Goal: Task Accomplishment & Management: Manage account settings

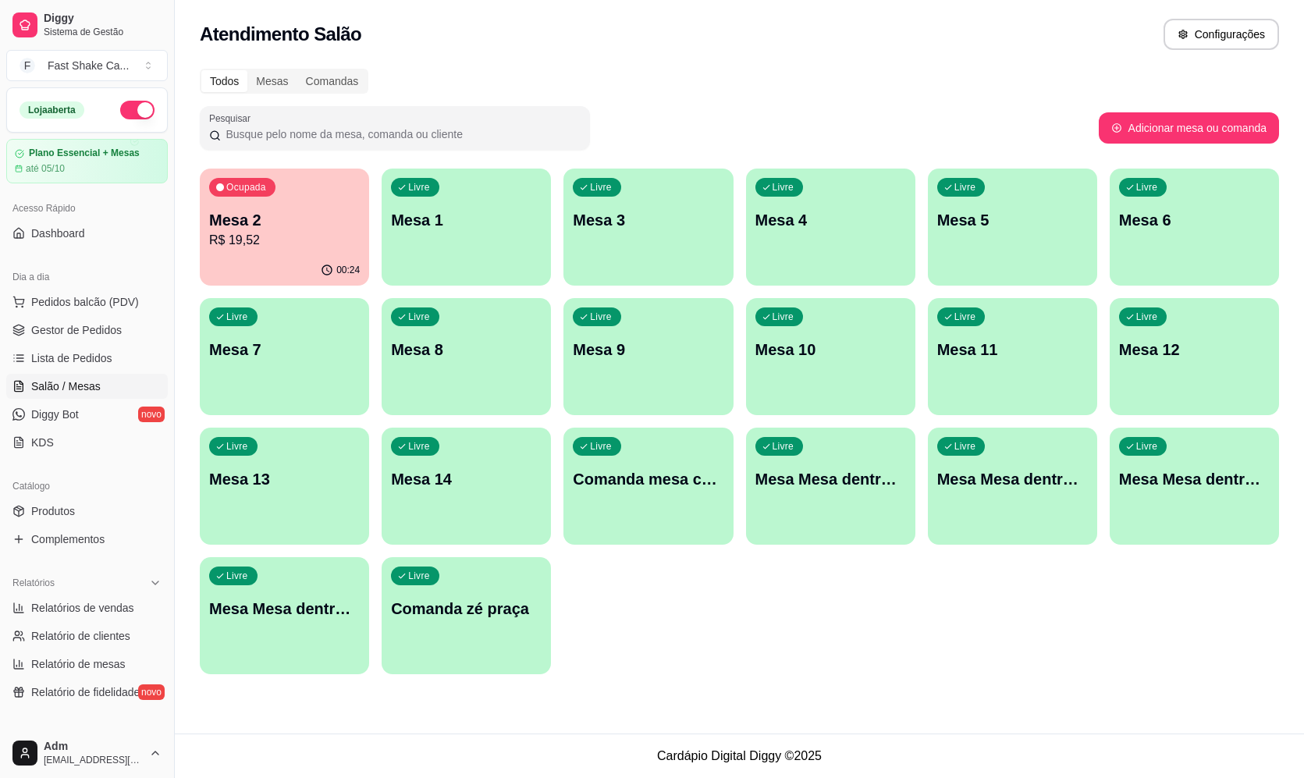
click at [329, 218] on p "Mesa 2" at bounding box center [284, 220] width 151 height 22
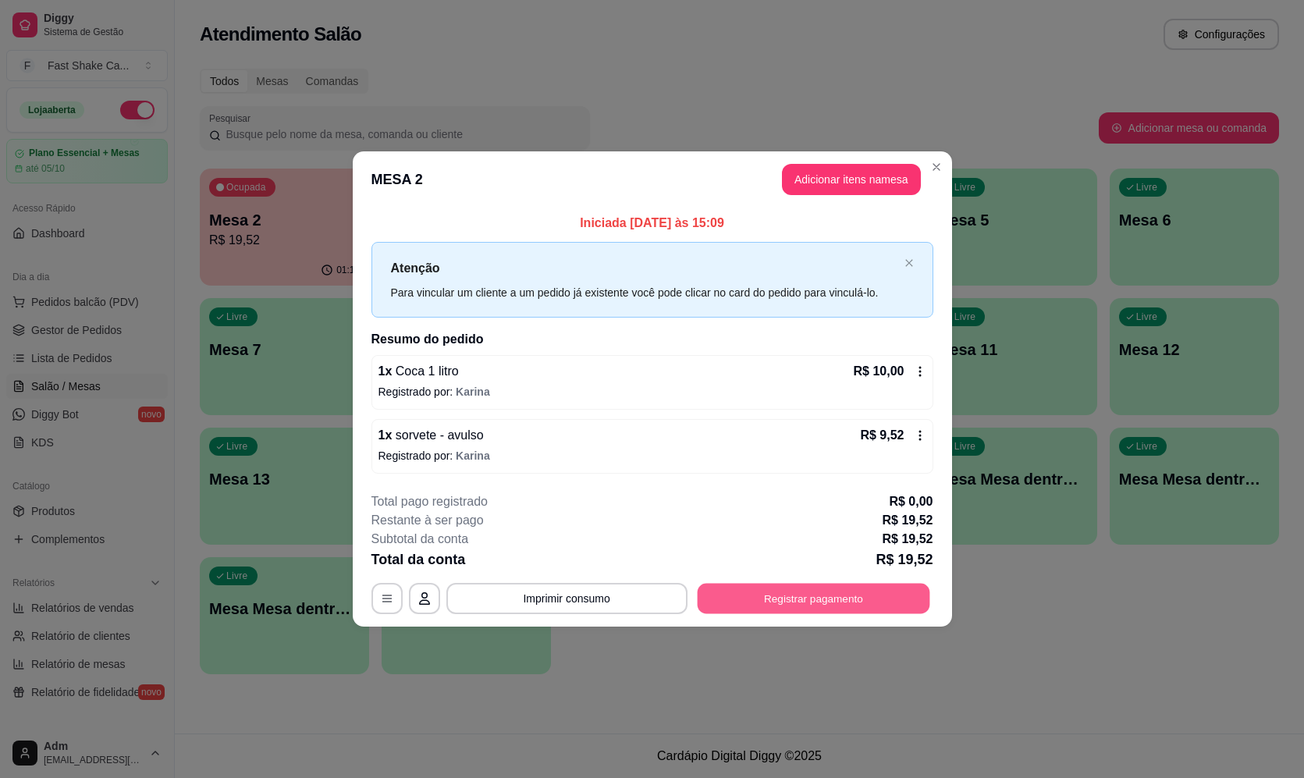
click at [773, 596] on button "Registrar pagamento" at bounding box center [813, 599] width 233 height 30
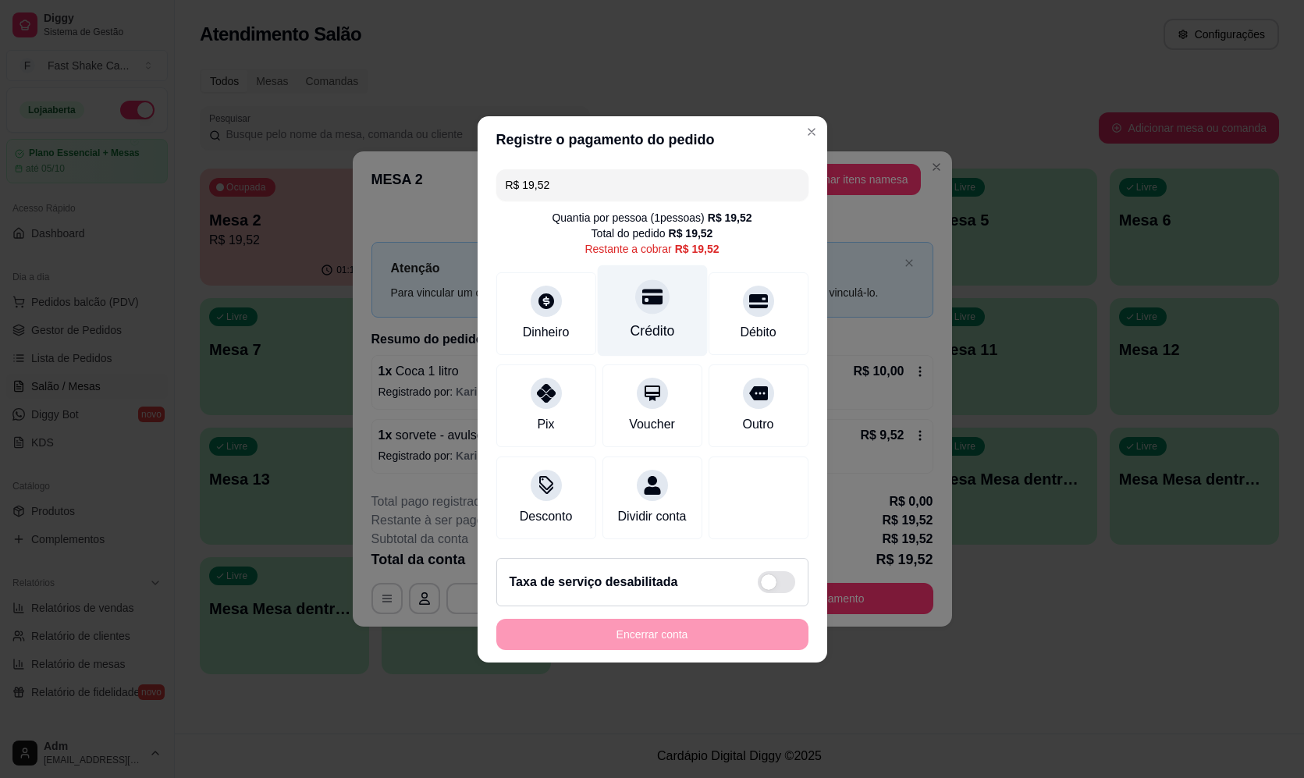
click at [648, 345] on div "Crédito" at bounding box center [652, 310] width 110 height 91
type input "R$ 0,00"
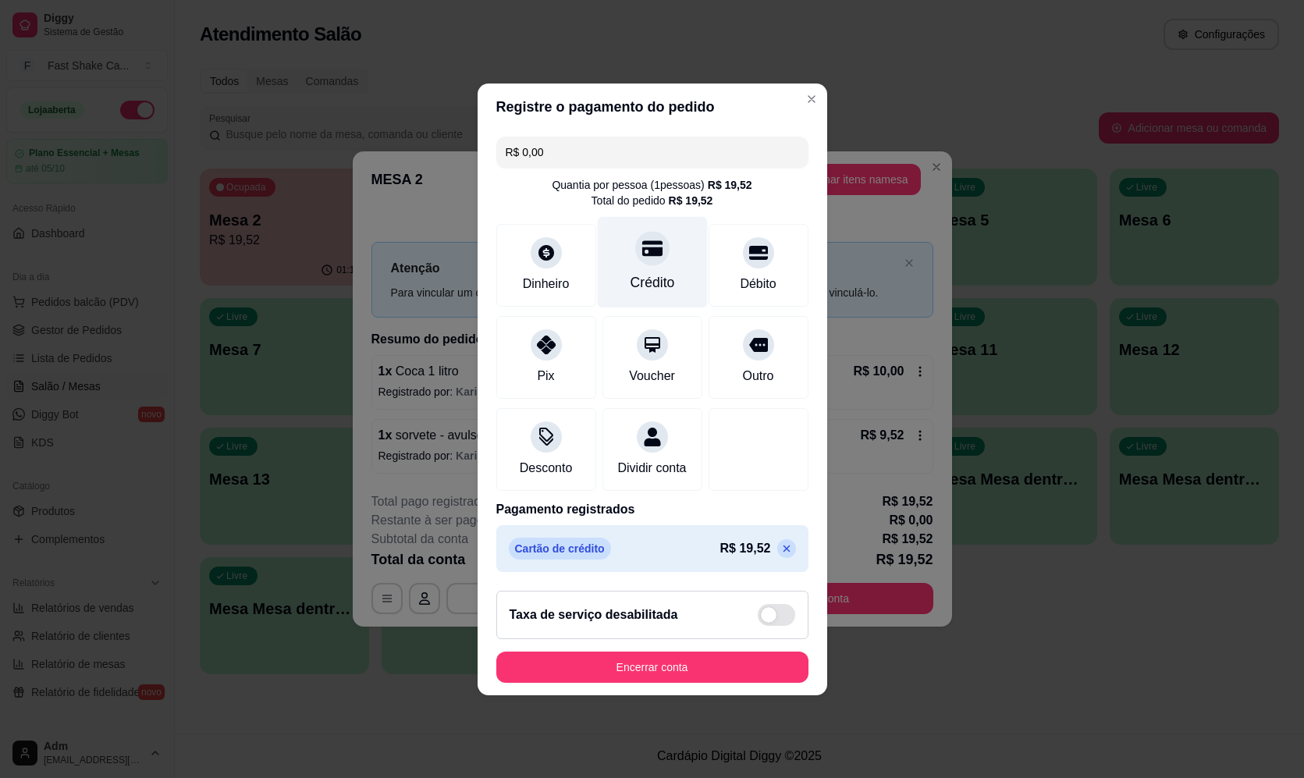
click at [653, 240] on icon at bounding box center [652, 248] width 20 height 16
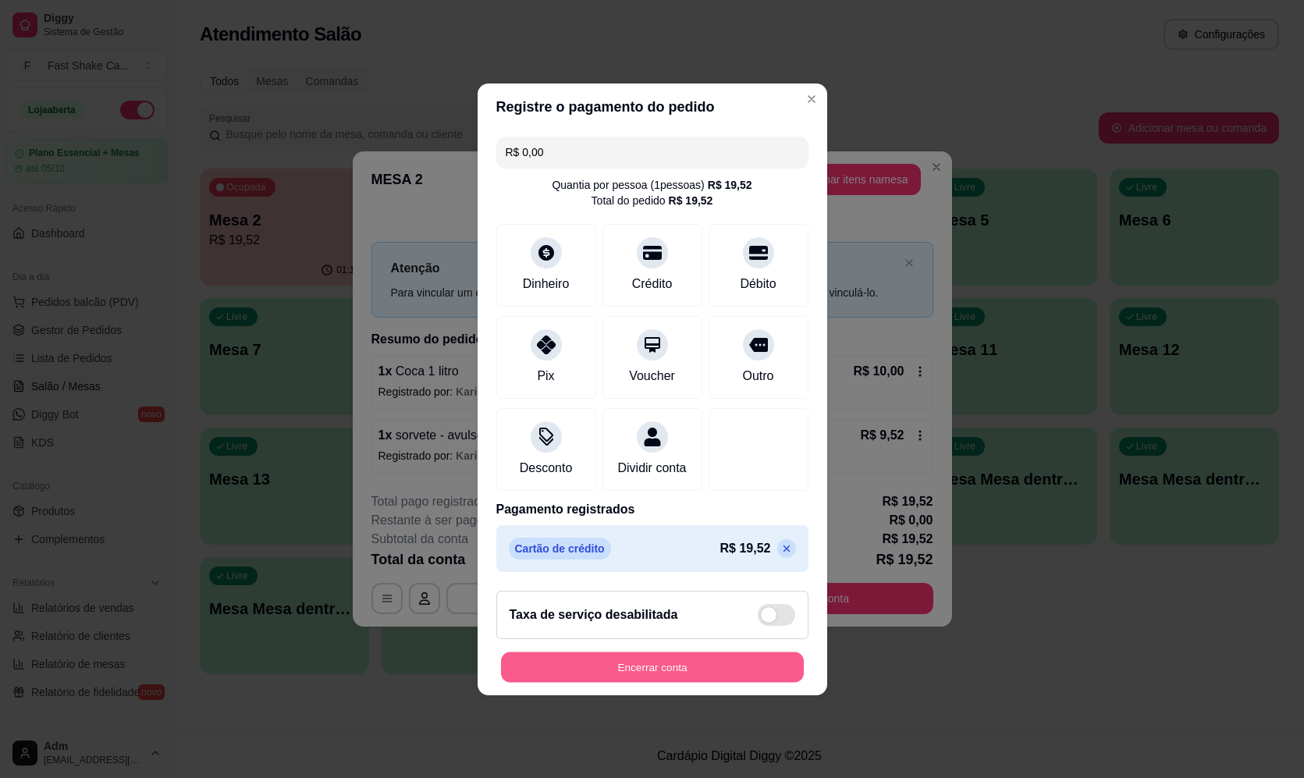
click at [654, 682] on button "Encerrar conta" at bounding box center [652, 667] width 303 height 30
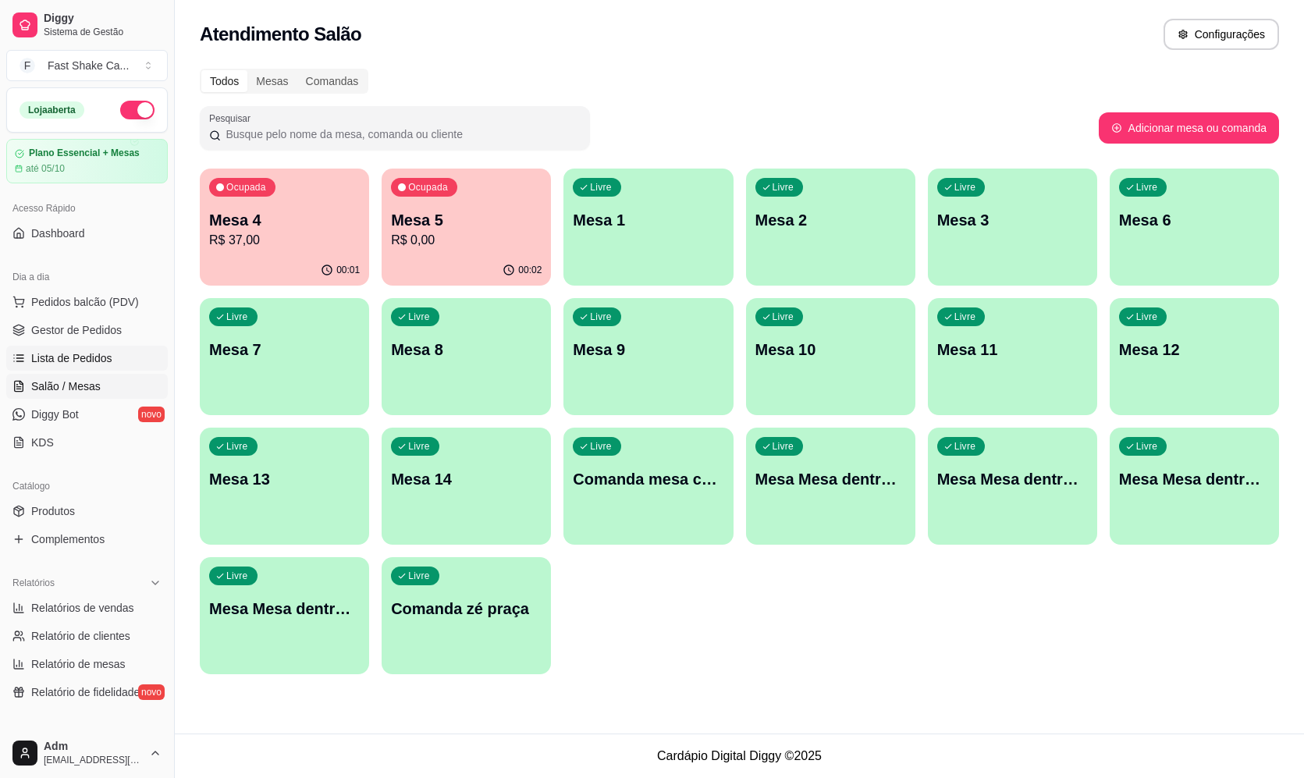
click at [66, 366] on link "Lista de Pedidos" at bounding box center [87, 358] width 162 height 25
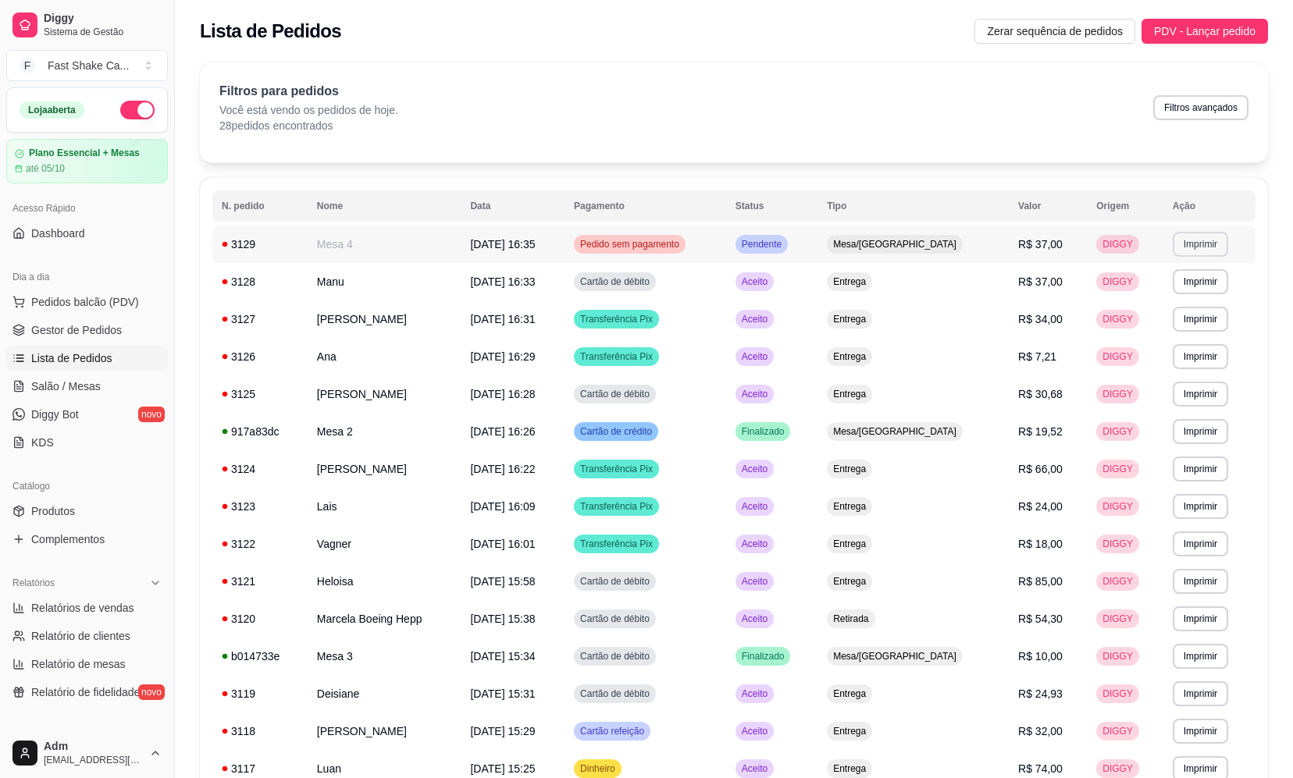
click at [1204, 244] on button "Imprimir" at bounding box center [1199, 244] width 55 height 25
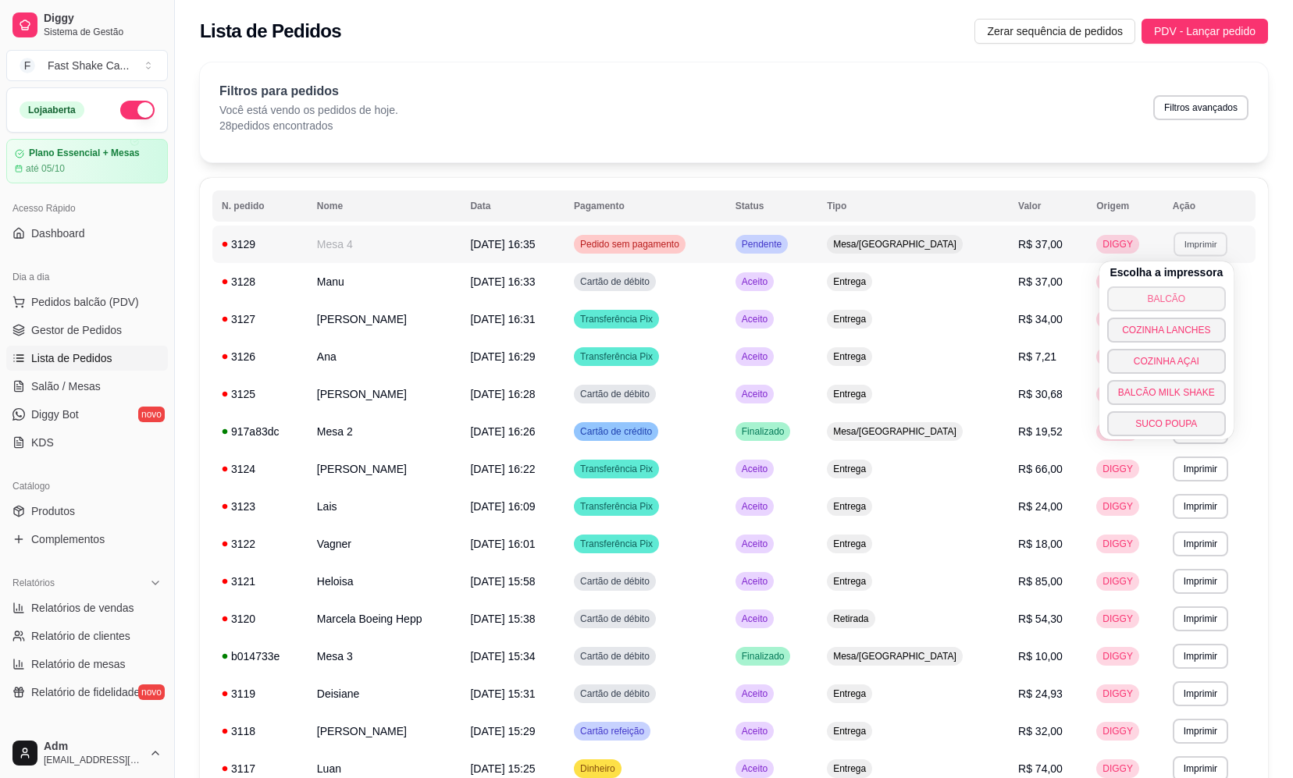
click at [1154, 299] on button "BALCÃO" at bounding box center [1166, 298] width 119 height 25
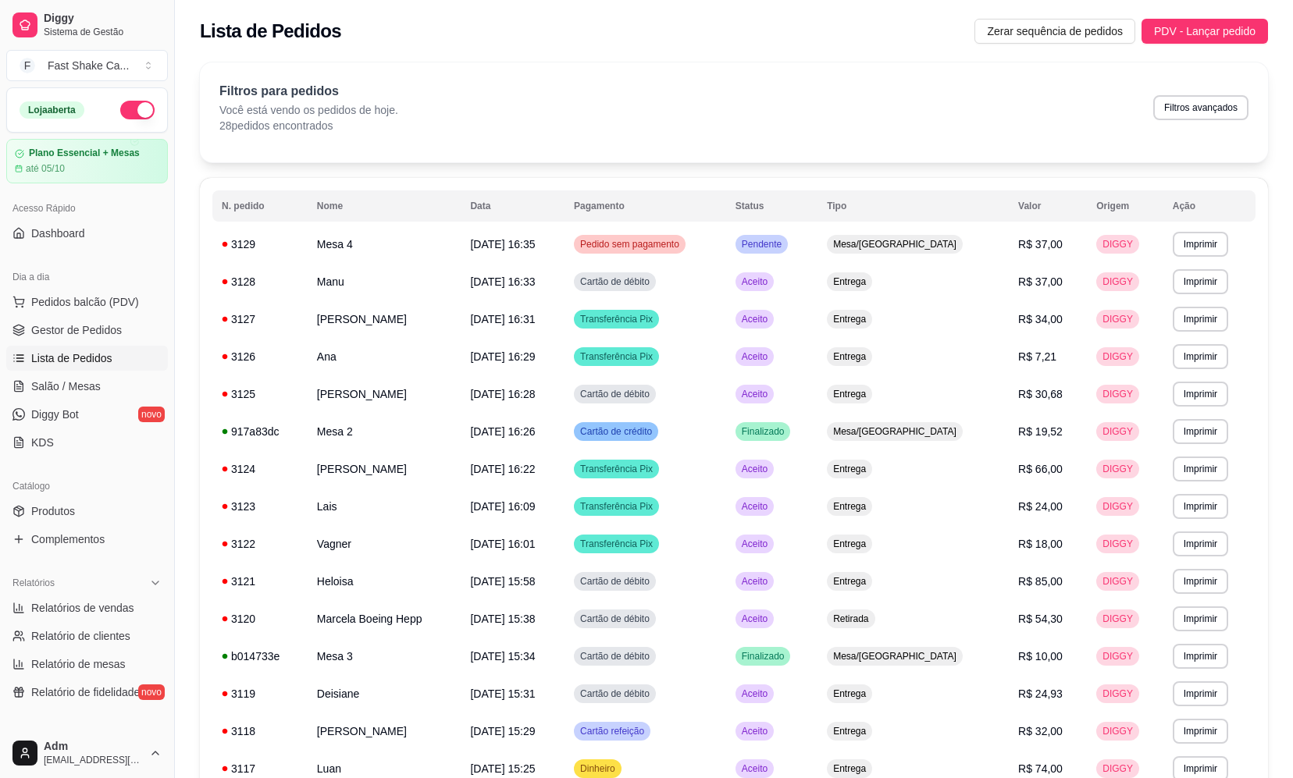
click at [770, 30] on div "Lista de Pedidos Zerar sequência de pedidos PDV - Lançar pedido" at bounding box center [734, 31] width 1068 height 25
click at [1188, 241] on button "Imprimir" at bounding box center [1199, 244] width 55 height 25
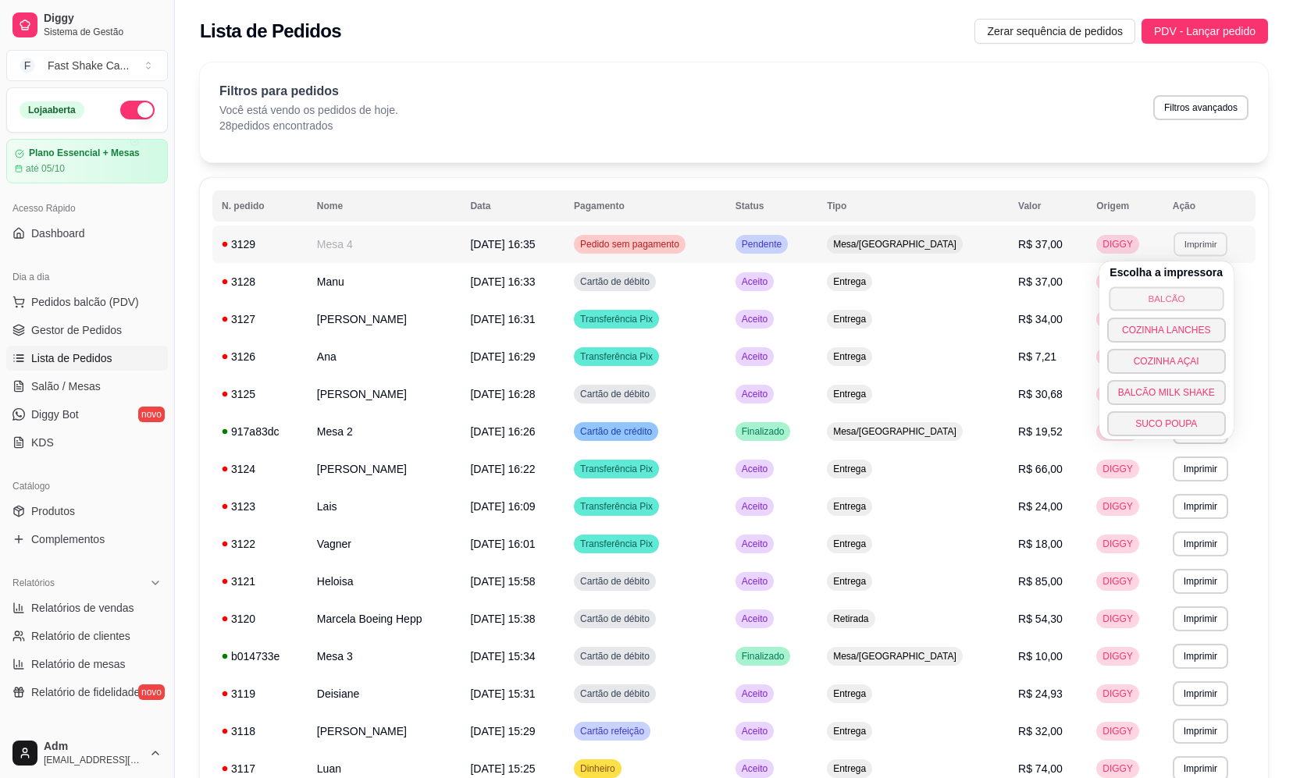
click at [1135, 293] on button "BALCÃO" at bounding box center [1165, 298] width 115 height 24
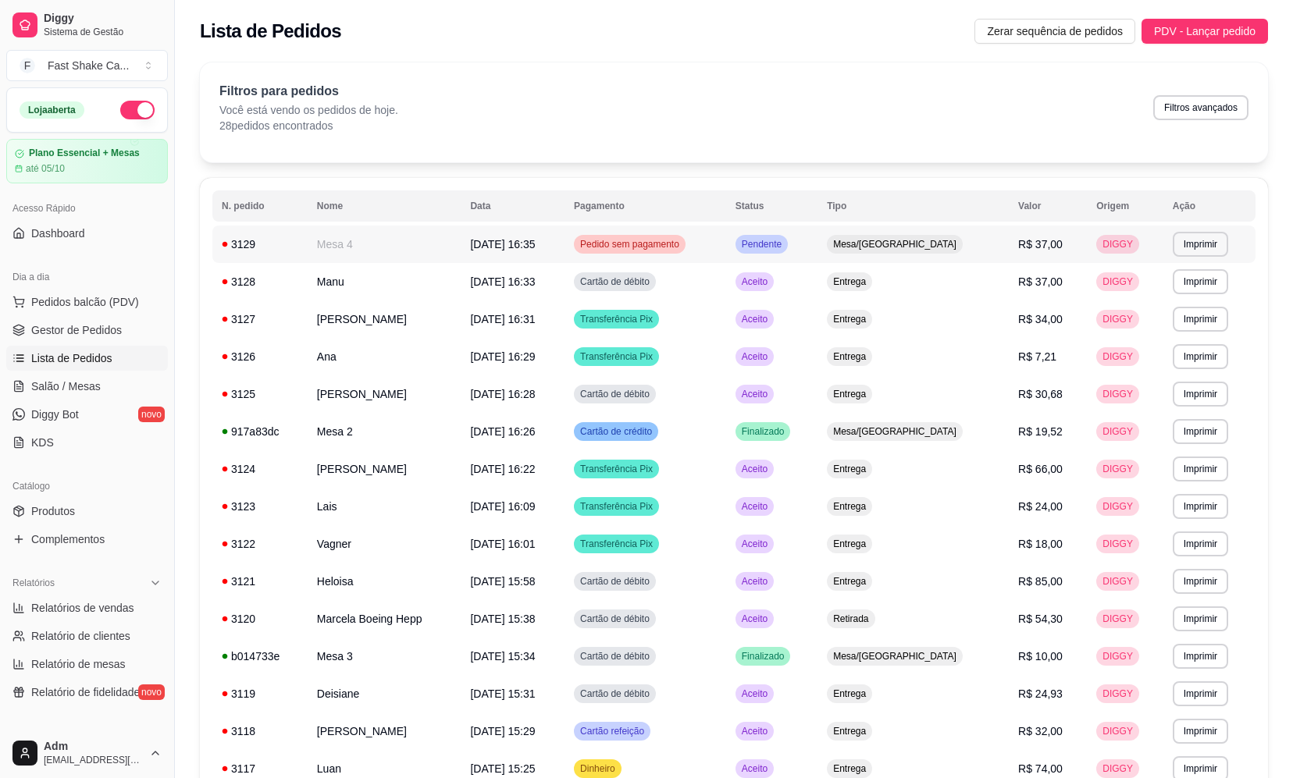
drag, startPoint x: 91, startPoint y: 304, endPoint x: 156, endPoint y: 297, distance: 65.9
click at [83, 304] on span "Pedidos balcão (PDV)" at bounding box center [85, 302] width 108 height 16
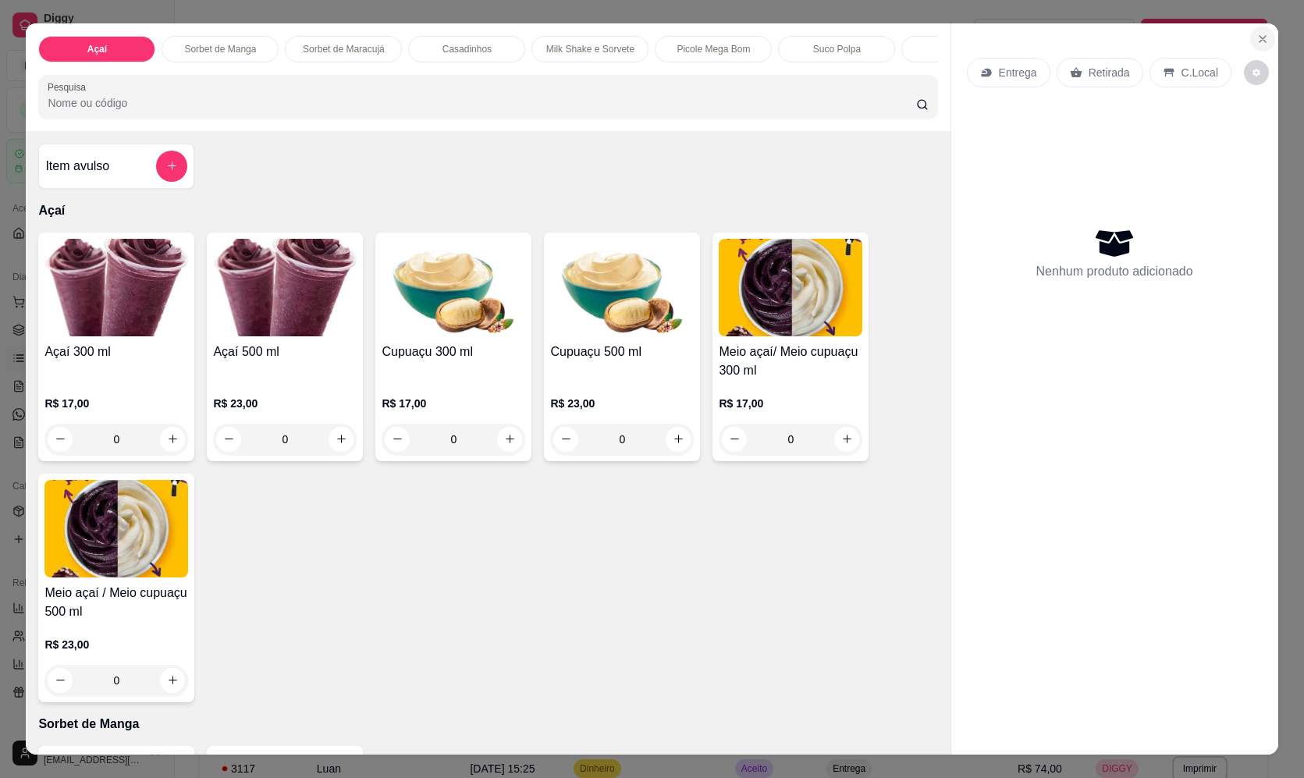
click at [1257, 39] on icon "Close" at bounding box center [1263, 39] width 12 height 12
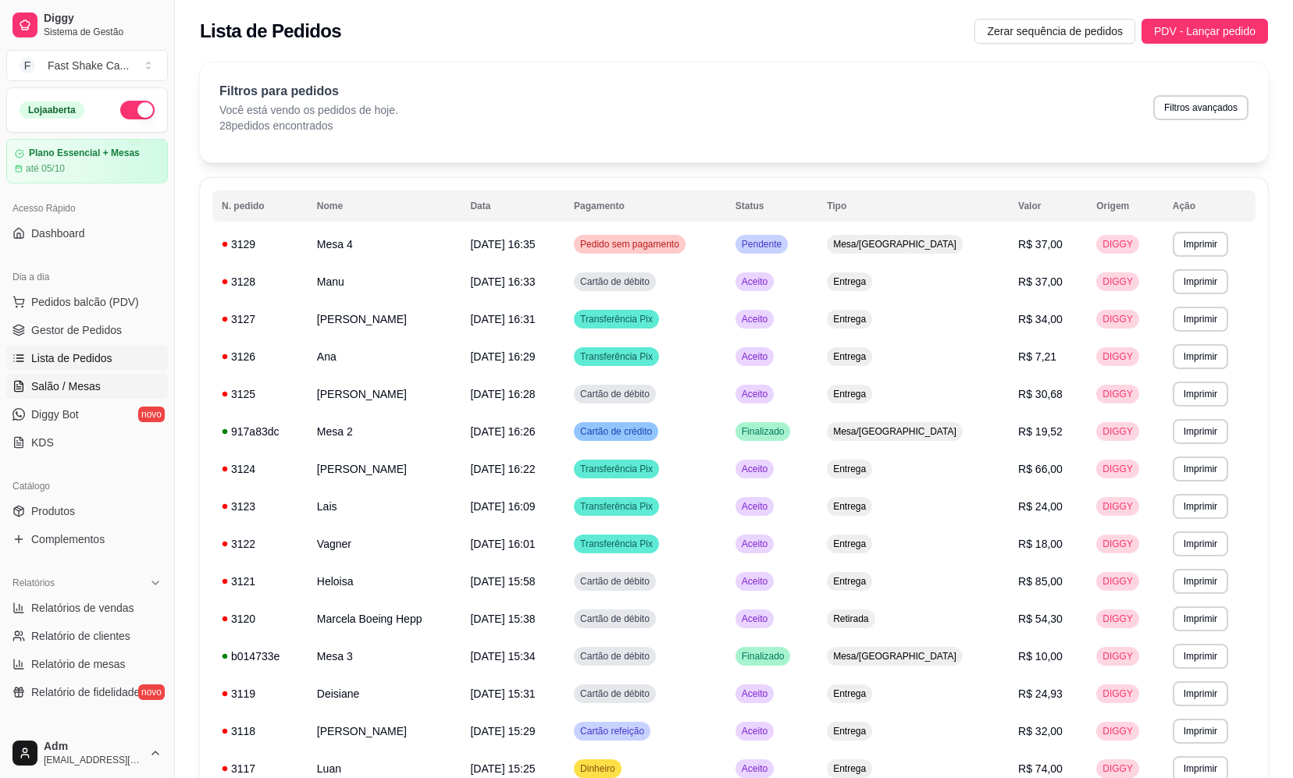
click at [103, 389] on link "Salão / Mesas" at bounding box center [87, 386] width 162 height 25
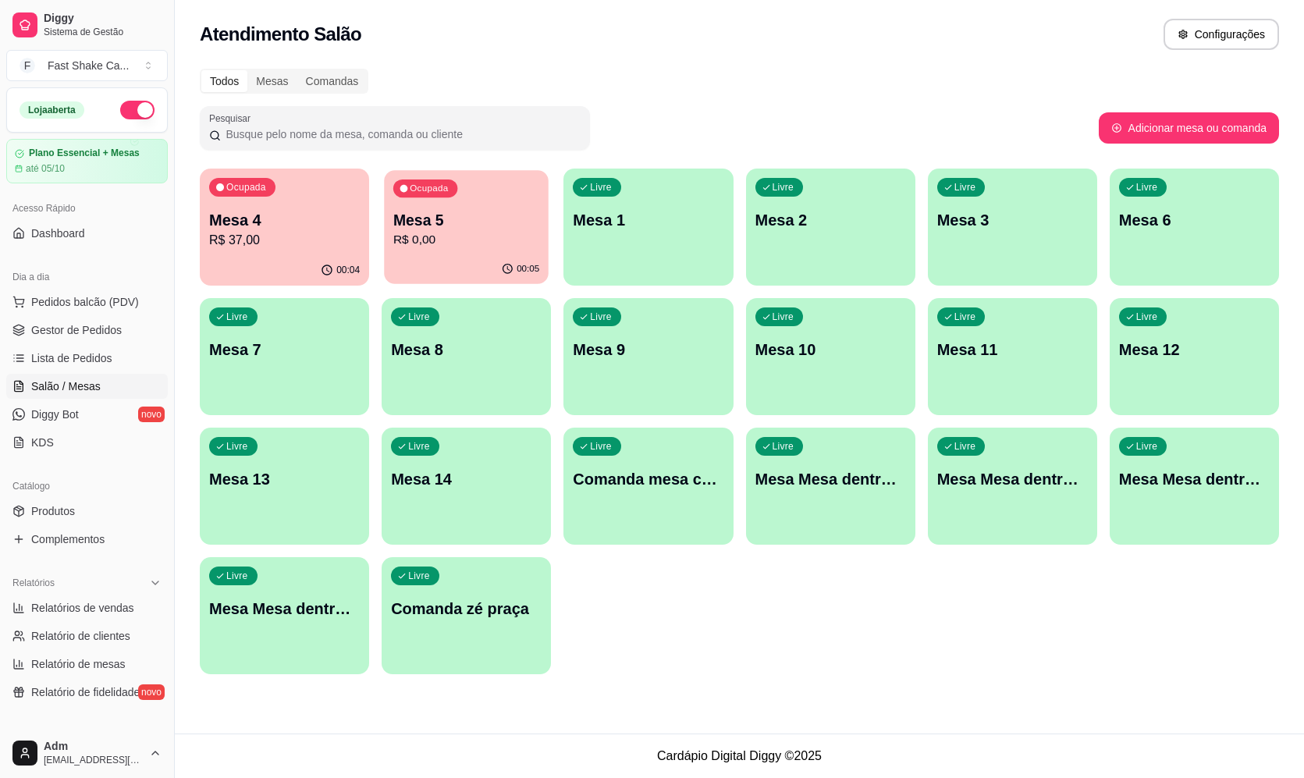
click at [532, 257] on button "Ocupada Mesa 5 R$ 0,00 00:05" at bounding box center [466, 227] width 165 height 114
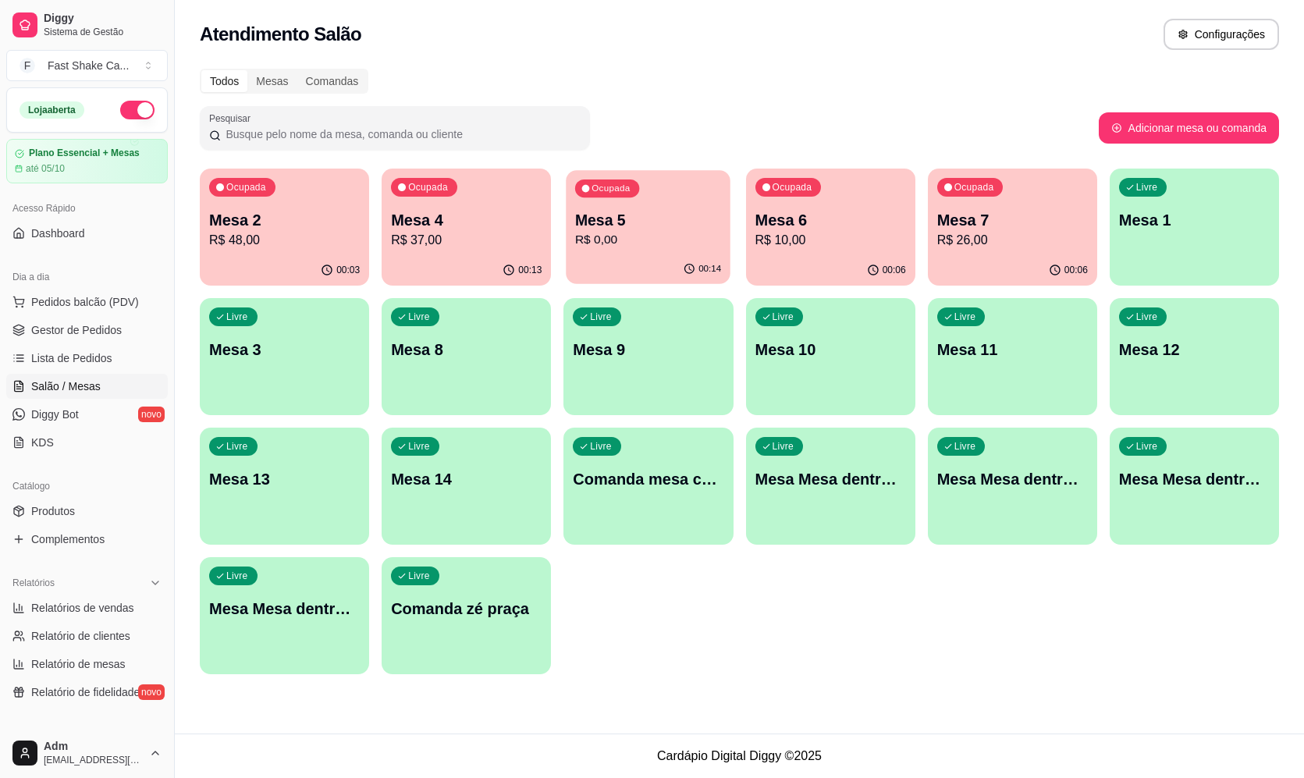
click at [671, 255] on div "00:14" at bounding box center [649, 269] width 165 height 30
click at [435, 259] on div "00:14" at bounding box center [466, 269] width 165 height 30
click at [660, 219] on p "Mesa 5" at bounding box center [648, 220] width 146 height 21
click at [1017, 223] on p "Mesa 7" at bounding box center [1013, 220] width 146 height 21
click at [477, 224] on p "Mesa 4" at bounding box center [466, 220] width 151 height 22
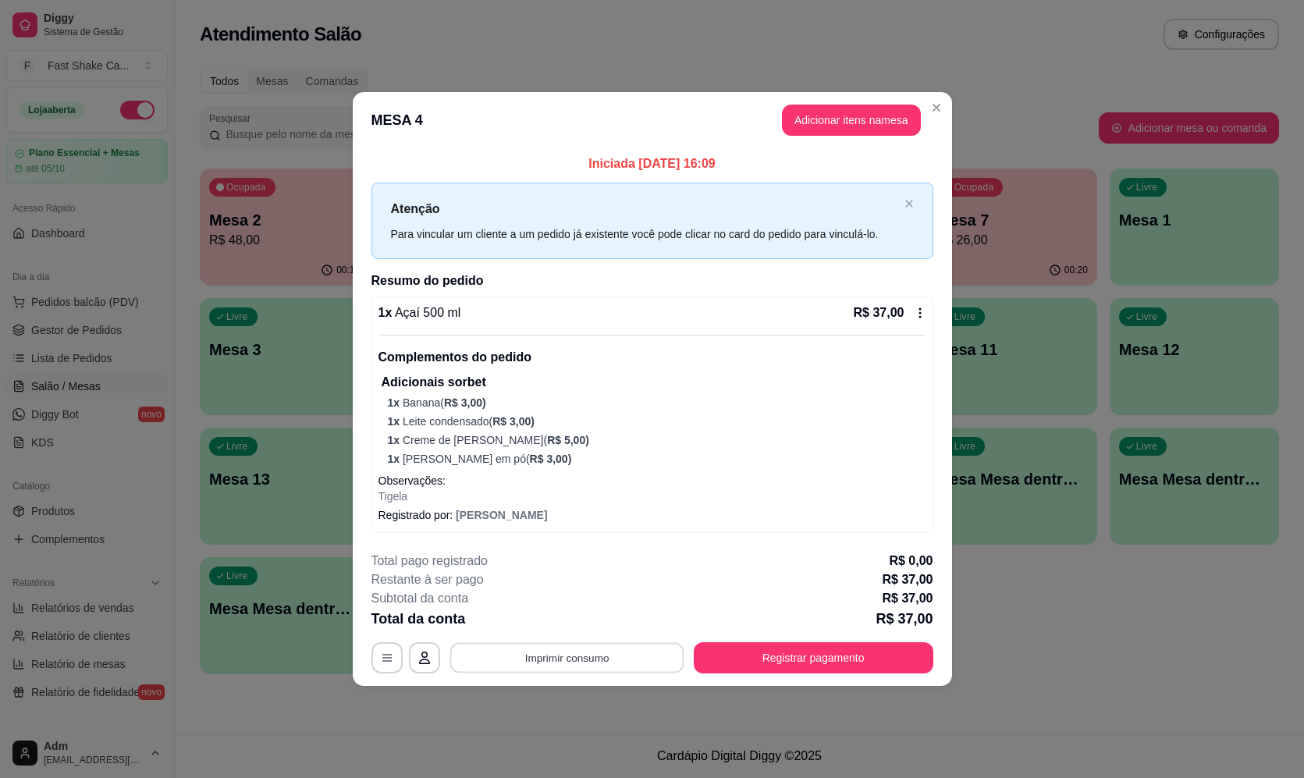
click at [640, 673] on button "Imprimir consumo" at bounding box center [567, 657] width 234 height 30
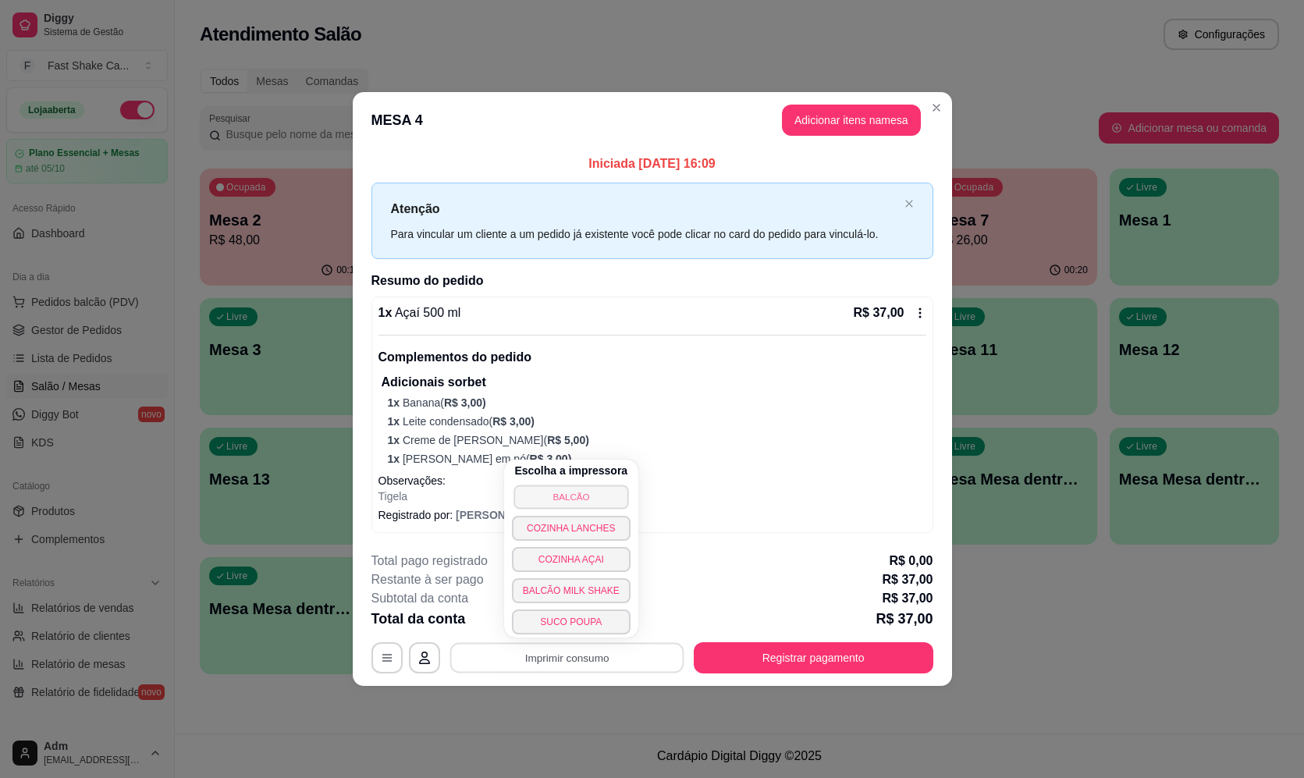
click at [600, 493] on button "BALCÃO" at bounding box center [571, 497] width 115 height 24
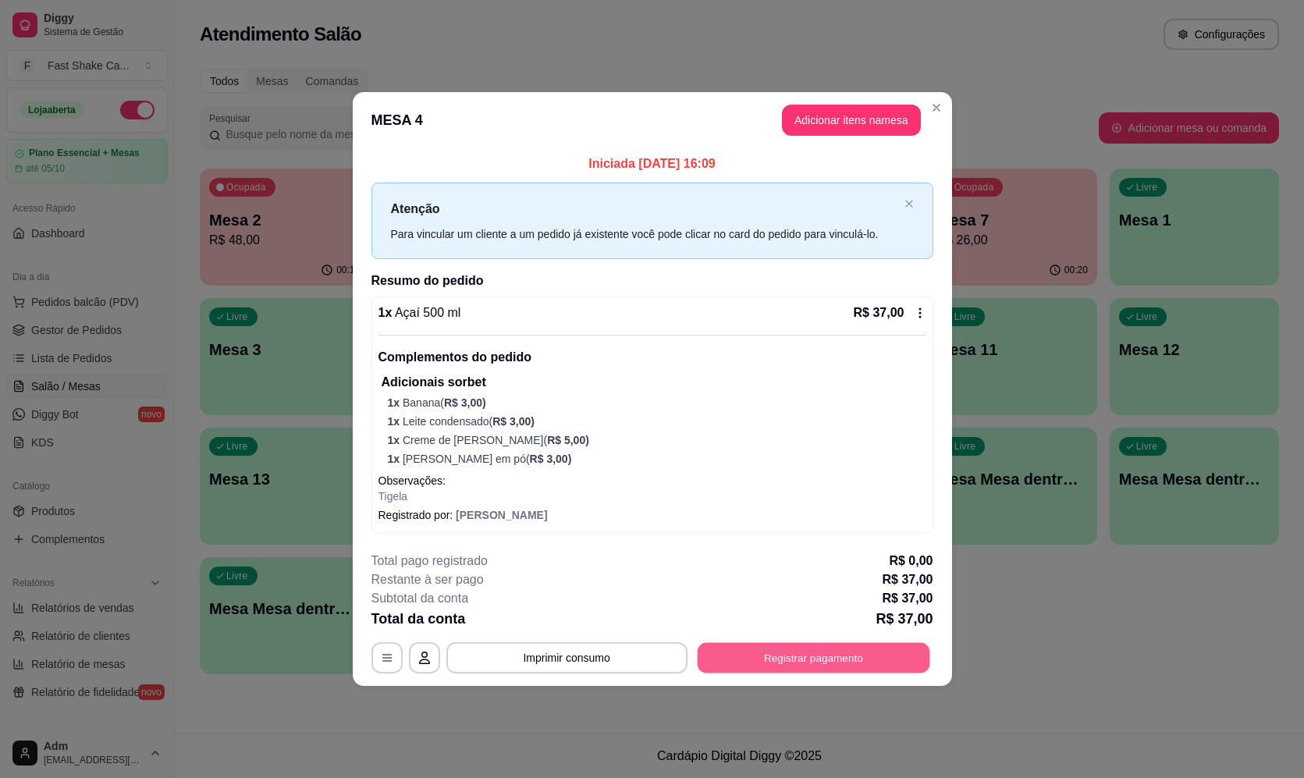
click at [834, 653] on button "Registrar pagamento" at bounding box center [813, 657] width 233 height 30
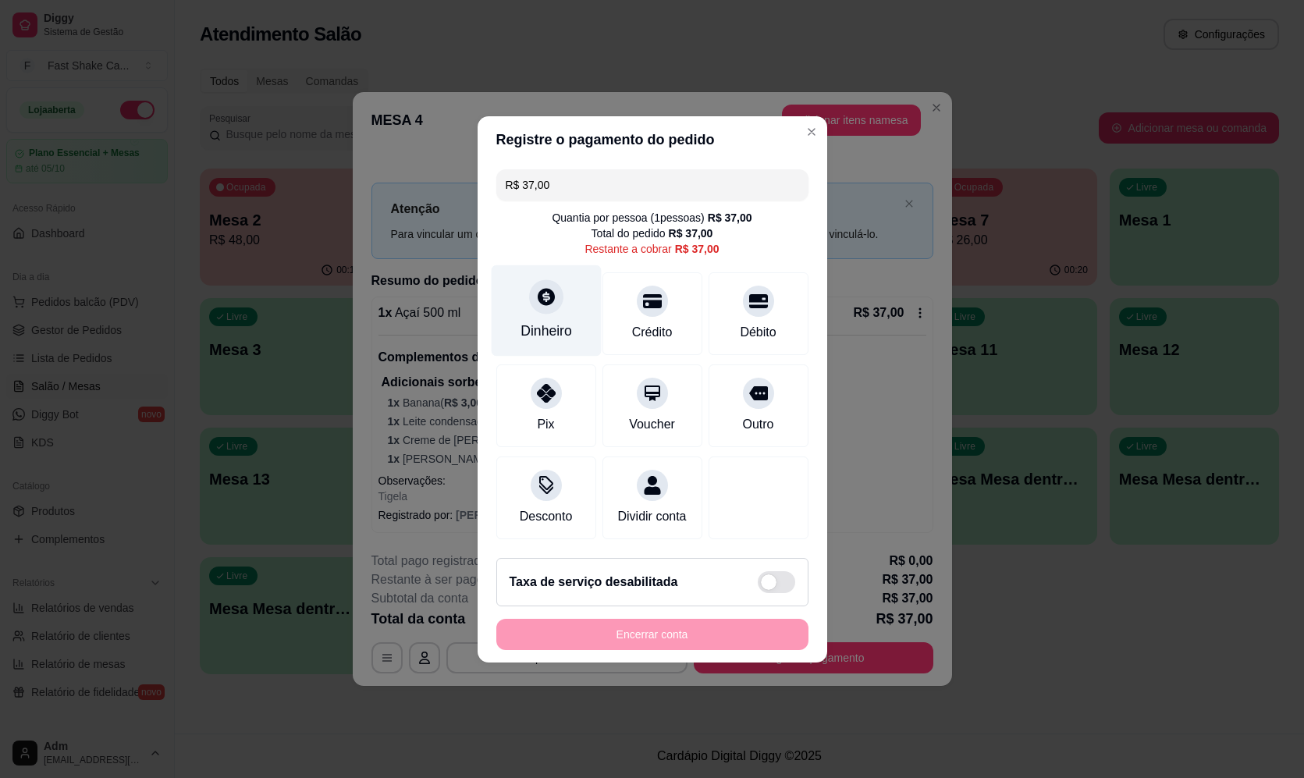
drag, startPoint x: 560, startPoint y: 295, endPoint x: 557, endPoint y: 306, distance: 11.4
click at [557, 306] on div "Dinheiro" at bounding box center [546, 310] width 110 height 91
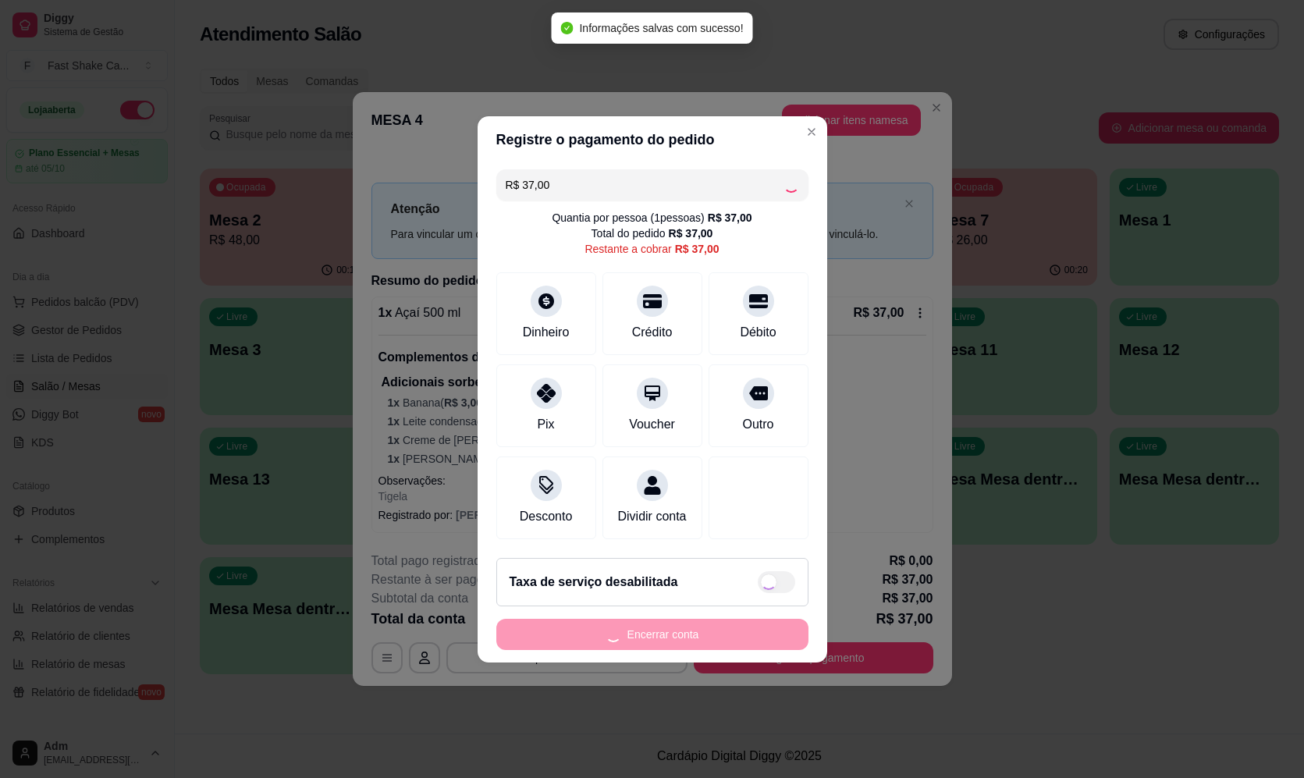
type input "R$ 0,00"
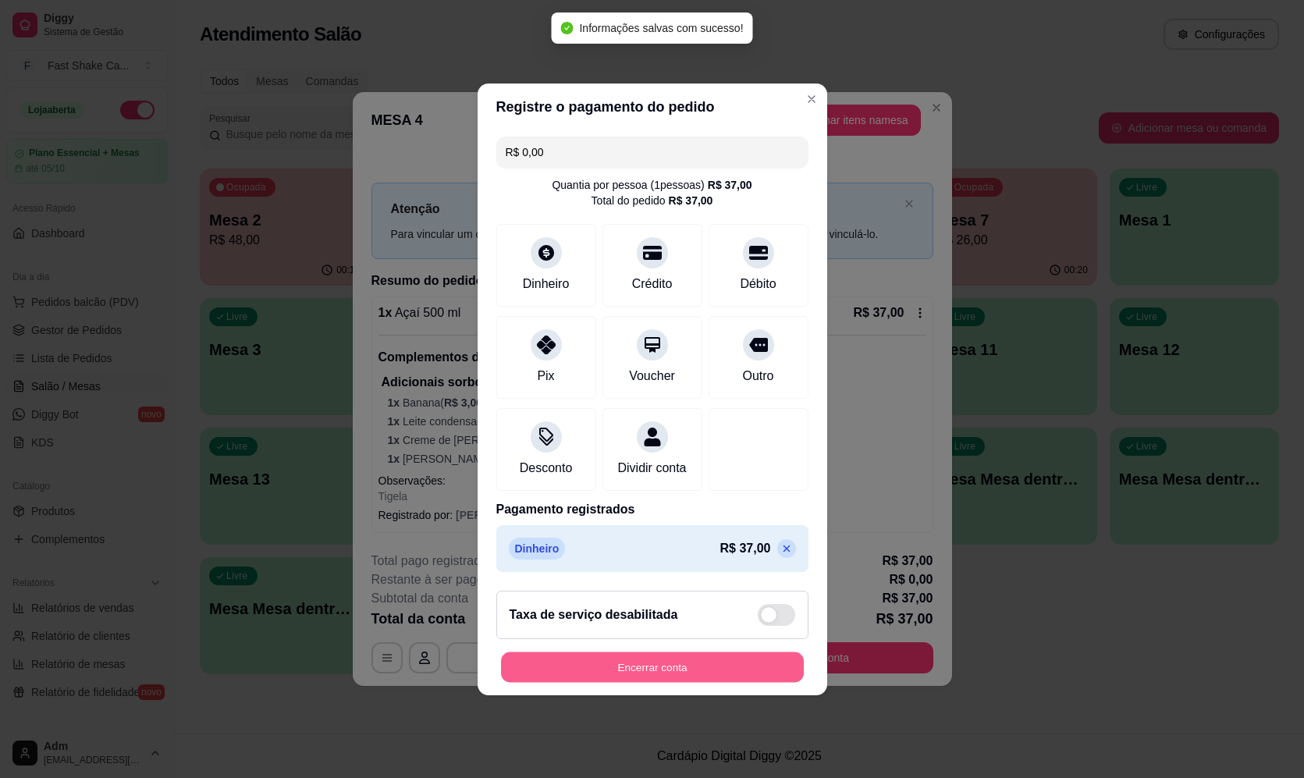
click at [706, 665] on button "Encerrar conta" at bounding box center [652, 667] width 303 height 30
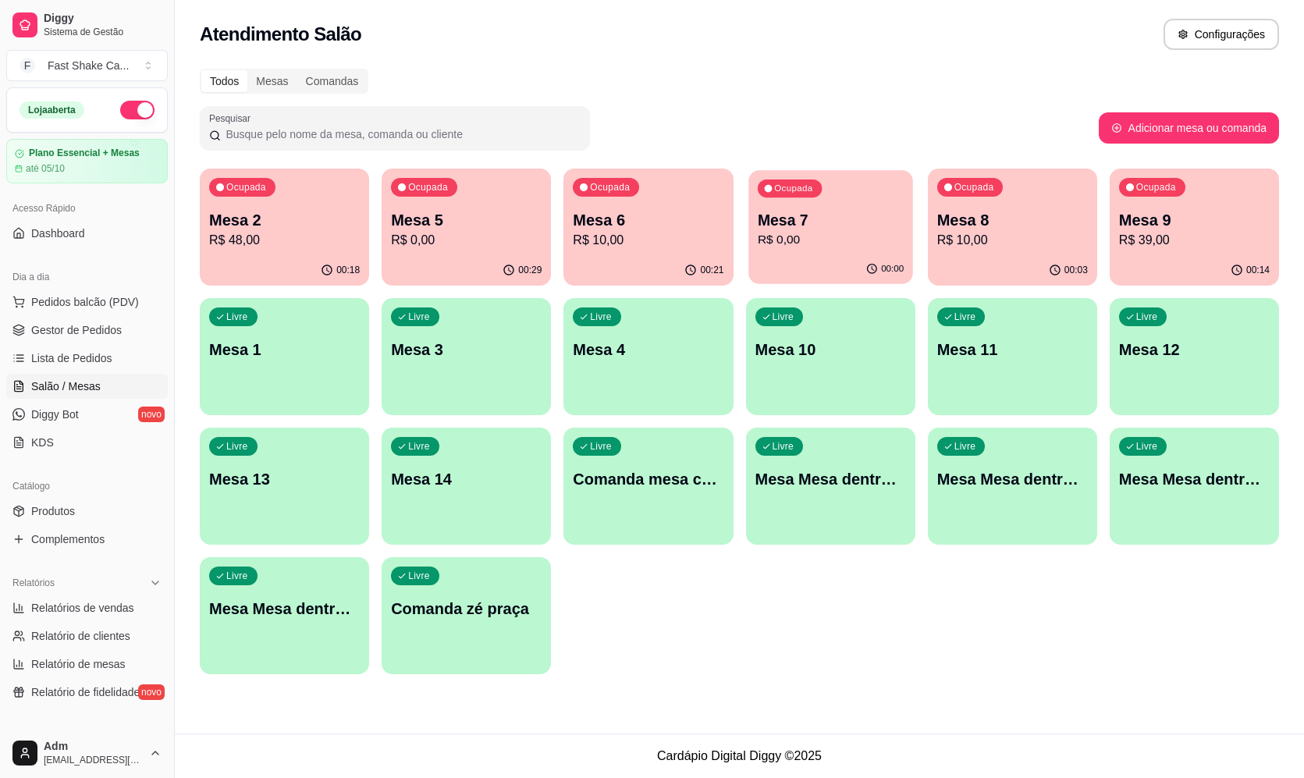
click at [791, 266] on div "00:00" at bounding box center [831, 269] width 165 height 30
click at [285, 247] on p "R$ 48,00" at bounding box center [284, 240] width 151 height 19
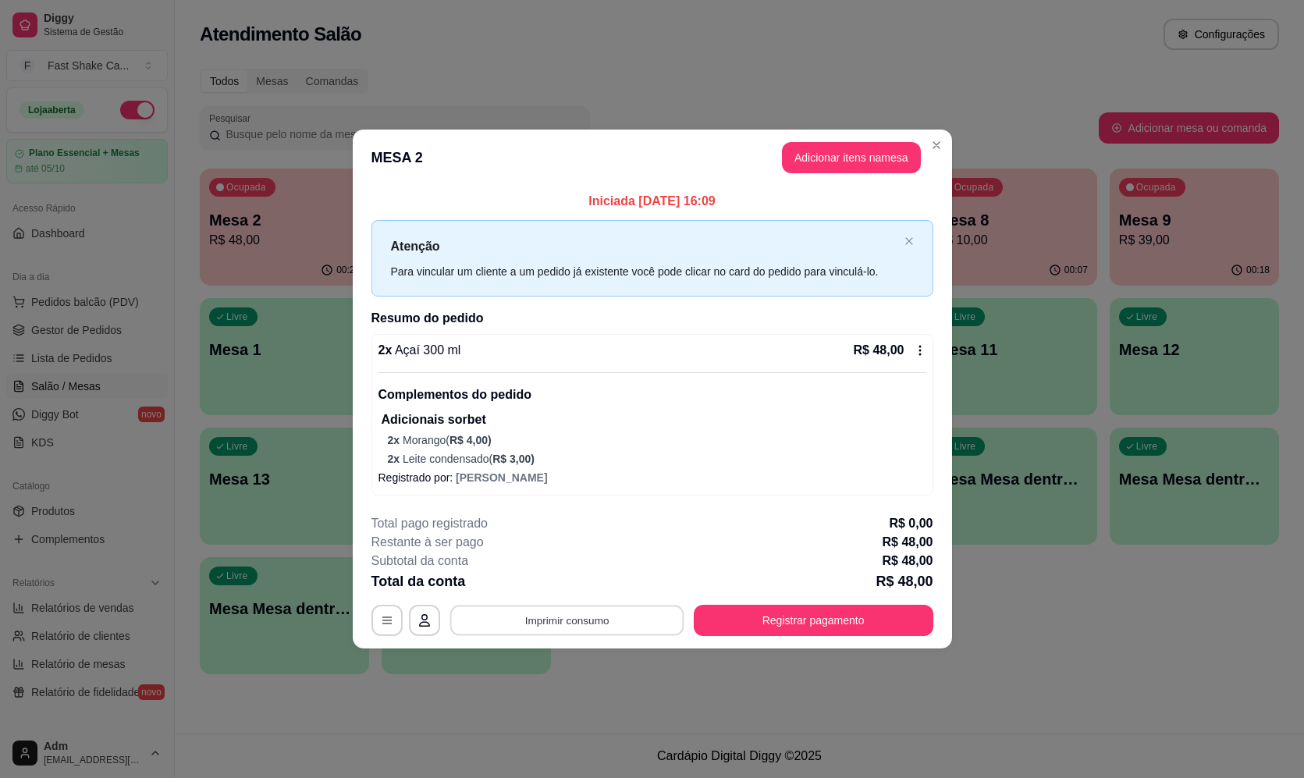
click at [568, 615] on button "Imprimir consumo" at bounding box center [567, 620] width 234 height 30
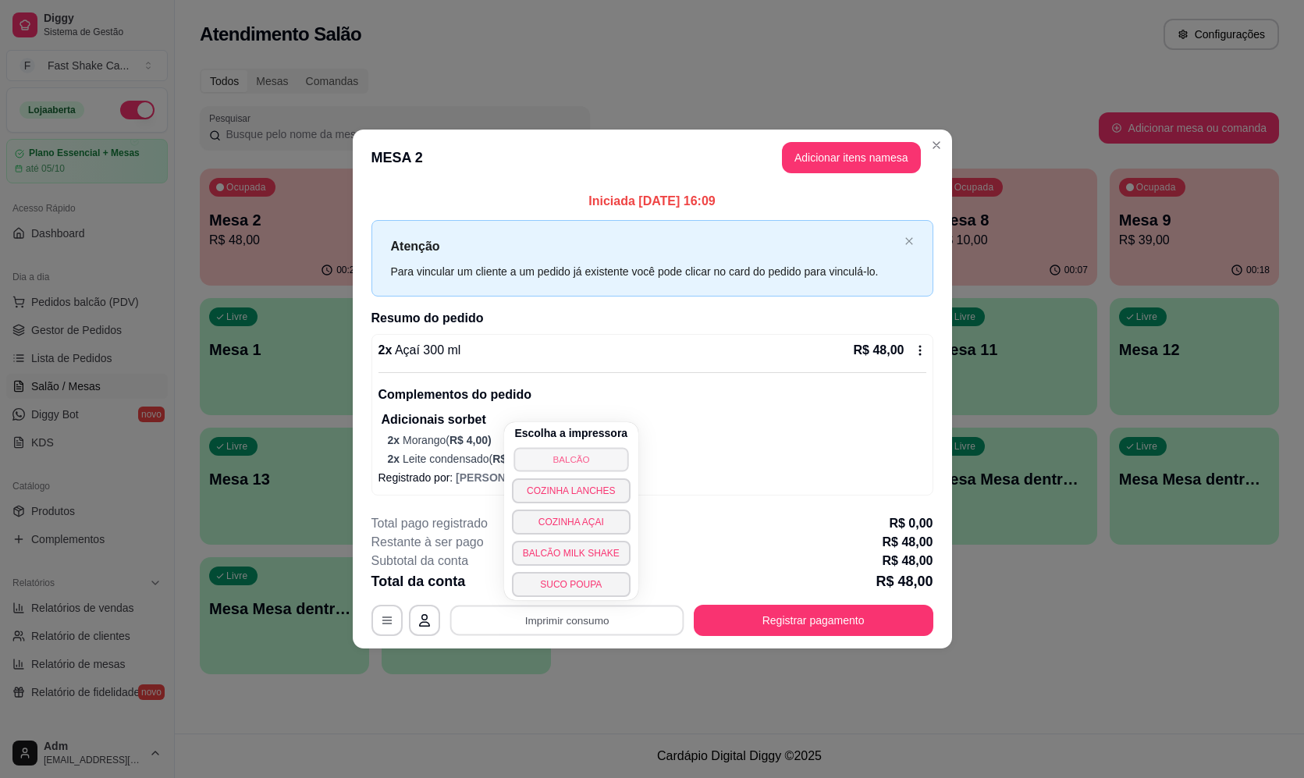
click at [599, 456] on button "BALCÃO" at bounding box center [571, 459] width 115 height 24
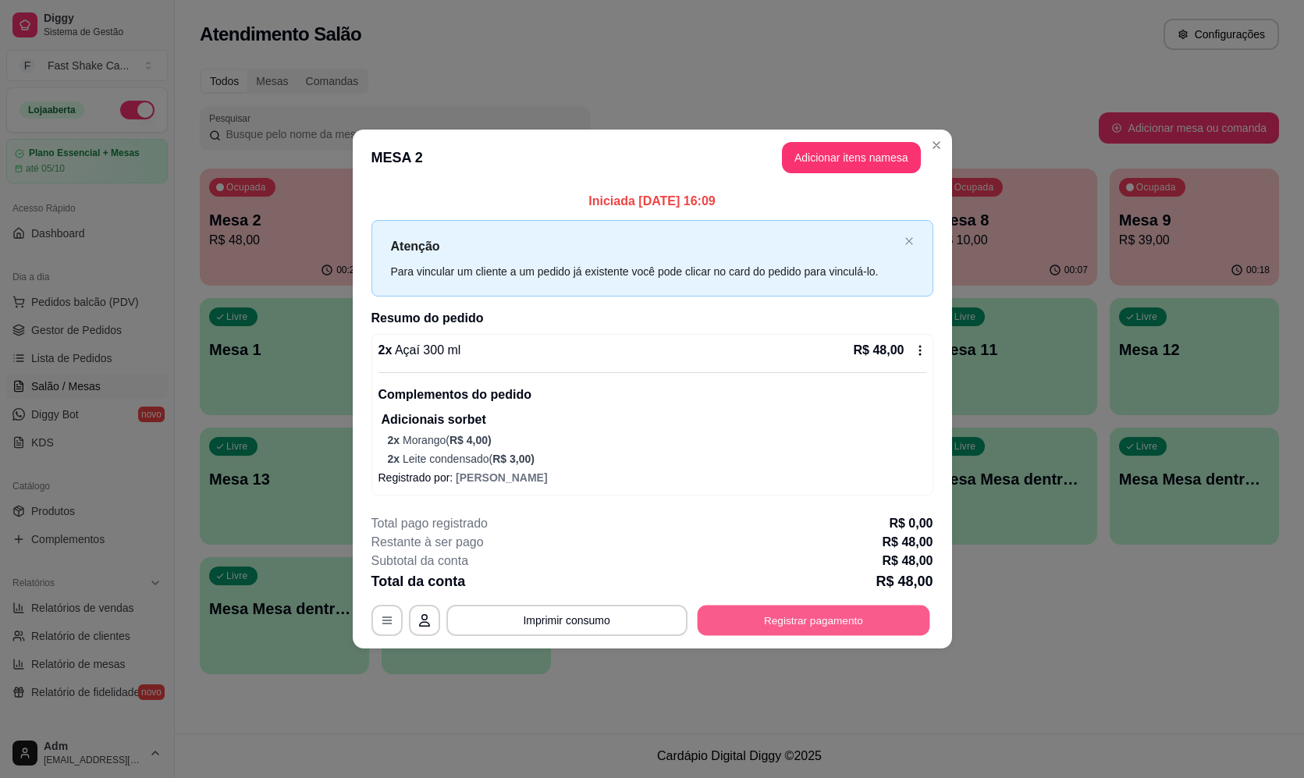
click at [709, 628] on button "Registrar pagamento" at bounding box center [813, 620] width 233 height 30
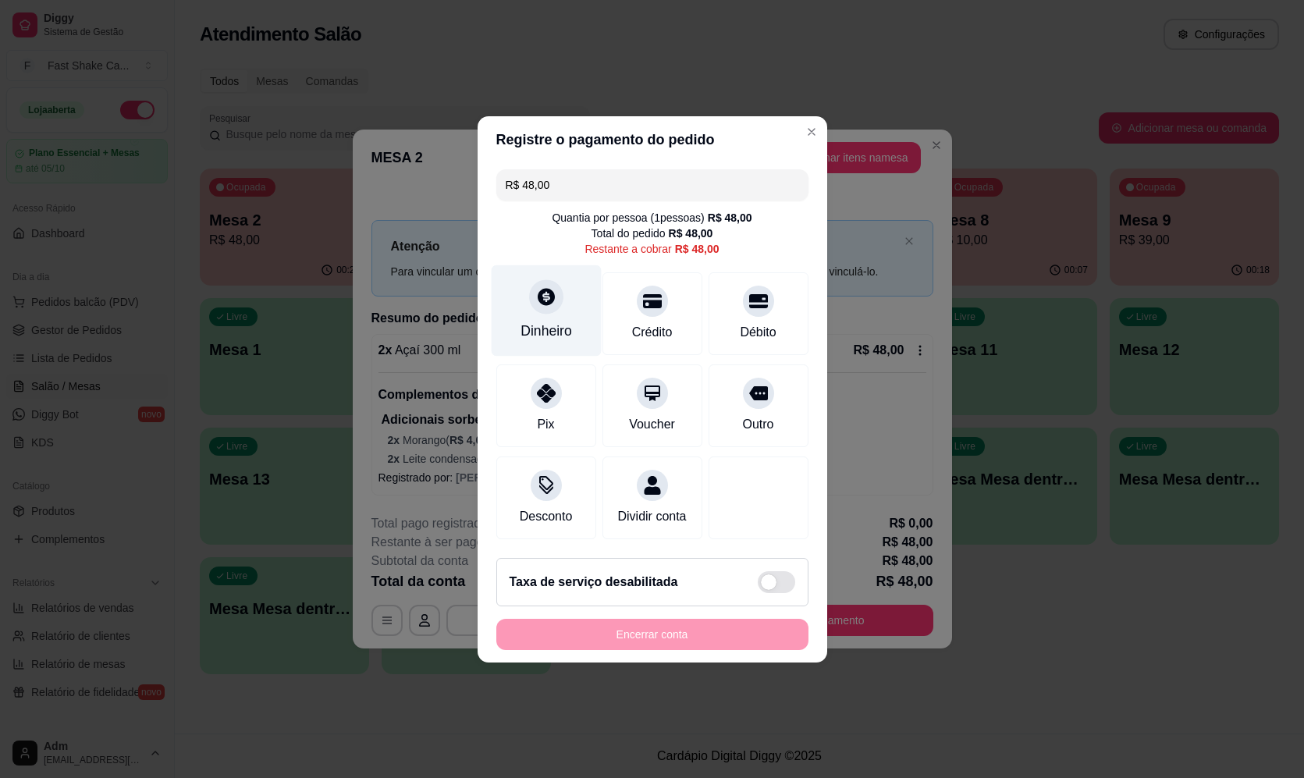
click at [519, 282] on div "Dinheiro" at bounding box center [546, 310] width 110 height 91
click at [690, 650] on div "Encerrar conta" at bounding box center [652, 634] width 312 height 31
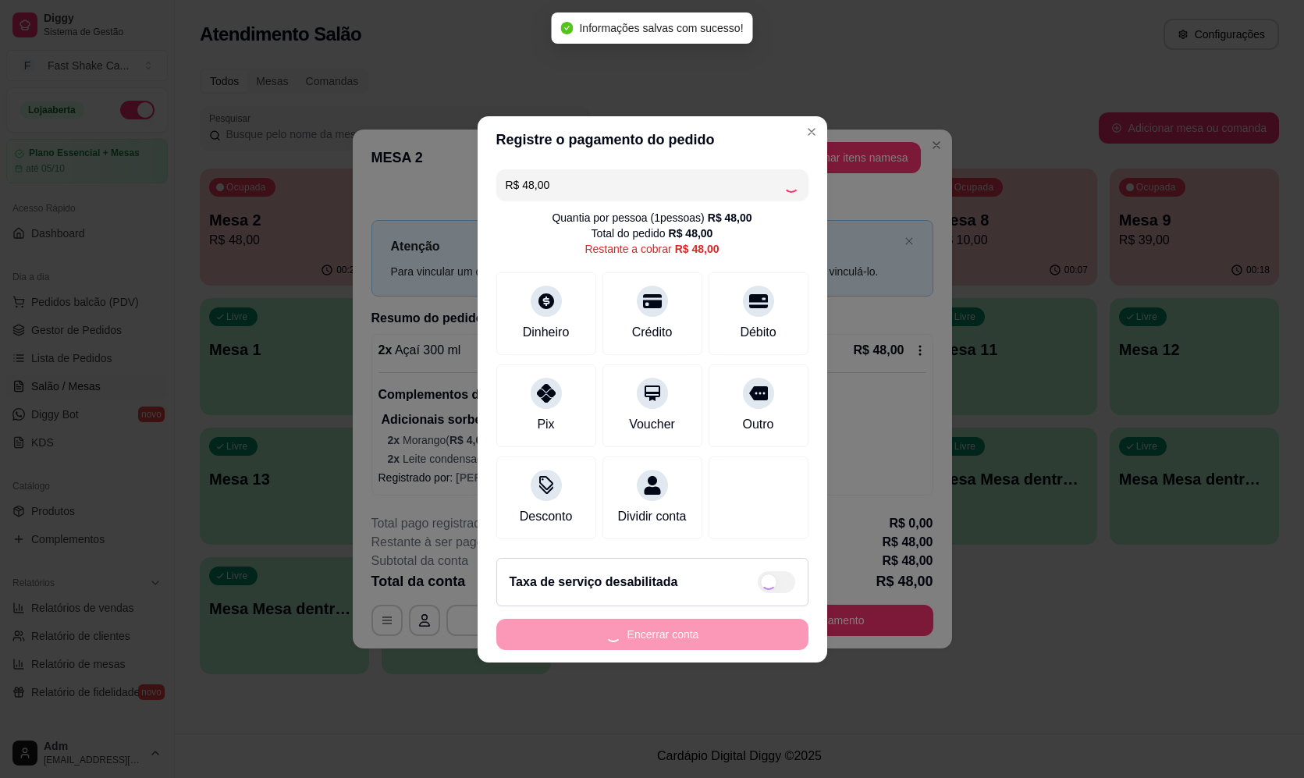
type input "R$ 0,00"
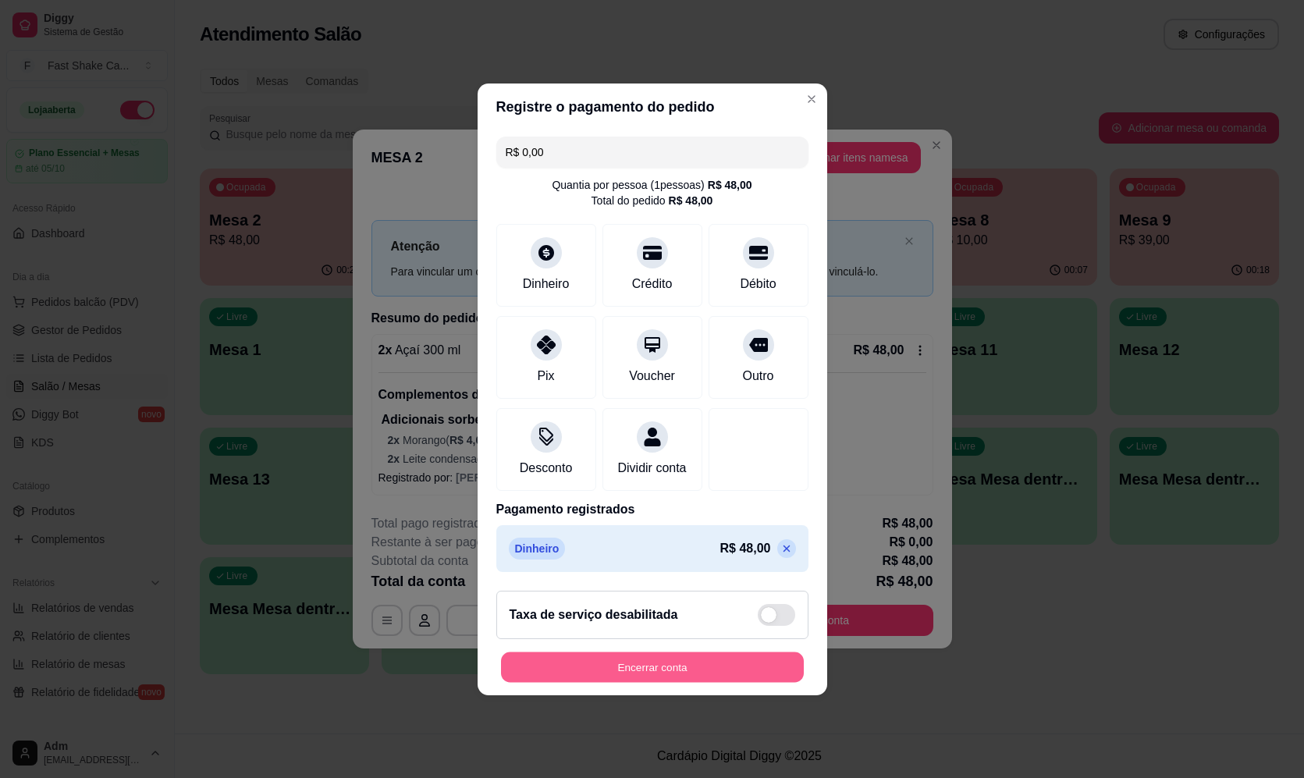
click at [633, 667] on button "Encerrar conta" at bounding box center [652, 667] width 303 height 30
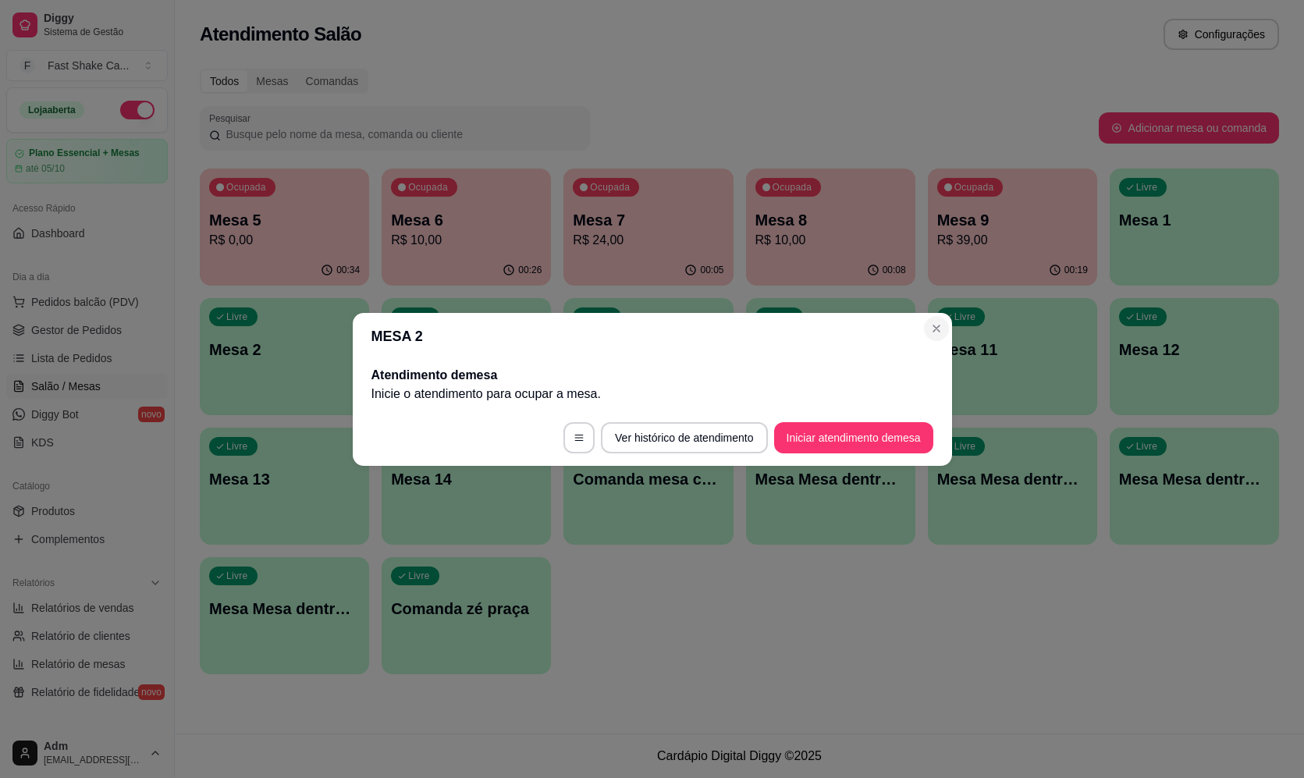
click at [945, 313] on section "MESA 2 Atendimento de mesa Inicie o atendimento para ocupar a mesa . Ver histór…" at bounding box center [652, 389] width 599 height 153
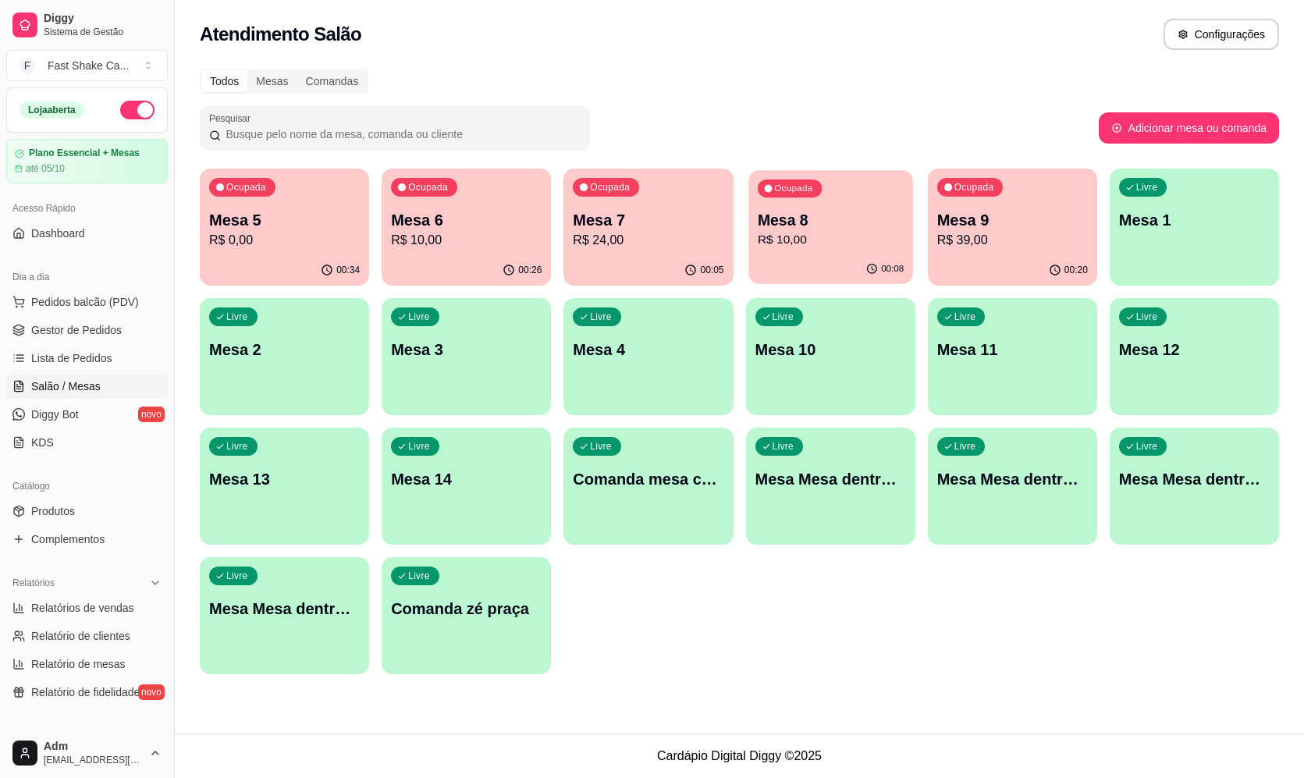
click at [828, 254] on div "Ocupada Mesa 8 R$ 10,00" at bounding box center [831, 212] width 165 height 84
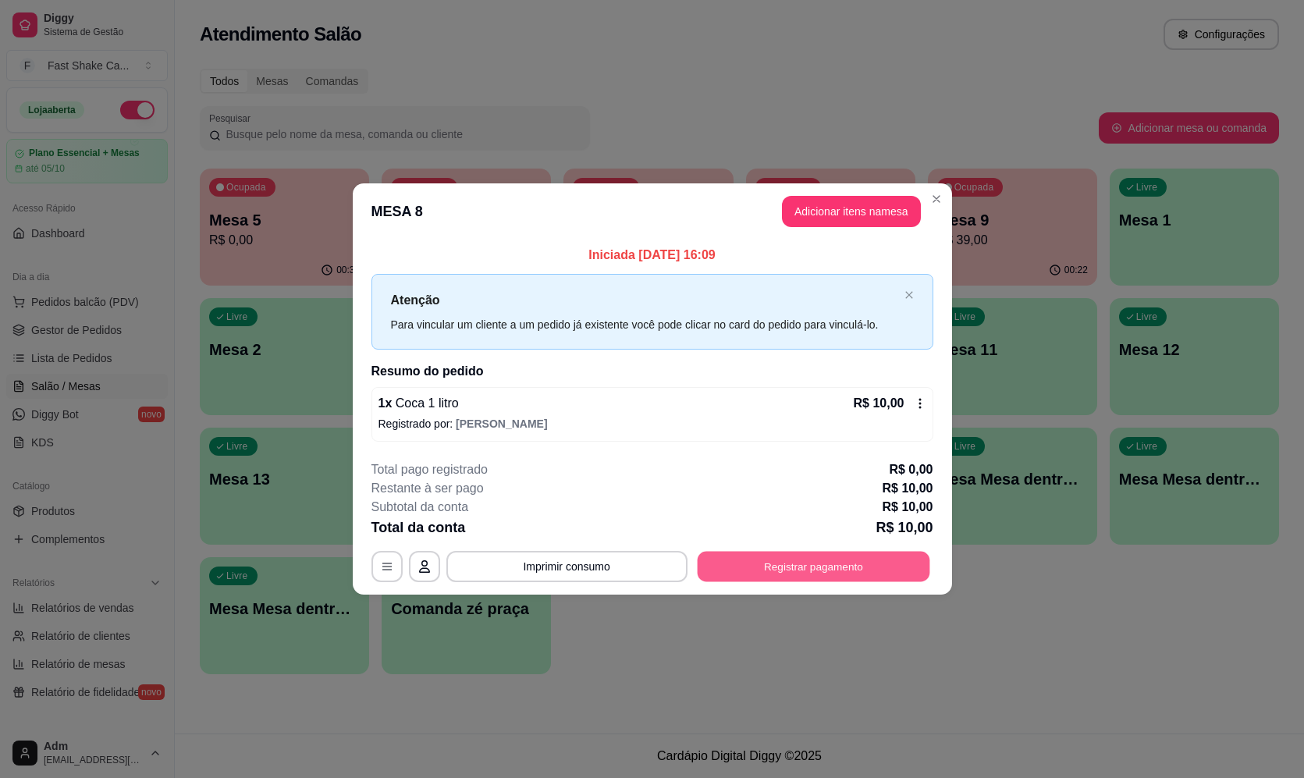
click at [837, 569] on button "Registrar pagamento" at bounding box center [813, 567] width 233 height 30
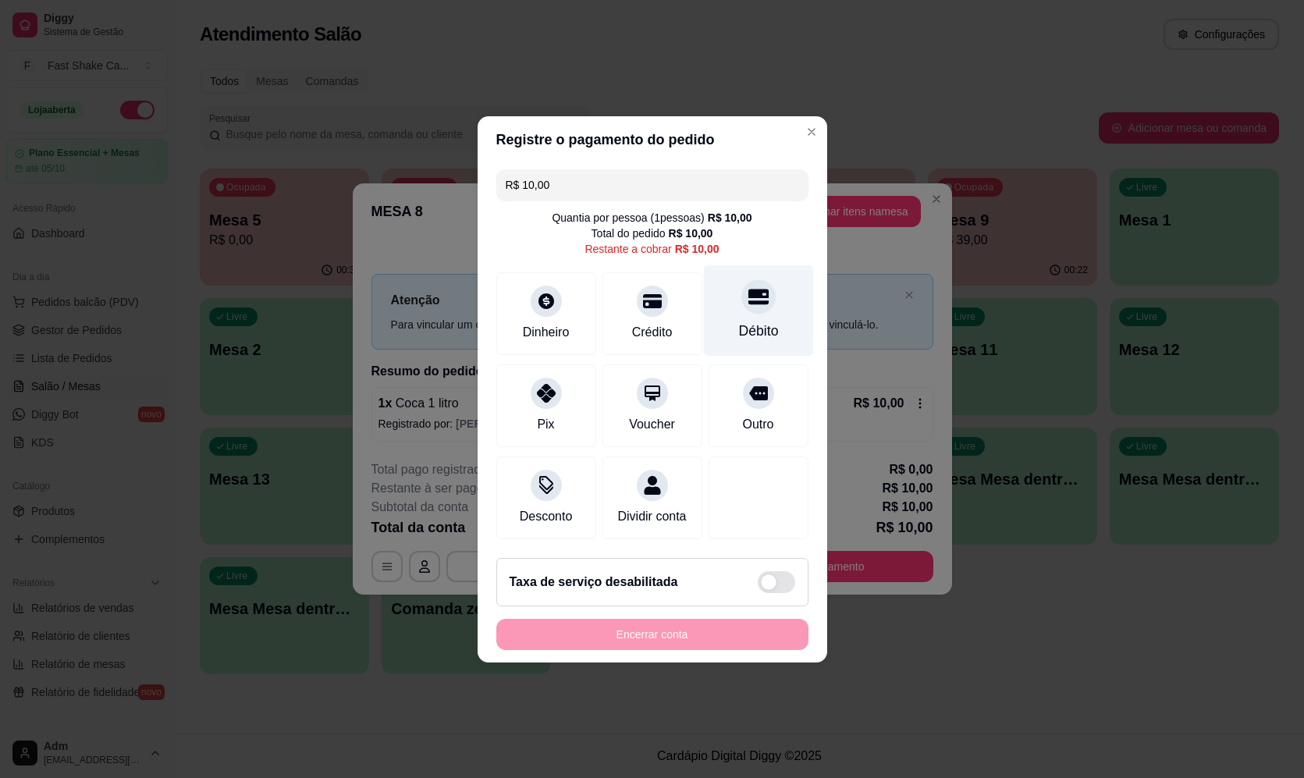
click at [753, 330] on div "Débito" at bounding box center [758, 331] width 40 height 20
type input "R$ 0,00"
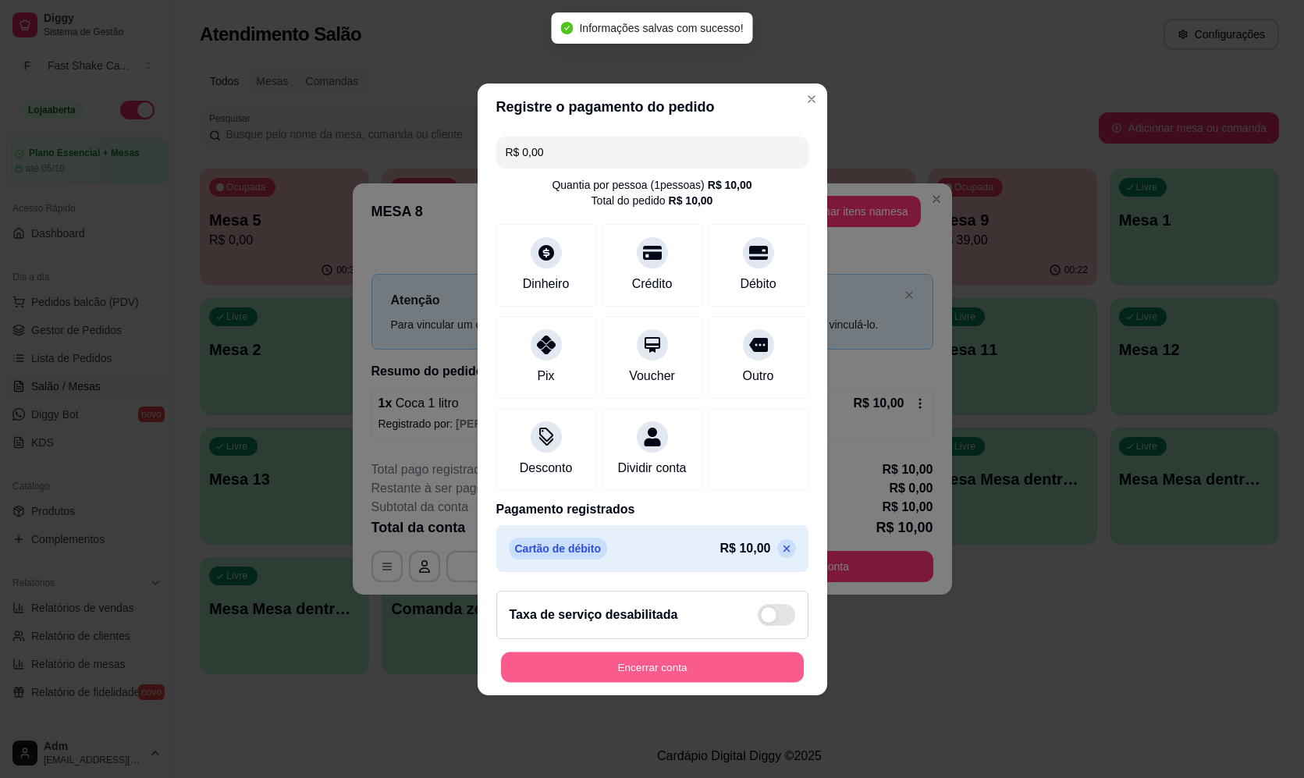
click at [585, 676] on button "Encerrar conta" at bounding box center [652, 667] width 303 height 30
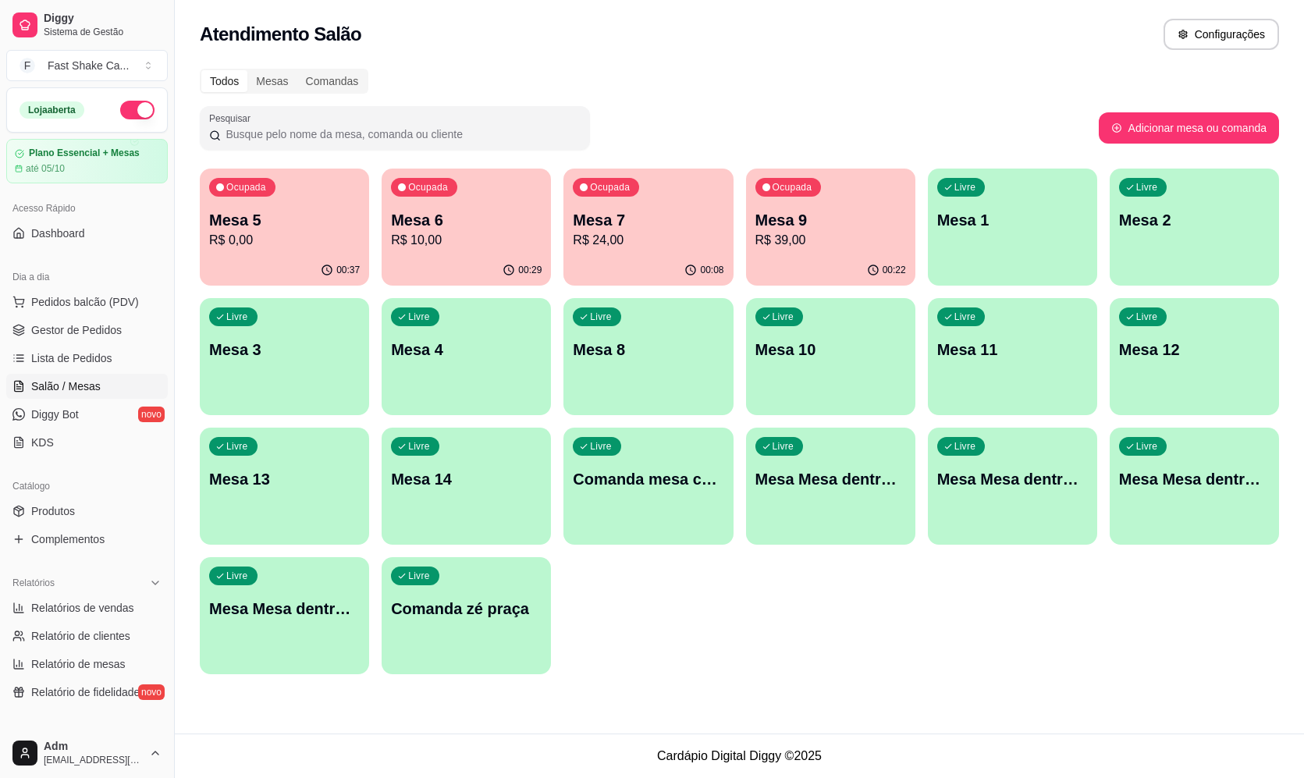
click at [903, 372] on div "Ocupada Mesa 5 R$ 0,00 00:37 Ocupada Mesa 6 R$ 10,00 00:29 Ocupada Mesa 7 R$ 24…" at bounding box center [739, 422] width 1079 height 506
click at [282, 275] on div "00:37" at bounding box center [284, 269] width 165 height 30
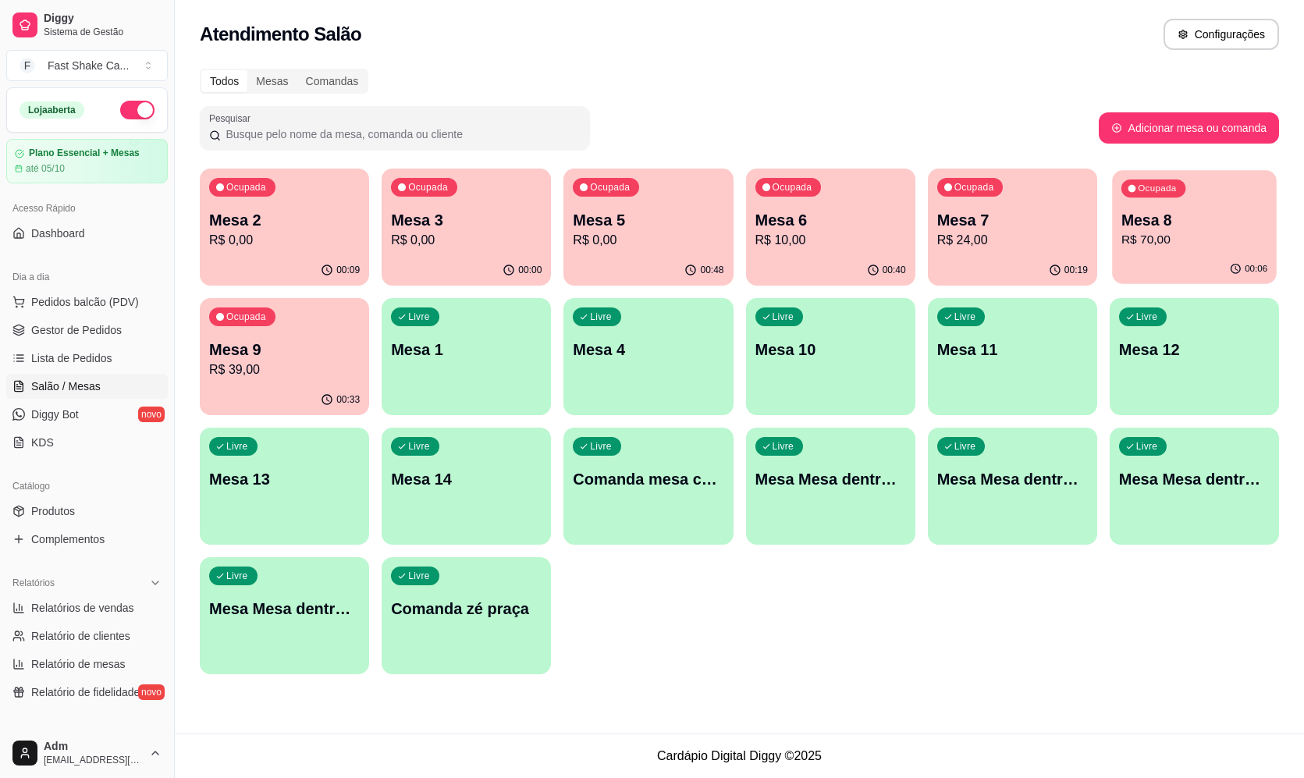
click at [1196, 251] on div "Ocupada Mesa 8 R$ 70,00" at bounding box center [1194, 212] width 165 height 84
click at [475, 252] on div "Ocupada Mesa 3 R$ 0,00" at bounding box center [466, 212] width 165 height 84
click at [452, 233] on p "R$ 0,00" at bounding box center [466, 240] width 146 height 18
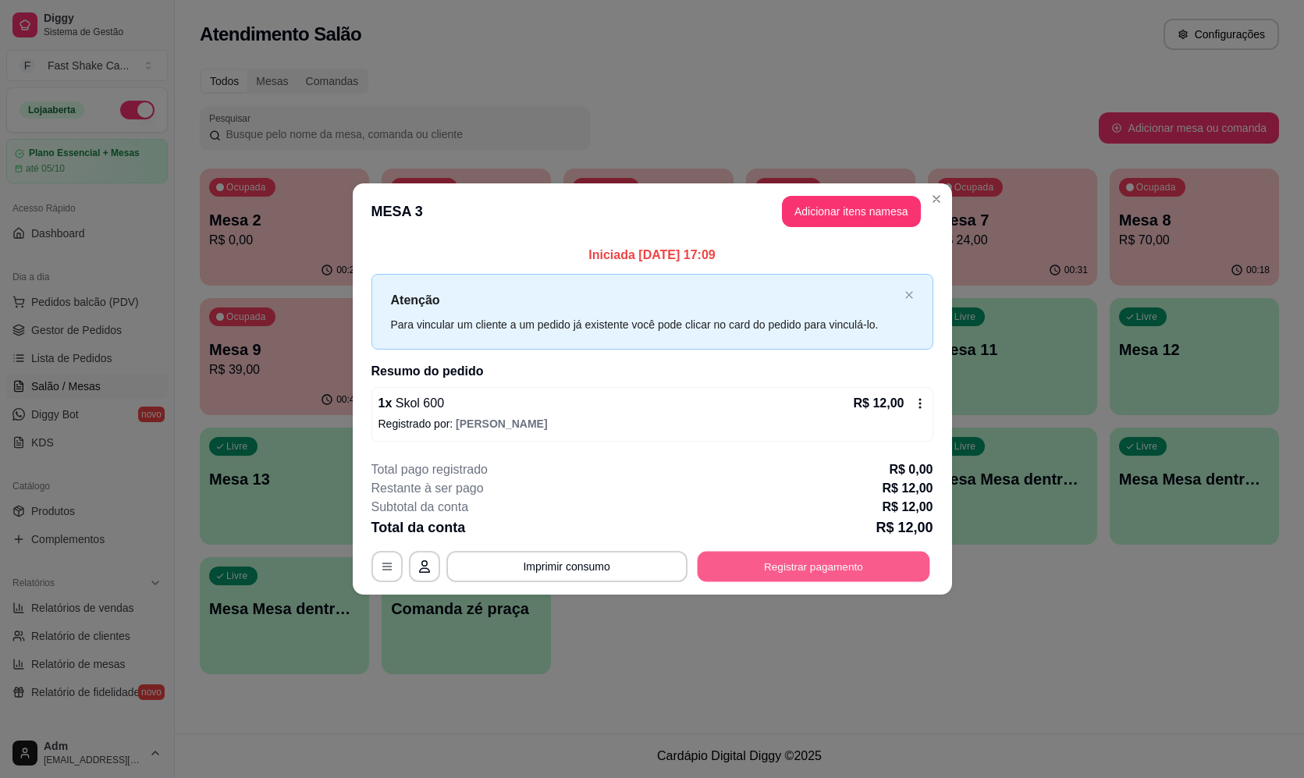
click at [909, 567] on button "Registrar pagamento" at bounding box center [813, 567] width 233 height 30
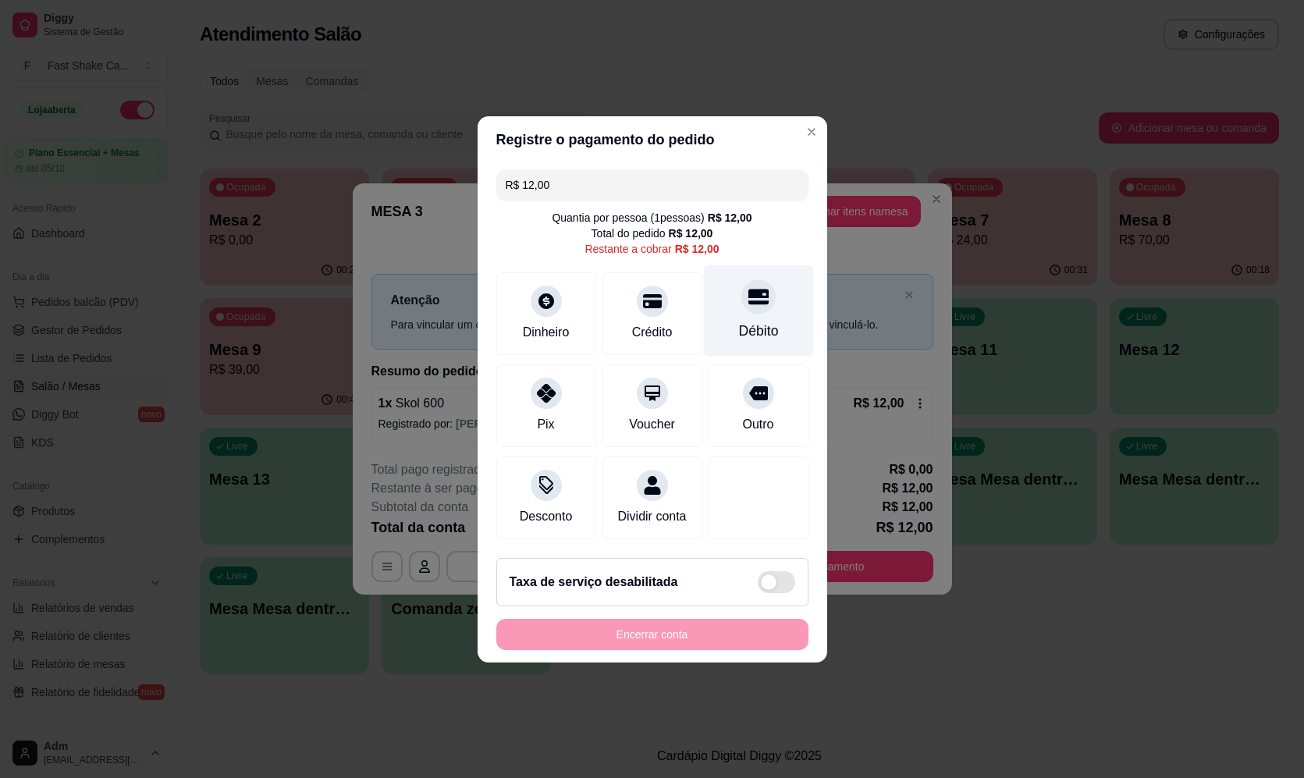
click at [778, 302] on div "Débito" at bounding box center [758, 310] width 110 height 91
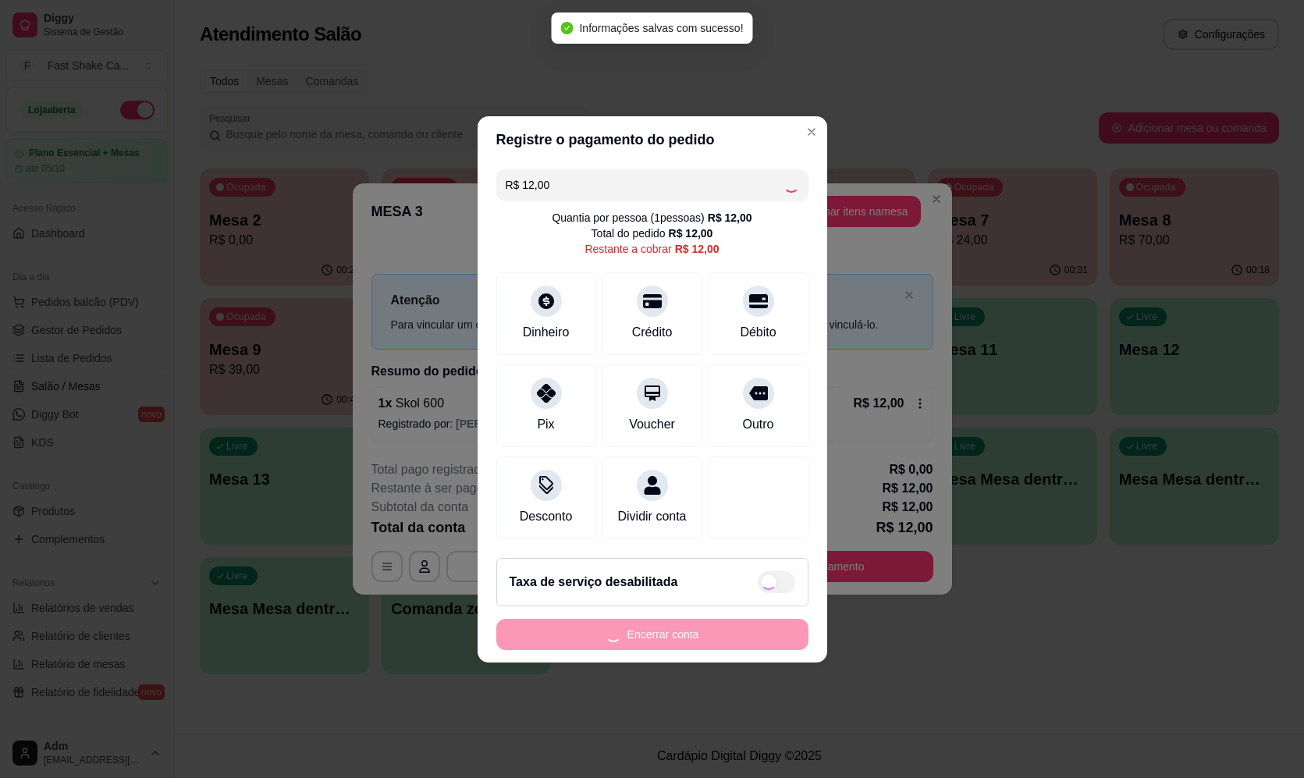
type input "R$ 0,00"
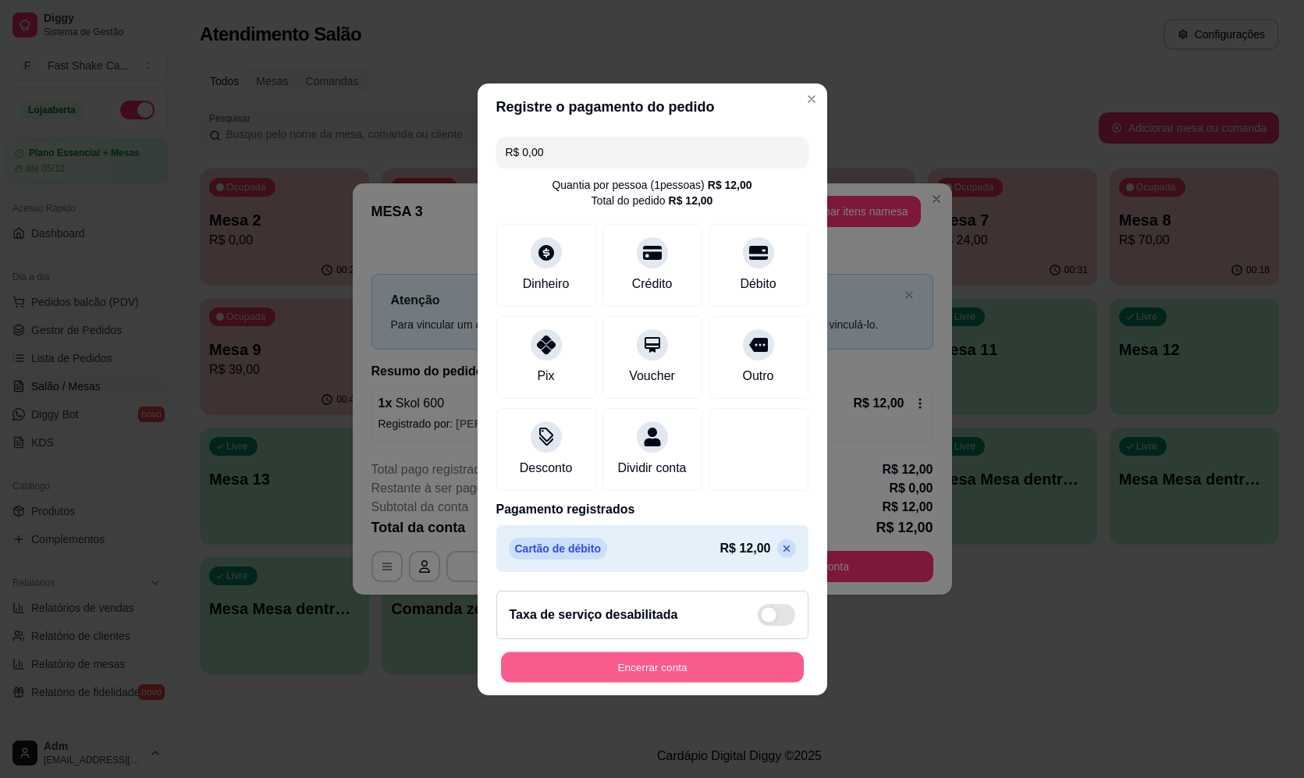
click at [746, 682] on button "Encerrar conta" at bounding box center [652, 667] width 303 height 30
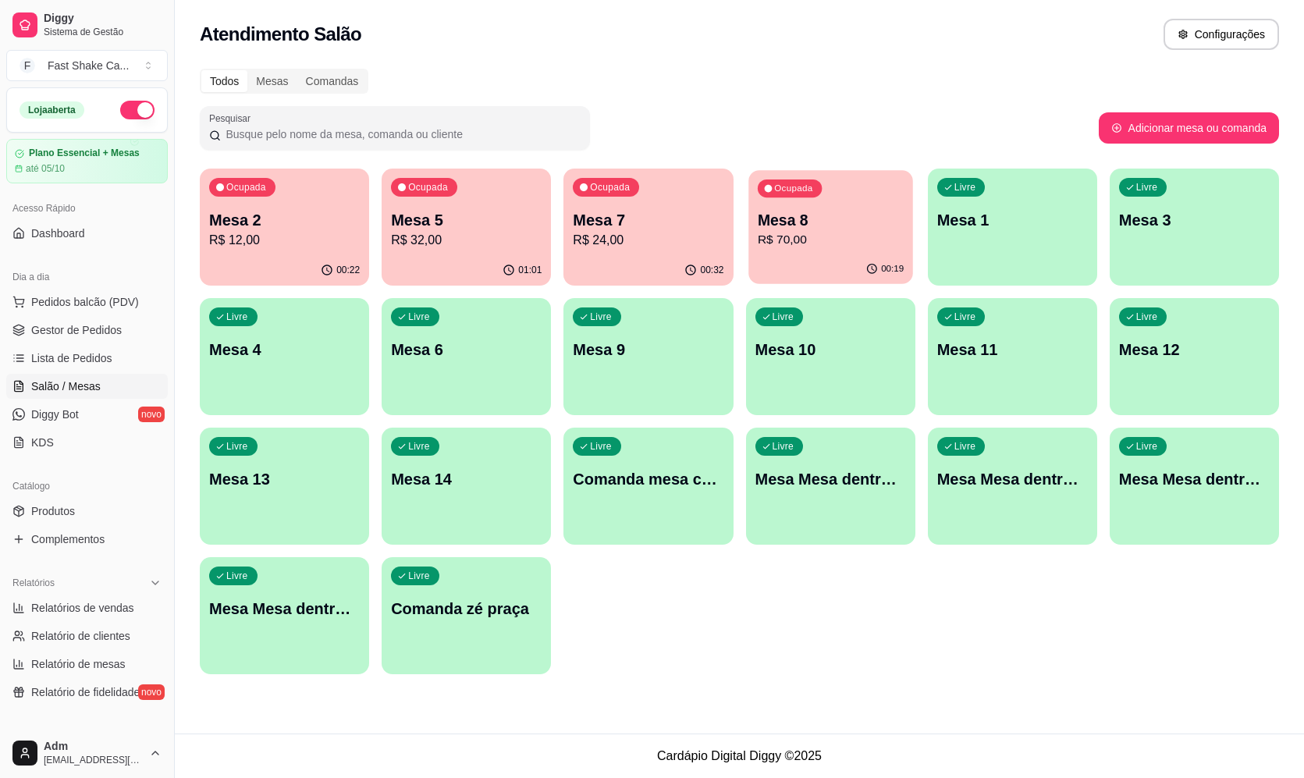
click at [828, 226] on p "Mesa 8" at bounding box center [830, 220] width 146 height 21
click at [446, 233] on p "R$ 32,00" at bounding box center [466, 240] width 146 height 18
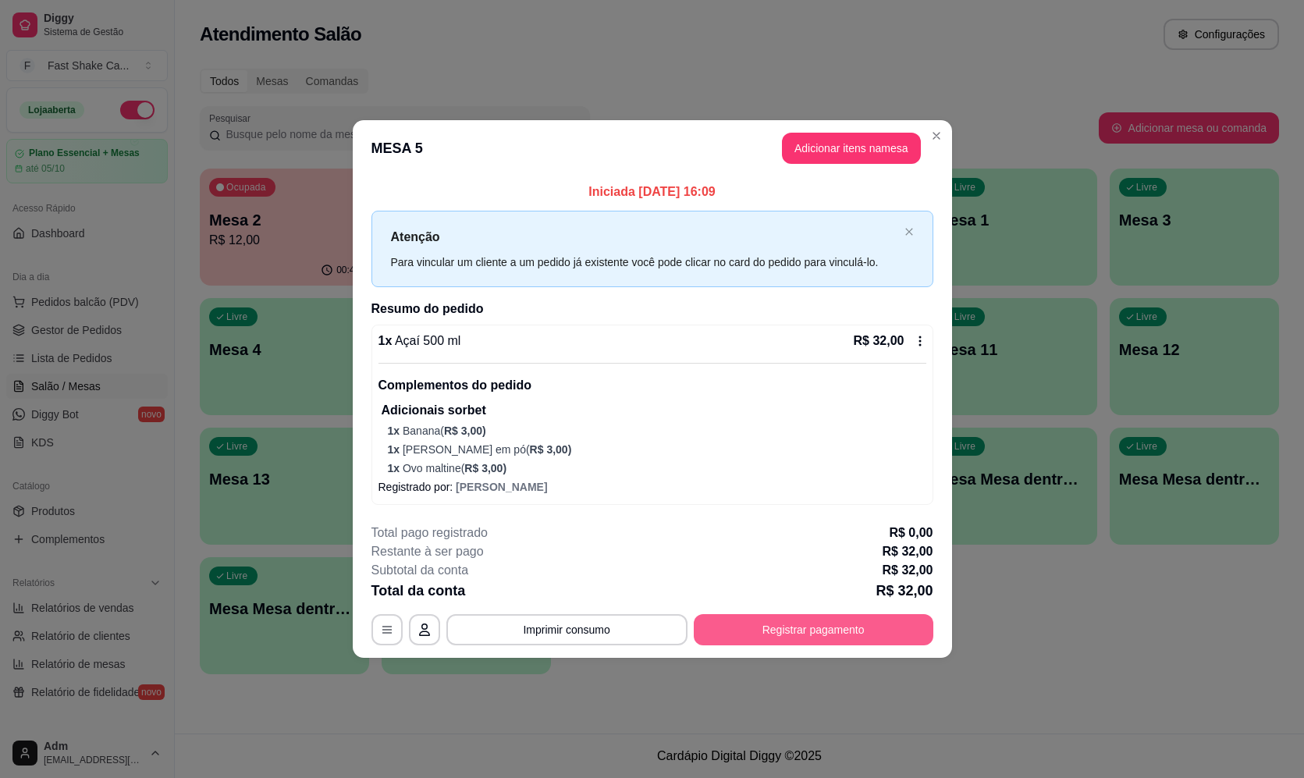
drag, startPoint x: 793, startPoint y: 653, endPoint x: 830, endPoint y: 628, distance: 45.0
click at [830, 628] on footer "**********" at bounding box center [652, 584] width 599 height 147
click at [835, 624] on button "Registrar pagamento" at bounding box center [813, 629] width 233 height 30
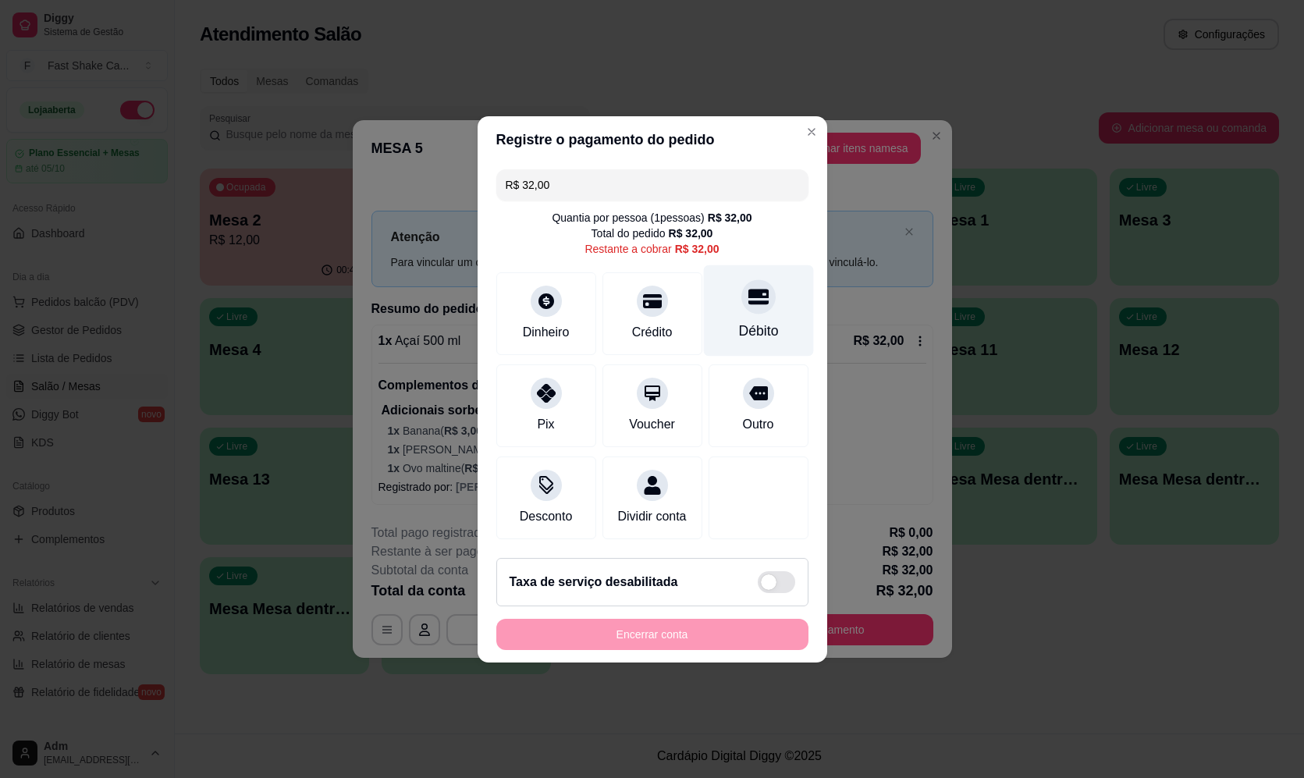
click at [731, 302] on div "Débito" at bounding box center [758, 310] width 110 height 91
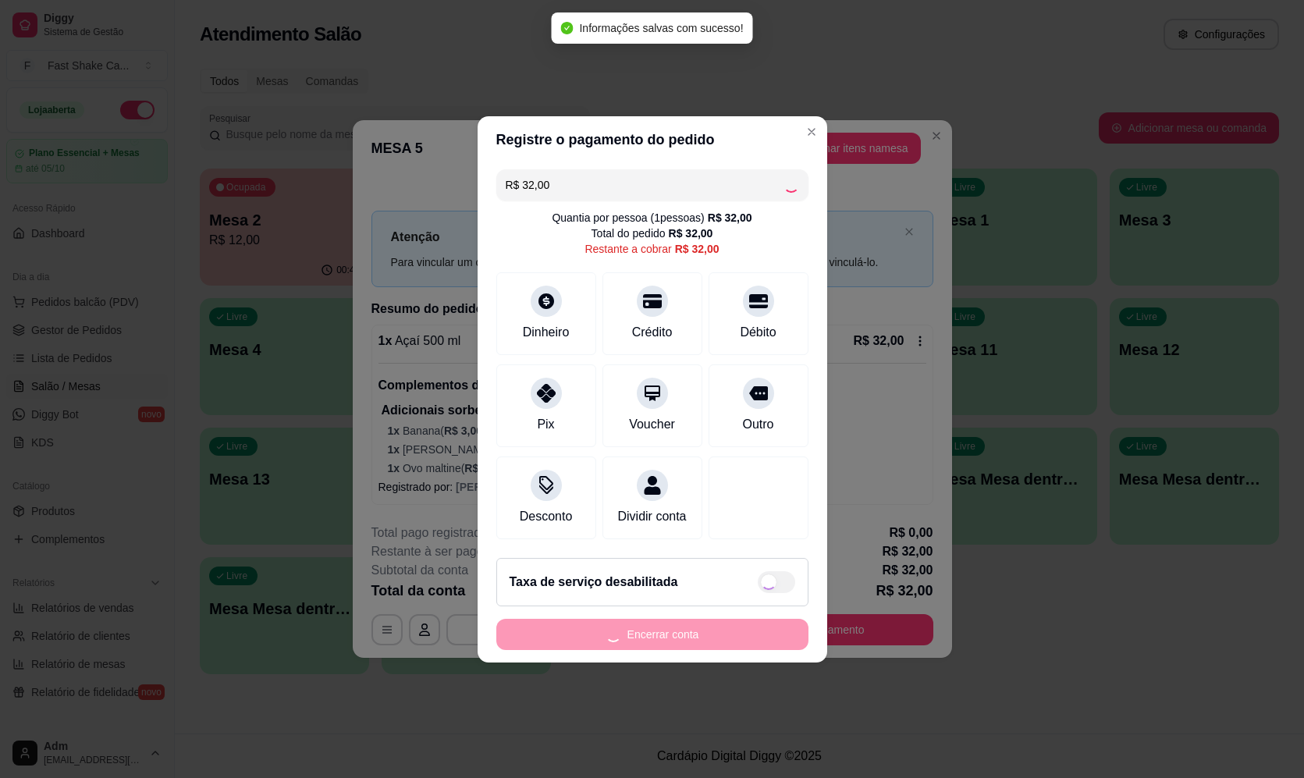
type input "R$ 0,00"
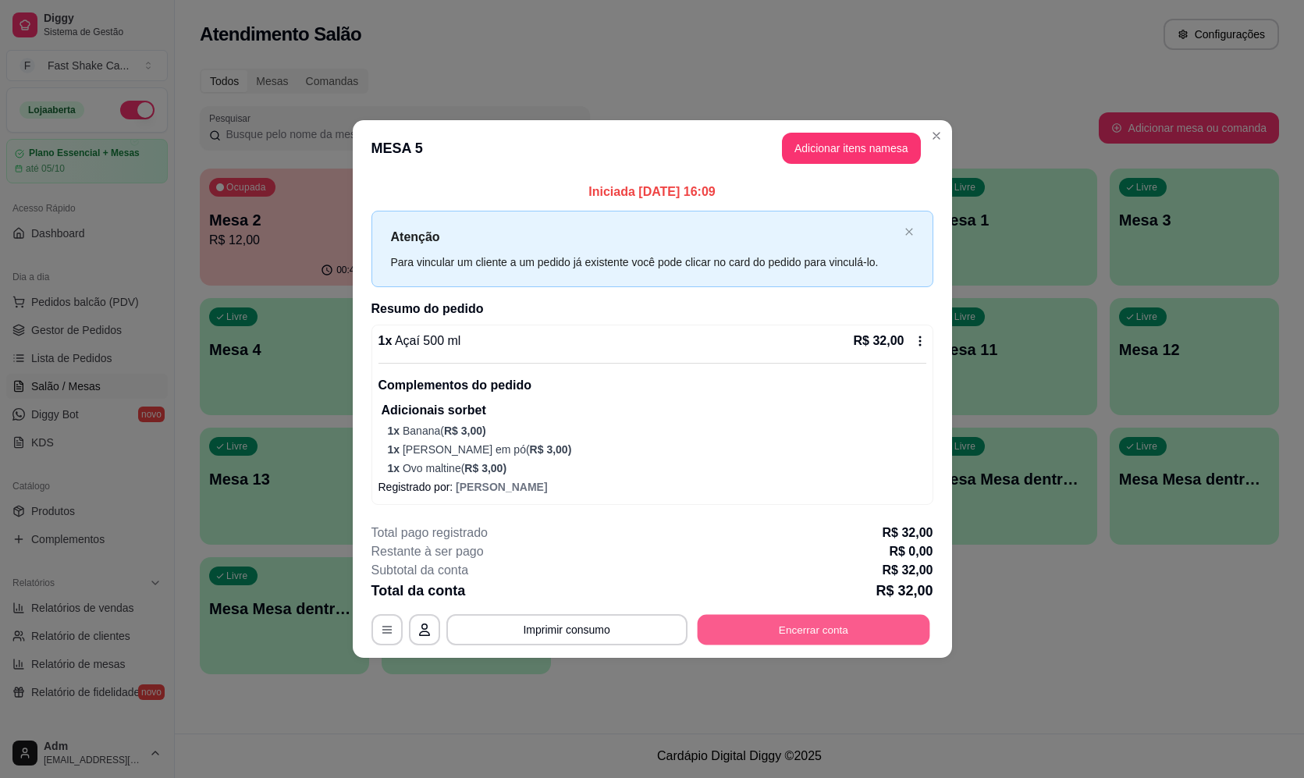
click at [742, 636] on button "Encerrar conta" at bounding box center [813, 629] width 233 height 30
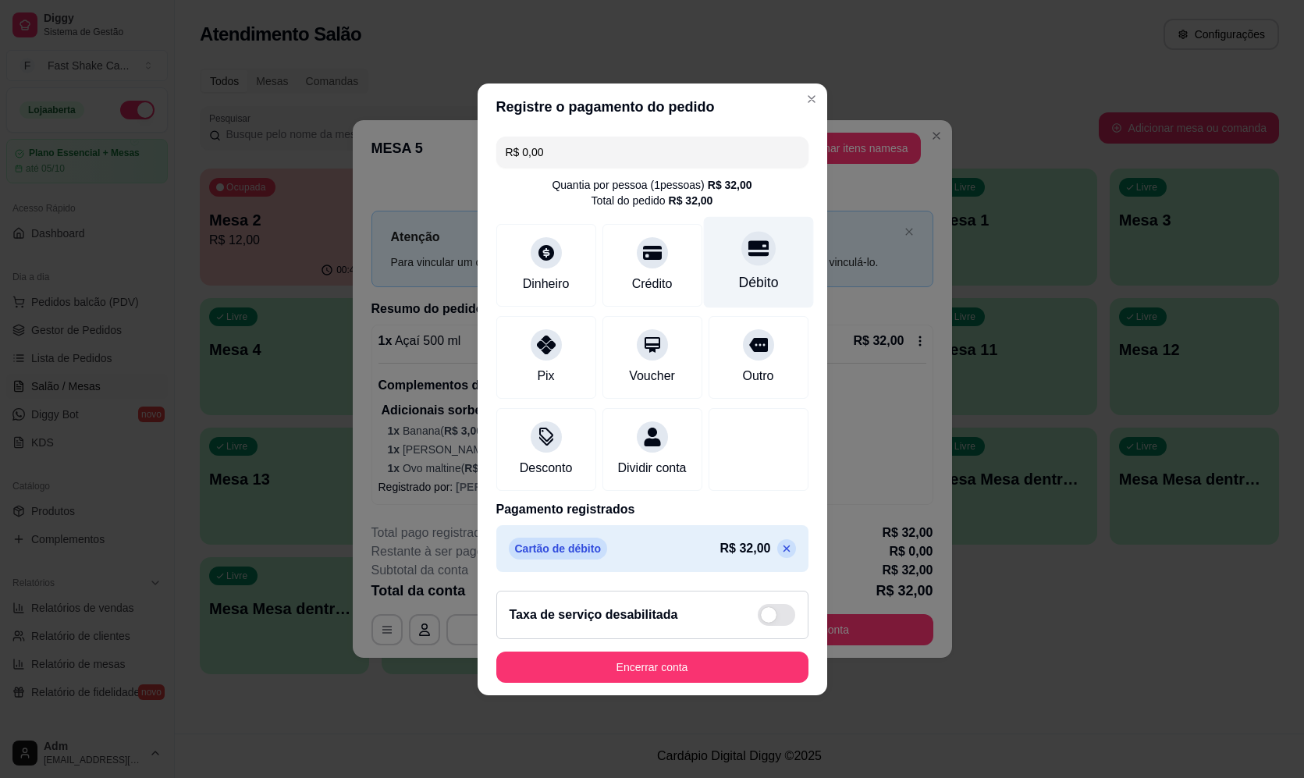
click at [738, 278] on div "Débito" at bounding box center [758, 282] width 40 height 20
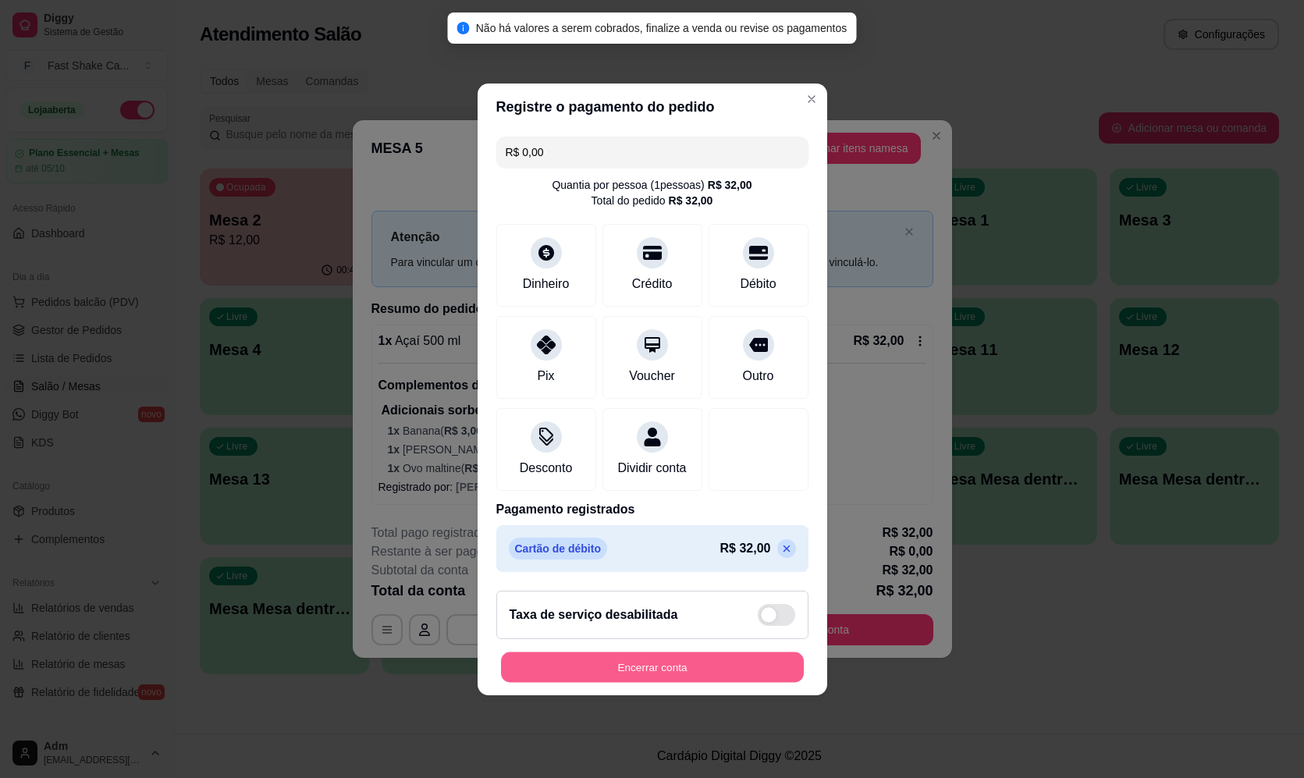
click at [700, 682] on button "Encerrar conta" at bounding box center [652, 667] width 303 height 30
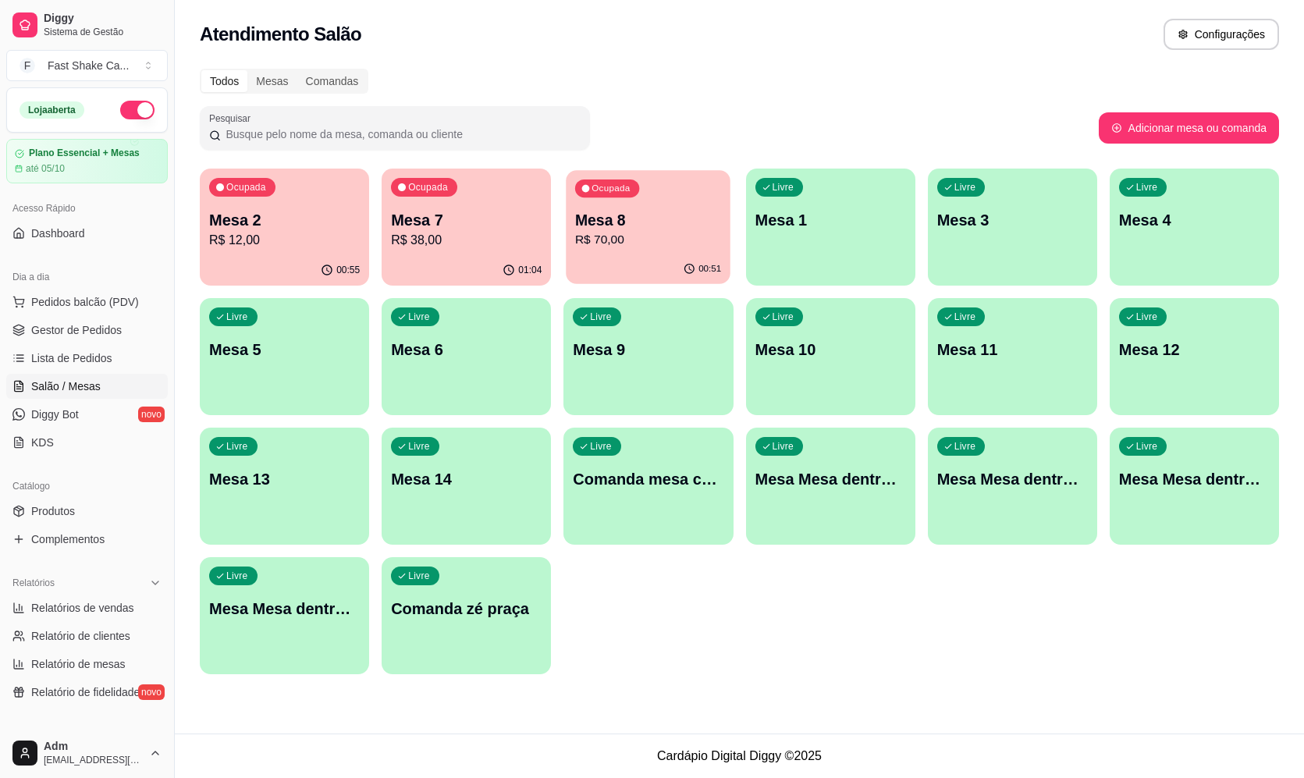
click at [686, 228] on p "Mesa 8" at bounding box center [648, 220] width 146 height 21
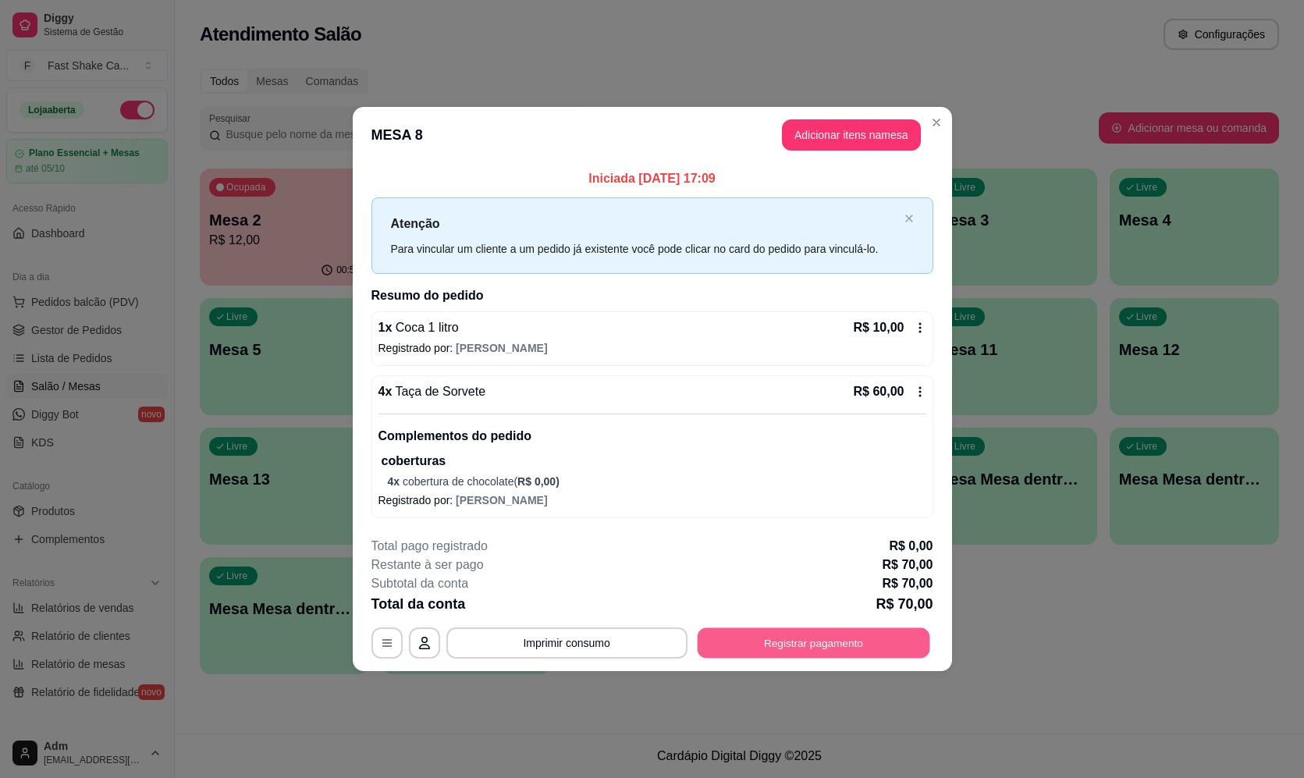
click at [858, 652] on button "Registrar pagamento" at bounding box center [813, 643] width 233 height 30
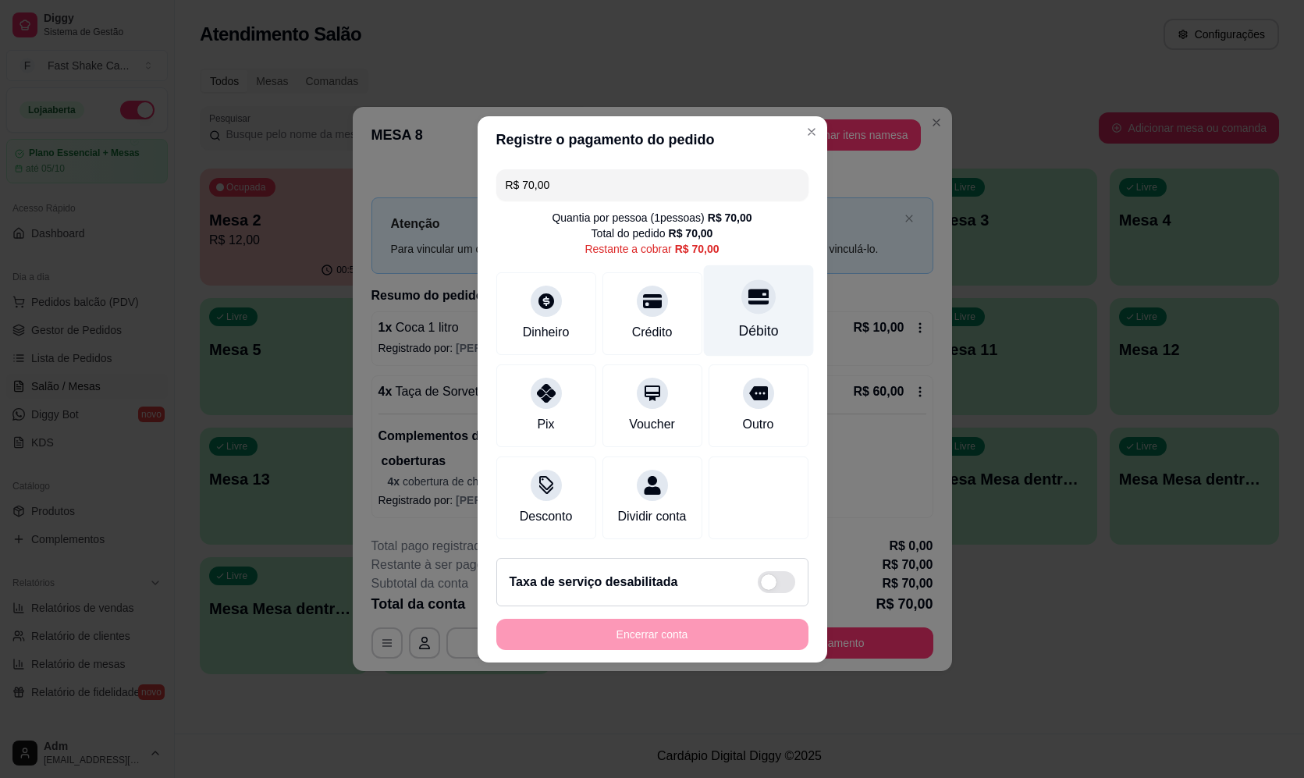
click at [770, 305] on div "Débito" at bounding box center [758, 310] width 110 height 91
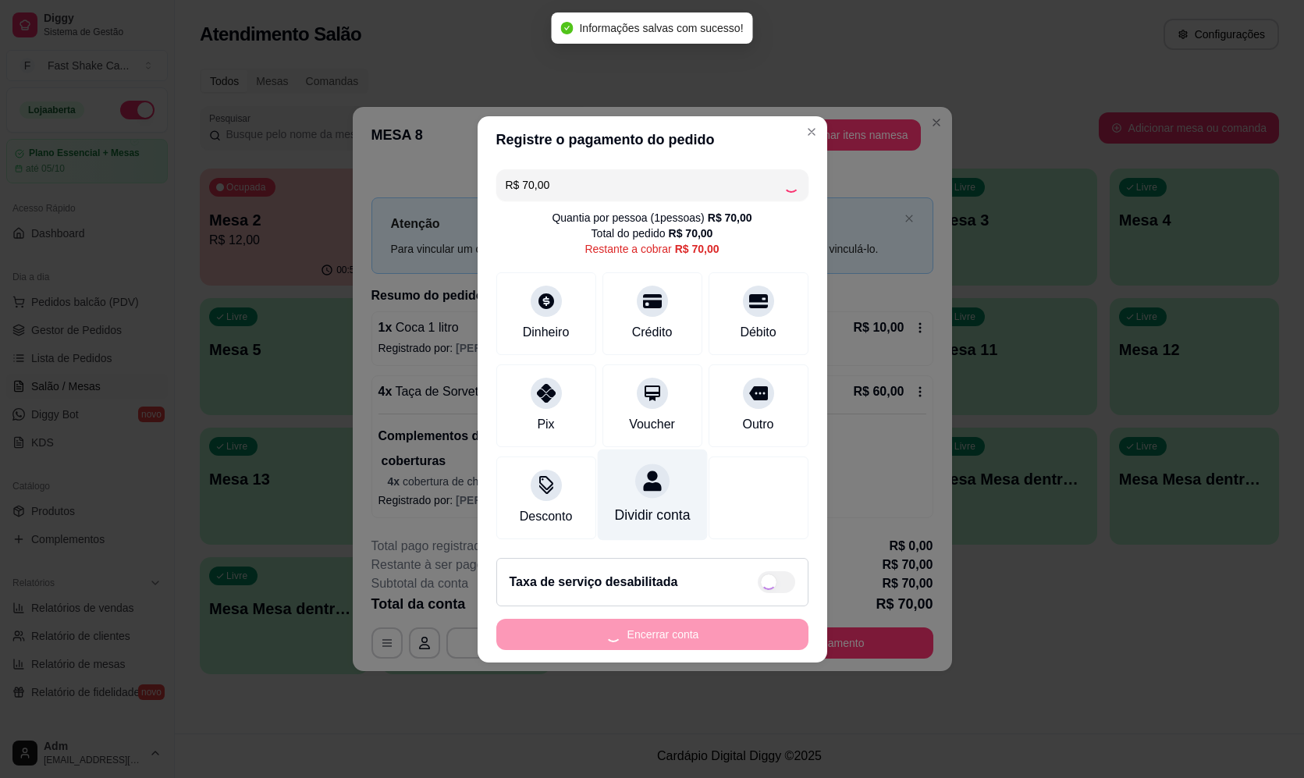
type input "R$ 0,00"
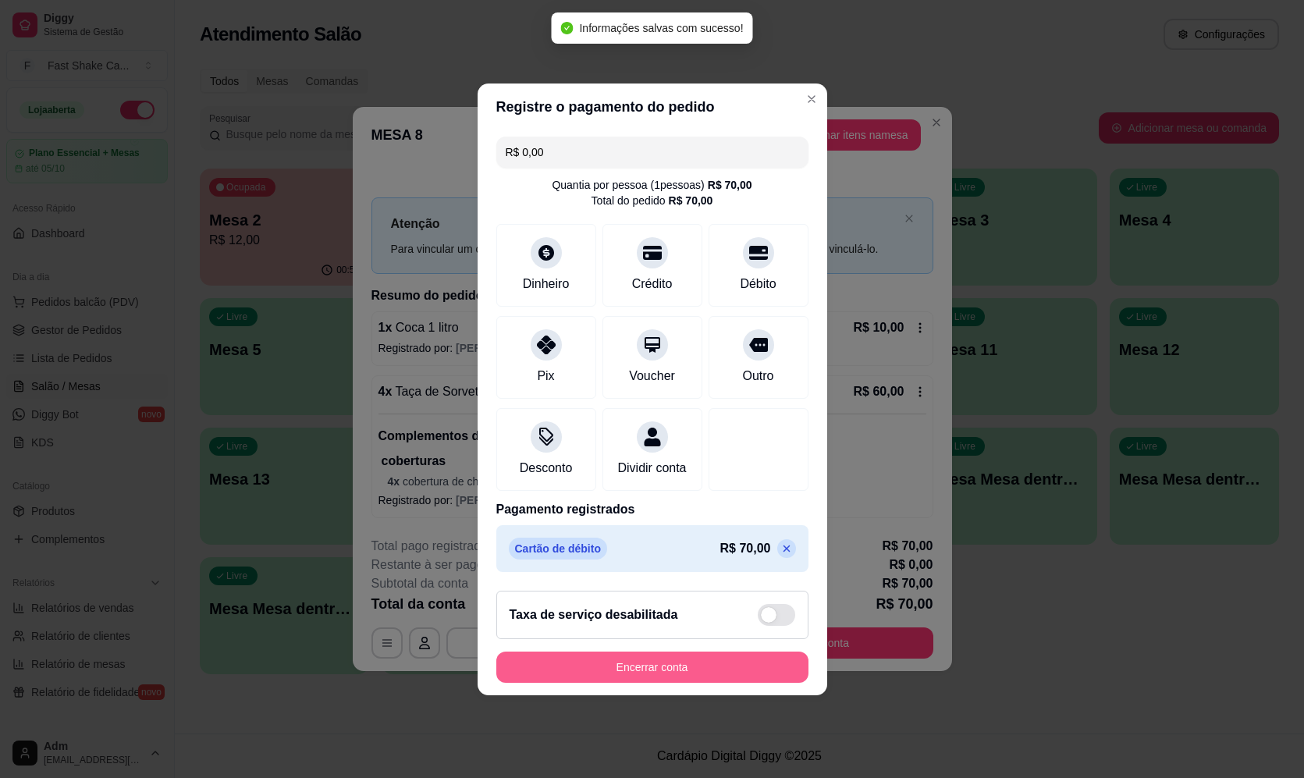
click at [666, 683] on button "Encerrar conta" at bounding box center [652, 667] width 312 height 31
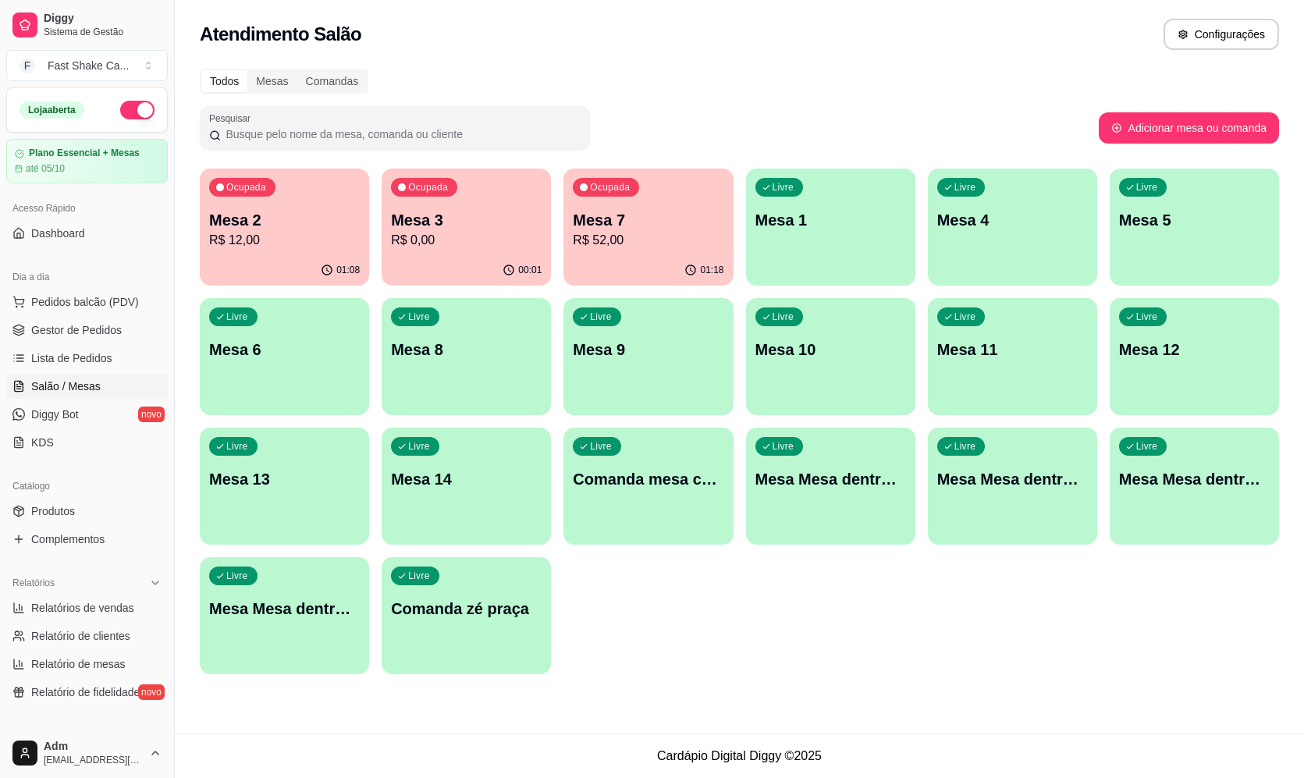
click at [478, 255] on div "00:01" at bounding box center [466, 270] width 169 height 30
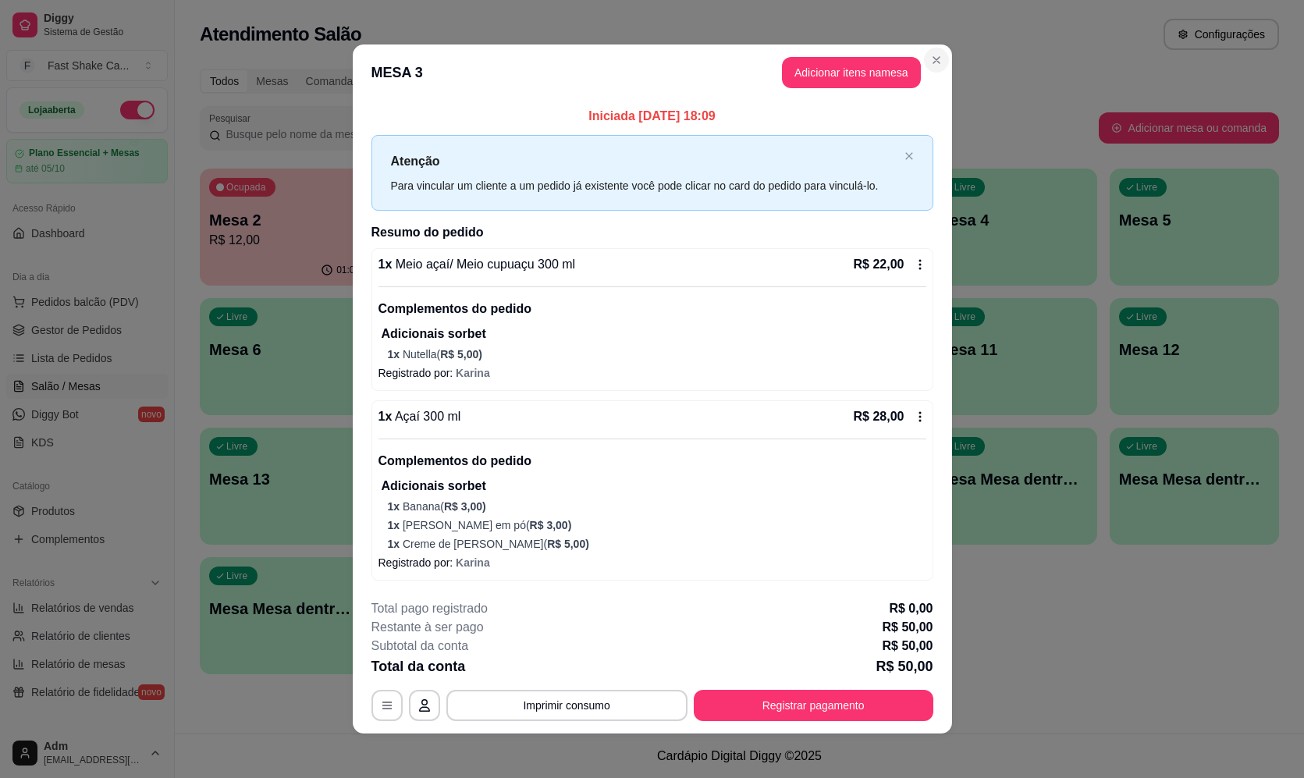
click at [944, 62] on section "**********" at bounding box center [652, 388] width 599 height 689
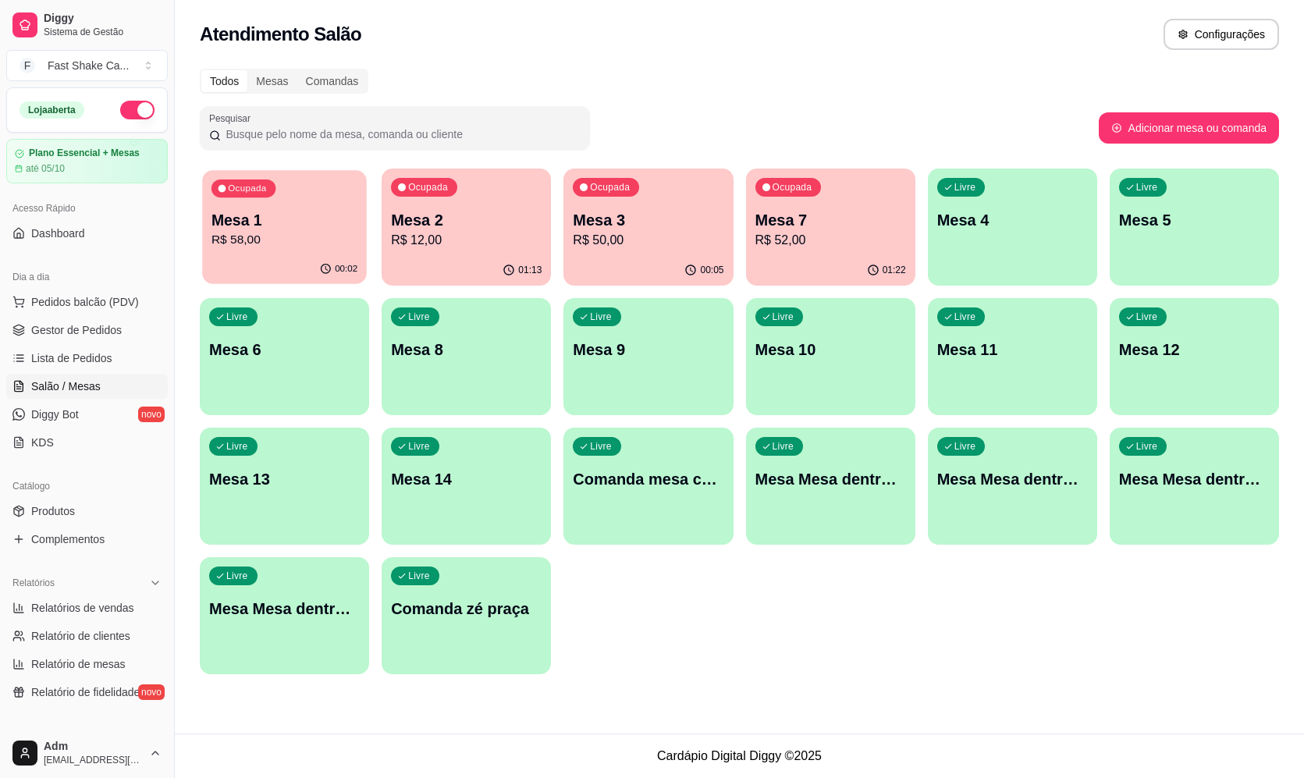
click at [276, 213] on p "Mesa 1" at bounding box center [285, 220] width 146 height 21
click at [622, 256] on div "00:06" at bounding box center [649, 269] width 165 height 30
click at [860, 187] on div "Ocupada Mesa 7 R$ 52,00" at bounding box center [831, 212] width 165 height 84
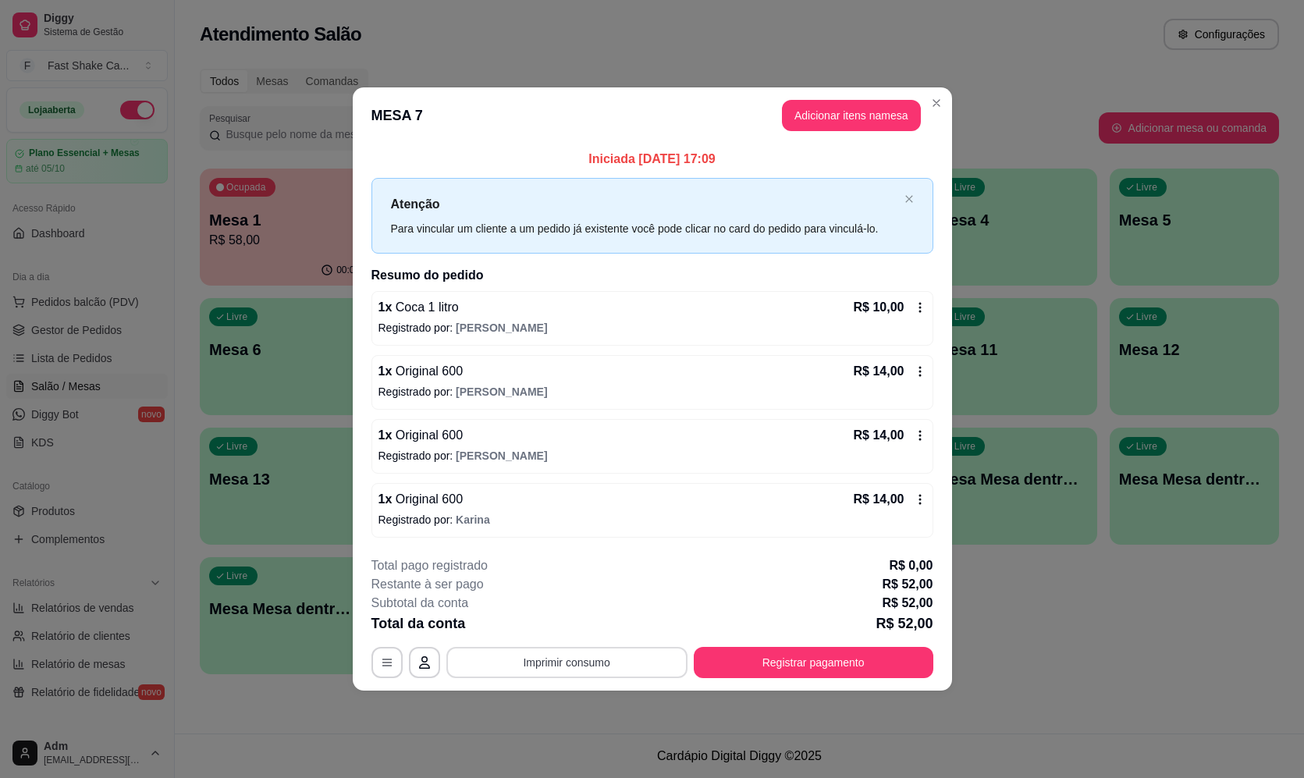
click at [531, 656] on button "Imprimir consumo" at bounding box center [566, 662] width 241 height 31
click at [545, 654] on button "Imprimir consumo" at bounding box center [567, 663] width 234 height 30
click at [674, 660] on button "Imprimir consumo" at bounding box center [567, 663] width 234 height 30
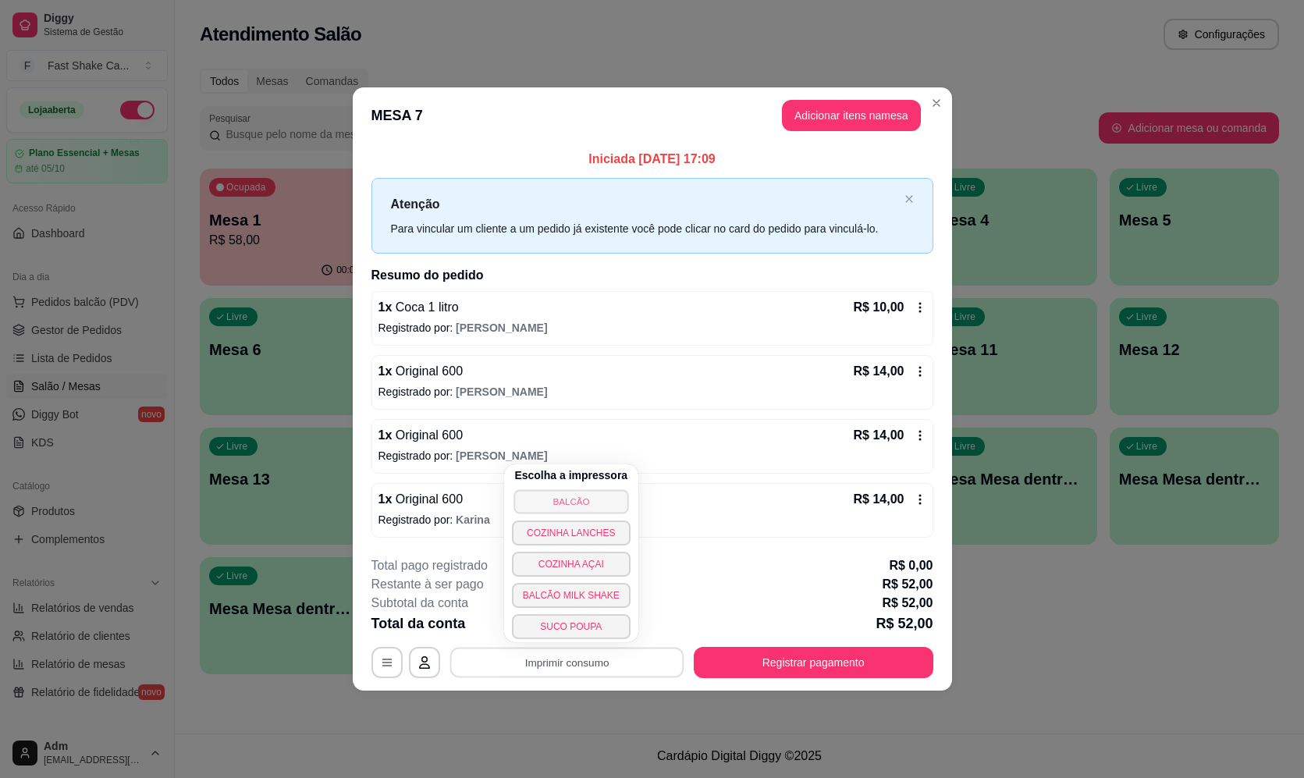
click at [599, 496] on button "BALCÃO" at bounding box center [571, 501] width 115 height 24
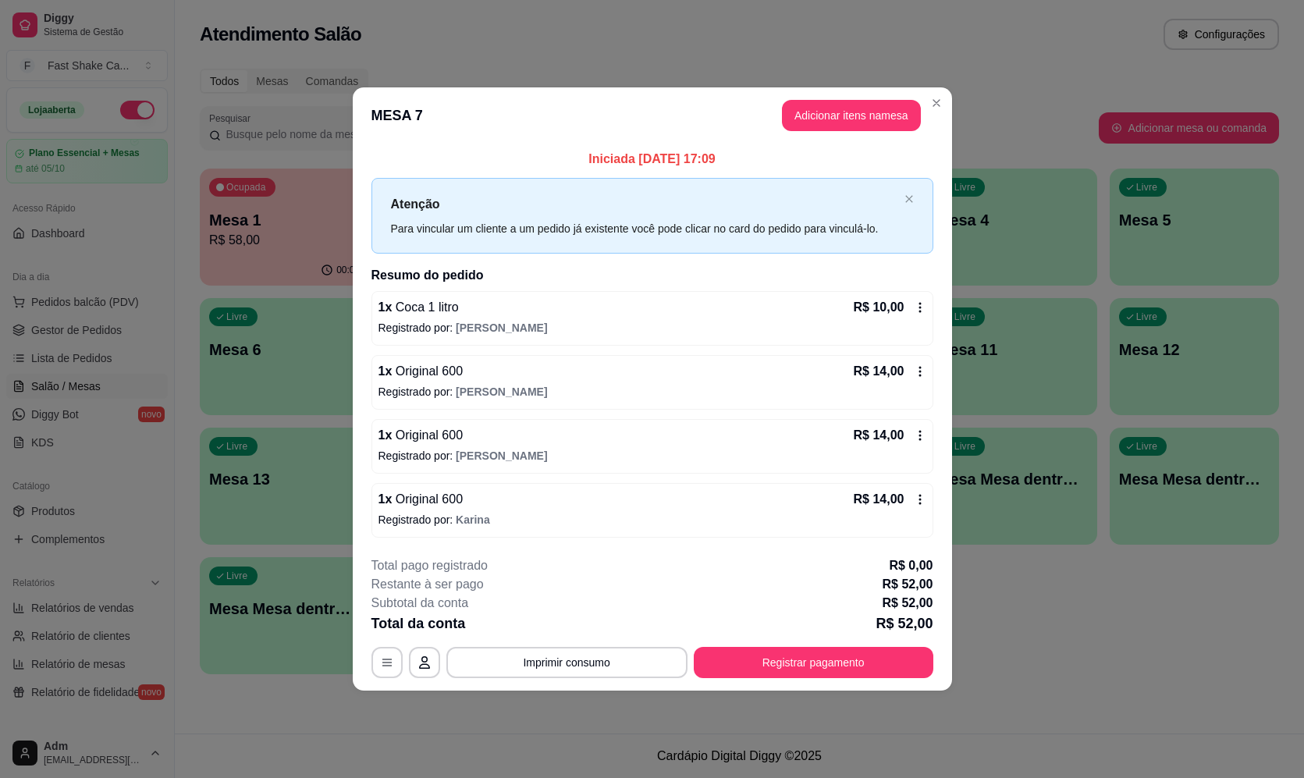
click at [530, 464] on div "**********" at bounding box center [652, 389] width 1304 height 778
drag, startPoint x: 744, startPoint y: 595, endPoint x: 811, endPoint y: 678, distance: 107.1
click at [811, 678] on div "**********" at bounding box center [653, 618] width 562 height 122
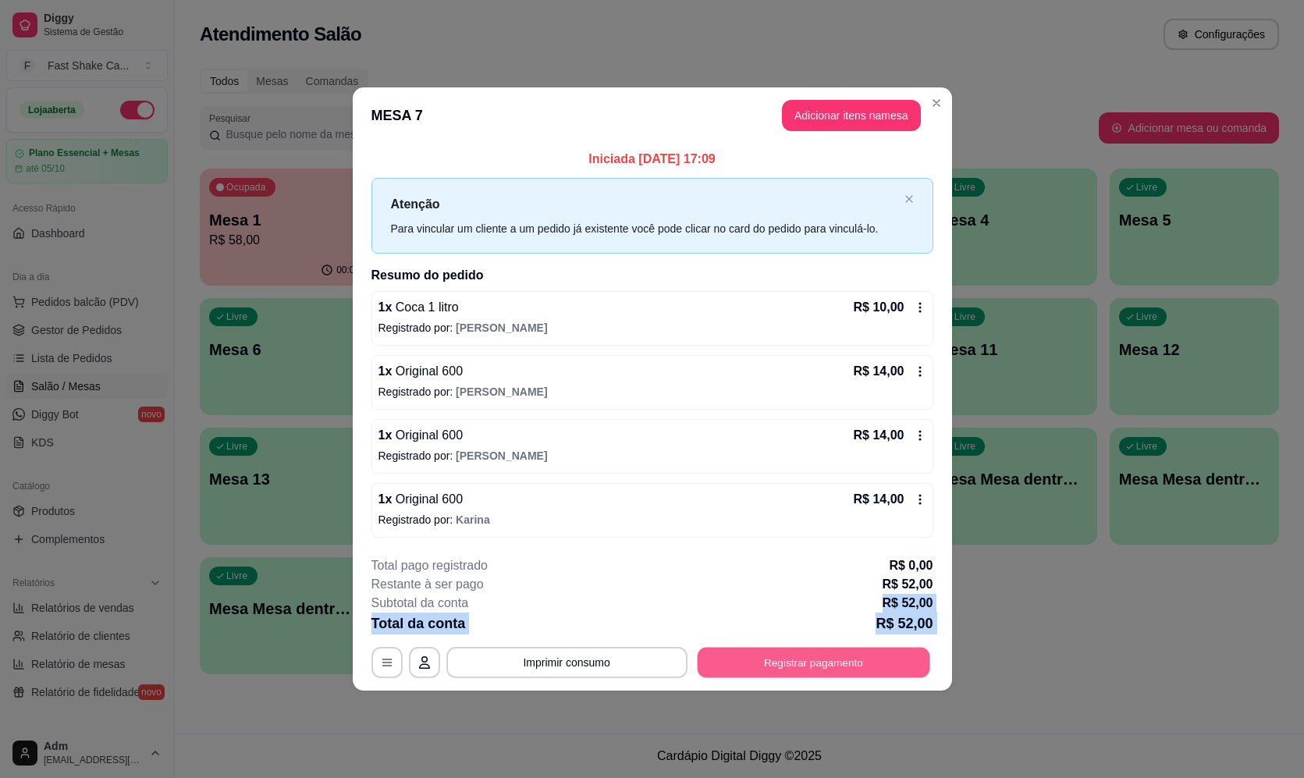
click at [814, 670] on button "Registrar pagamento" at bounding box center [813, 663] width 233 height 30
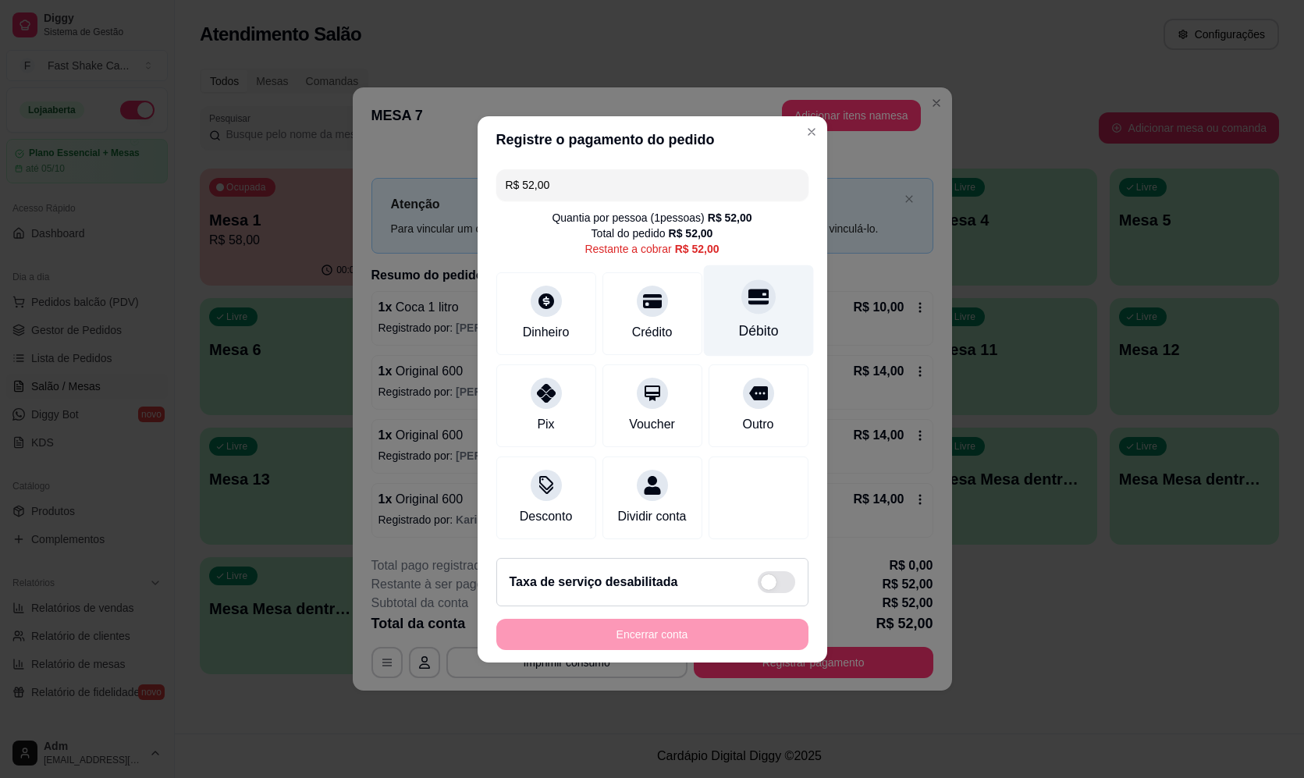
click at [760, 326] on div "Débito" at bounding box center [758, 331] width 40 height 20
type input "R$ 0,00"
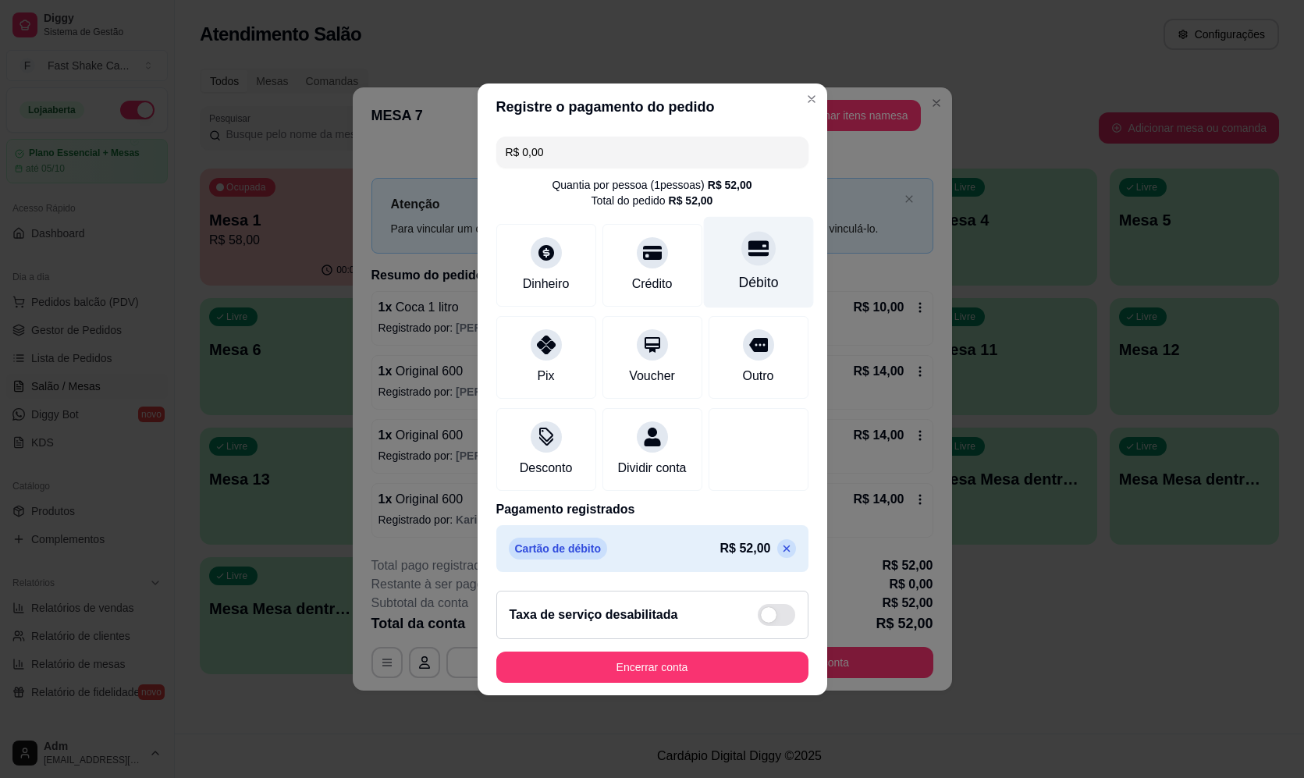
drag, startPoint x: 743, startPoint y: 271, endPoint x: 724, endPoint y: 281, distance: 21.3
click at [738, 279] on div "Débito" at bounding box center [758, 282] width 40 height 20
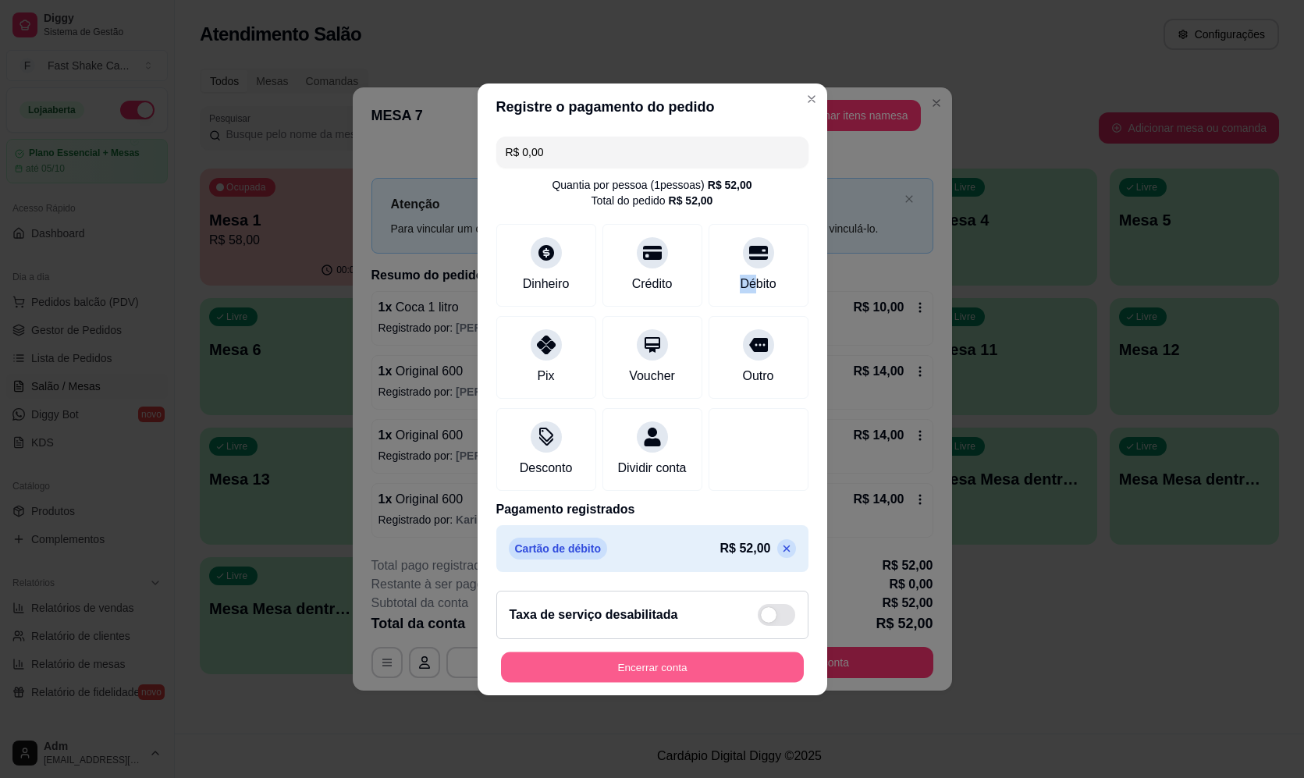
click at [644, 682] on button "Encerrar conta" at bounding box center [652, 667] width 303 height 30
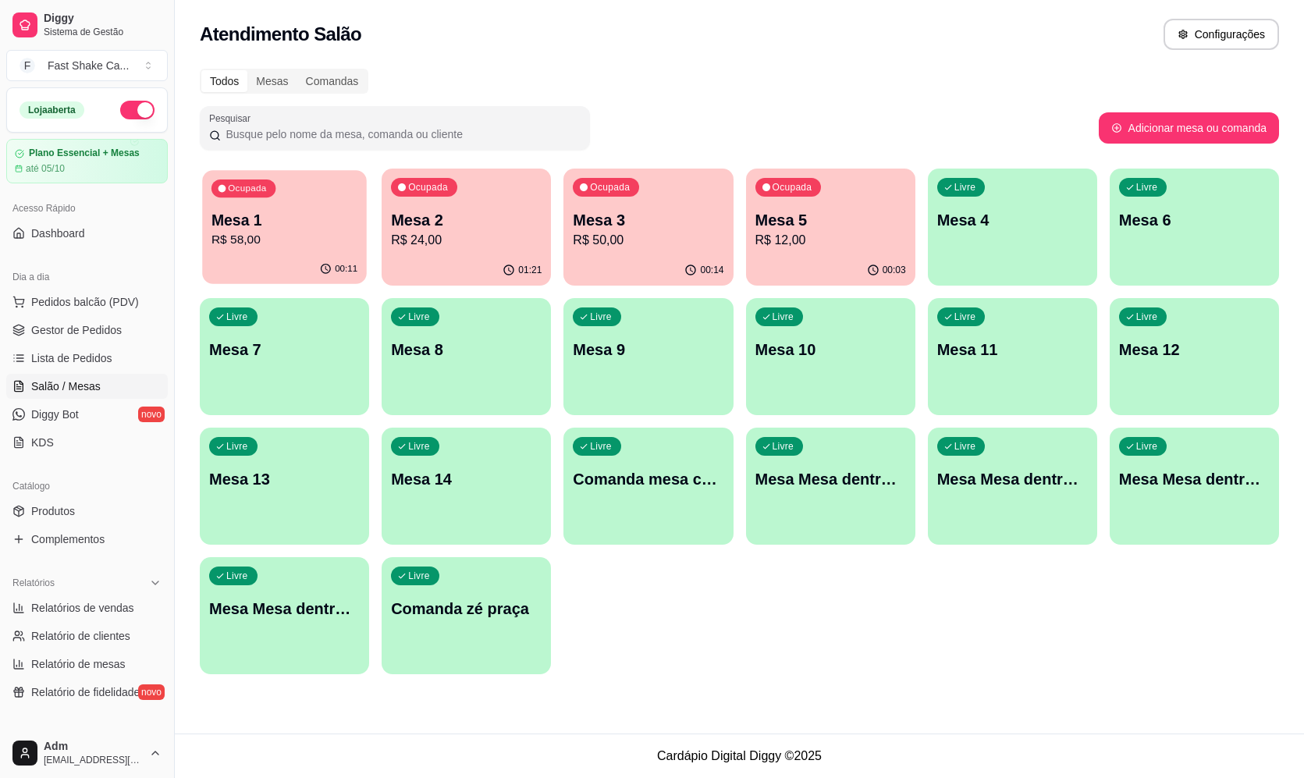
click at [333, 242] on p "R$ 58,00" at bounding box center [285, 240] width 146 height 18
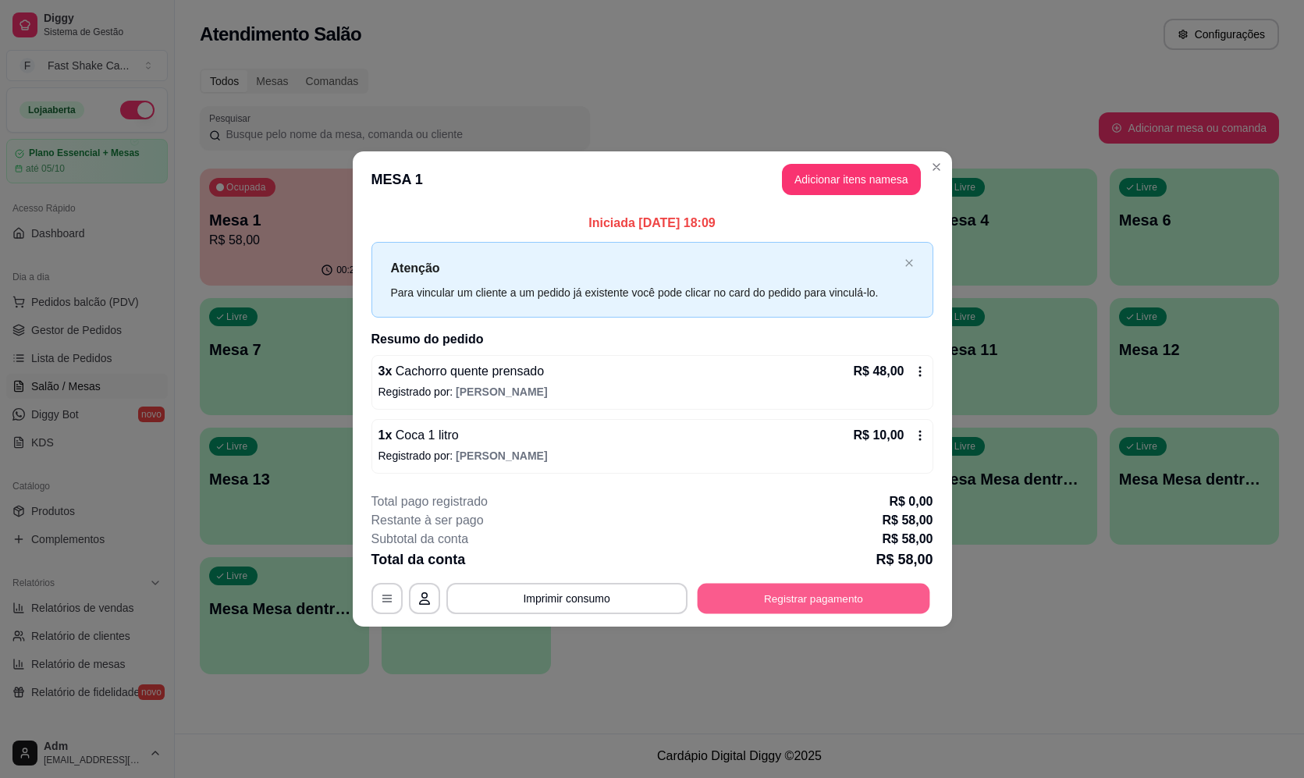
click at [905, 613] on button "Registrar pagamento" at bounding box center [813, 599] width 233 height 30
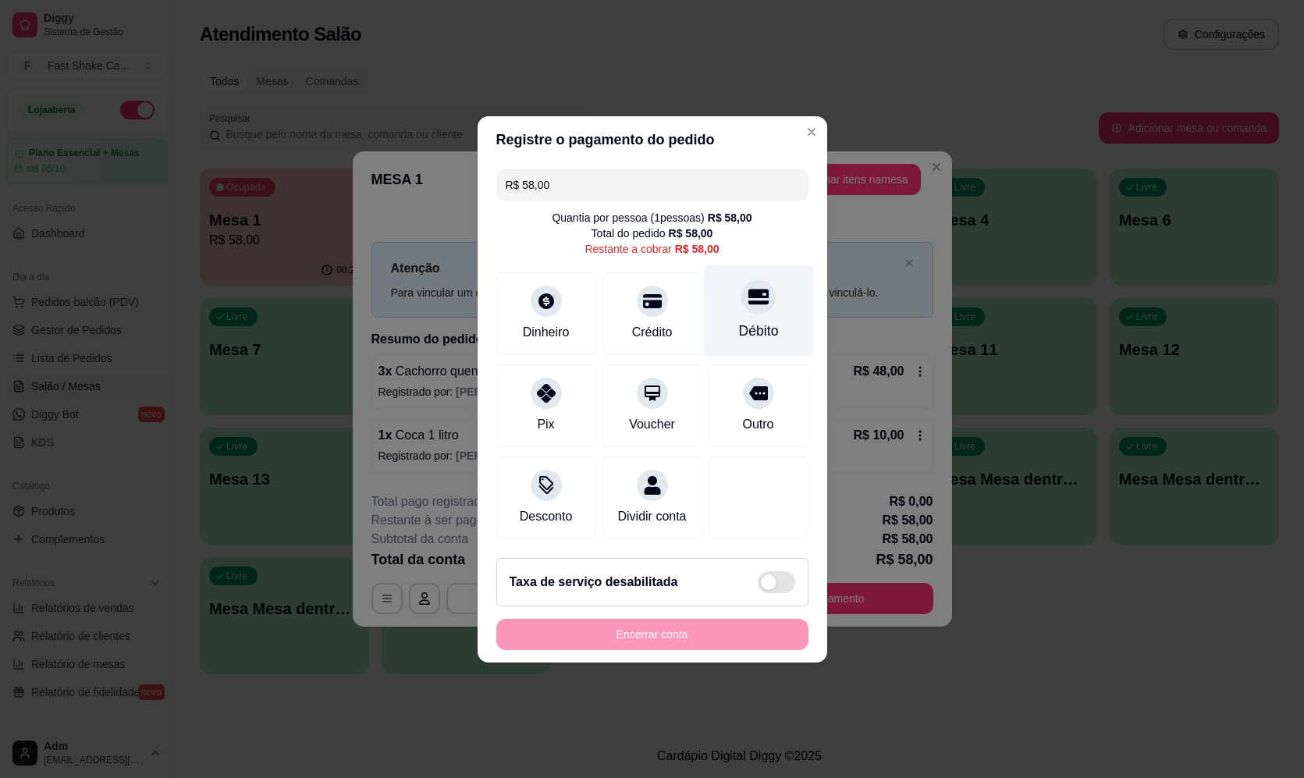
click at [738, 321] on div "Débito" at bounding box center [758, 331] width 40 height 20
type input "R$ 0,00"
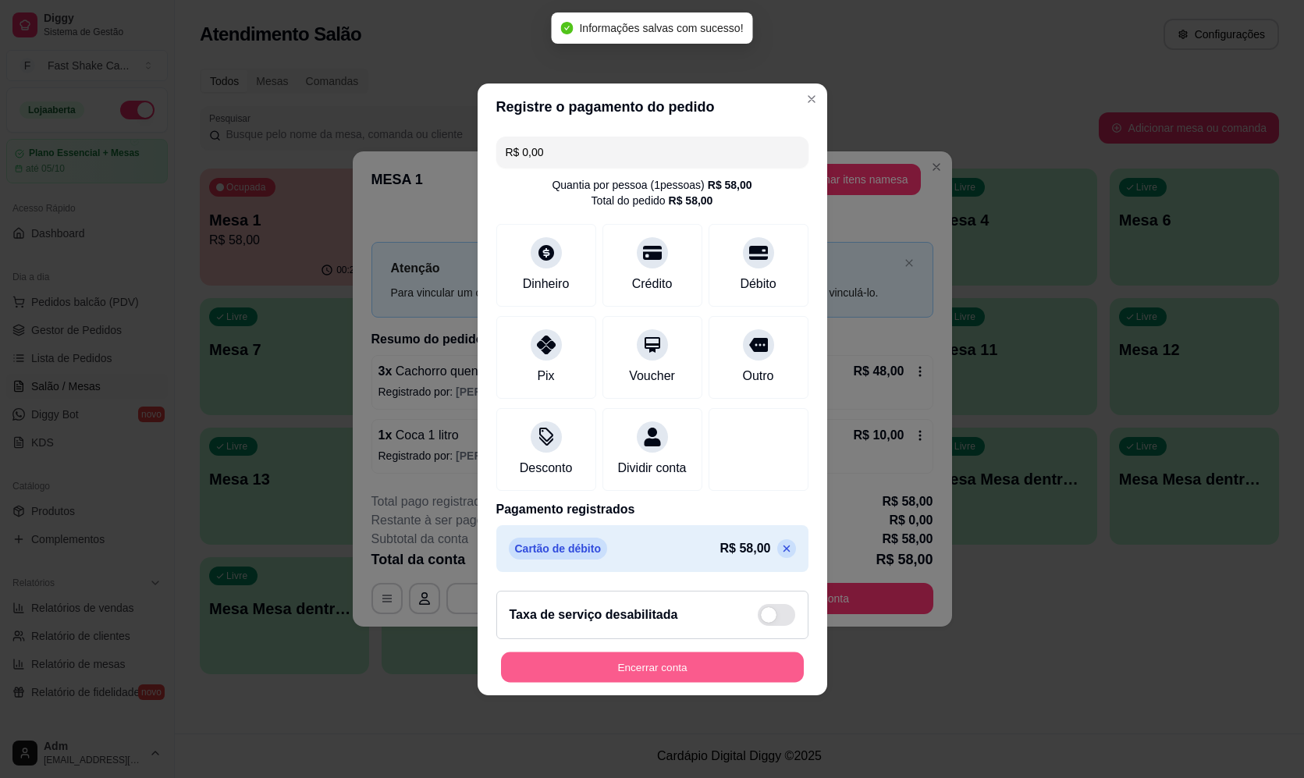
click at [595, 681] on button "Encerrar conta" at bounding box center [652, 667] width 303 height 30
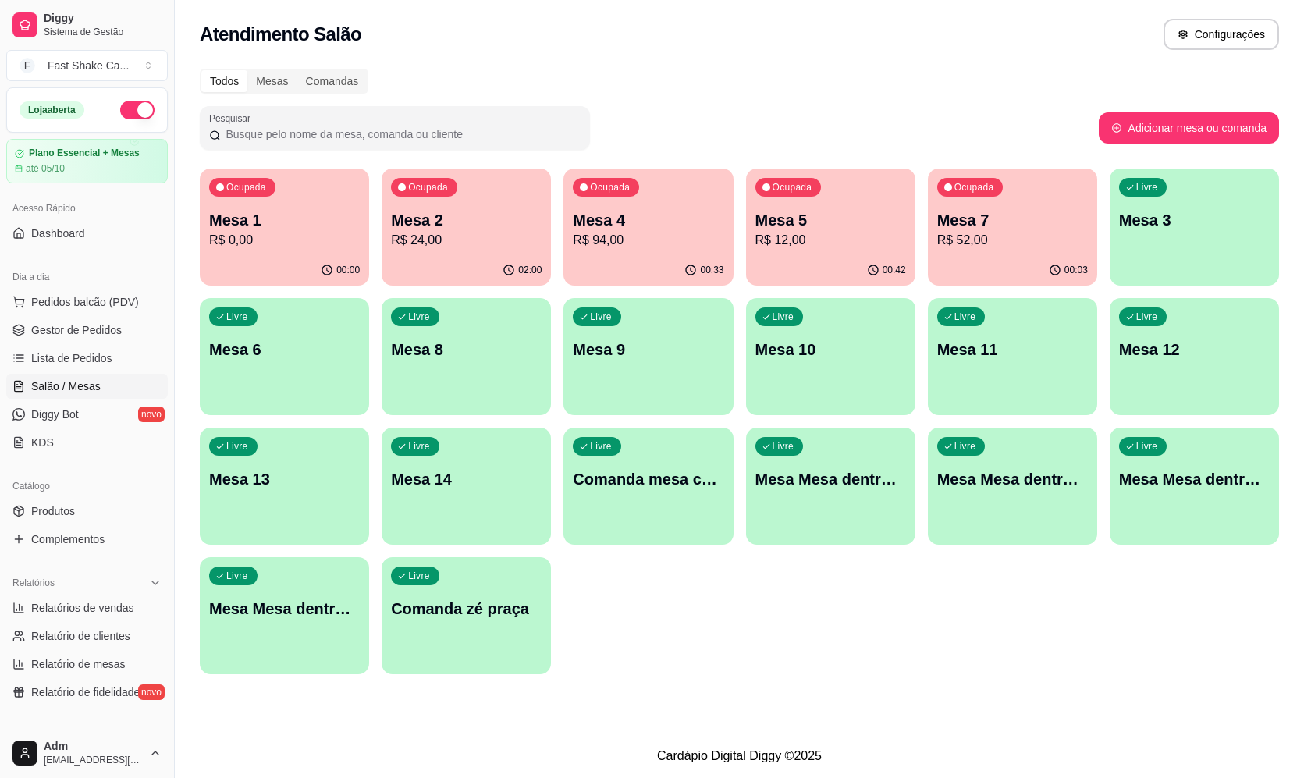
click at [921, 190] on div "Ocupada Mesa 1 R$ 0,00 00:00 Ocupada Mesa 2 R$ 24,00 02:00 Ocupada Mesa 4 R$ 94…" at bounding box center [739, 422] width 1079 height 506
click at [874, 237] on p "R$ 12,00" at bounding box center [831, 240] width 151 height 19
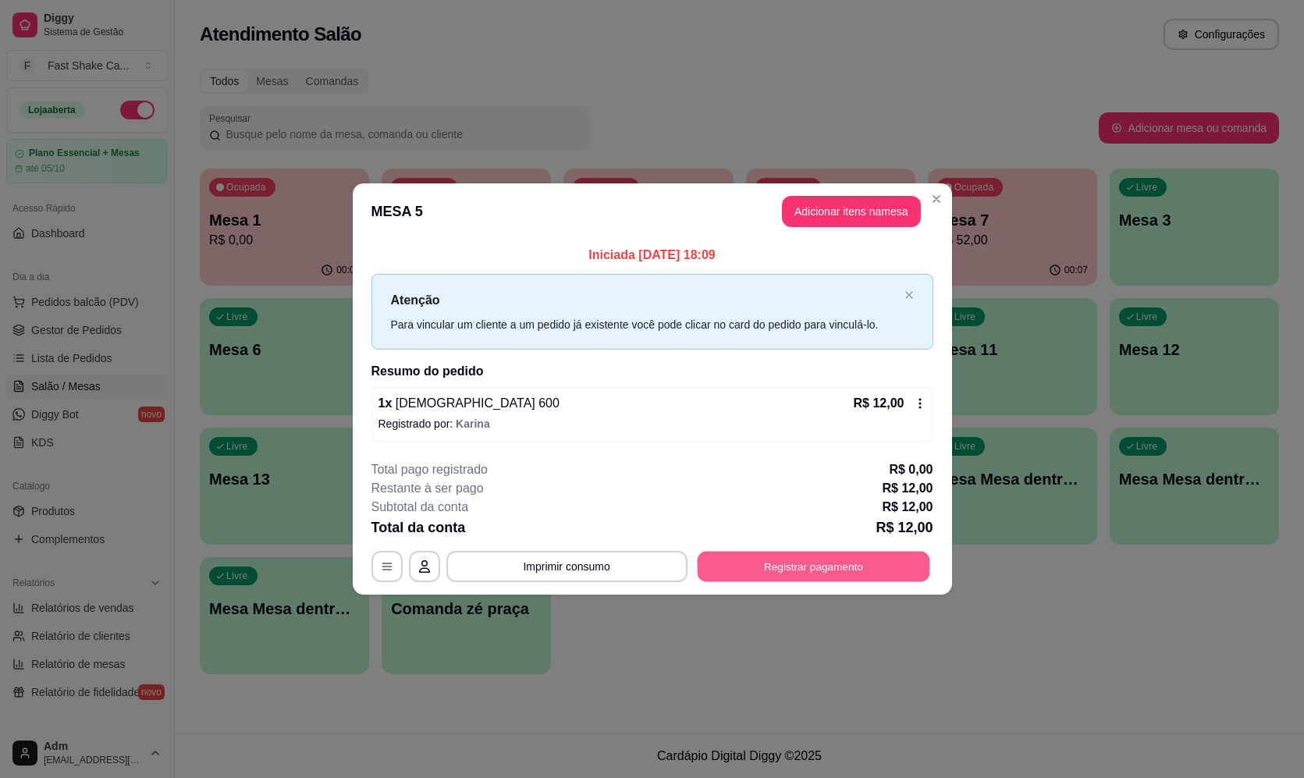
click at [860, 570] on button "Registrar pagamento" at bounding box center [813, 567] width 233 height 30
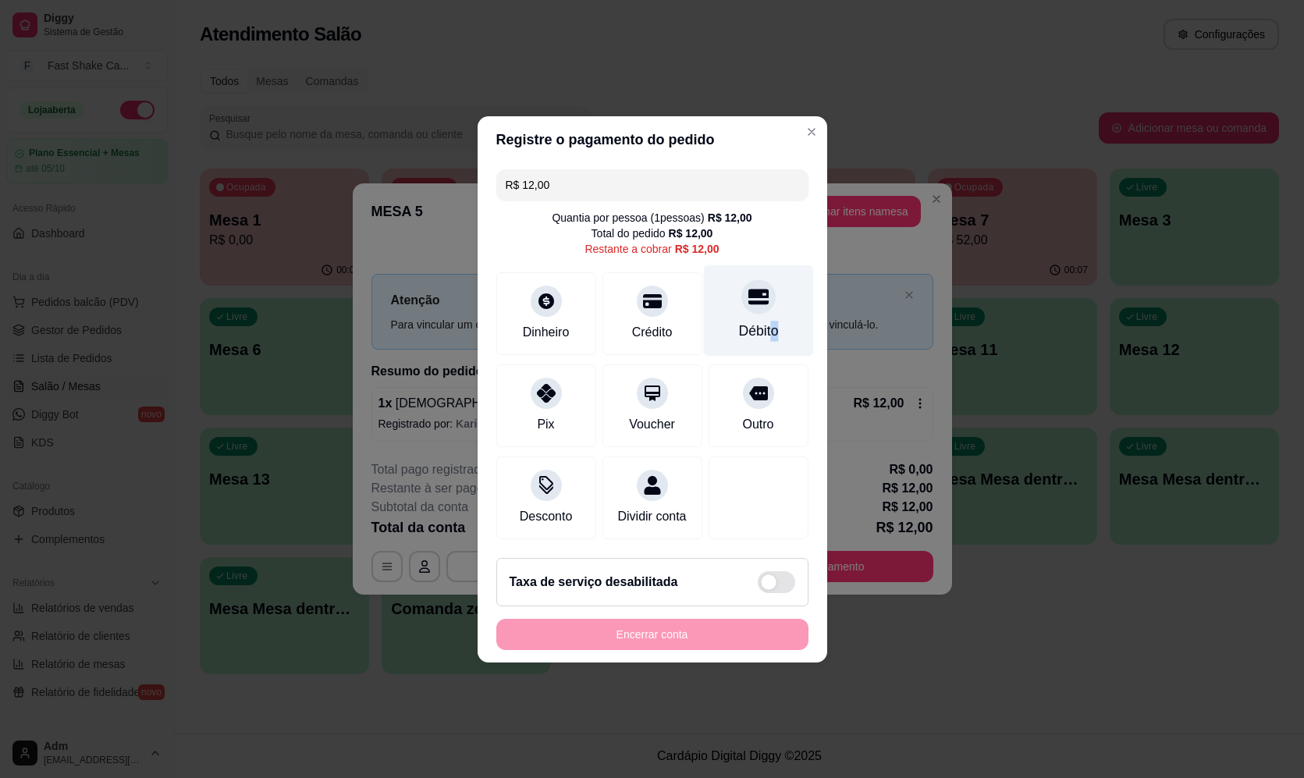
click at [766, 321] on div "Débito" at bounding box center [758, 331] width 40 height 20
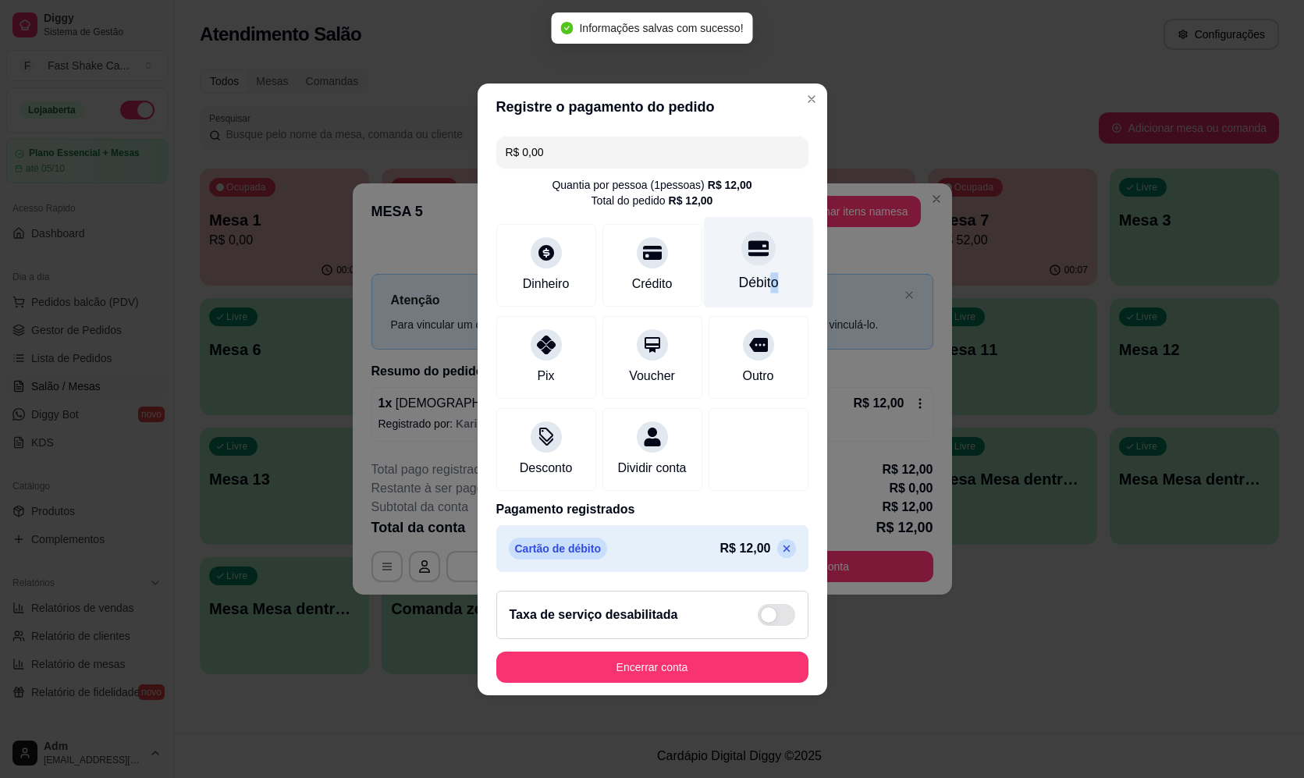
type input "R$ 0,00"
click at [764, 278] on div "Débito" at bounding box center [758, 282] width 40 height 20
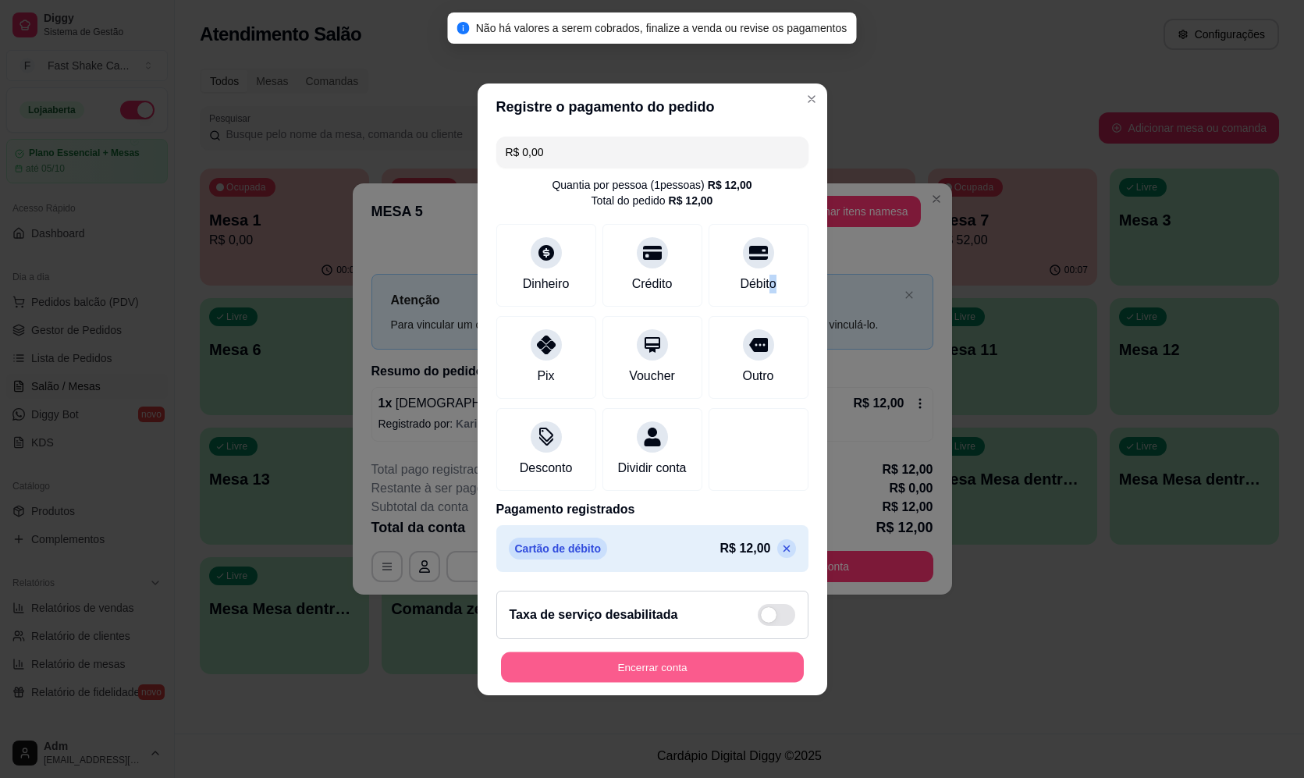
click at [724, 682] on button "Encerrar conta" at bounding box center [652, 667] width 303 height 30
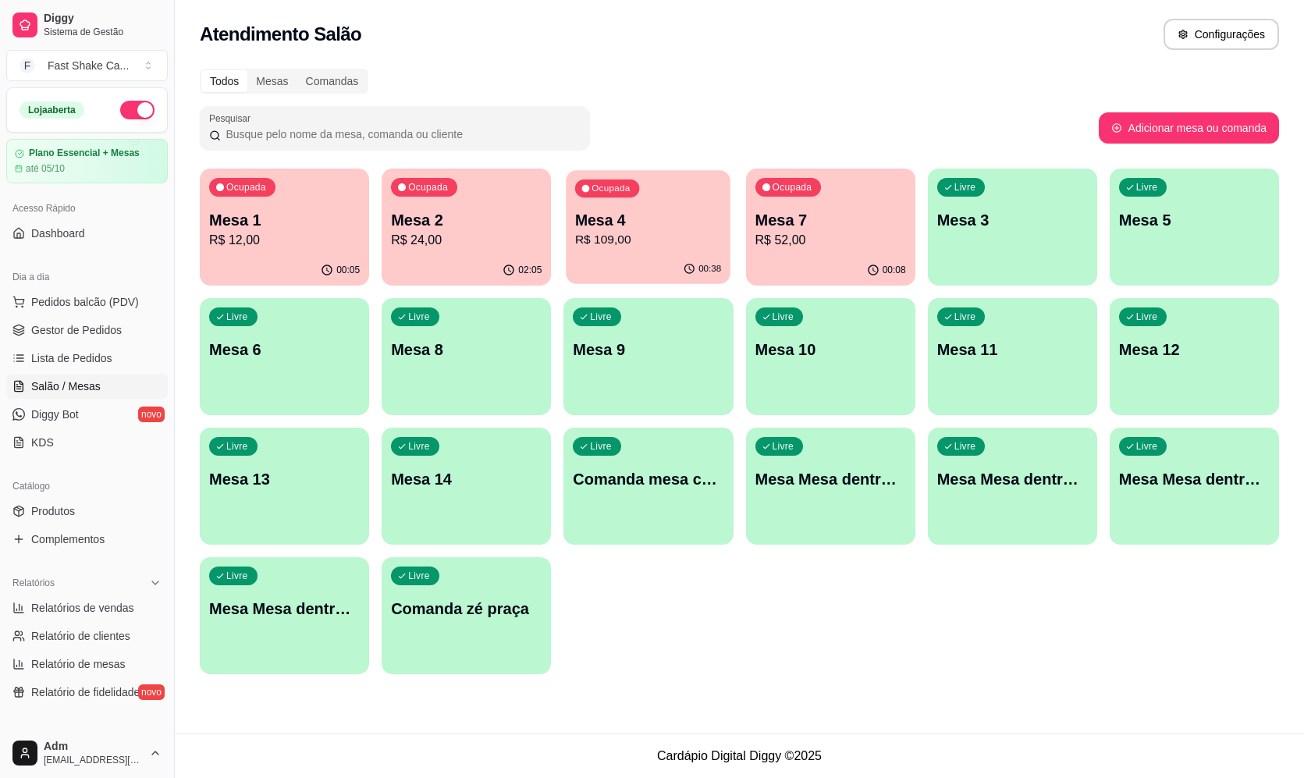
click at [651, 247] on p "R$ 109,00" at bounding box center [648, 240] width 146 height 18
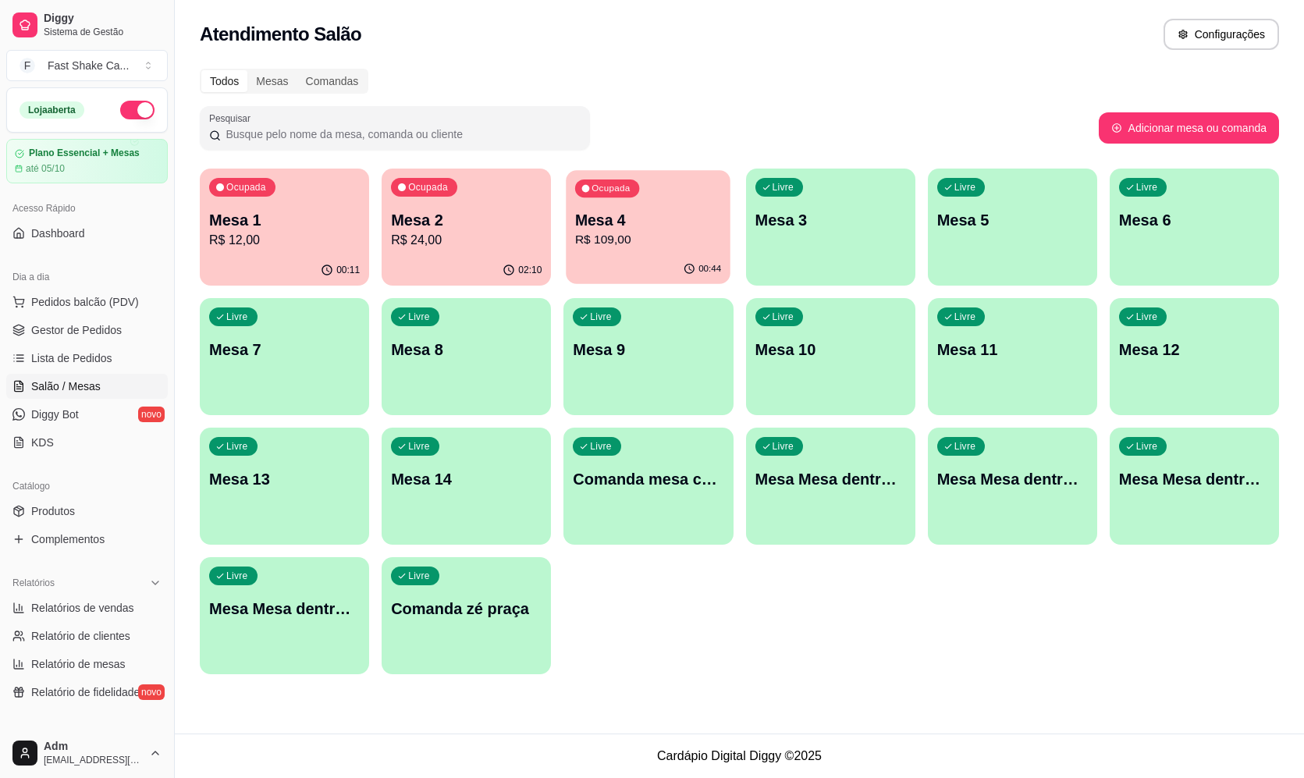
click at [681, 261] on div "00:44" at bounding box center [649, 269] width 165 height 30
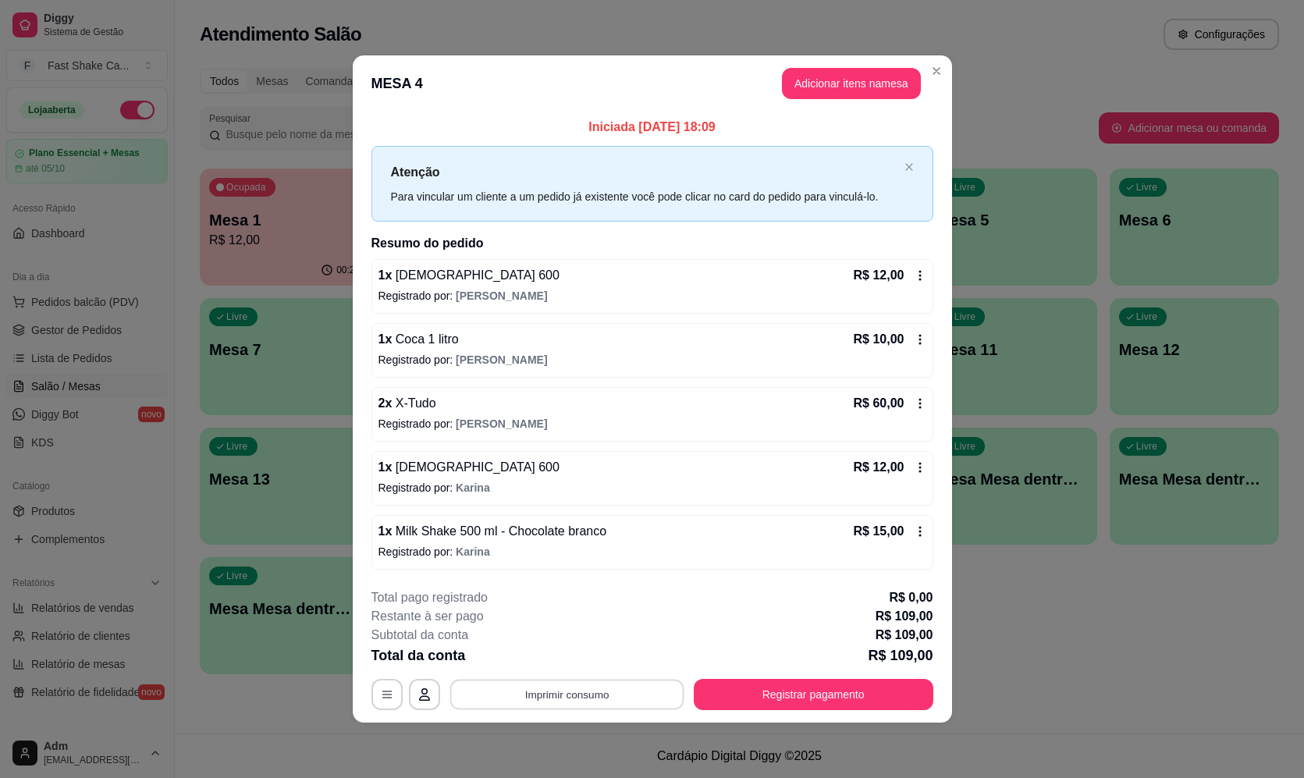
click at [650, 689] on button "Imprimir consumo" at bounding box center [567, 695] width 234 height 30
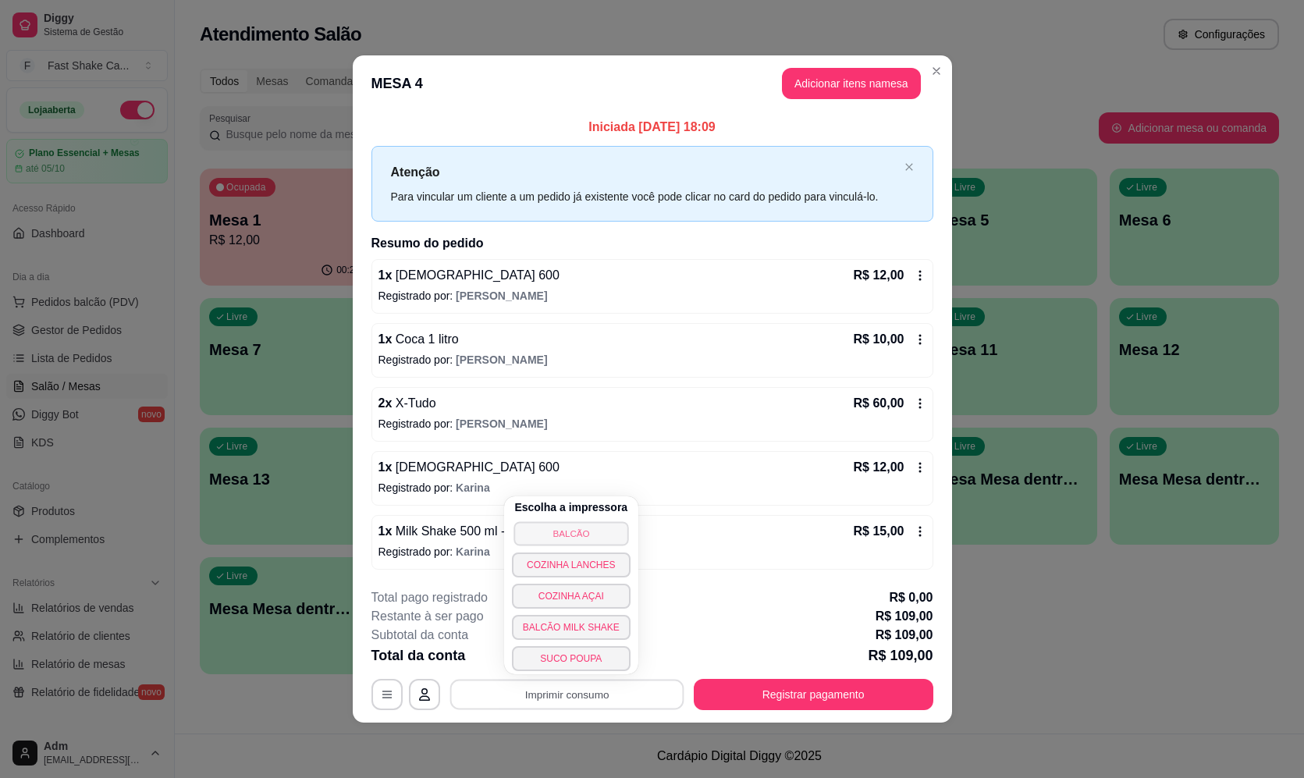
click at [601, 530] on button "BALCÃO" at bounding box center [571, 533] width 115 height 24
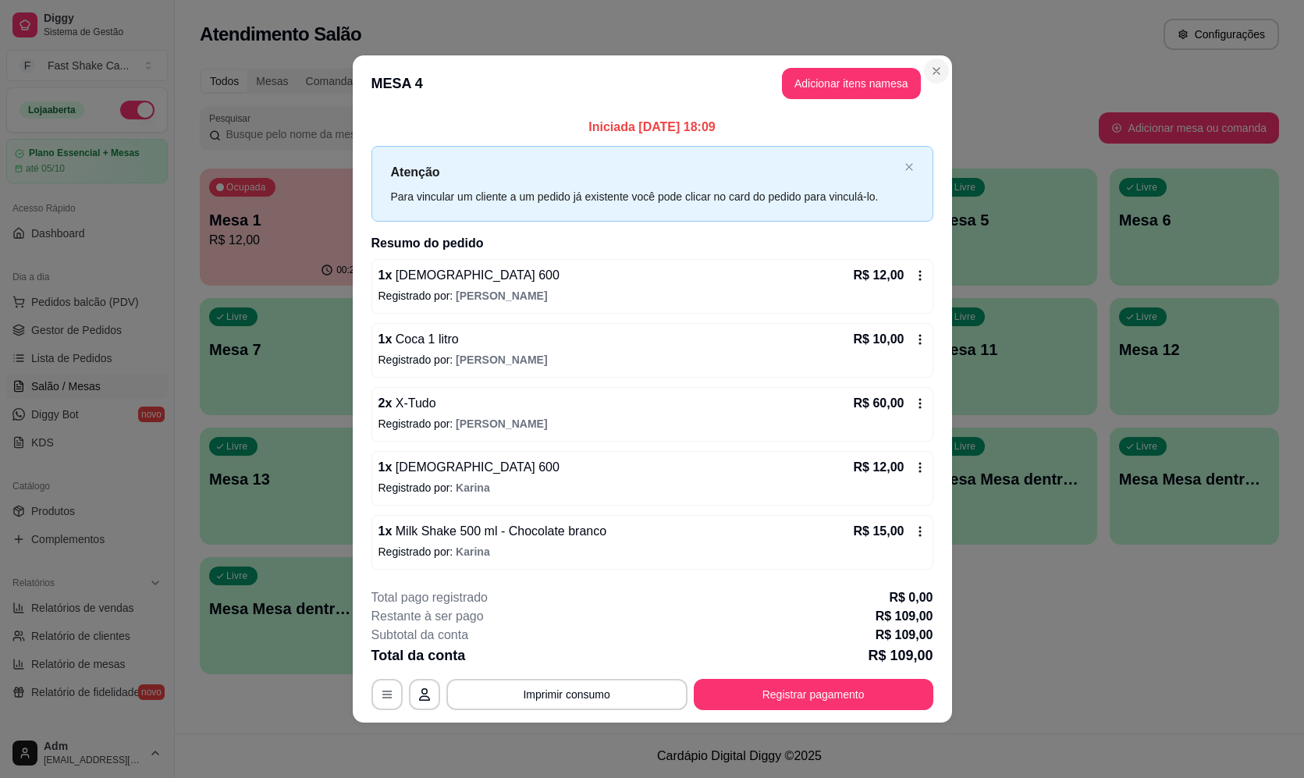
click at [950, 75] on section "**********" at bounding box center [652, 388] width 599 height 667
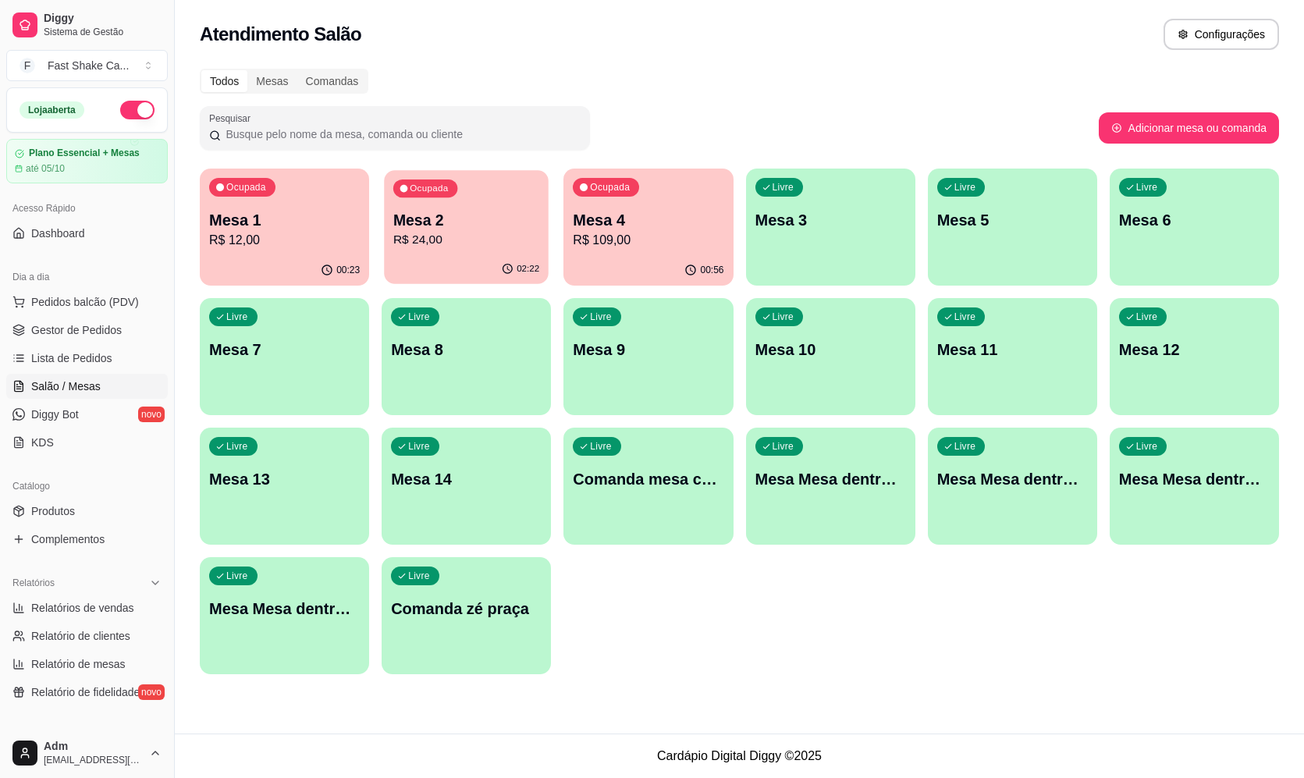
click at [468, 204] on div "Ocupada Mesa 2 R$ 24,00" at bounding box center [466, 212] width 165 height 84
click at [474, 264] on div "02:29" at bounding box center [466, 269] width 165 height 30
click at [487, 201] on div "Ocupada Mesa 2 R$ 24,00" at bounding box center [466, 212] width 169 height 87
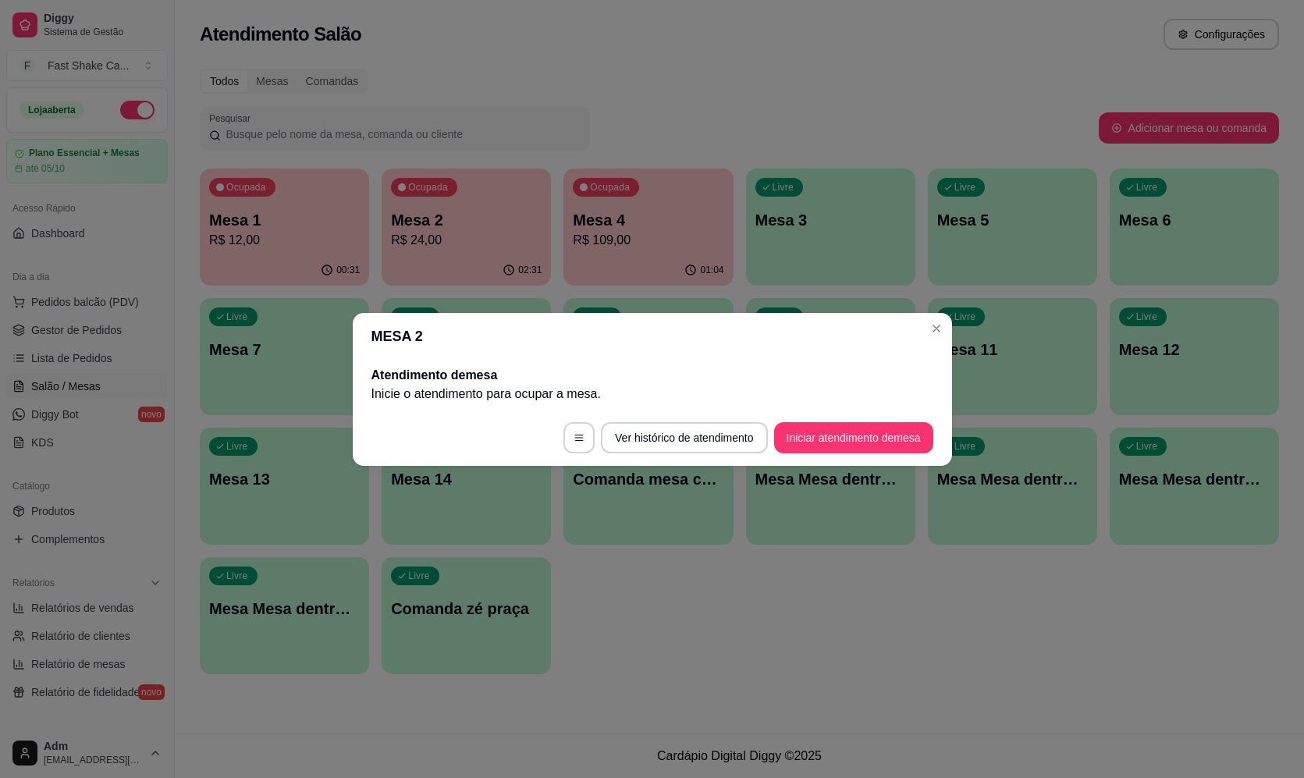
click at [947, 338] on header "MESA 2" at bounding box center [652, 336] width 599 height 47
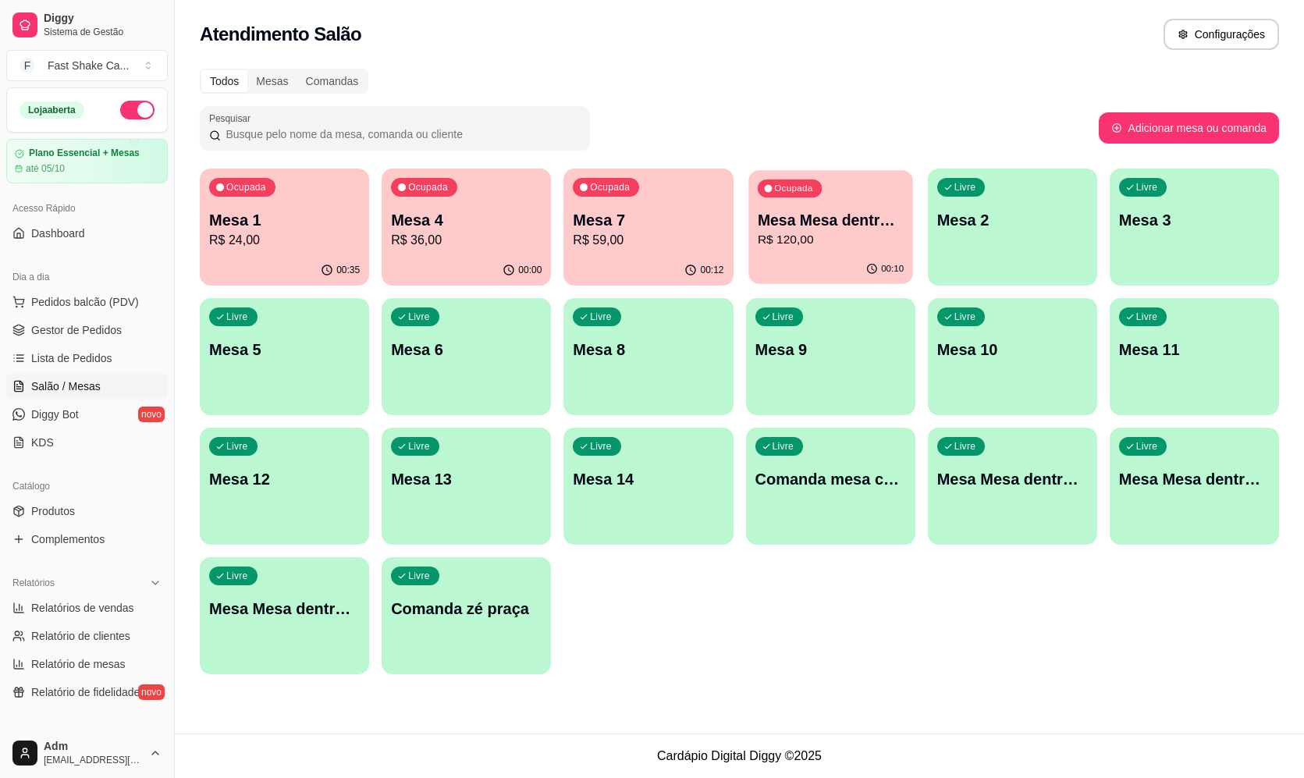
click at [800, 272] on div "00:10" at bounding box center [831, 269] width 165 height 30
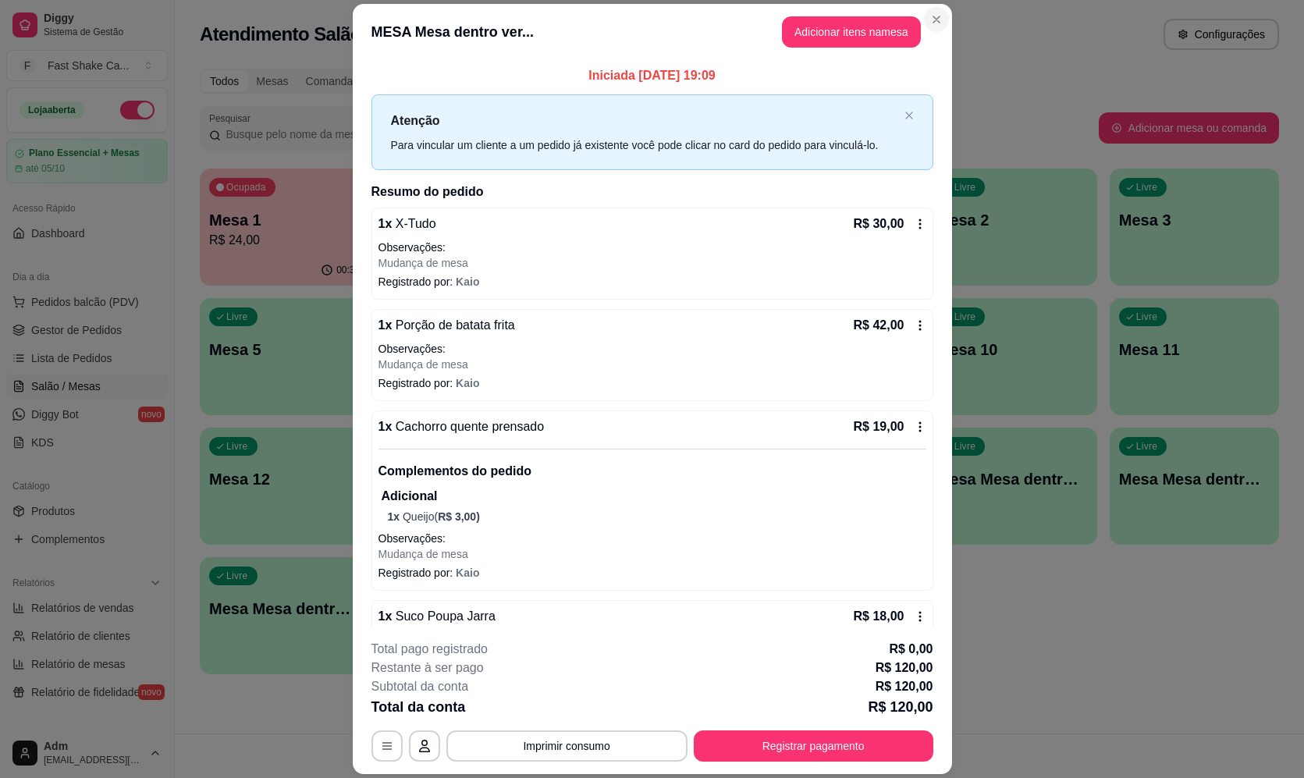
click at [916, 18] on section "MESA Mesa dentro ver... Adicionar itens na mesa Iniciada [DATE] 19:09 Atenção P…" at bounding box center [652, 389] width 599 height 770
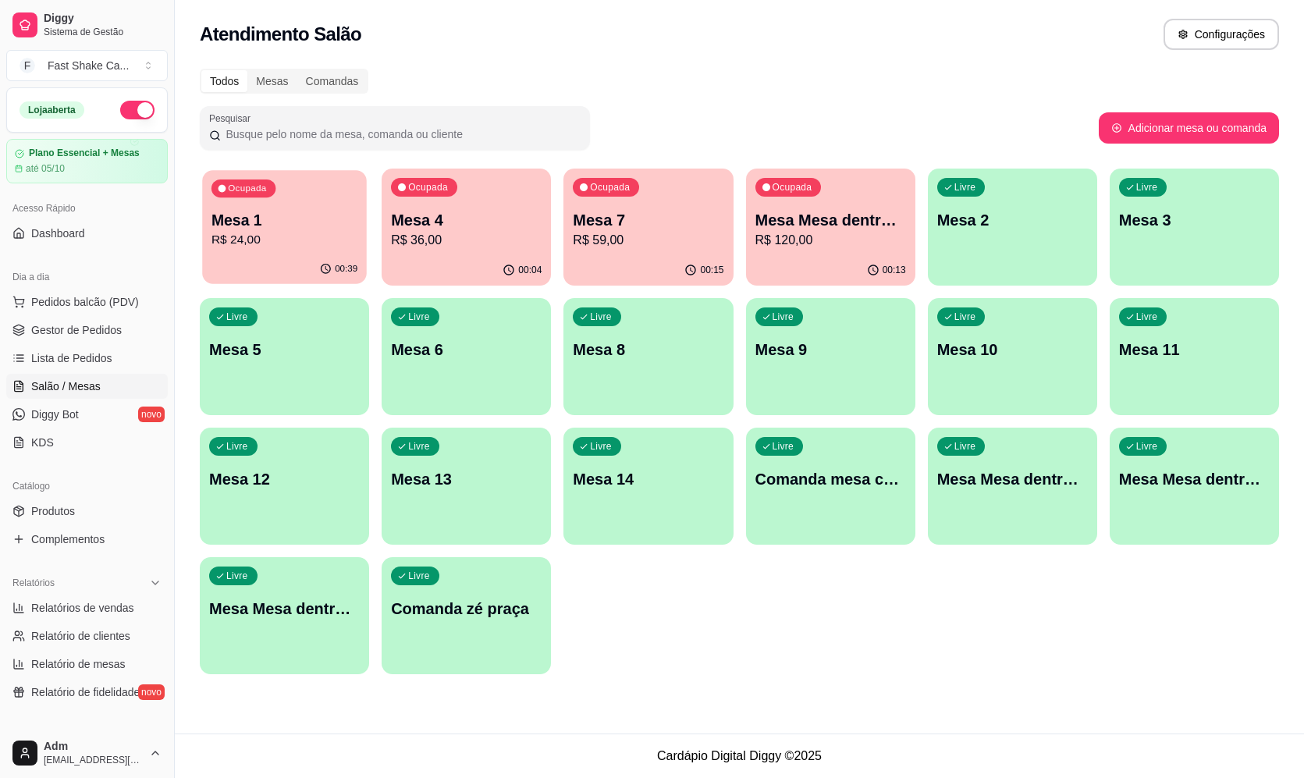
click at [308, 268] on div "00:39" at bounding box center [284, 269] width 165 height 30
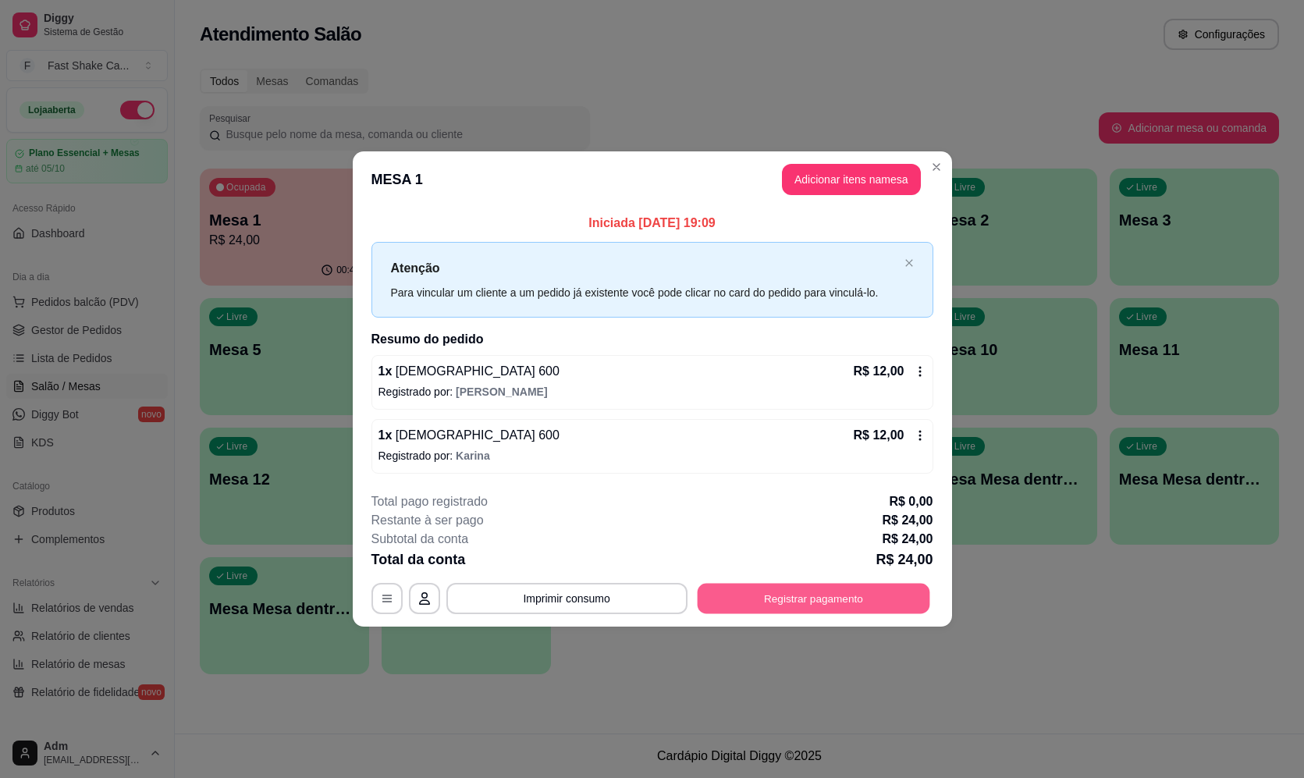
click at [766, 602] on button "Registrar pagamento" at bounding box center [813, 599] width 233 height 30
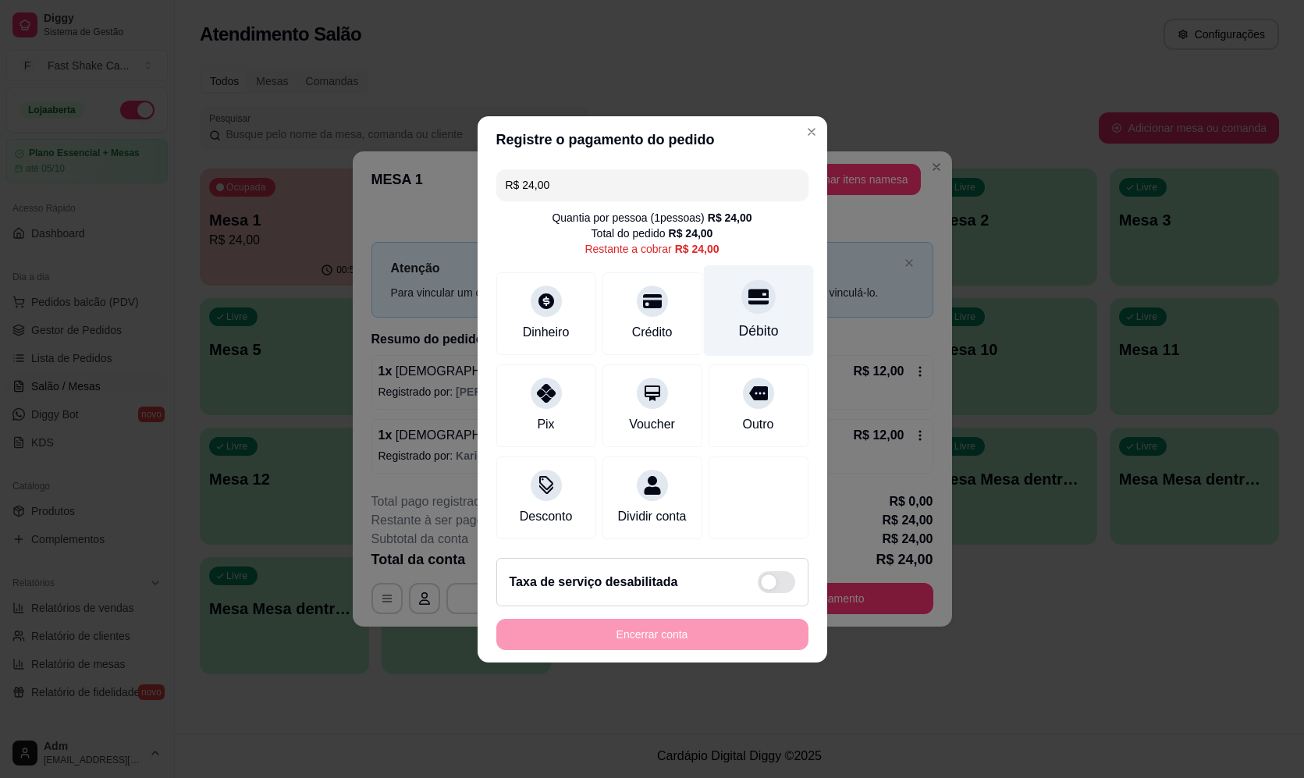
click at [747, 321] on div "Débito" at bounding box center [758, 331] width 40 height 20
type input "R$ 0,00"
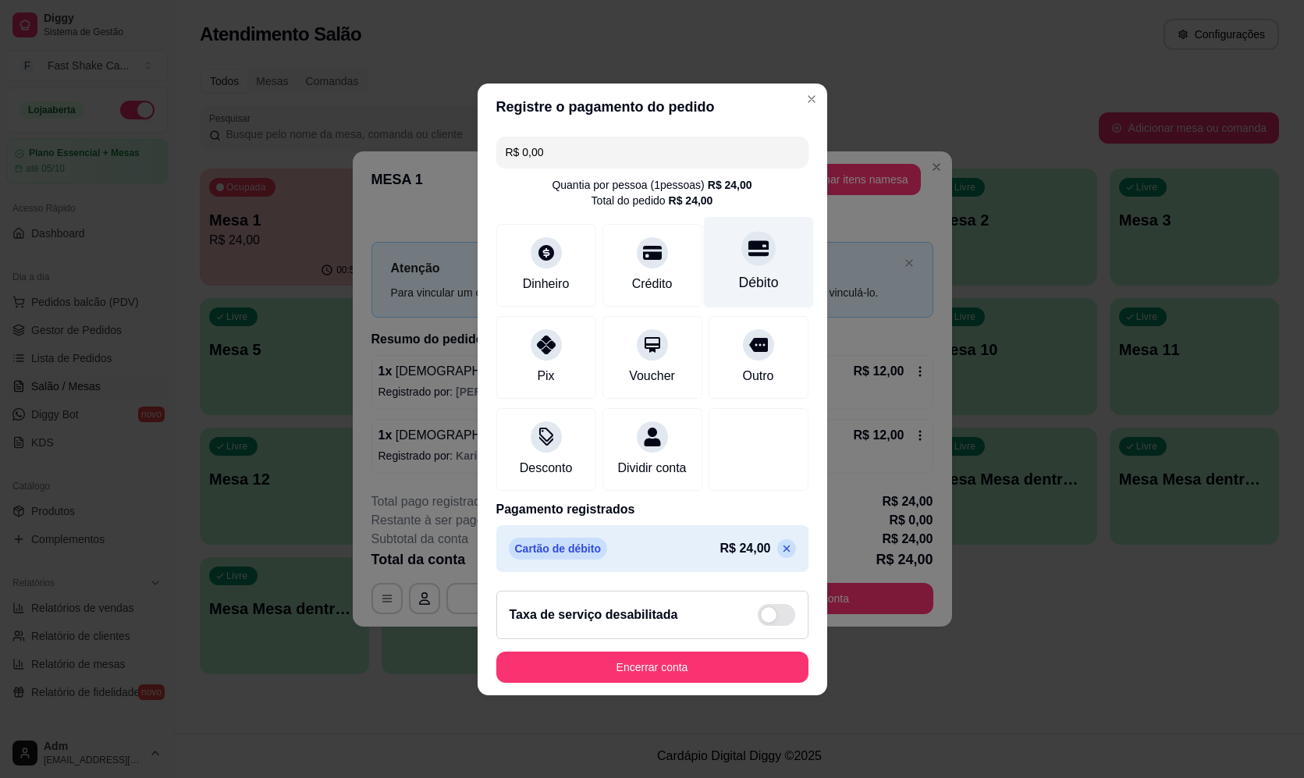
click at [757, 261] on div "Débito" at bounding box center [758, 261] width 110 height 91
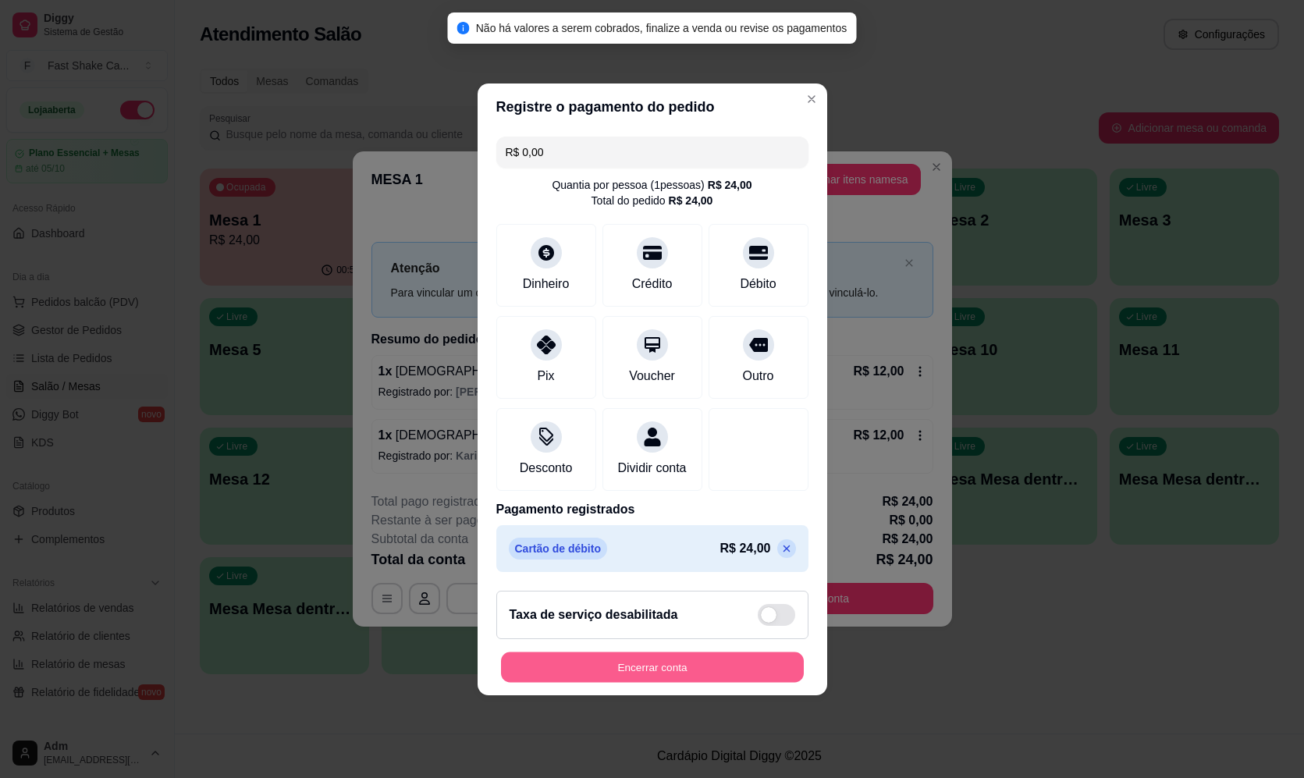
click at [524, 682] on button "Encerrar conta" at bounding box center [652, 667] width 303 height 30
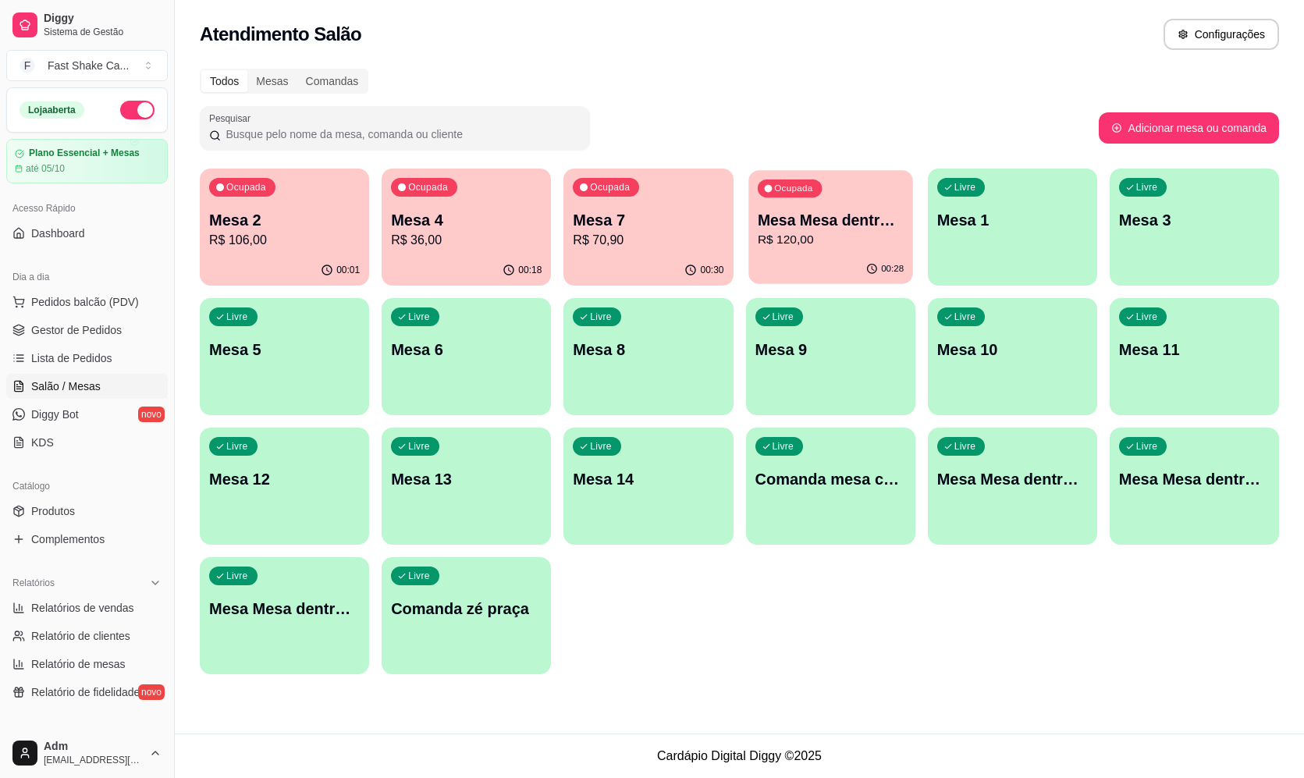
click at [798, 260] on div "00:28" at bounding box center [831, 269] width 165 height 30
click at [877, 244] on p "R$ 120,00" at bounding box center [830, 240] width 146 height 18
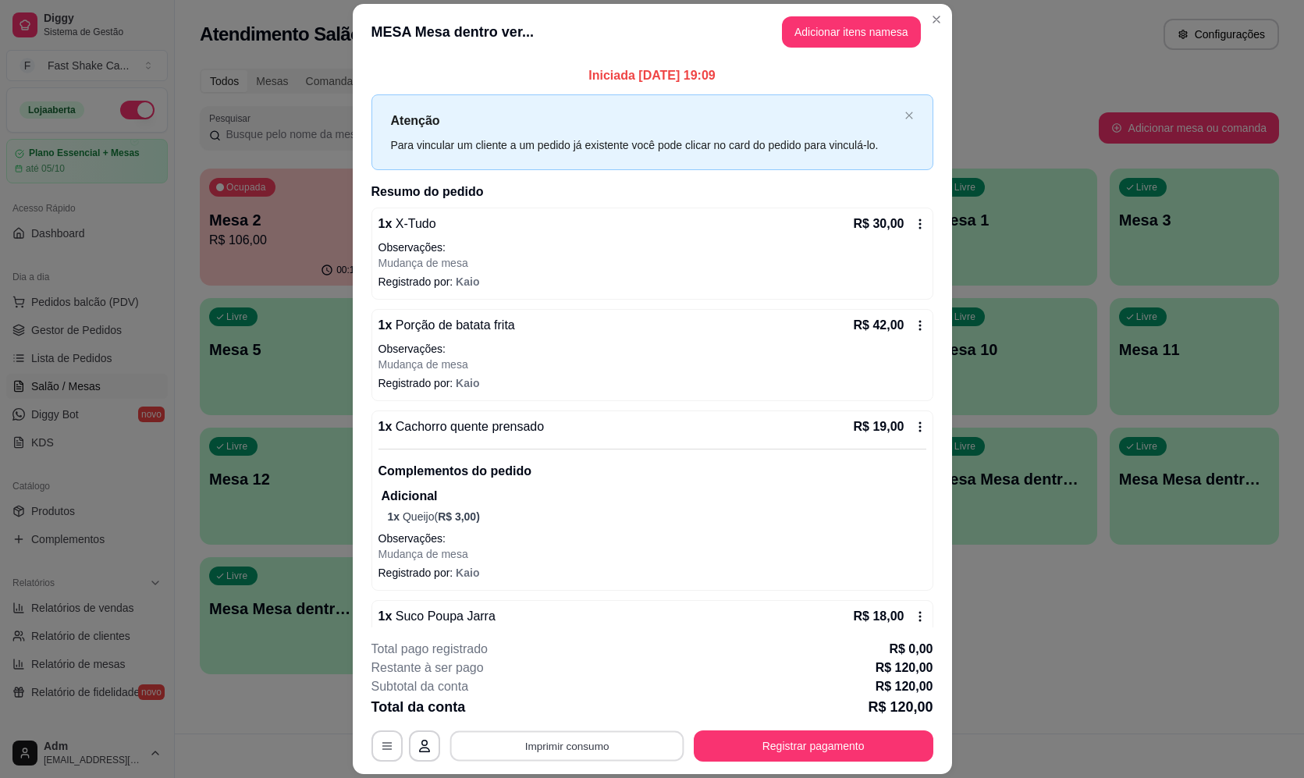
click at [587, 759] on button "Imprimir consumo" at bounding box center [567, 746] width 234 height 30
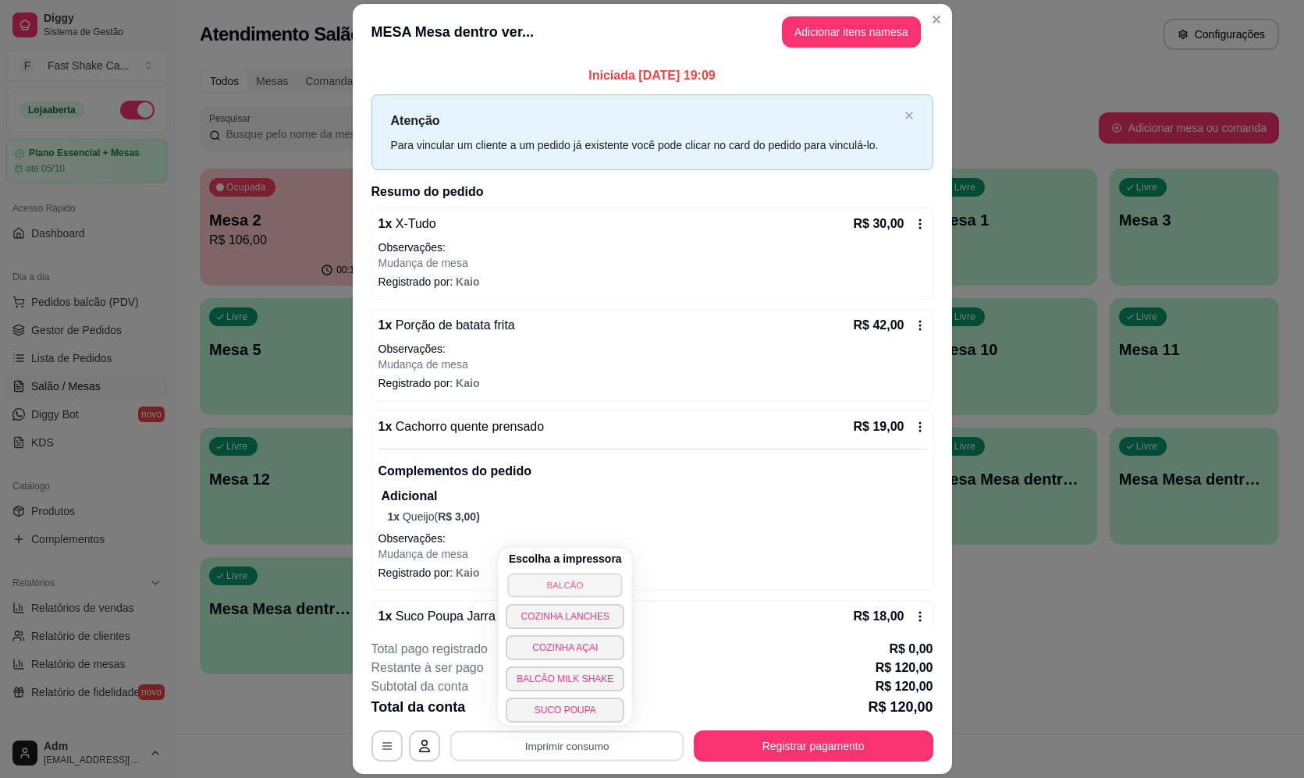
click at [605, 586] on button "BALCÃO" at bounding box center [565, 585] width 115 height 24
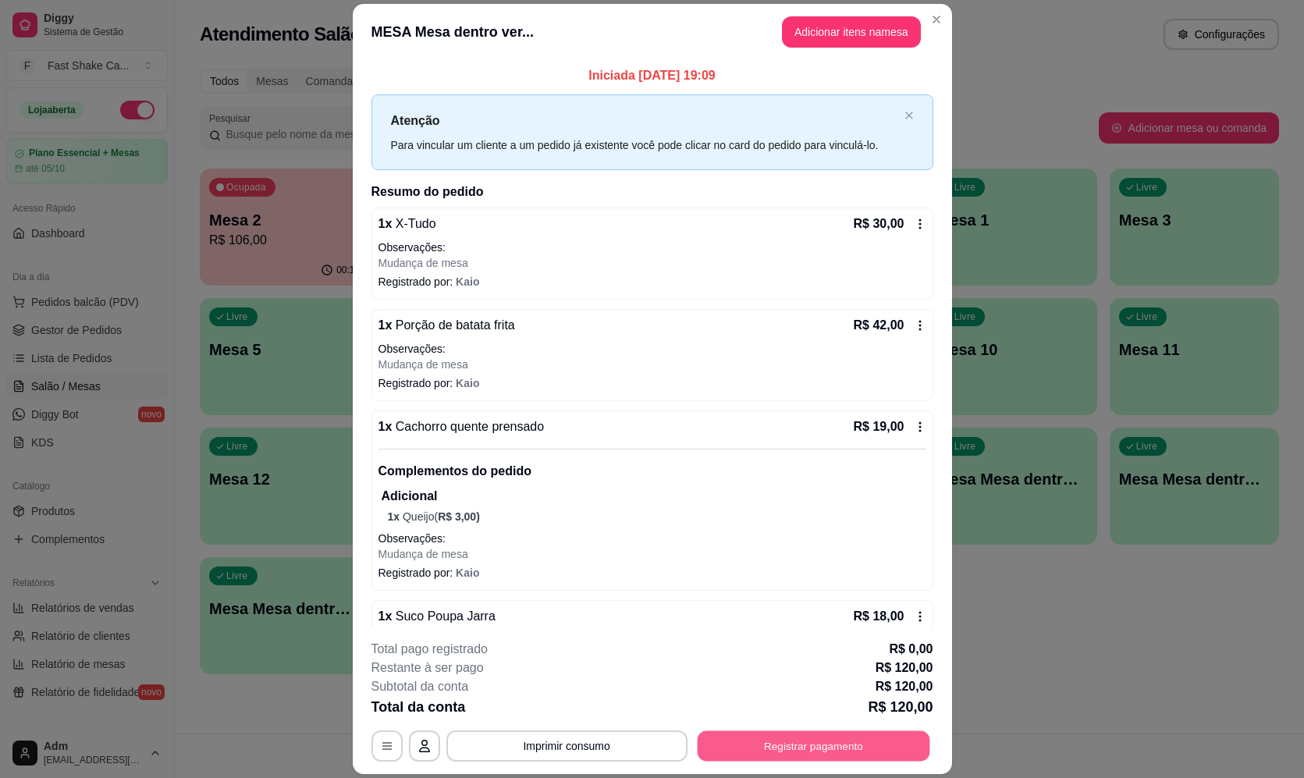
click at [753, 759] on button "Registrar pagamento" at bounding box center [813, 746] width 233 height 30
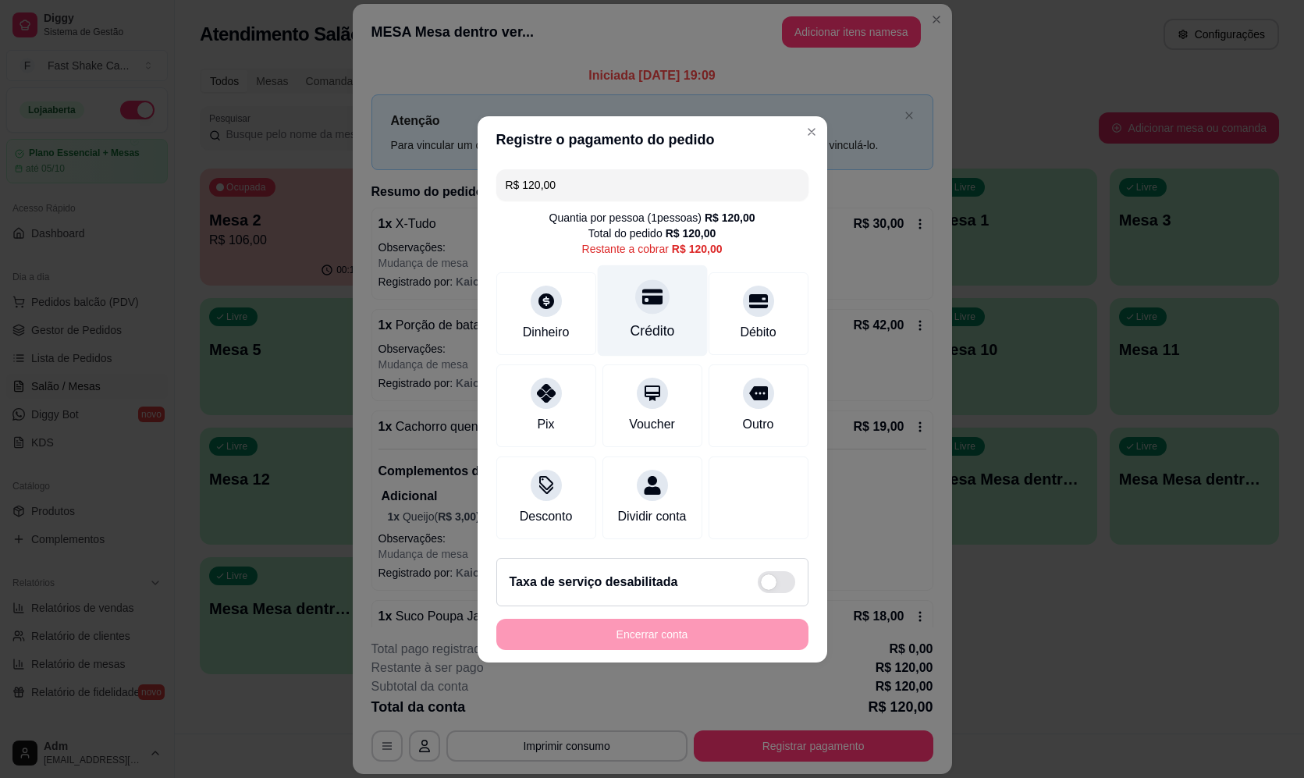
click at [647, 321] on div "Crédito" at bounding box center [652, 331] width 44 height 20
type input "R$ 0,00"
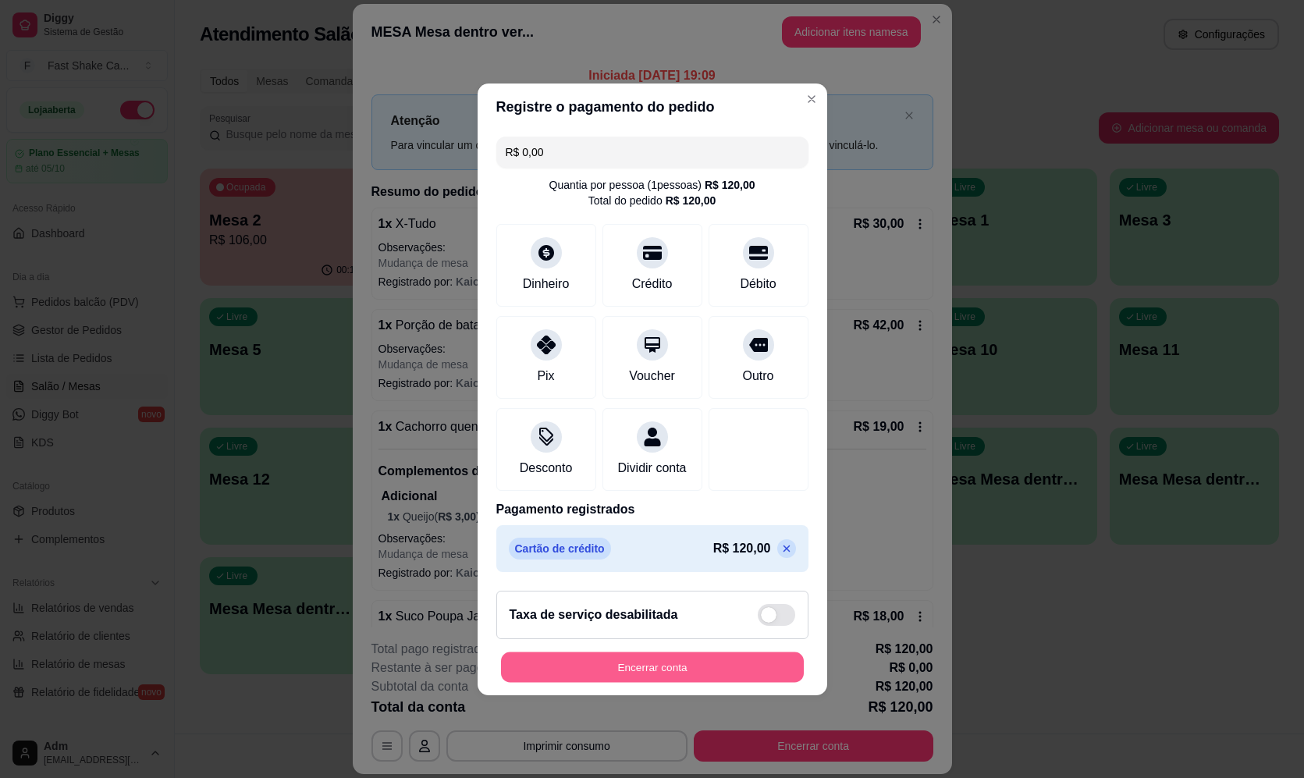
click at [727, 673] on button "Encerrar conta" at bounding box center [652, 667] width 303 height 30
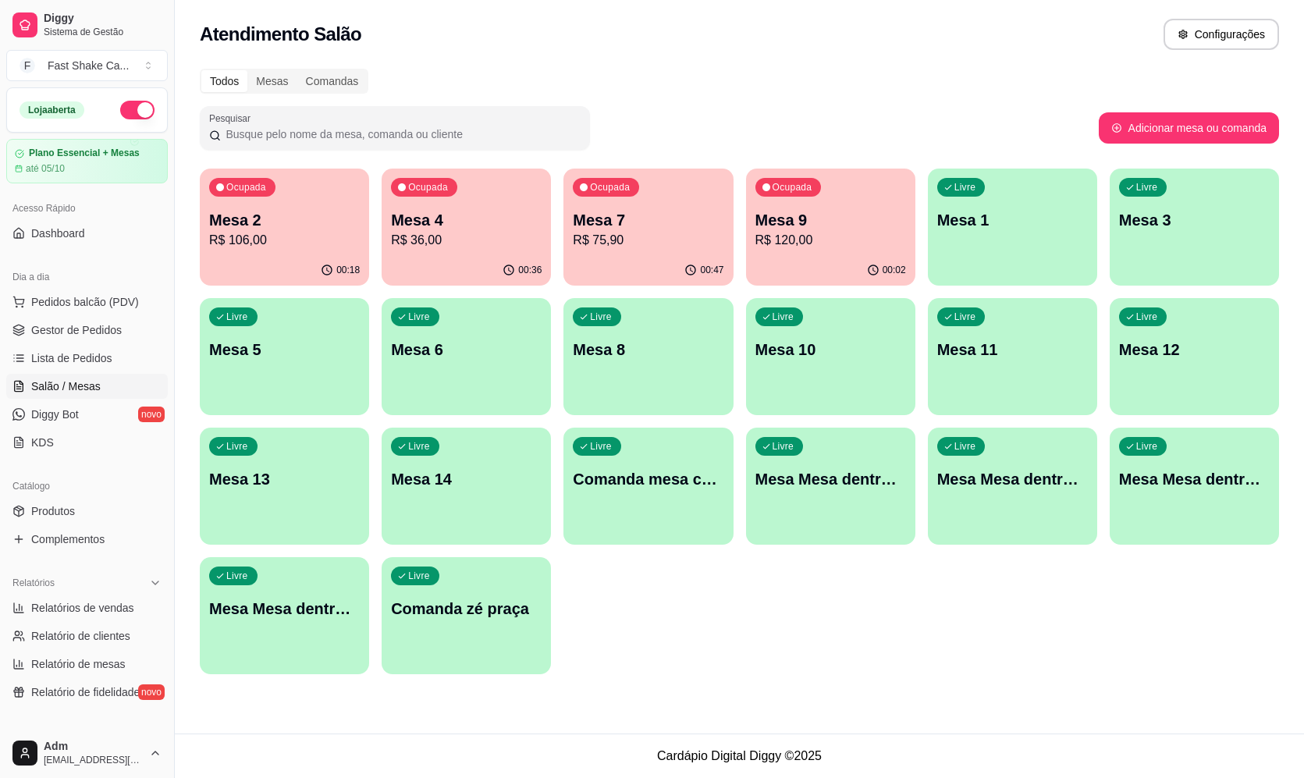
click at [955, 265] on div "Livre Mesa 1" at bounding box center [1012, 218] width 169 height 98
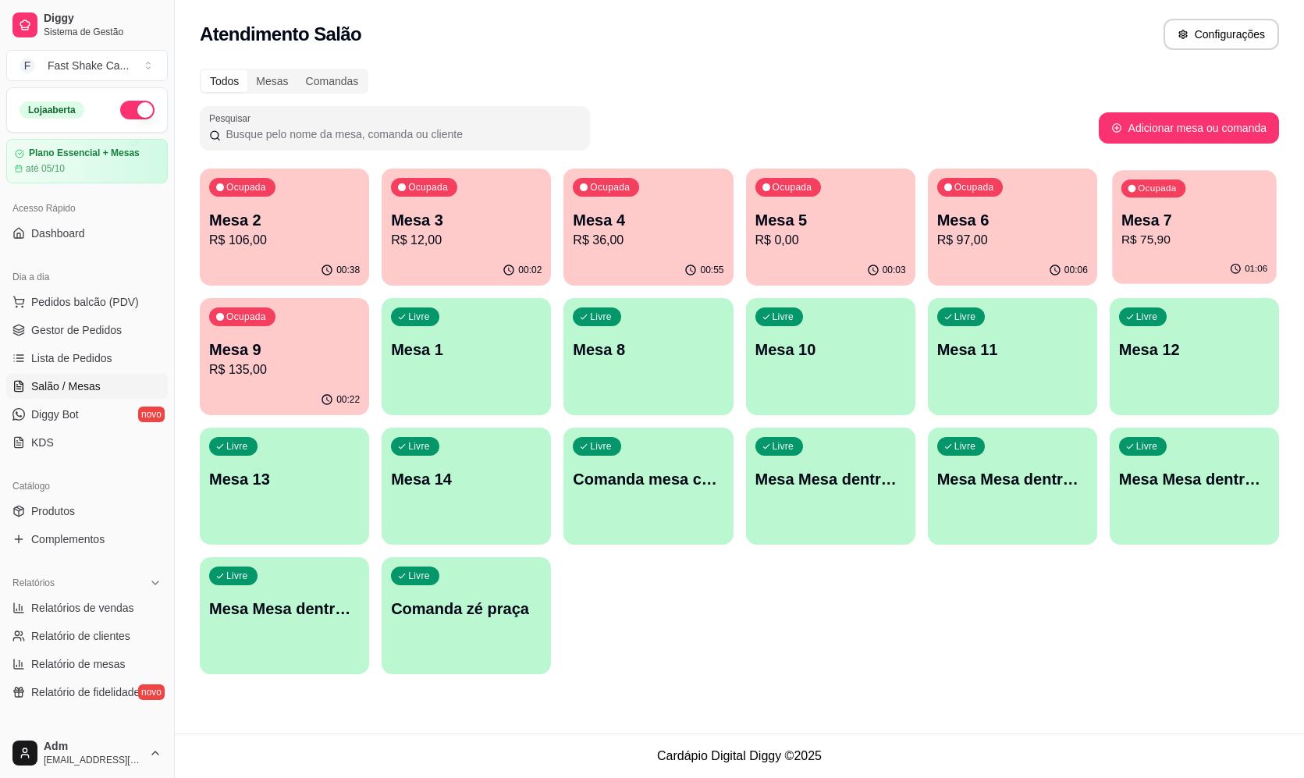
click at [1210, 264] on div "01:06" at bounding box center [1194, 269] width 165 height 30
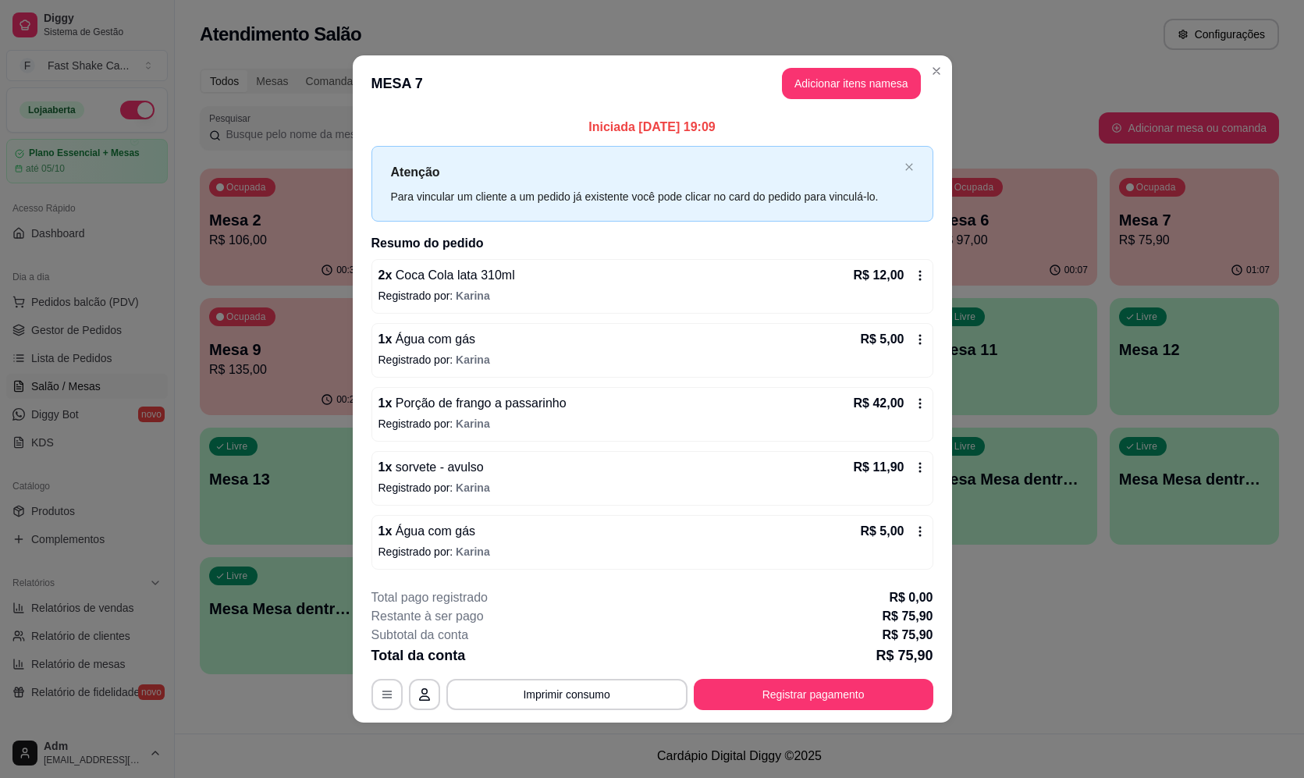
click at [695, 631] on div "**********" at bounding box center [652, 389] width 1304 height 778
click at [476, 704] on button "Imprimir consumo" at bounding box center [567, 695] width 234 height 30
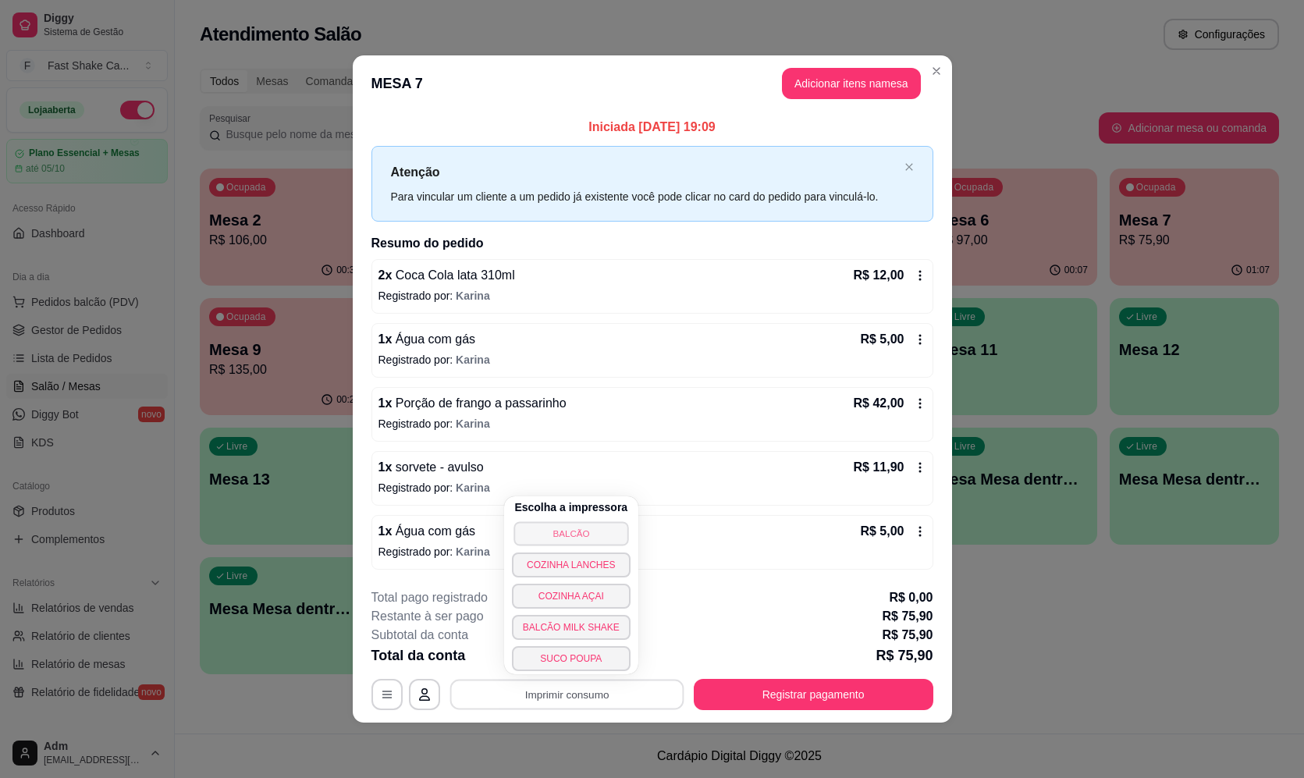
click at [568, 539] on button "BALCÃO" at bounding box center [571, 533] width 115 height 24
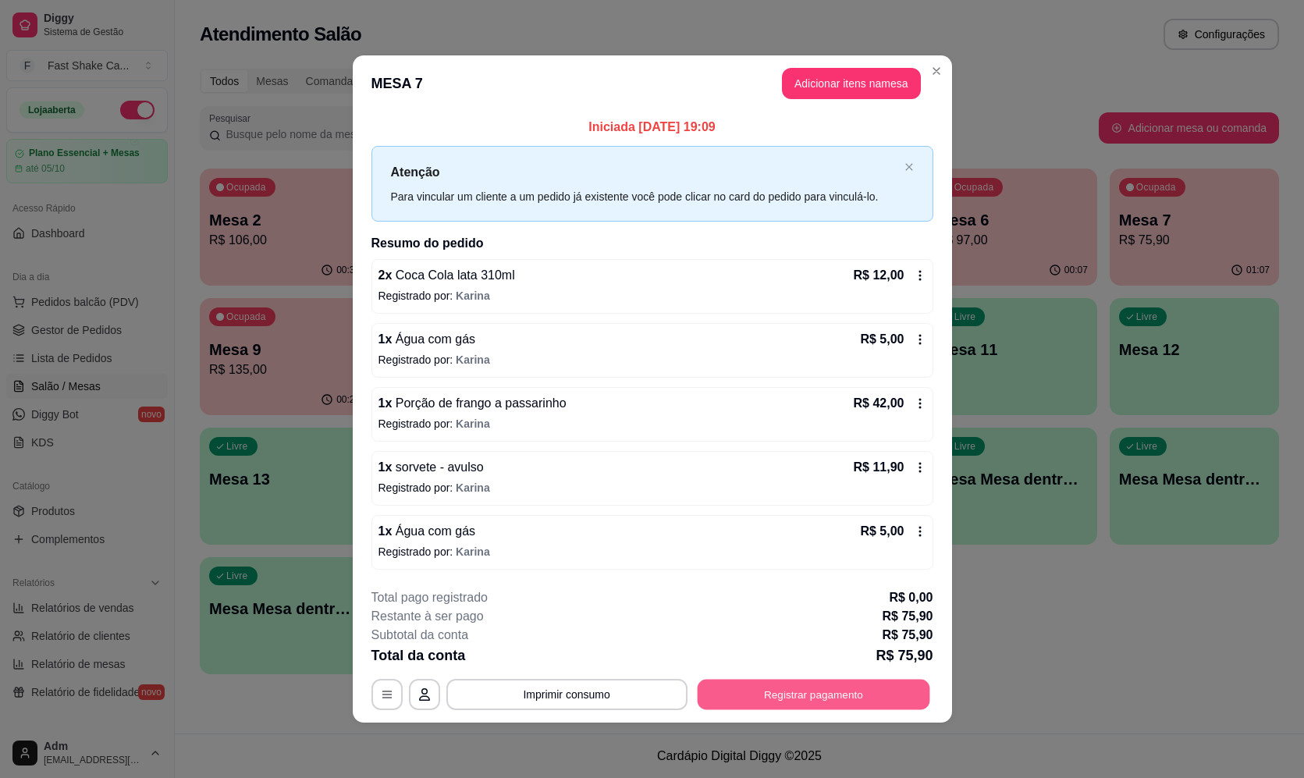
click at [781, 690] on button "Registrar pagamento" at bounding box center [813, 695] width 233 height 30
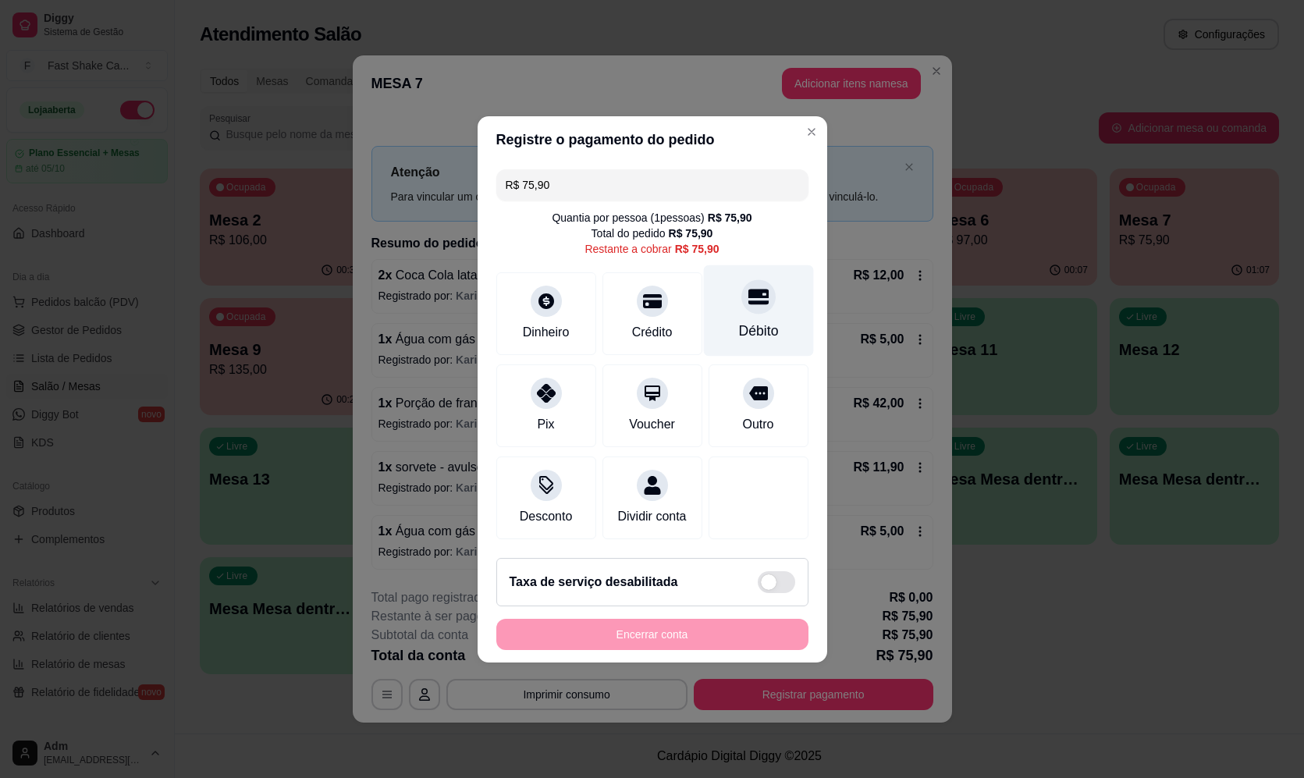
click at [760, 325] on div "Débito" at bounding box center [758, 331] width 40 height 20
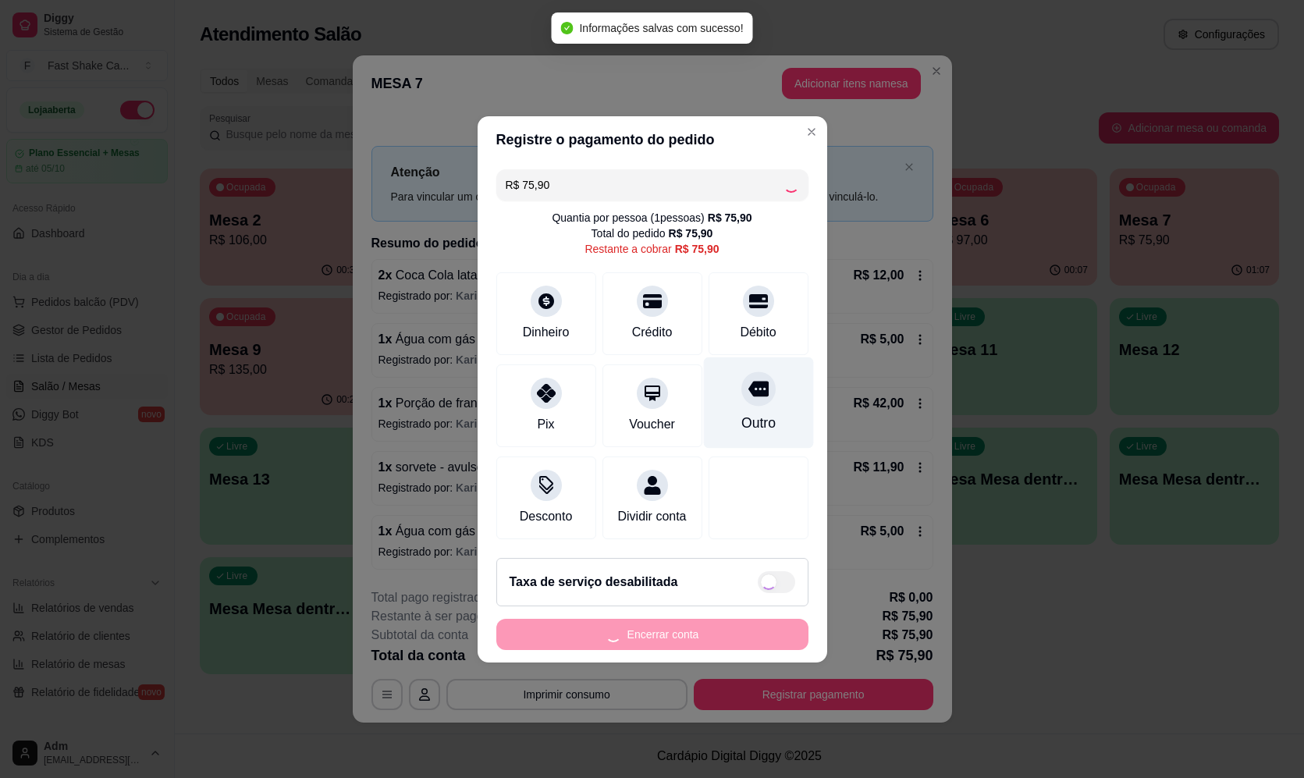
type input "R$ 0,00"
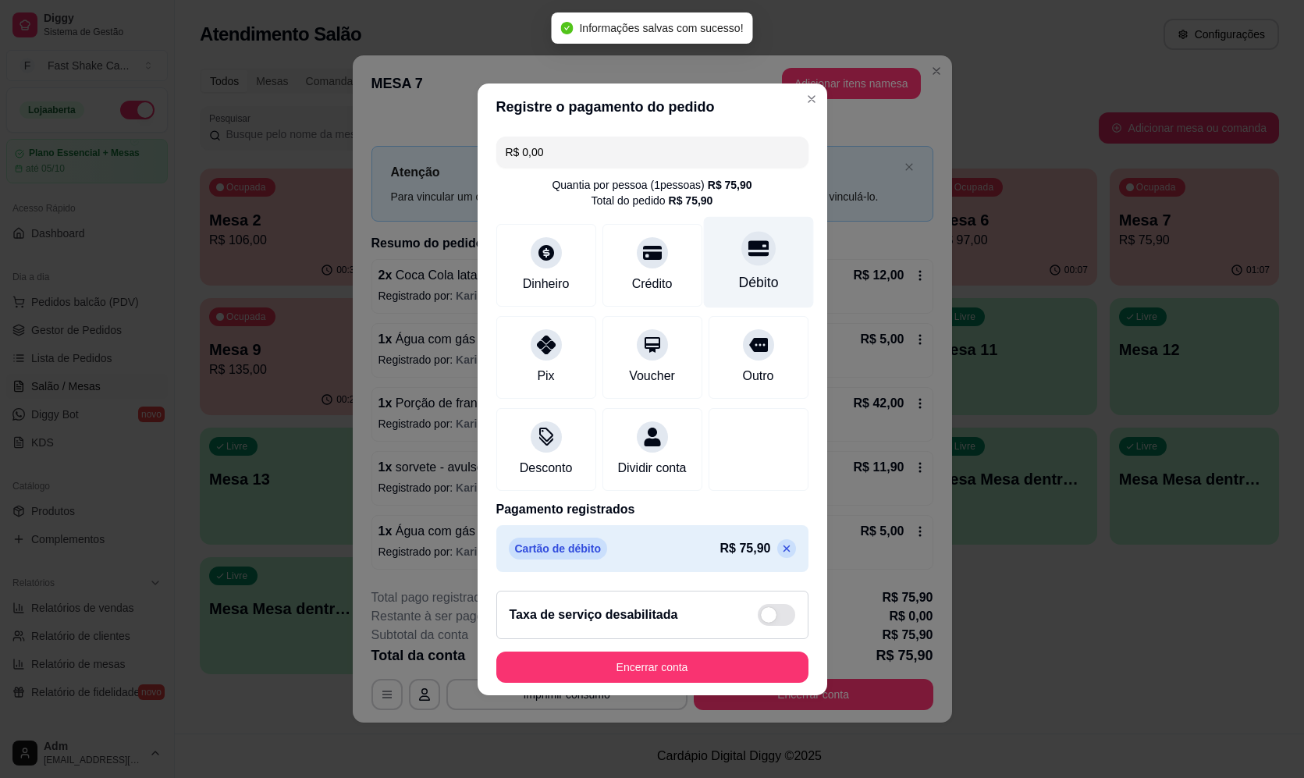
click at [756, 258] on div "Débito" at bounding box center [758, 261] width 110 height 91
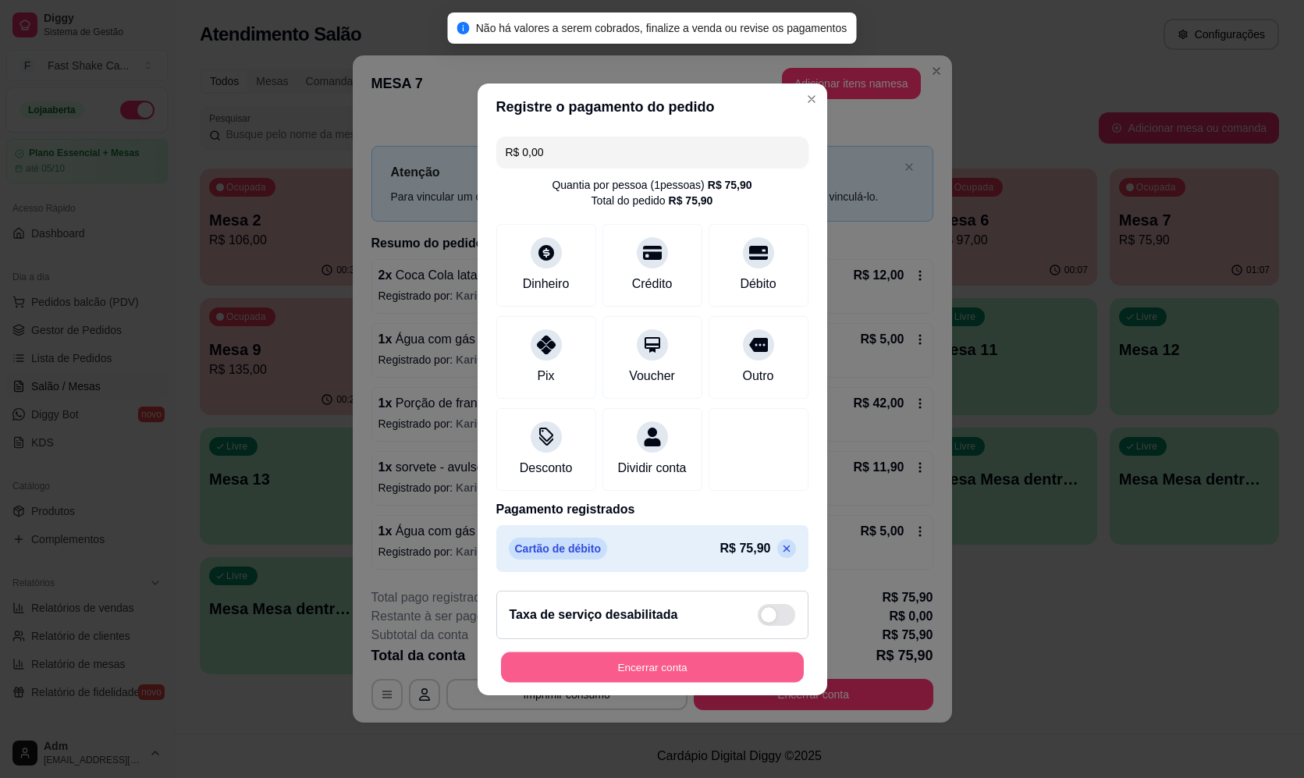
click at [706, 668] on button "Encerrar conta" at bounding box center [652, 667] width 303 height 30
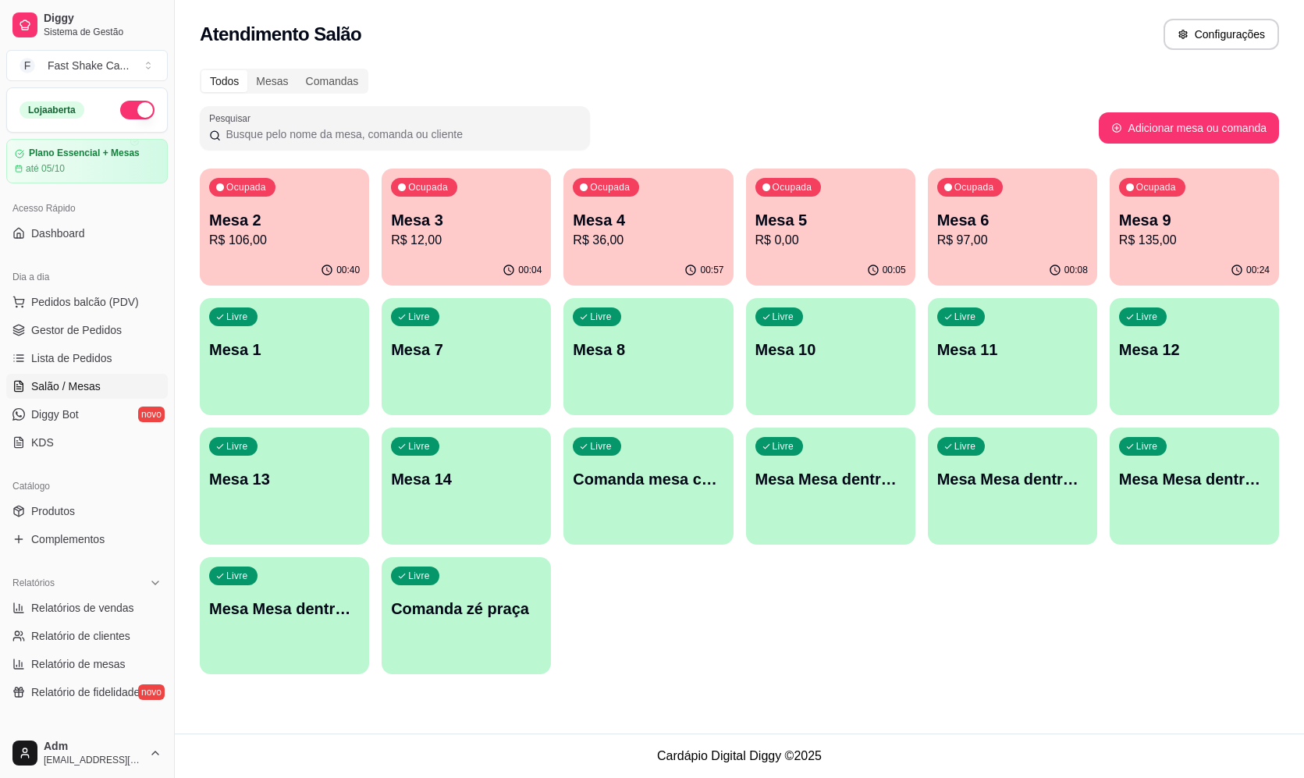
click at [325, 244] on p "R$ 106,00" at bounding box center [284, 240] width 151 height 19
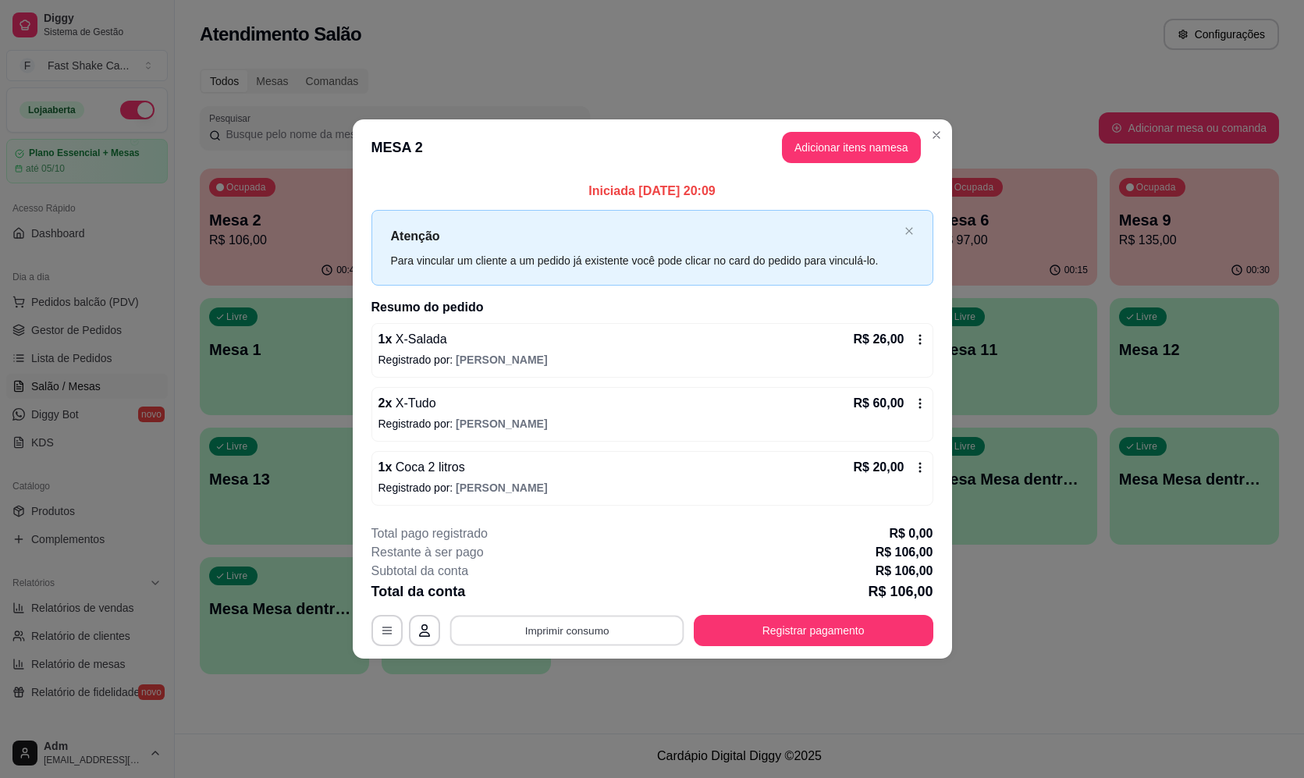
click at [536, 632] on button "Imprimir consumo" at bounding box center [567, 631] width 234 height 30
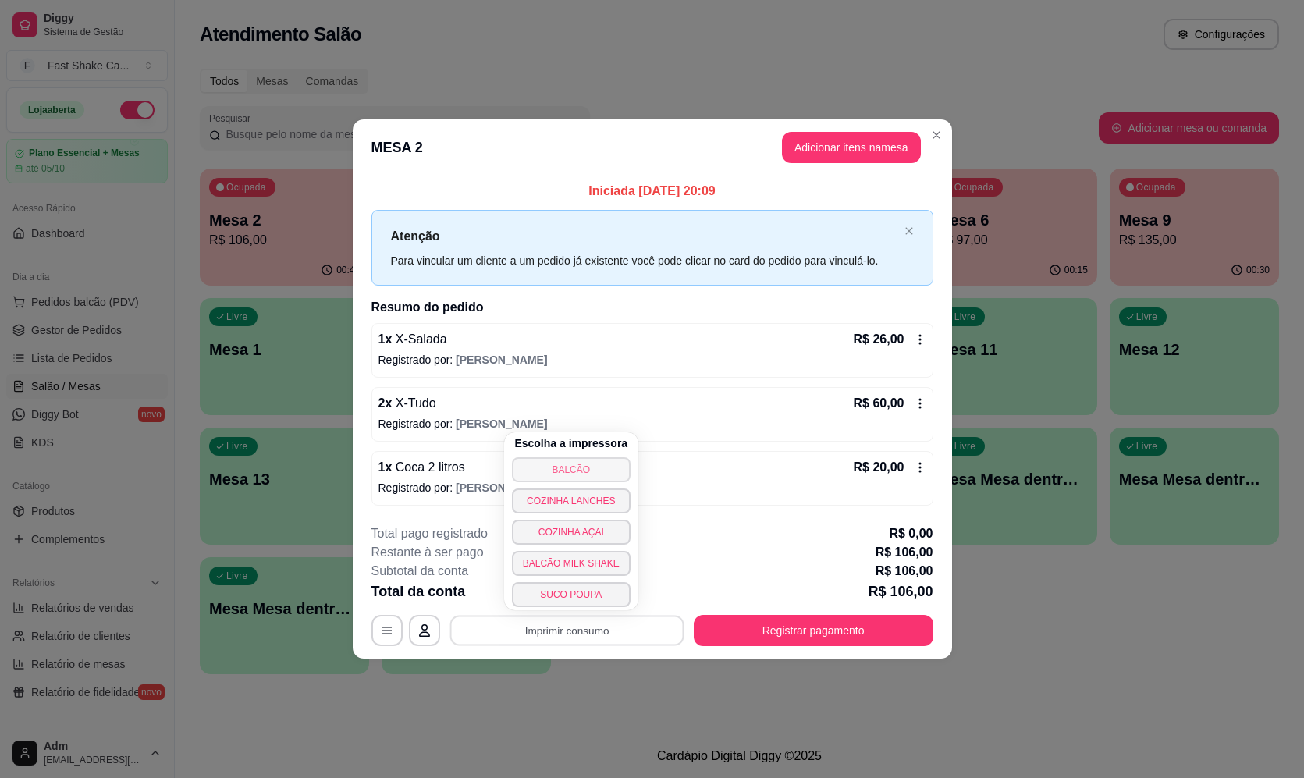
click at [549, 464] on button "BALCÃO" at bounding box center [571, 469] width 119 height 25
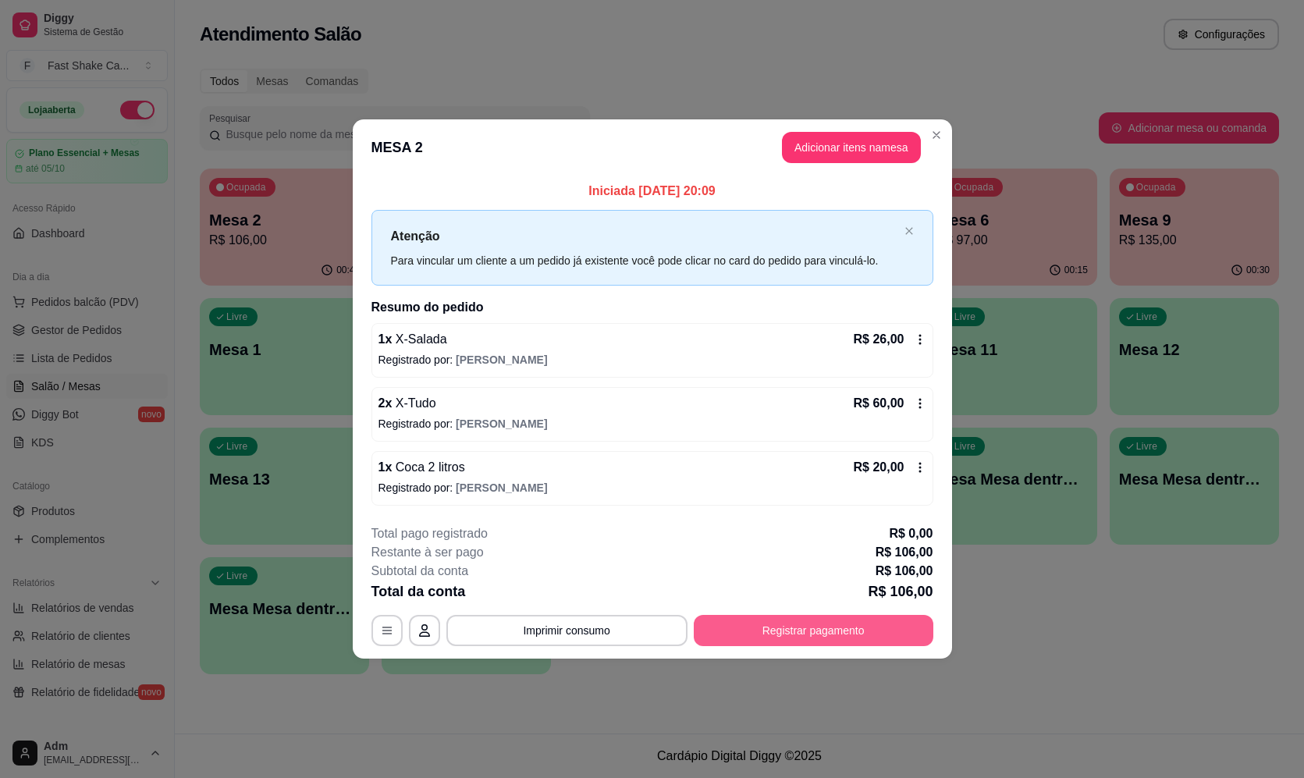
click at [787, 638] on button "Registrar pagamento" at bounding box center [814, 630] width 240 height 31
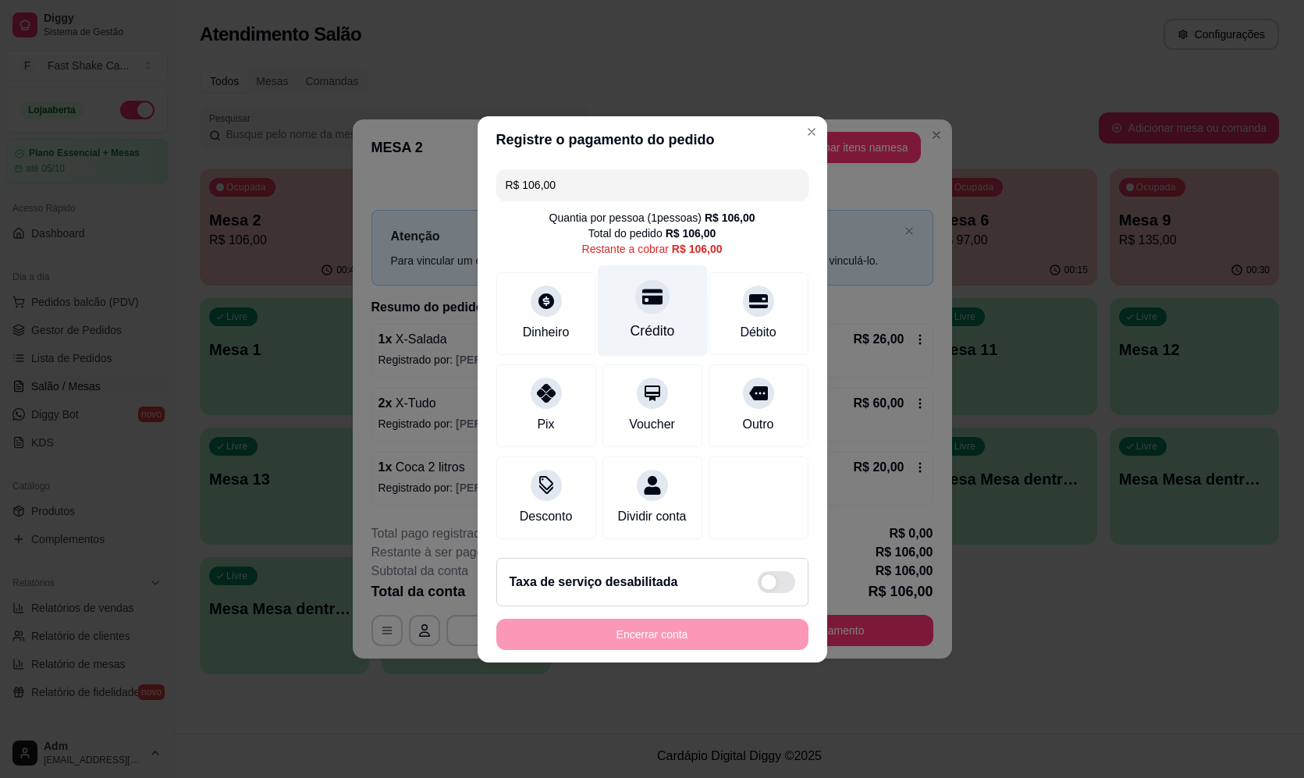
click at [686, 322] on div "Crédito" at bounding box center [652, 310] width 110 height 91
type input "R$ 0,00"
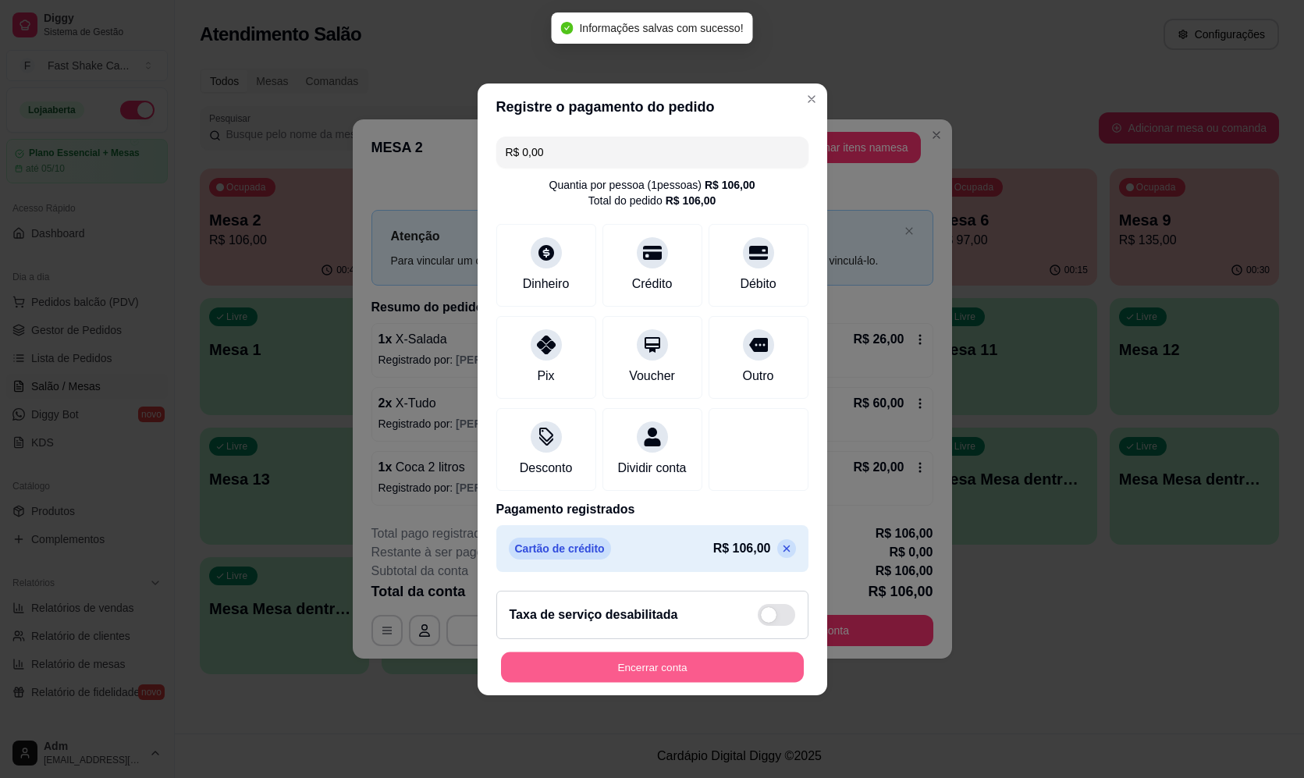
click at [634, 676] on button "Encerrar conta" at bounding box center [652, 667] width 303 height 30
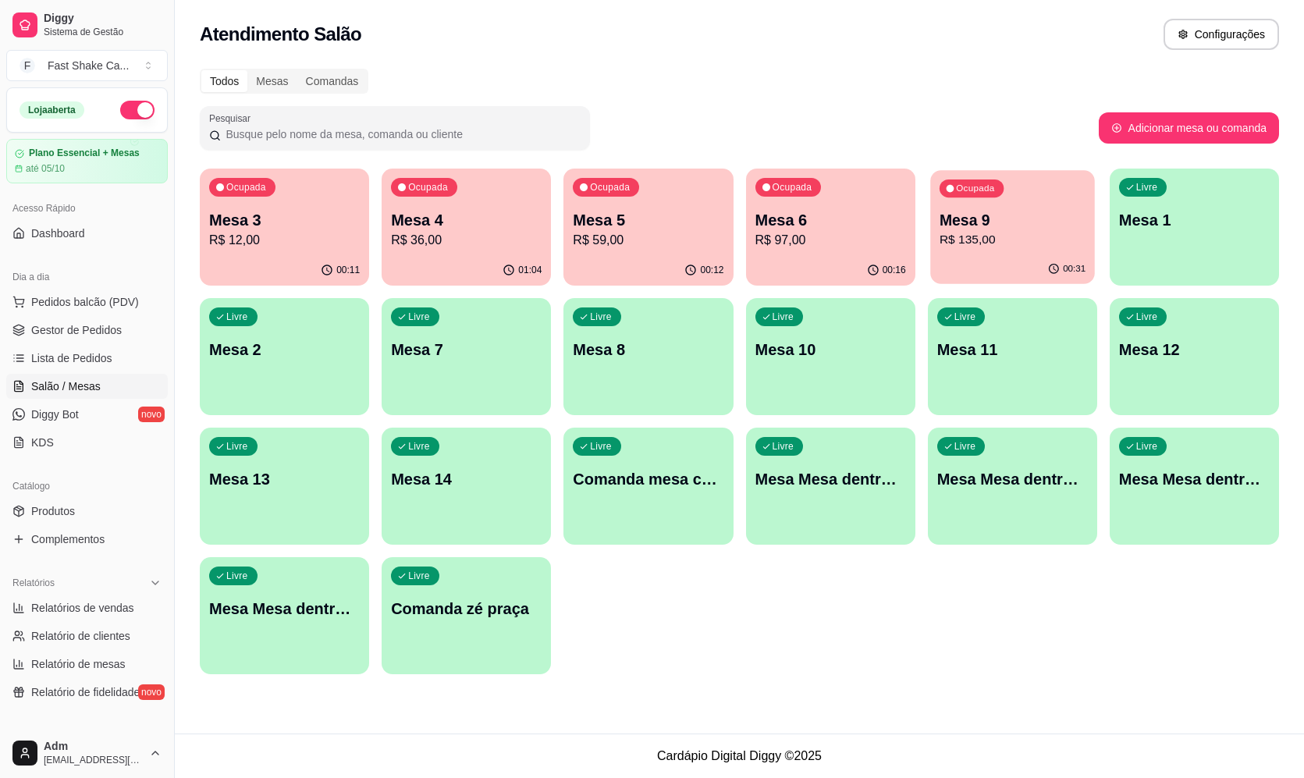
click at [1007, 280] on div "00:31" at bounding box center [1012, 269] width 165 height 30
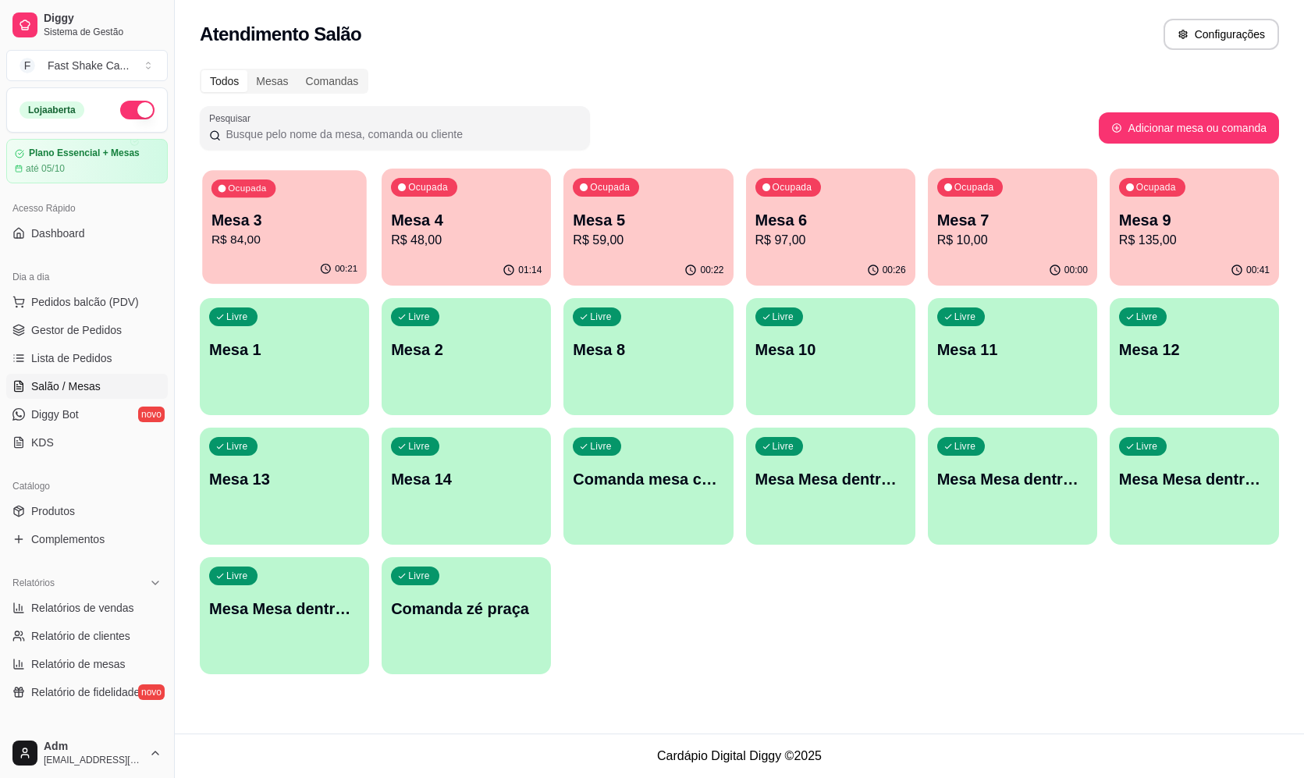
click at [298, 234] on p "R$ 84,00" at bounding box center [285, 240] width 146 height 18
click at [848, 200] on div "Ocupada Mesa 6 R$ 97,00" at bounding box center [831, 212] width 165 height 84
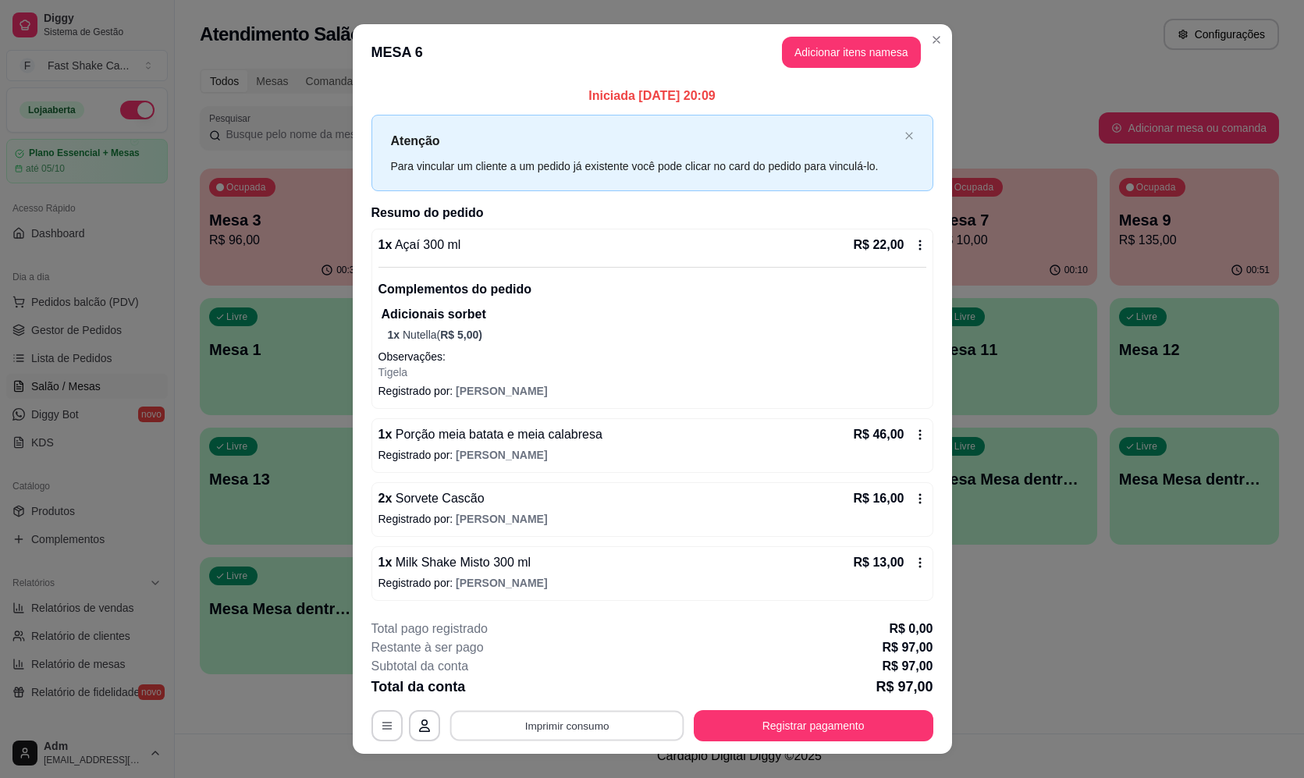
click at [613, 729] on button "Imprimir consumo" at bounding box center [567, 725] width 234 height 30
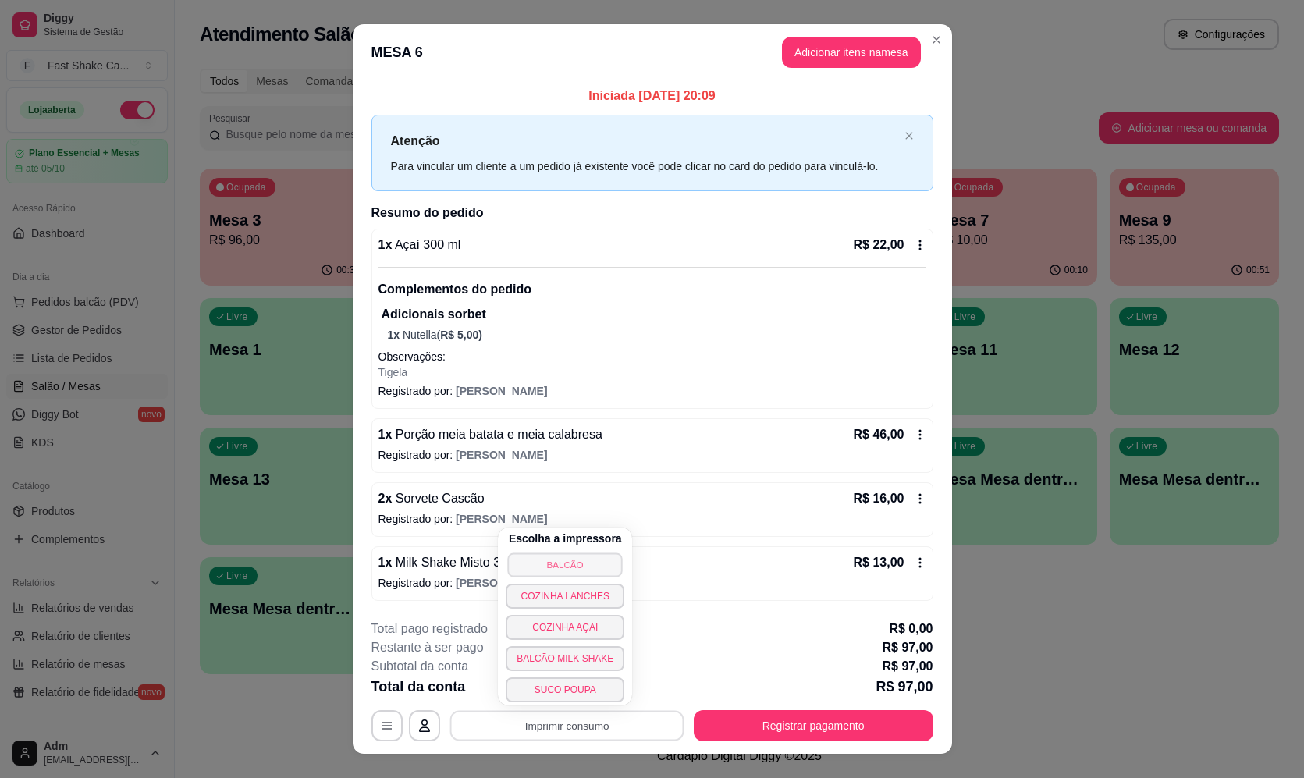
click at [600, 560] on button "BALCÃO" at bounding box center [565, 565] width 115 height 24
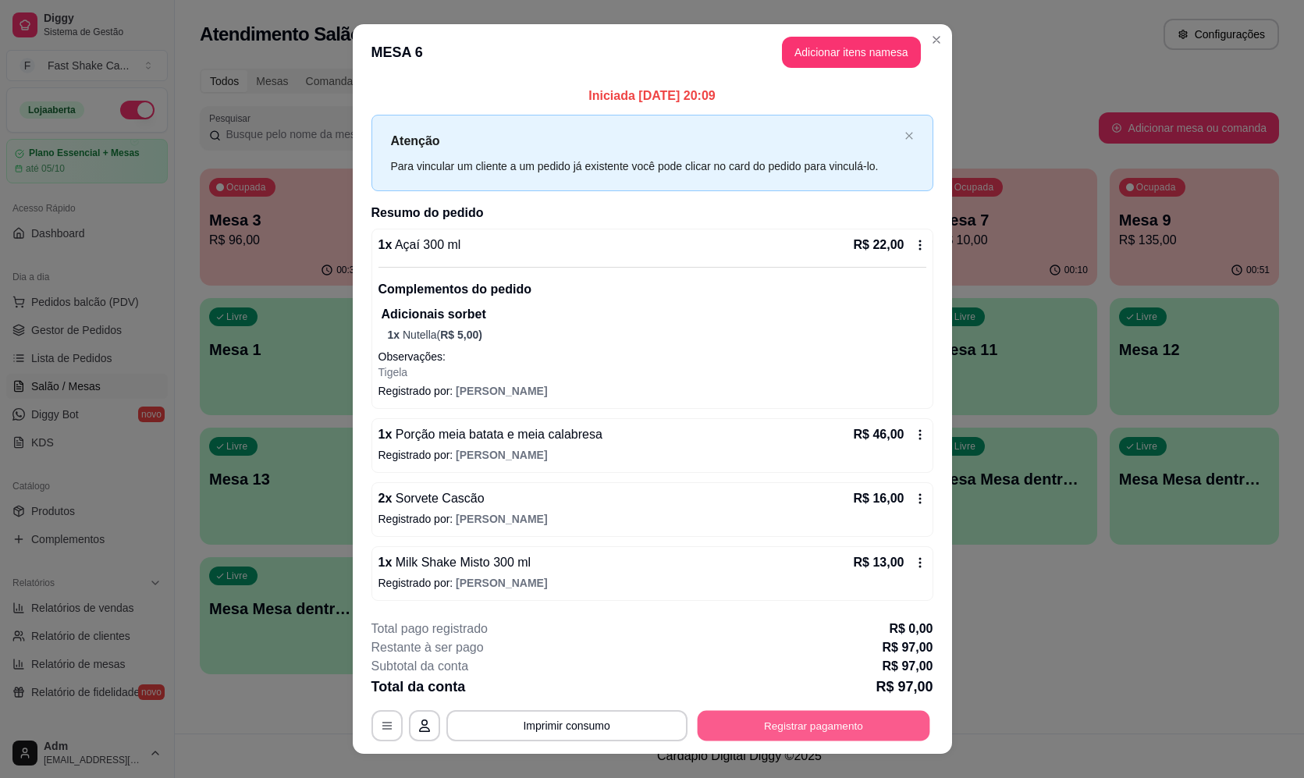
click at [843, 721] on button "Registrar pagamento" at bounding box center [813, 725] width 233 height 30
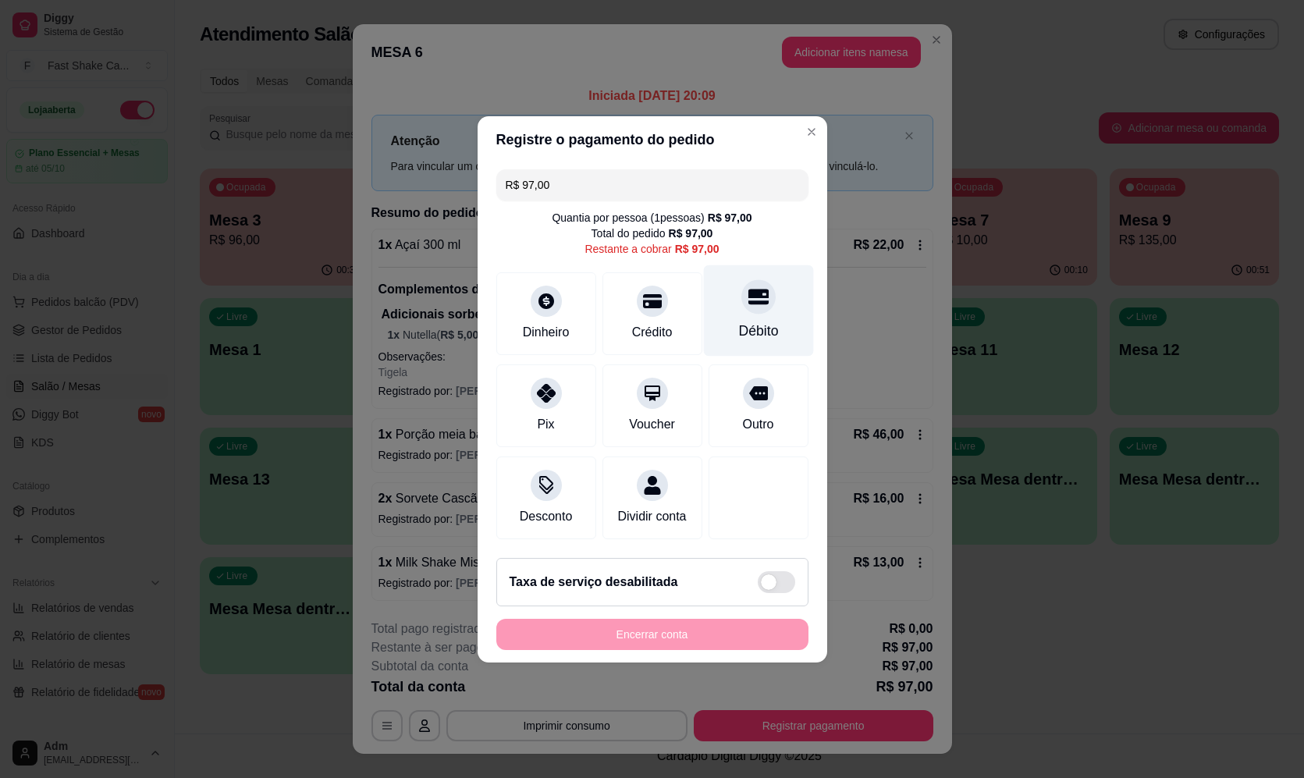
click at [776, 307] on div "Débito" at bounding box center [758, 310] width 110 height 91
type input "R$ 0,00"
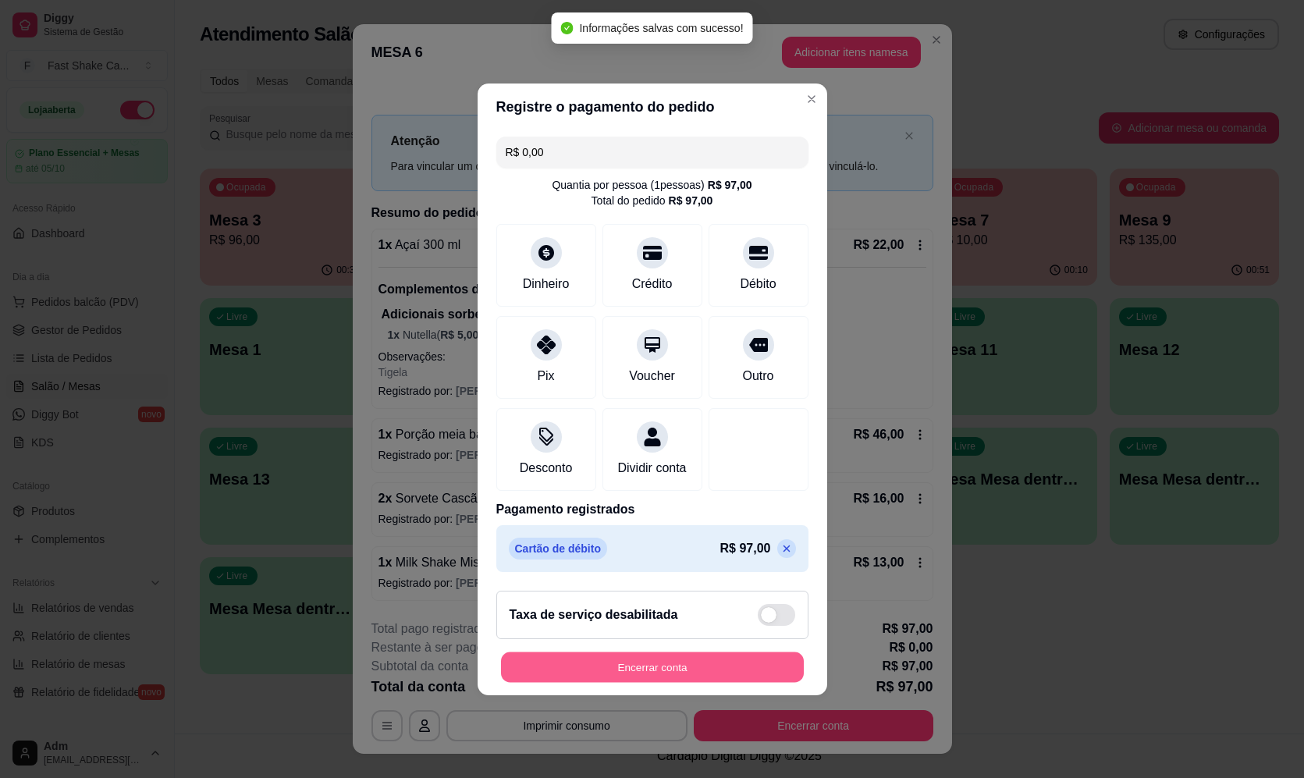
click at [636, 681] on button "Encerrar conta" at bounding box center [652, 667] width 303 height 30
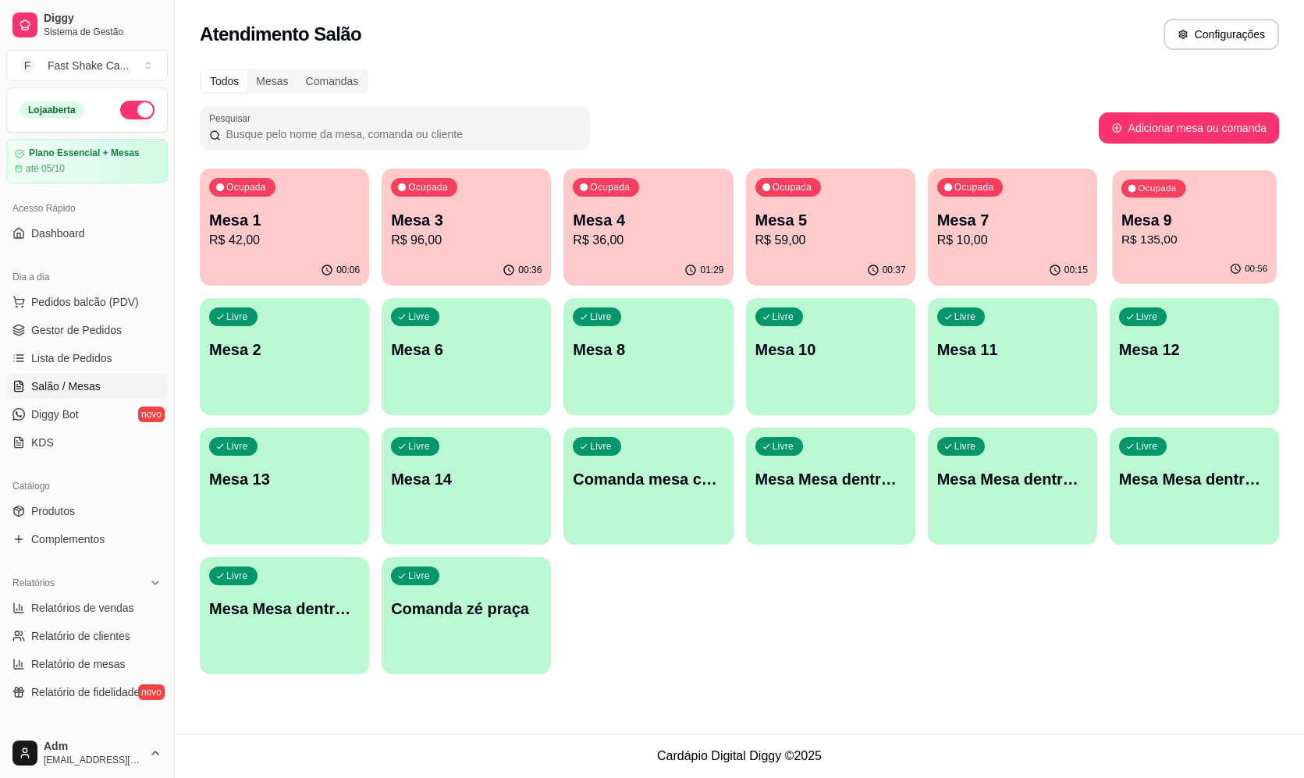
click at [1207, 261] on div "00:56" at bounding box center [1194, 269] width 165 height 30
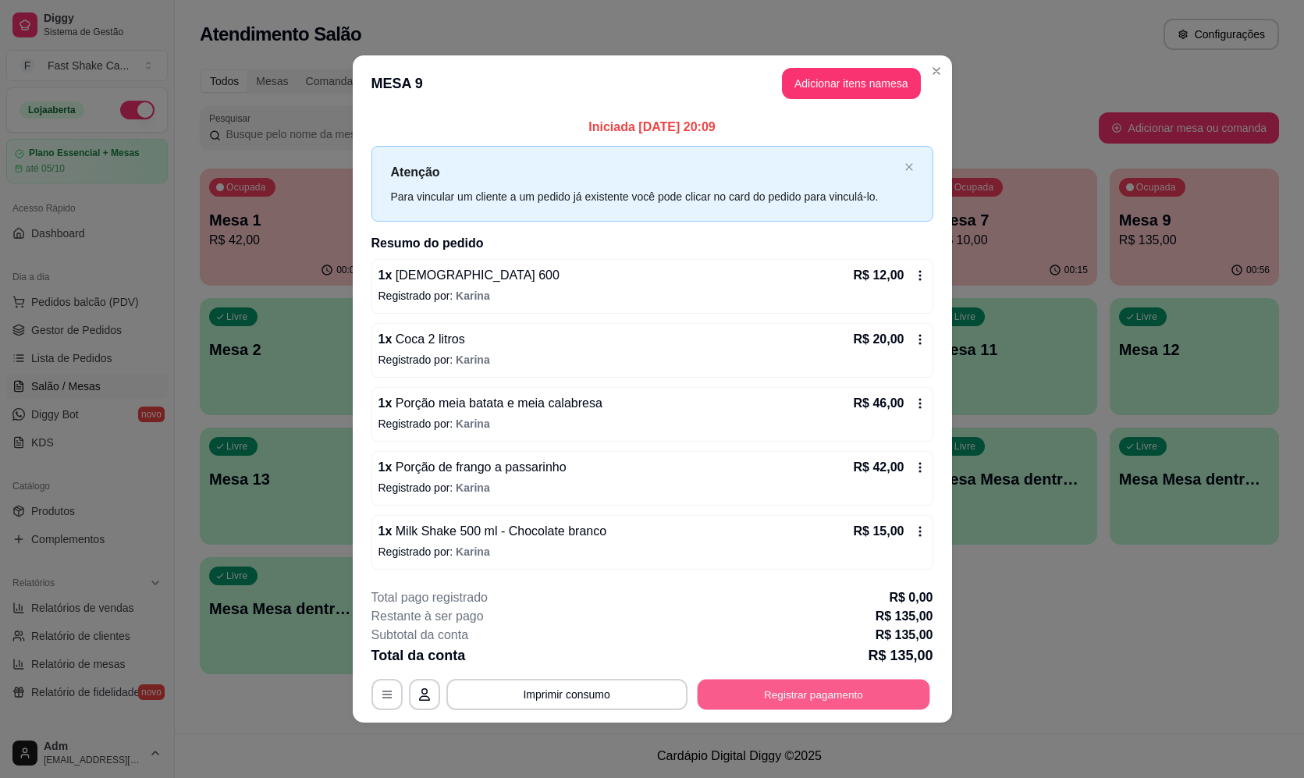
click at [798, 690] on button "Registrar pagamento" at bounding box center [813, 695] width 233 height 30
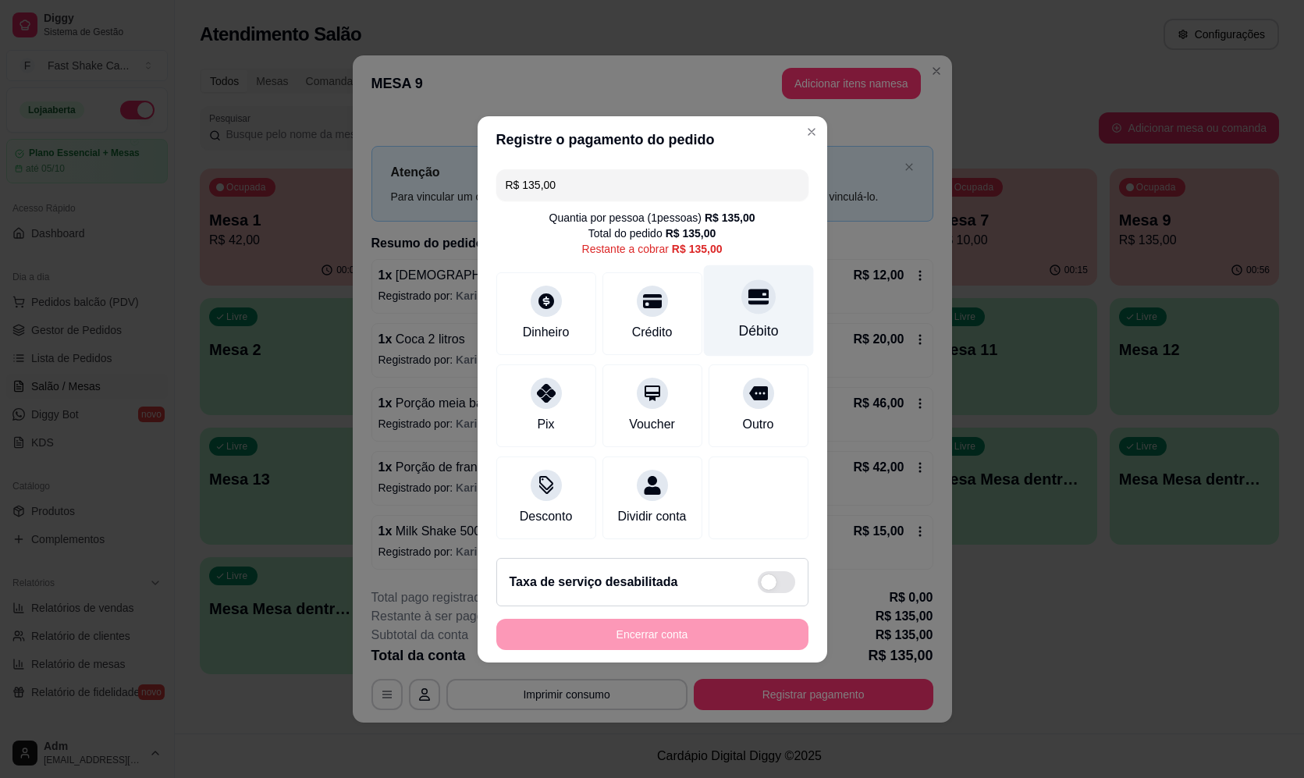
click at [793, 315] on div "Débito" at bounding box center [758, 310] width 110 height 91
type input "R$ 0,00"
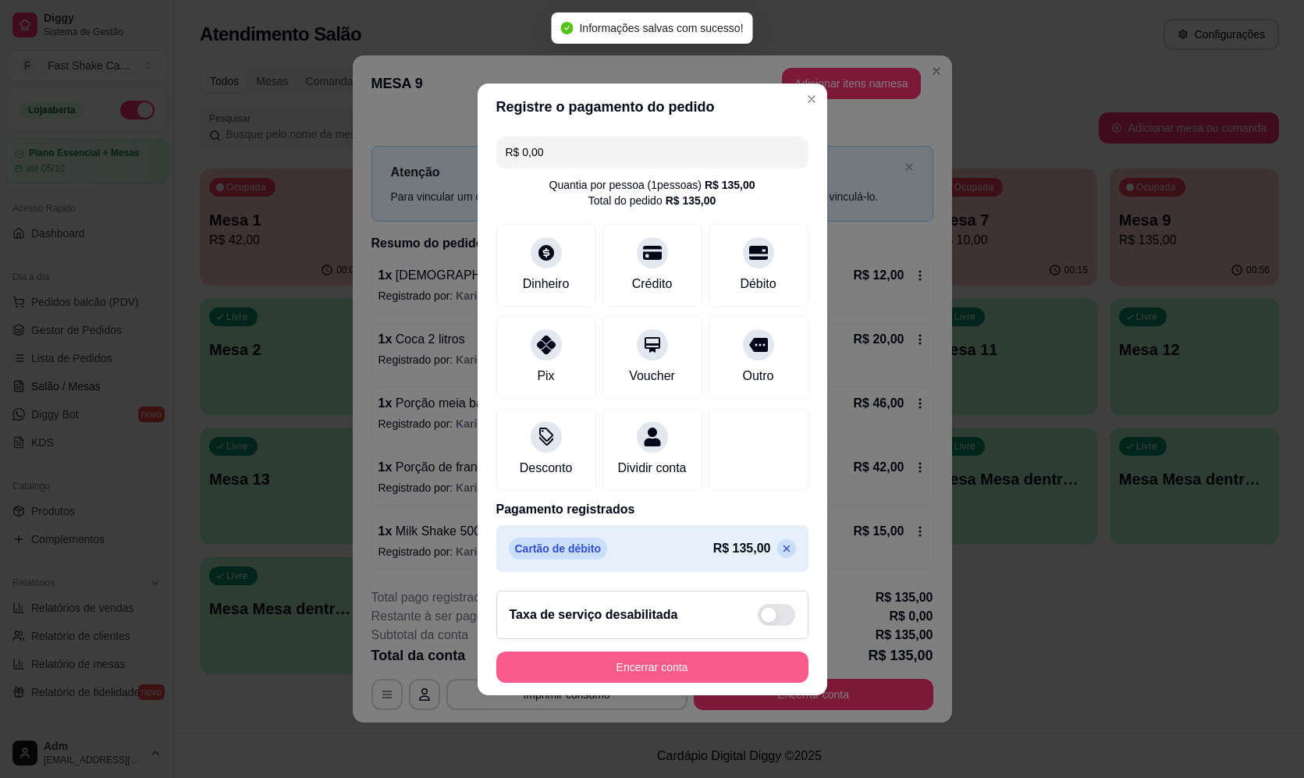
click at [661, 679] on button "Encerrar conta" at bounding box center [652, 667] width 312 height 31
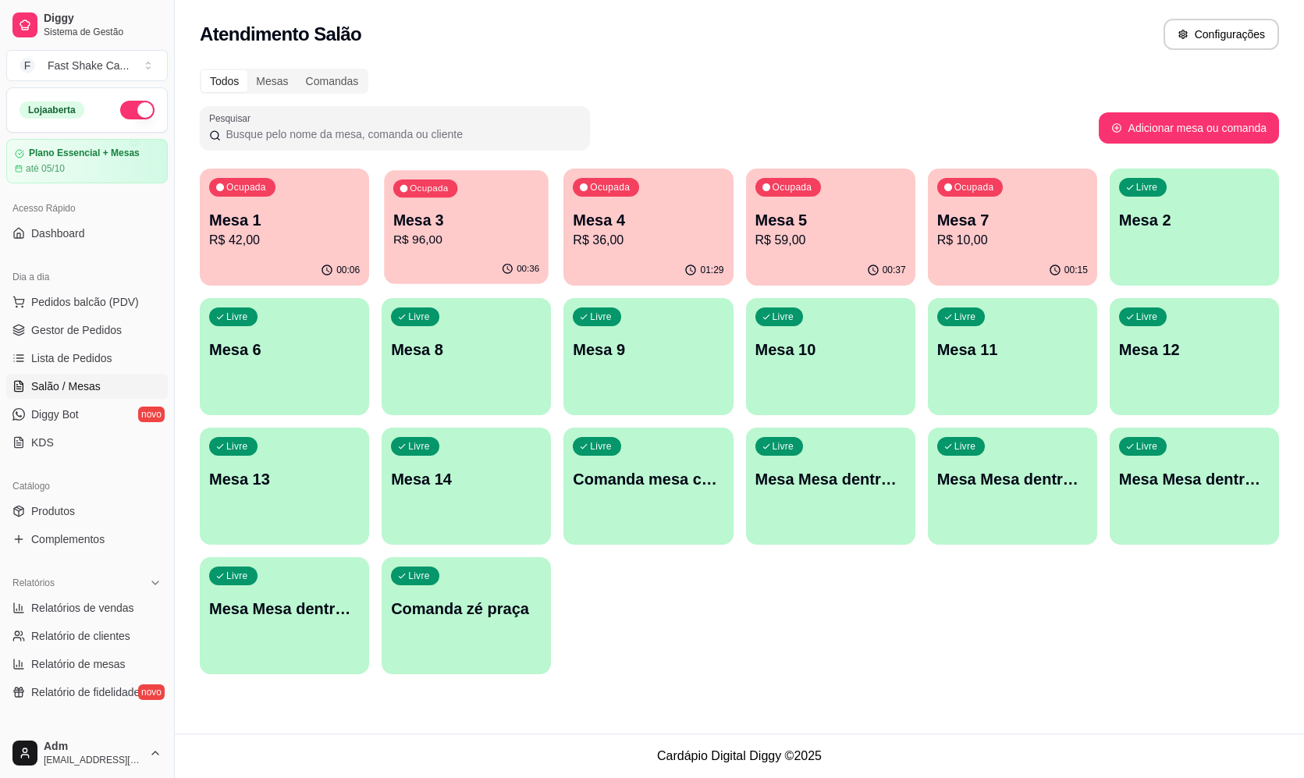
click at [491, 274] on div "00:36" at bounding box center [466, 269] width 165 height 30
click at [516, 229] on p "Mesa 3" at bounding box center [466, 220] width 146 height 21
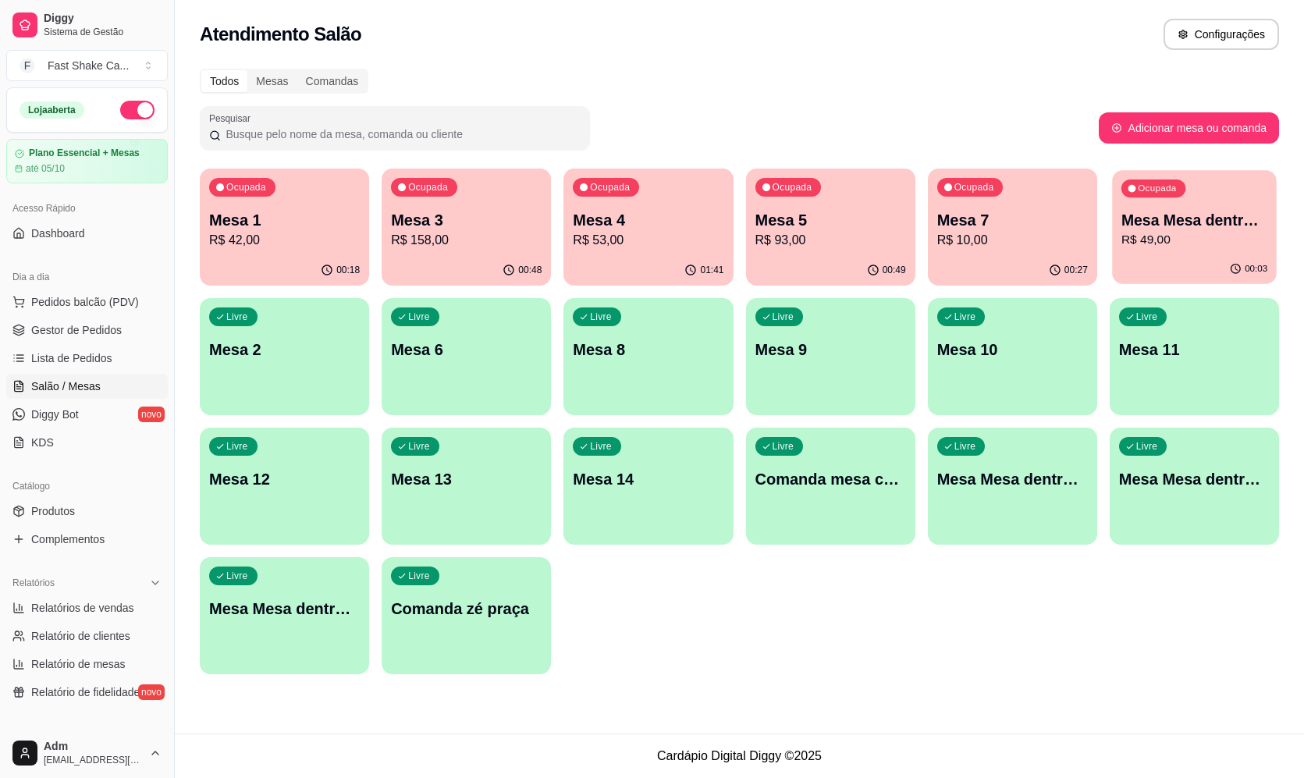
click at [1204, 271] on div "00:03" at bounding box center [1194, 269] width 165 height 30
click at [848, 247] on p "R$ 93,00" at bounding box center [830, 240] width 146 height 18
click at [475, 231] on p "R$ 182,00" at bounding box center [466, 240] width 146 height 18
click at [1203, 260] on div "00:18" at bounding box center [1194, 269] width 165 height 30
click at [842, 224] on p "Mesa 5" at bounding box center [830, 220] width 146 height 21
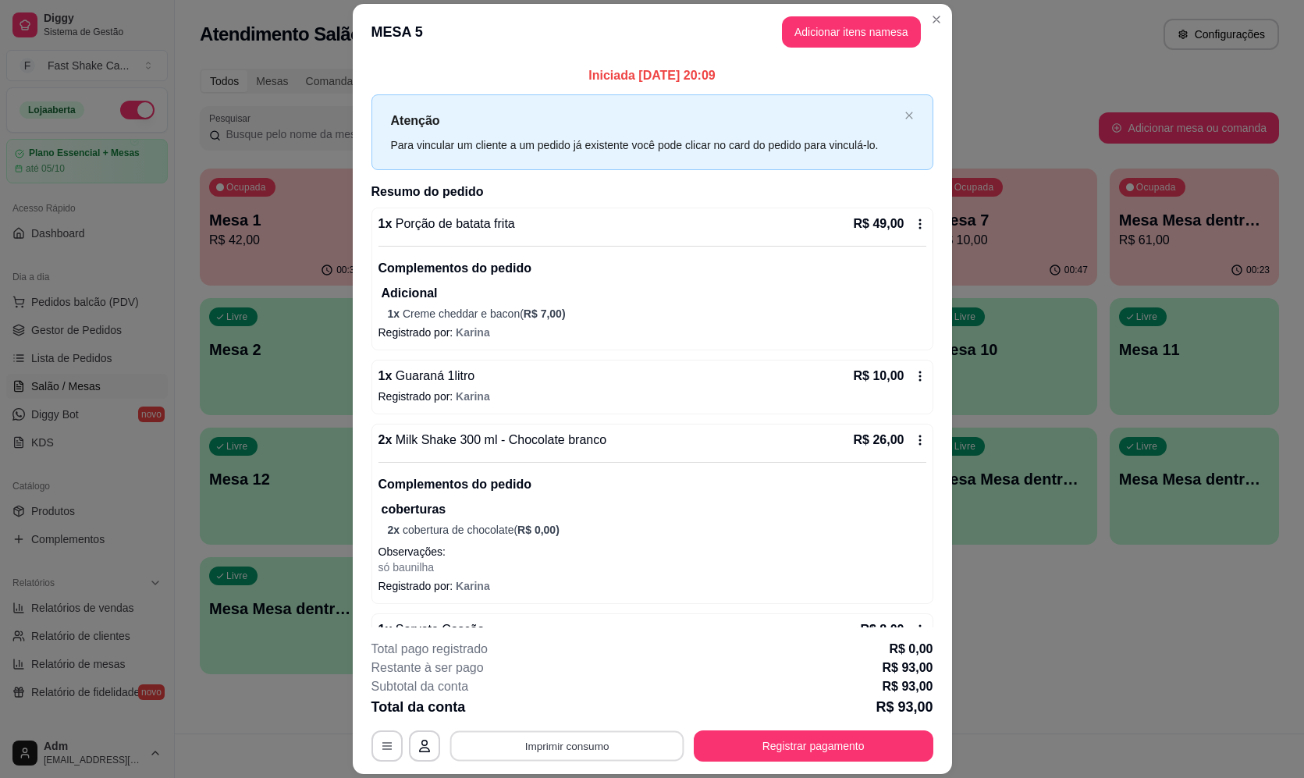
click at [646, 741] on button "Imprimir consumo" at bounding box center [567, 746] width 234 height 30
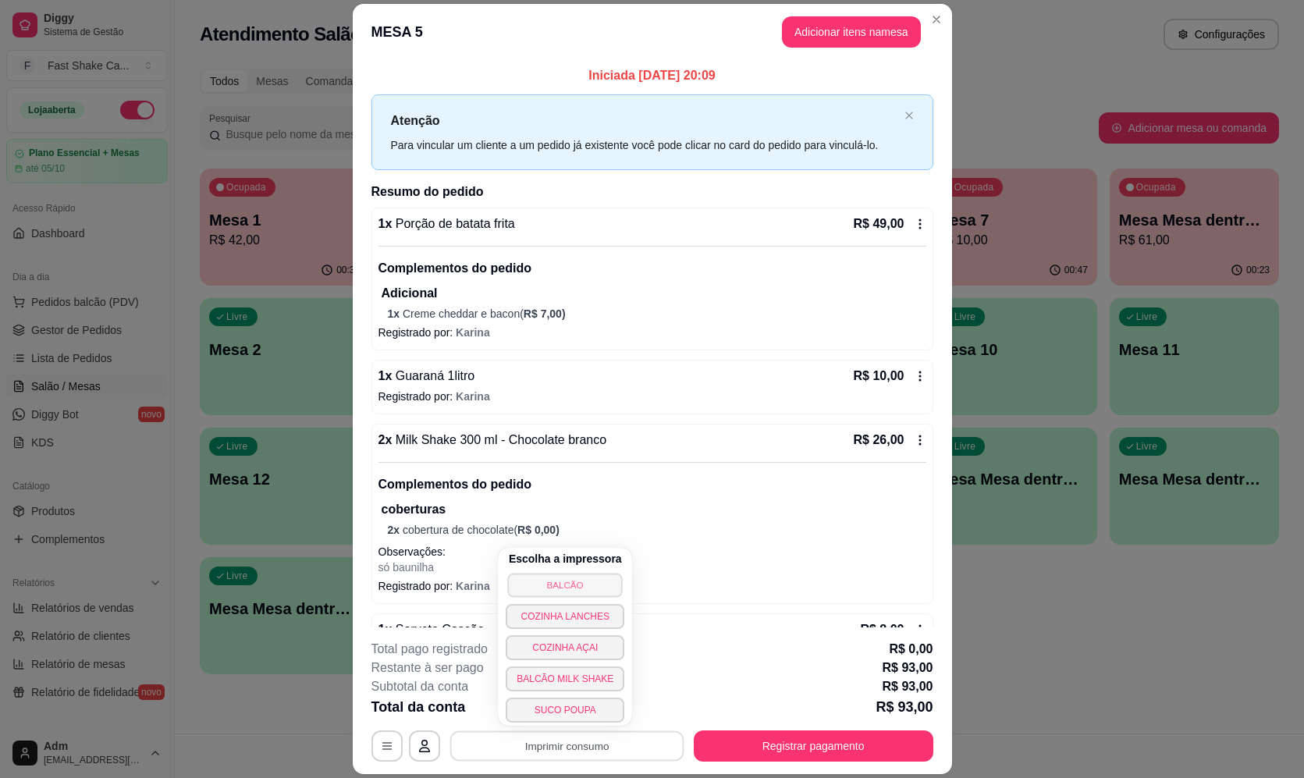
click at [568, 590] on button "BALCÃO" at bounding box center [565, 585] width 115 height 24
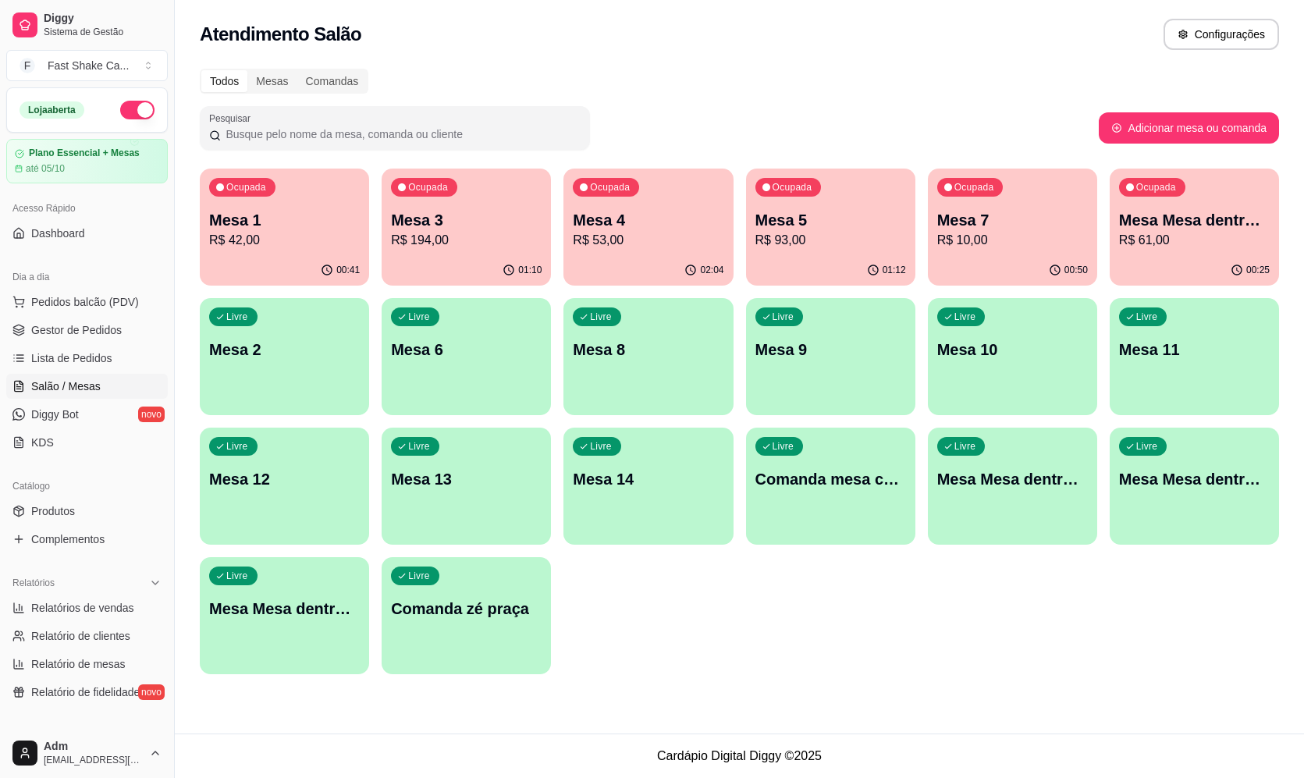
click at [482, 221] on div "Ocupada Mesa 3 R$ 194,00" at bounding box center [466, 212] width 169 height 87
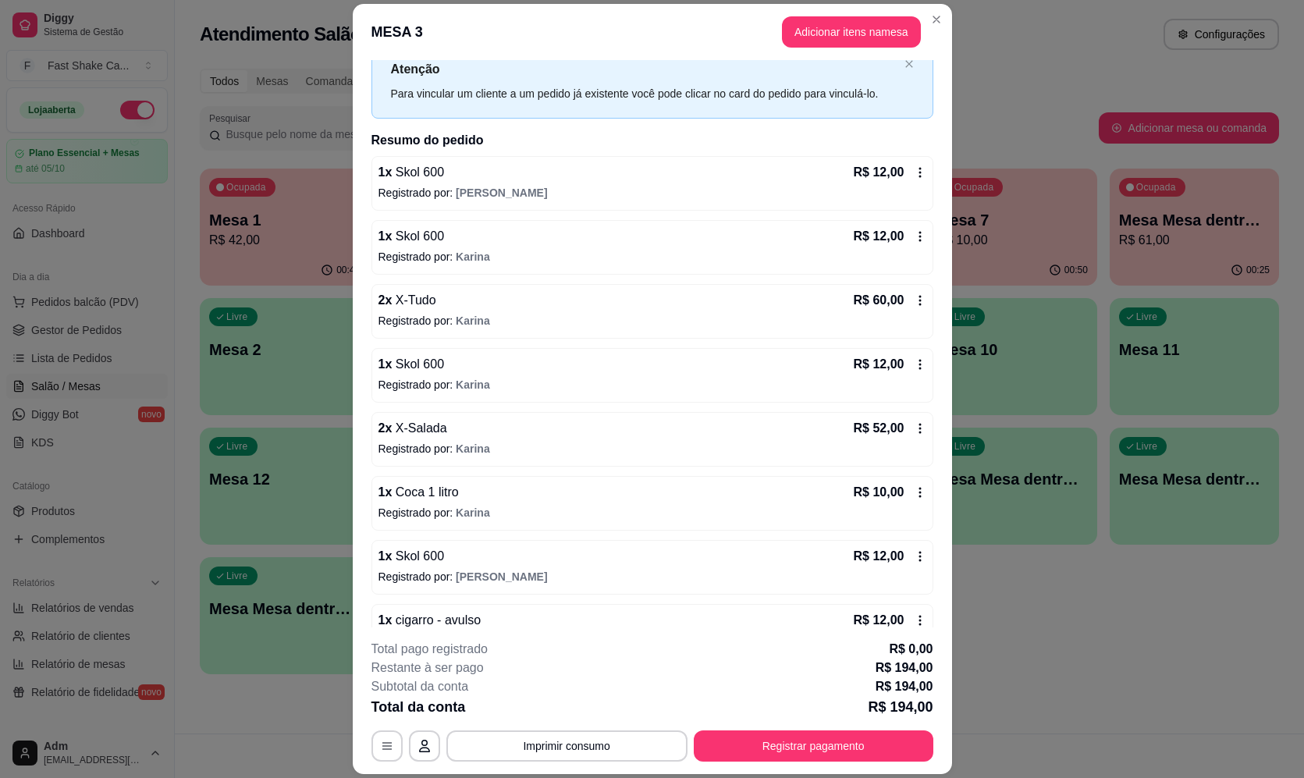
scroll to position [78, 0]
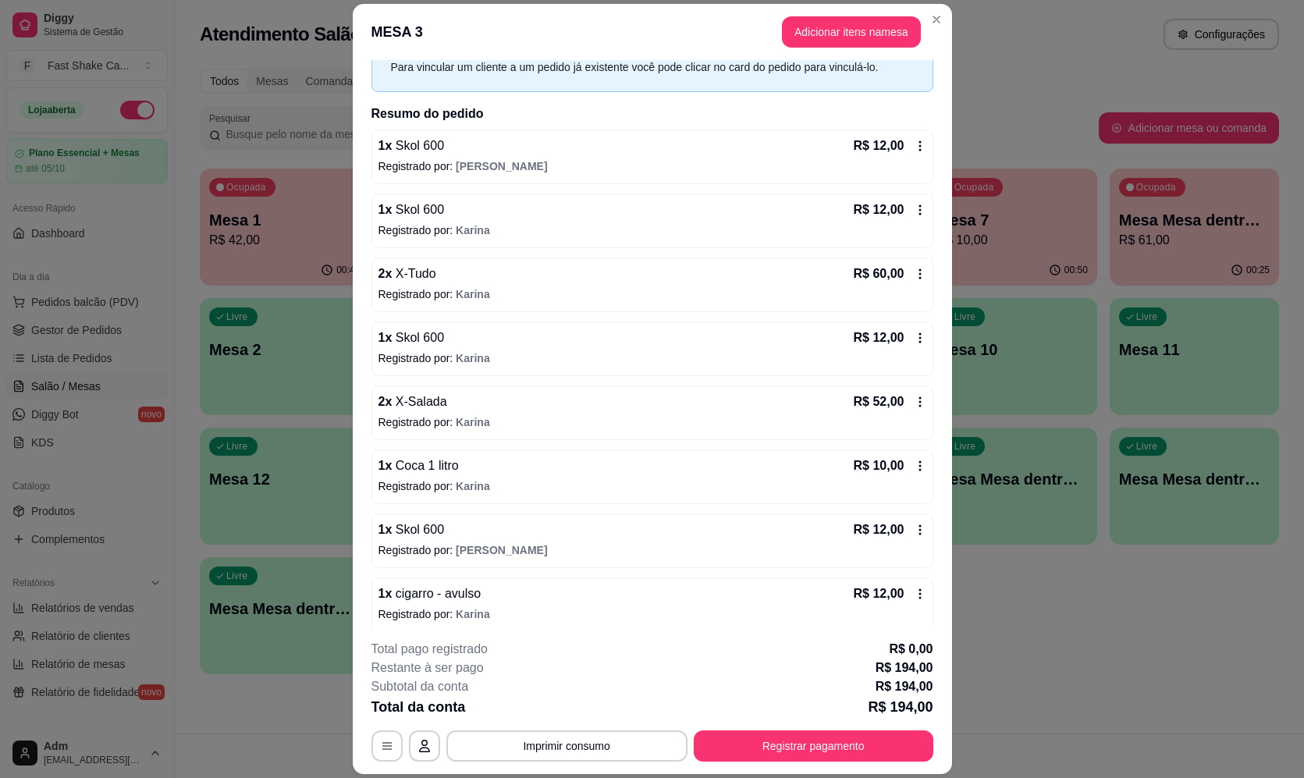
click at [914, 268] on icon at bounding box center [920, 274] width 12 height 12
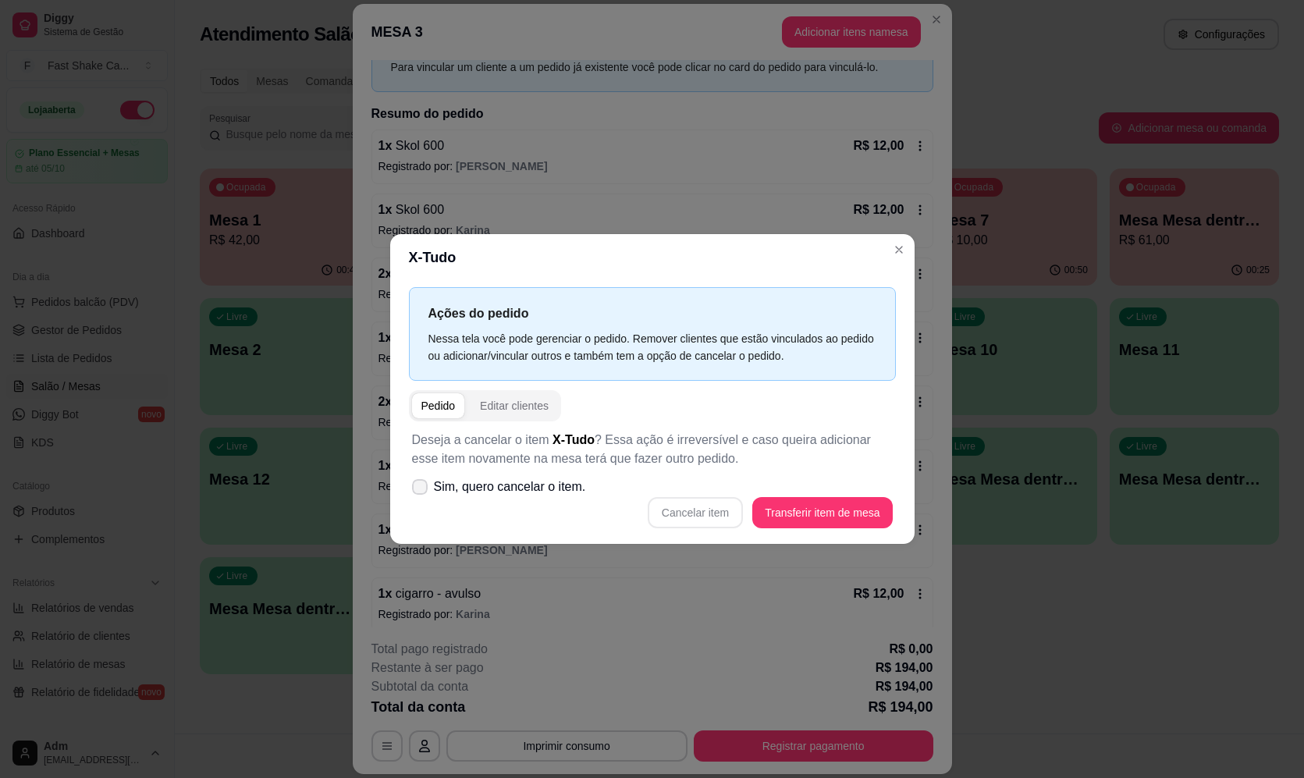
click at [414, 479] on label "Sim, quero cancelar o item." at bounding box center [499, 486] width 187 height 31
click at [414, 489] on input "Sim, quero cancelar o item." at bounding box center [416, 494] width 10 height 10
checkbox input "true"
click at [685, 510] on button "Cancelar item" at bounding box center [695, 512] width 95 height 31
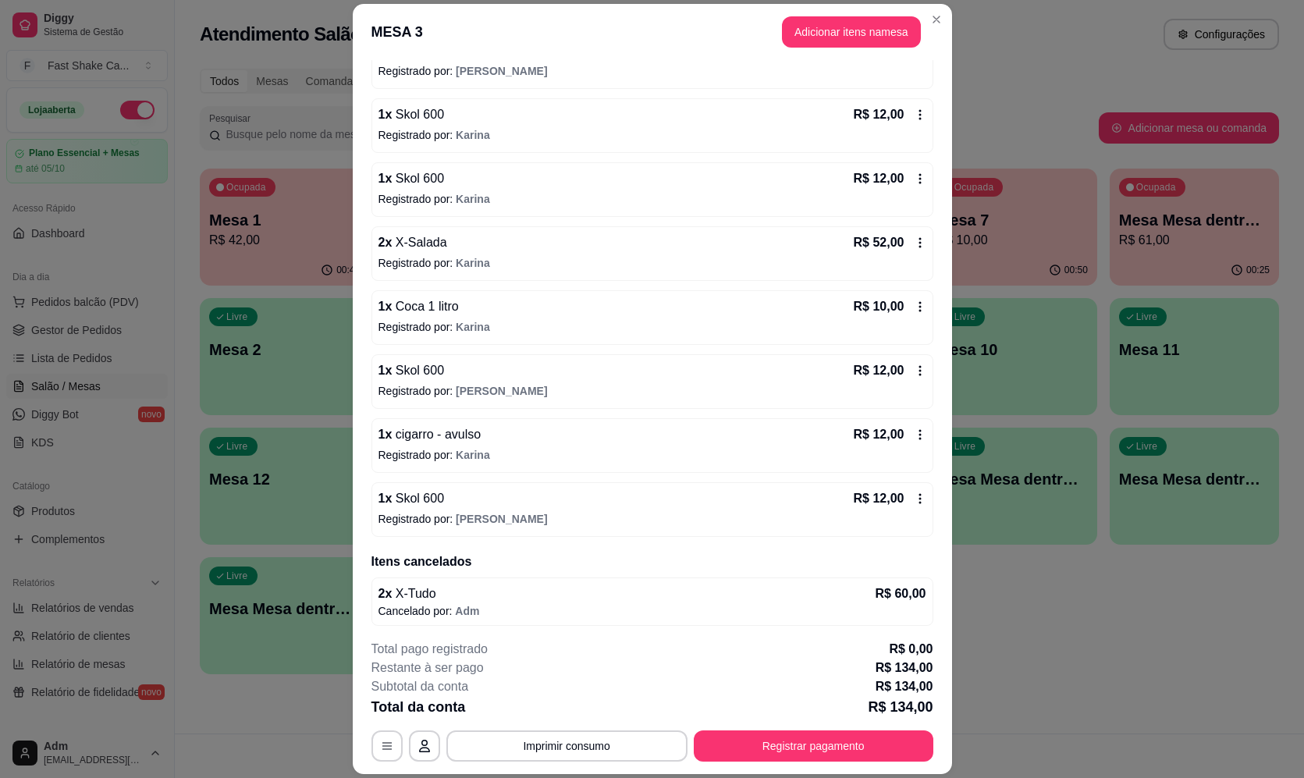
scroll to position [178, 0]
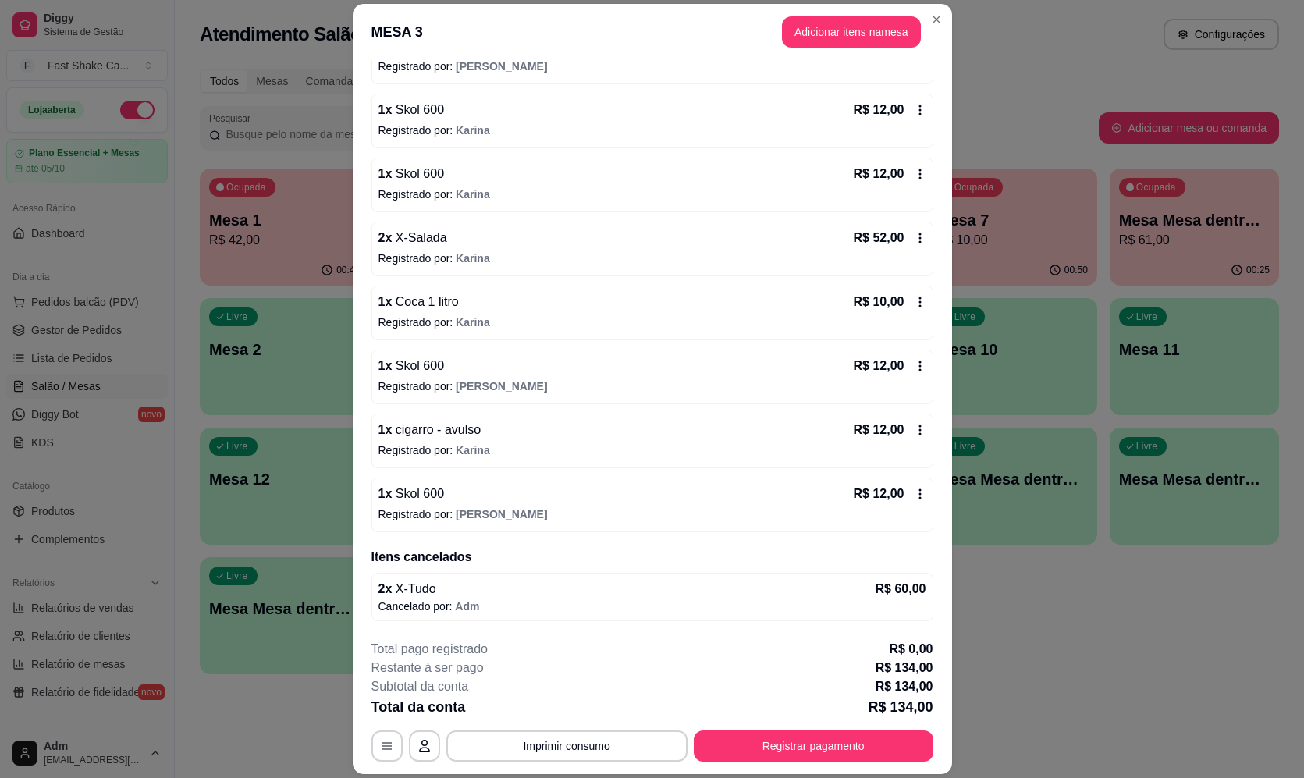
click at [914, 302] on icon at bounding box center [920, 302] width 12 height 12
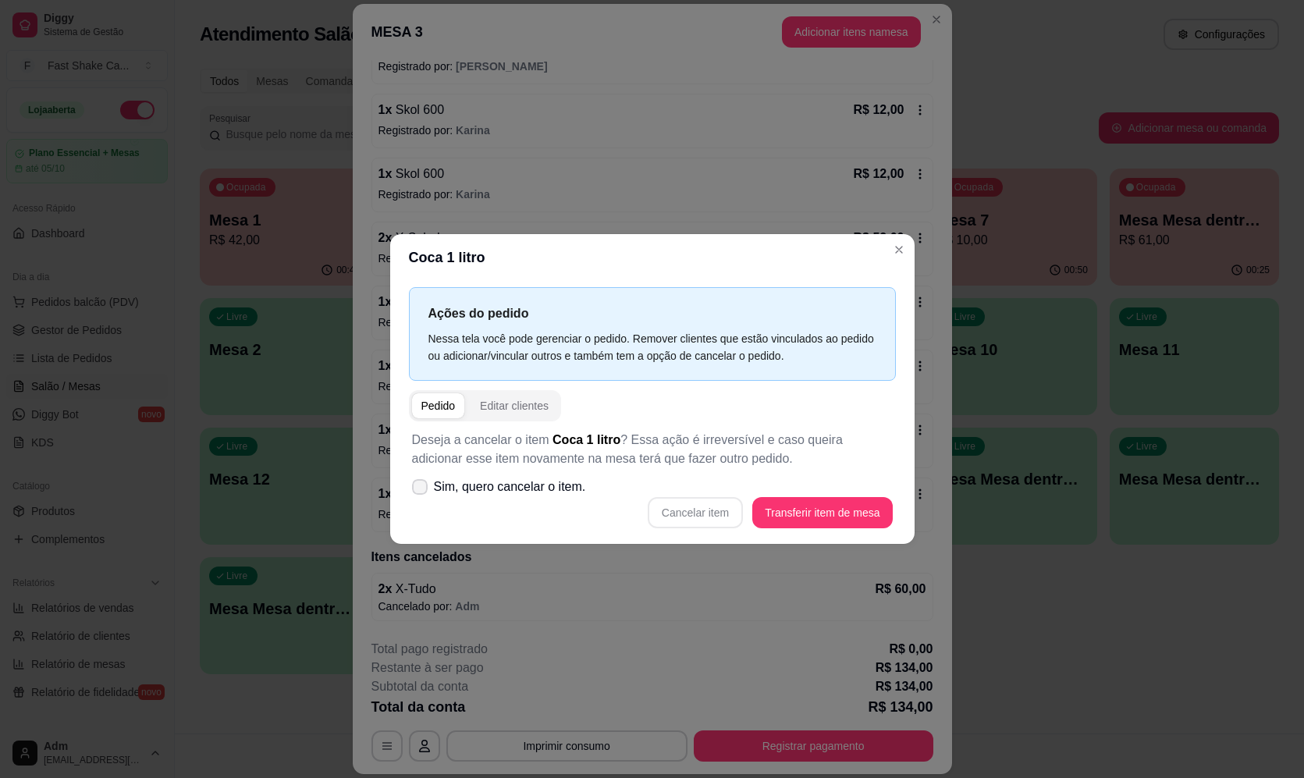
click at [413, 484] on span at bounding box center [420, 487] width 16 height 16
click at [413, 489] on input "Sim, quero cancelar o item." at bounding box center [416, 494] width 10 height 10
checkbox input "true"
click at [674, 507] on button "Cancelar item" at bounding box center [695, 512] width 93 height 30
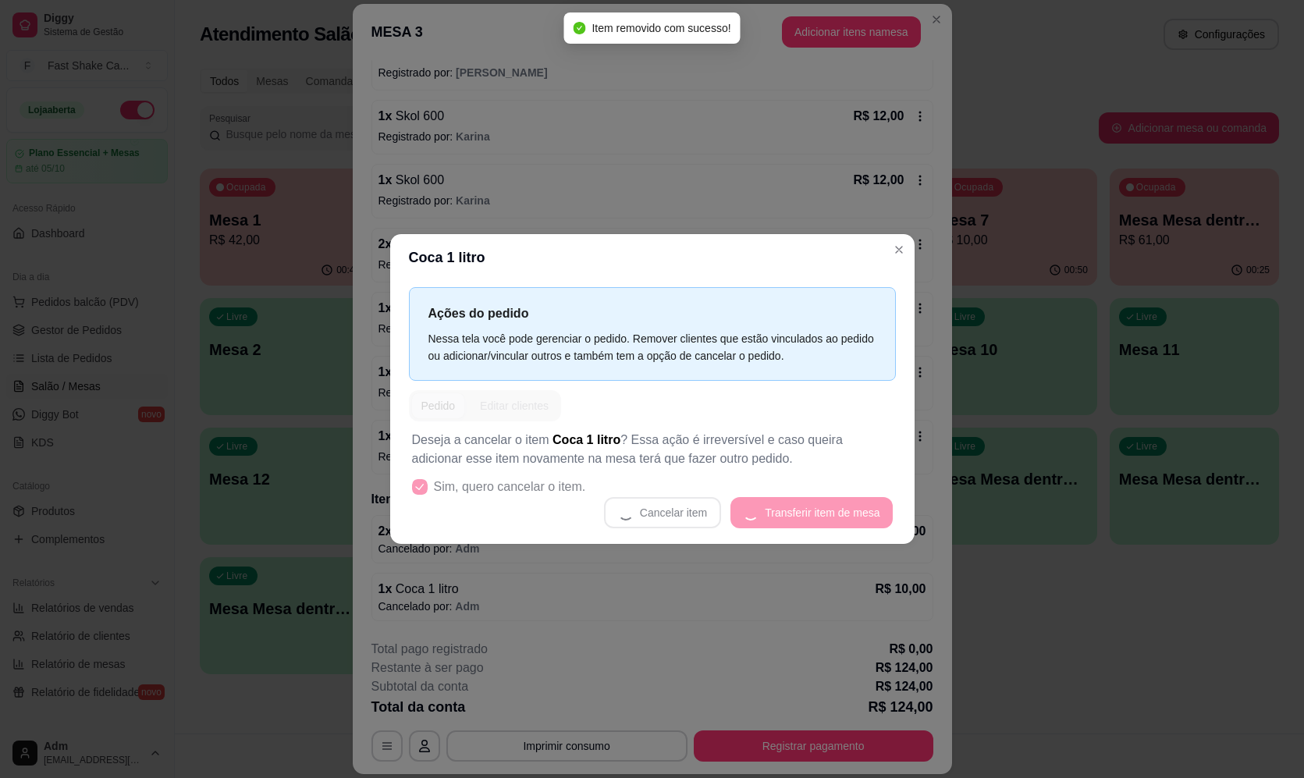
scroll to position [172, 0]
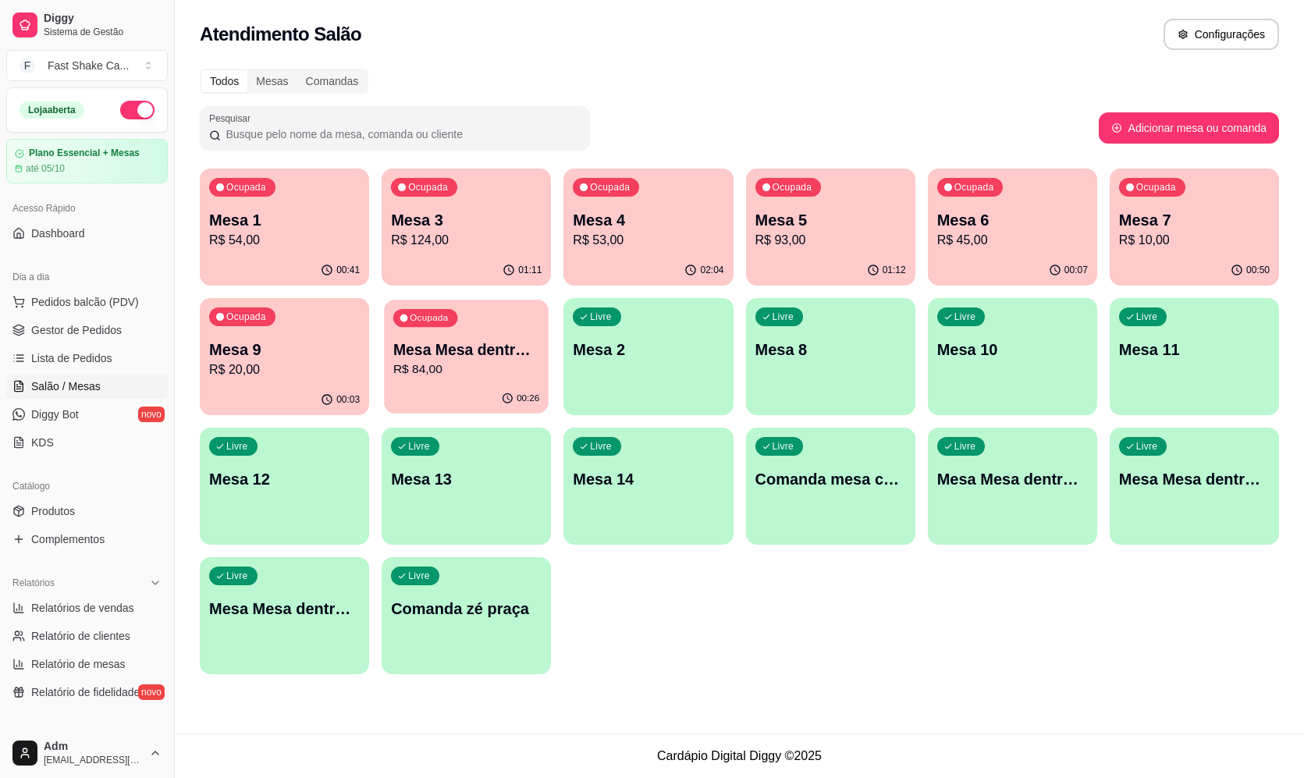
click at [432, 400] on div "00:26" at bounding box center [466, 399] width 165 height 30
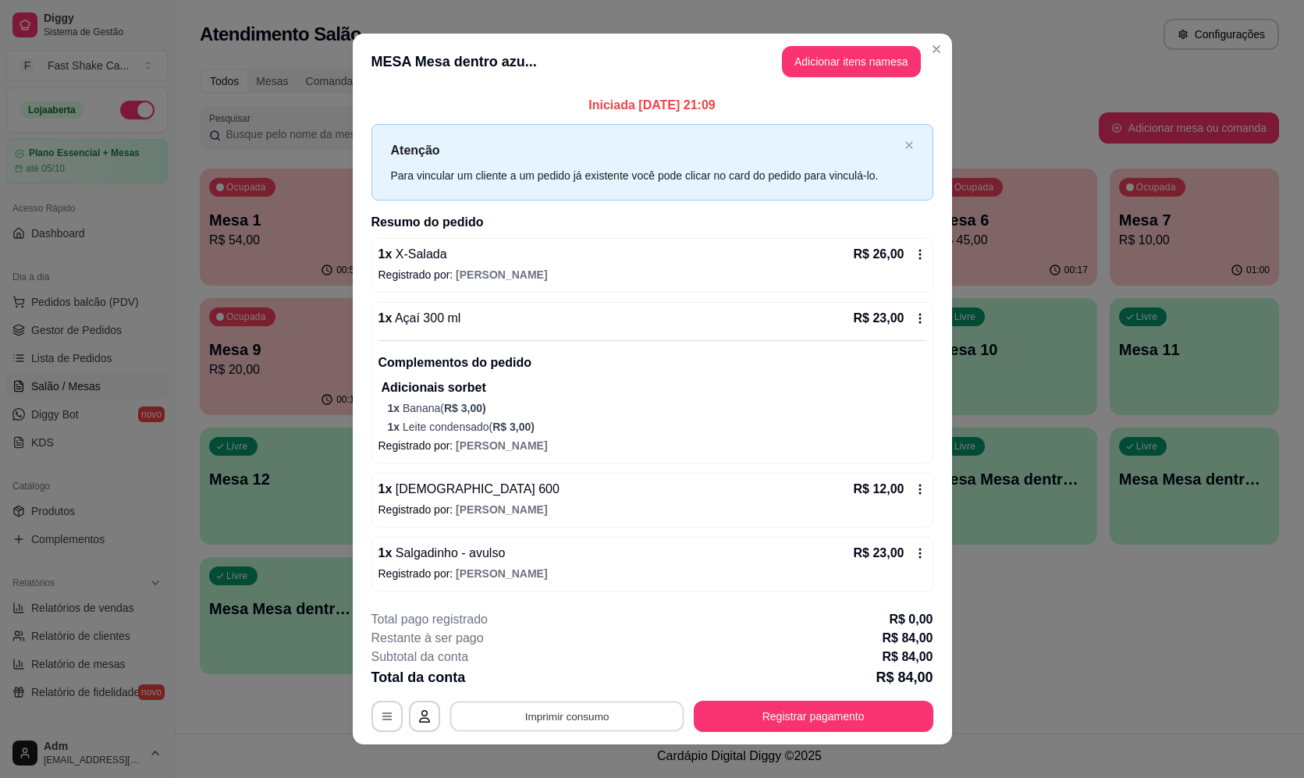
click at [611, 715] on button "Imprimir consumo" at bounding box center [567, 716] width 234 height 30
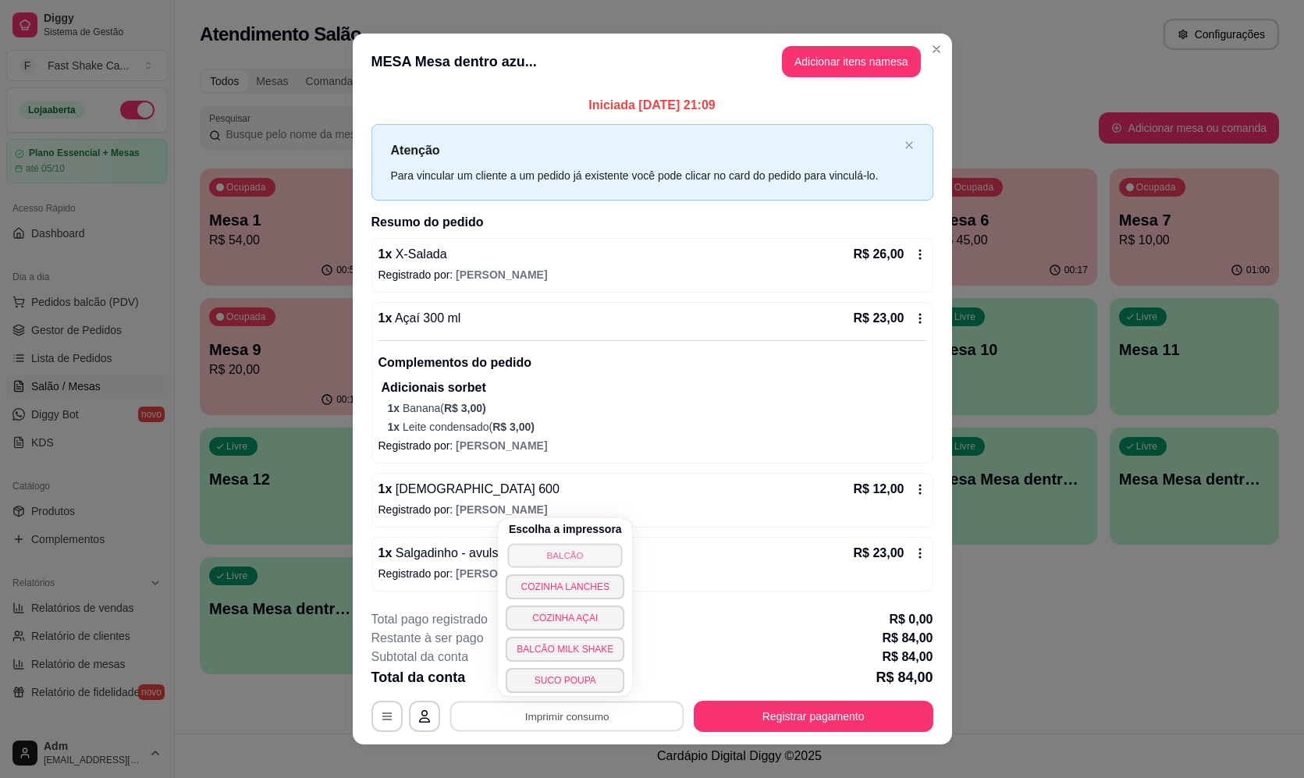
click at [544, 560] on button "BALCÃO" at bounding box center [565, 555] width 115 height 24
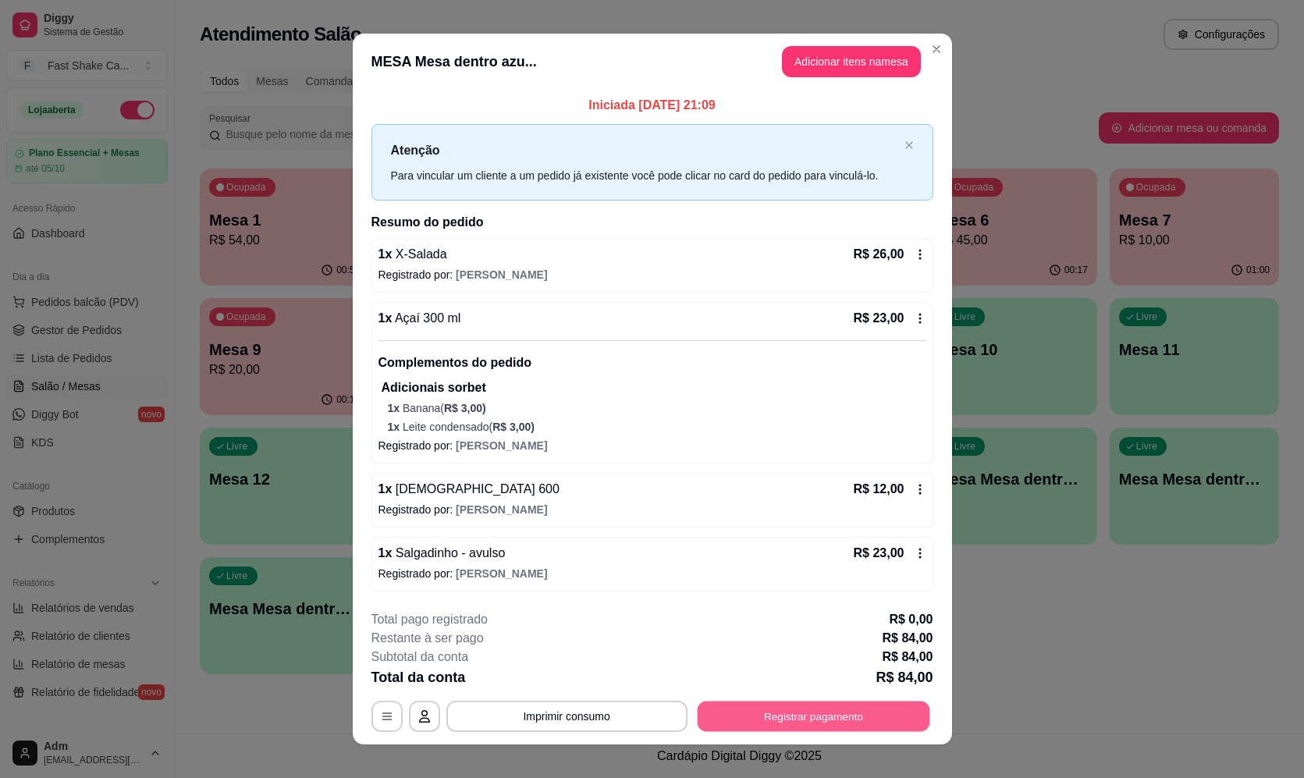
click at [909, 726] on button "Registrar pagamento" at bounding box center [813, 716] width 233 height 30
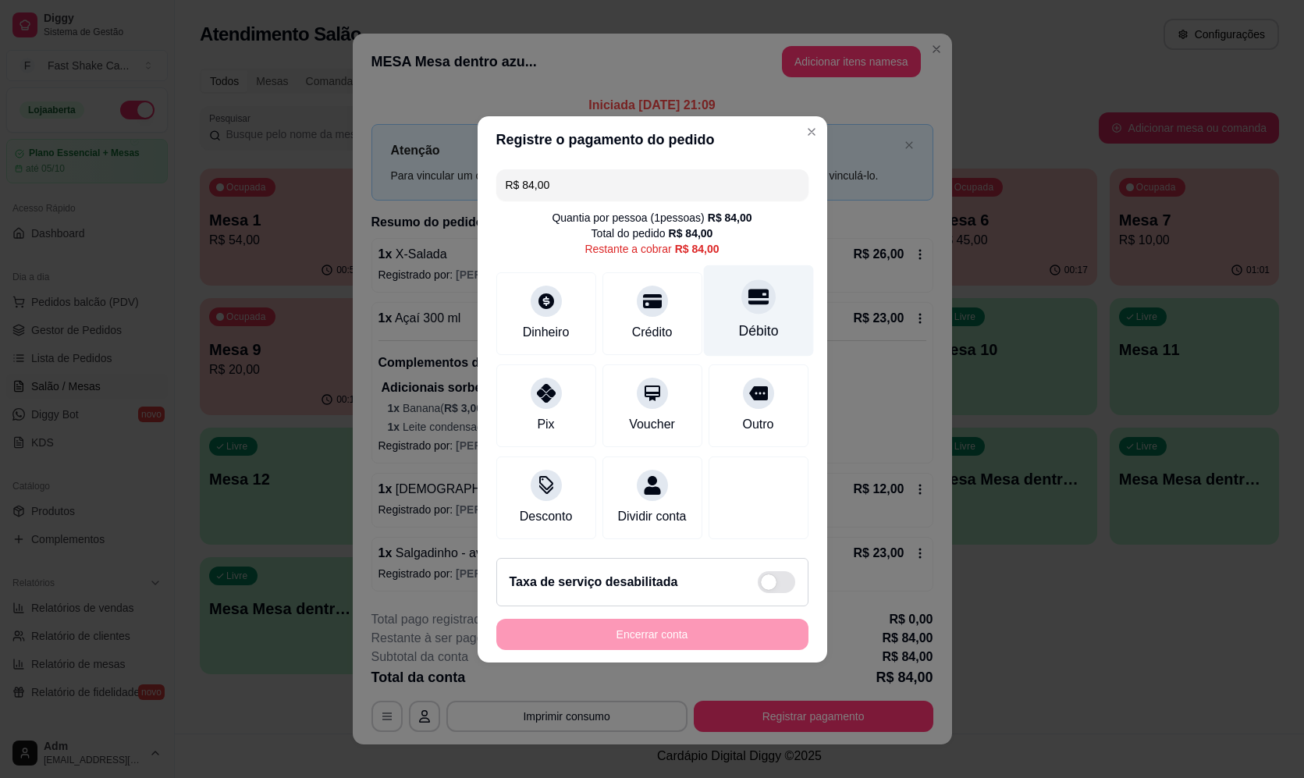
click at [759, 300] on div at bounding box center [758, 296] width 34 height 34
type input "R$ 0,00"
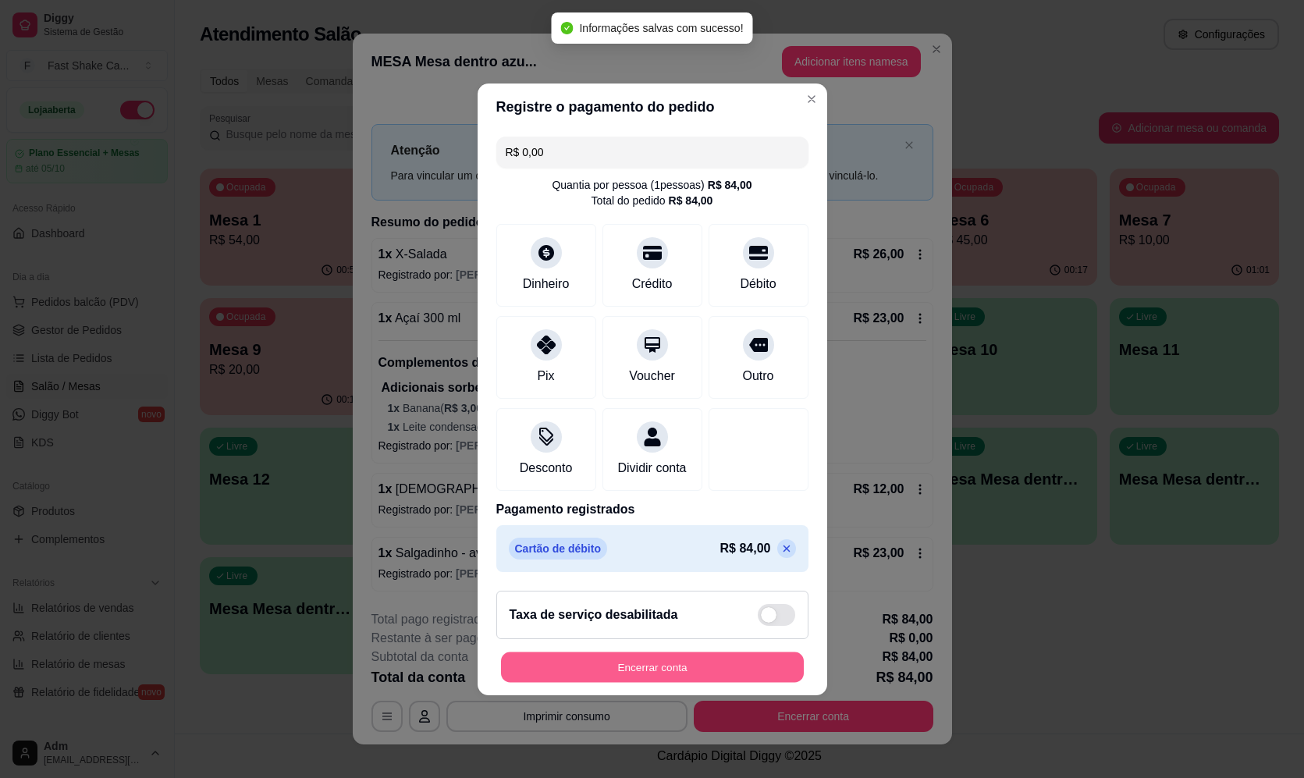
click at [777, 682] on button "Encerrar conta" at bounding box center [652, 667] width 303 height 30
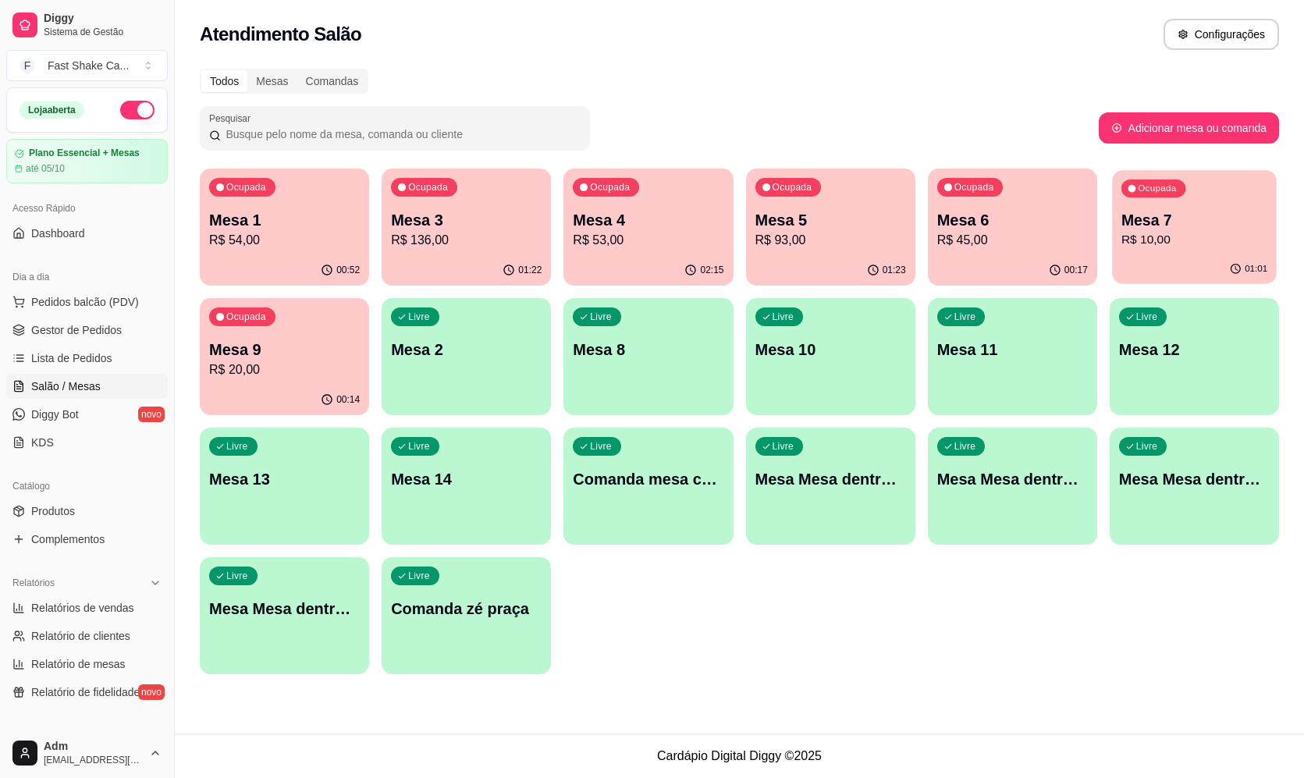
click at [1145, 273] on div "01:01" at bounding box center [1194, 269] width 165 height 30
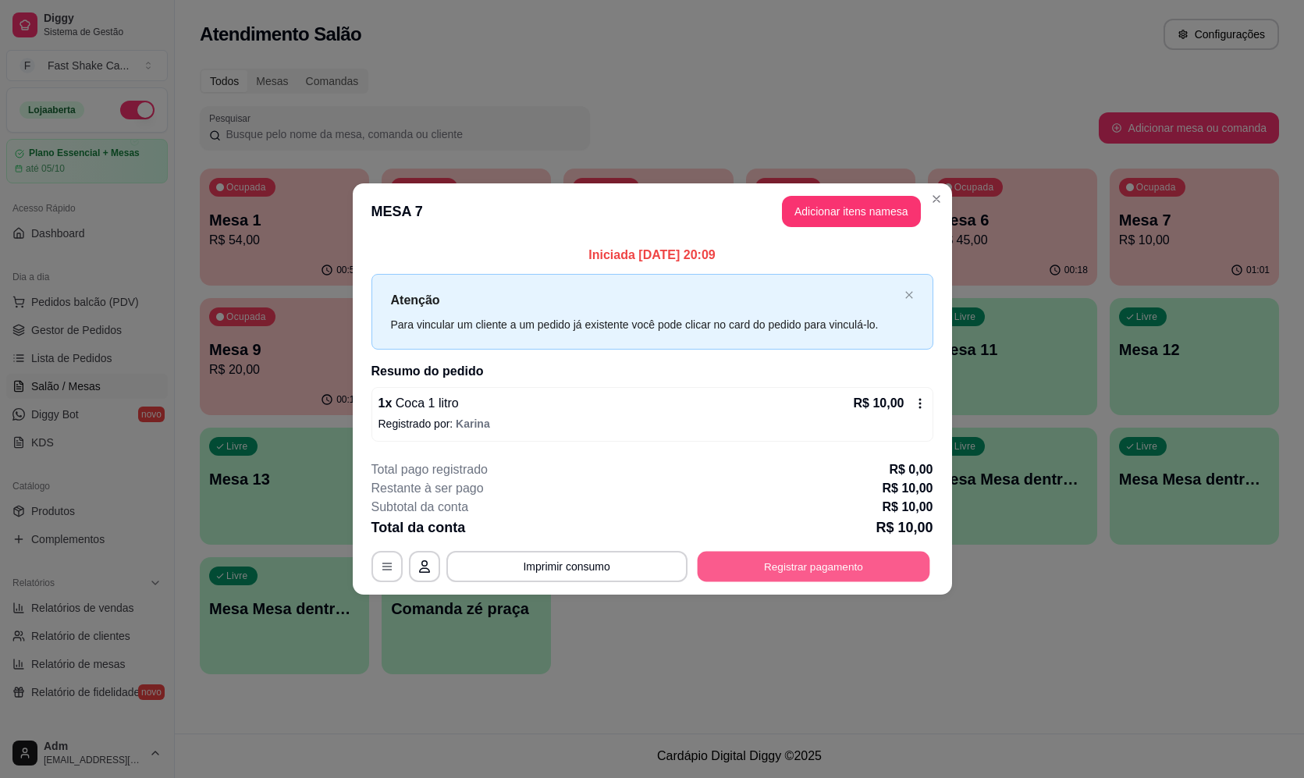
click at [847, 563] on button "Registrar pagamento" at bounding box center [813, 567] width 233 height 30
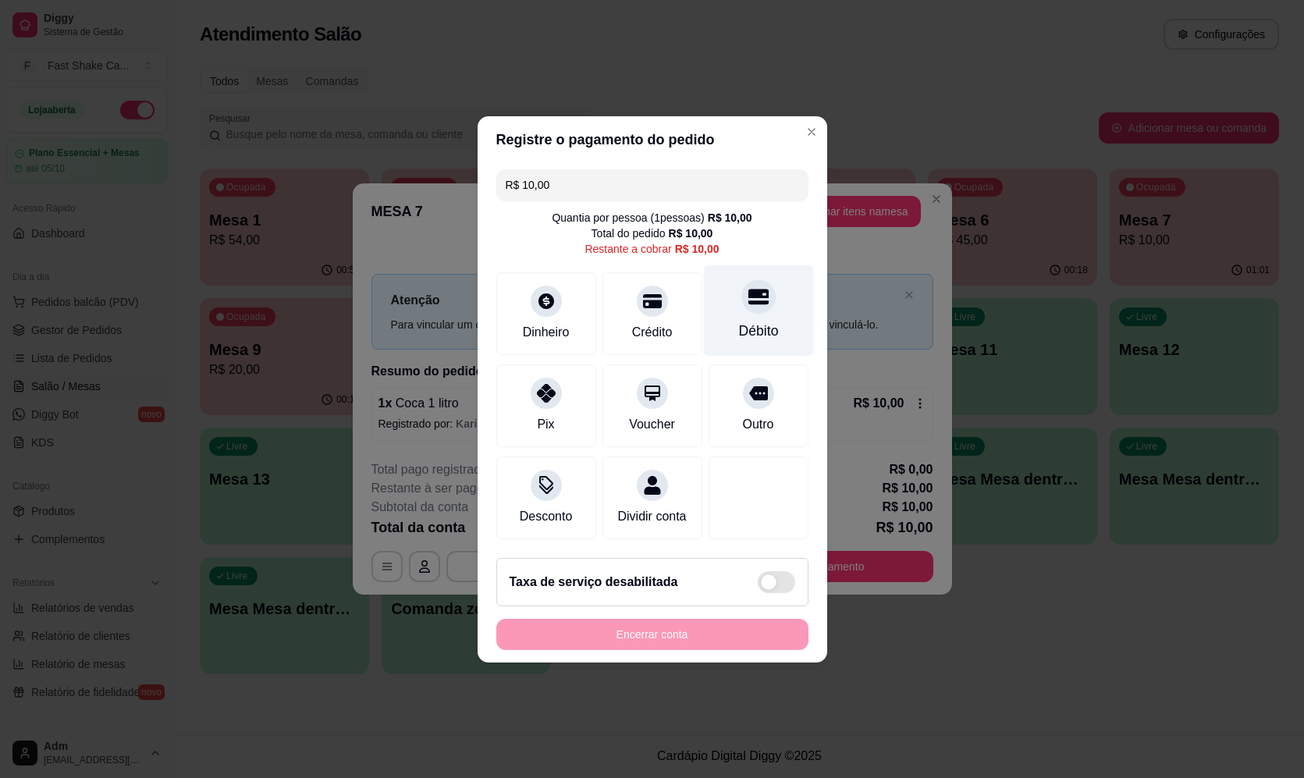
click at [773, 302] on div "Débito" at bounding box center [758, 310] width 110 height 91
type input "R$ 0,00"
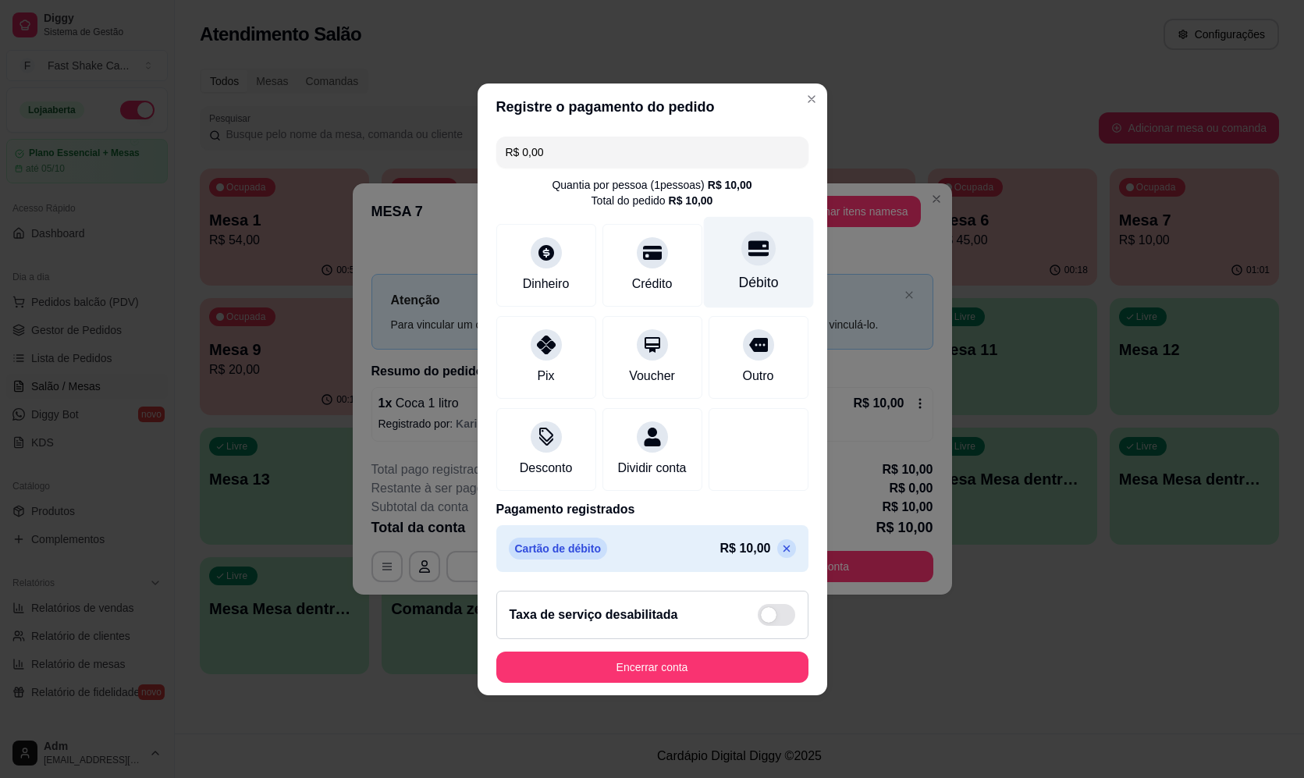
click at [724, 271] on div "Débito" at bounding box center [758, 261] width 110 height 91
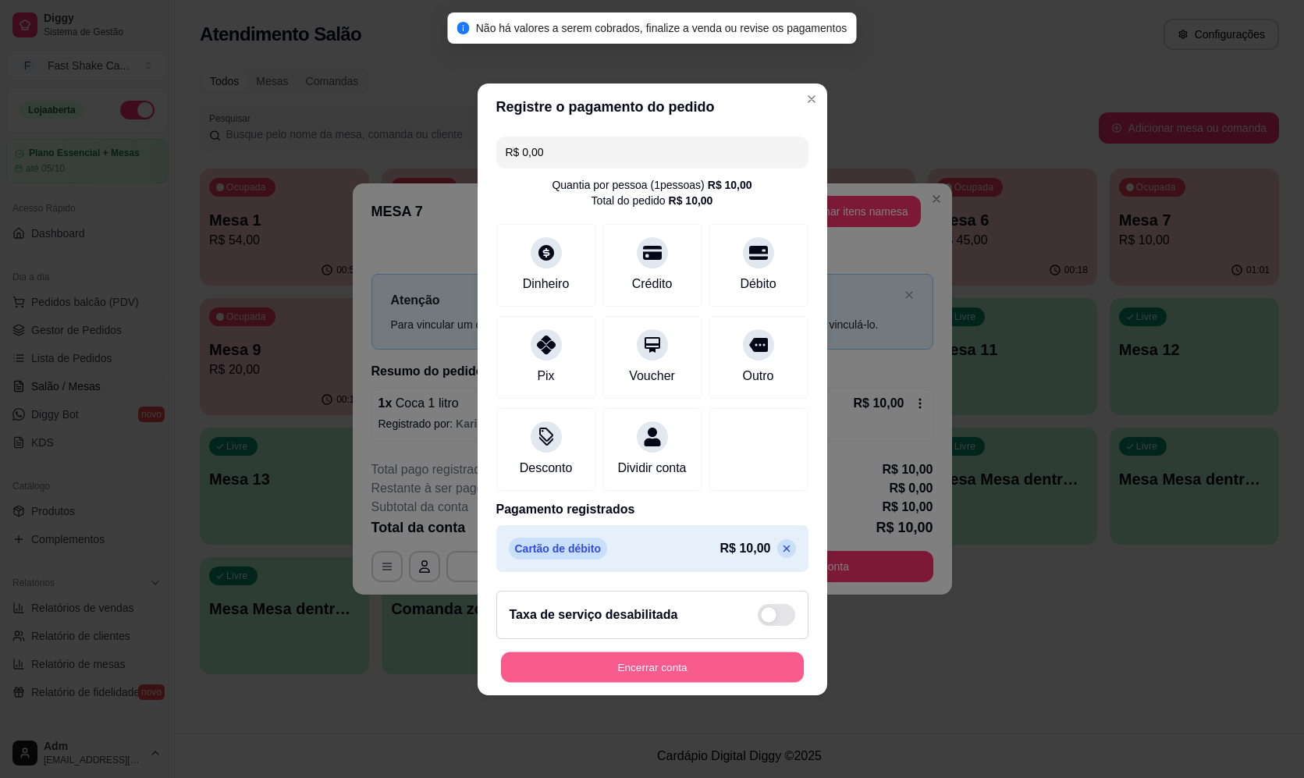
click at [628, 682] on button "Encerrar conta" at bounding box center [652, 667] width 303 height 30
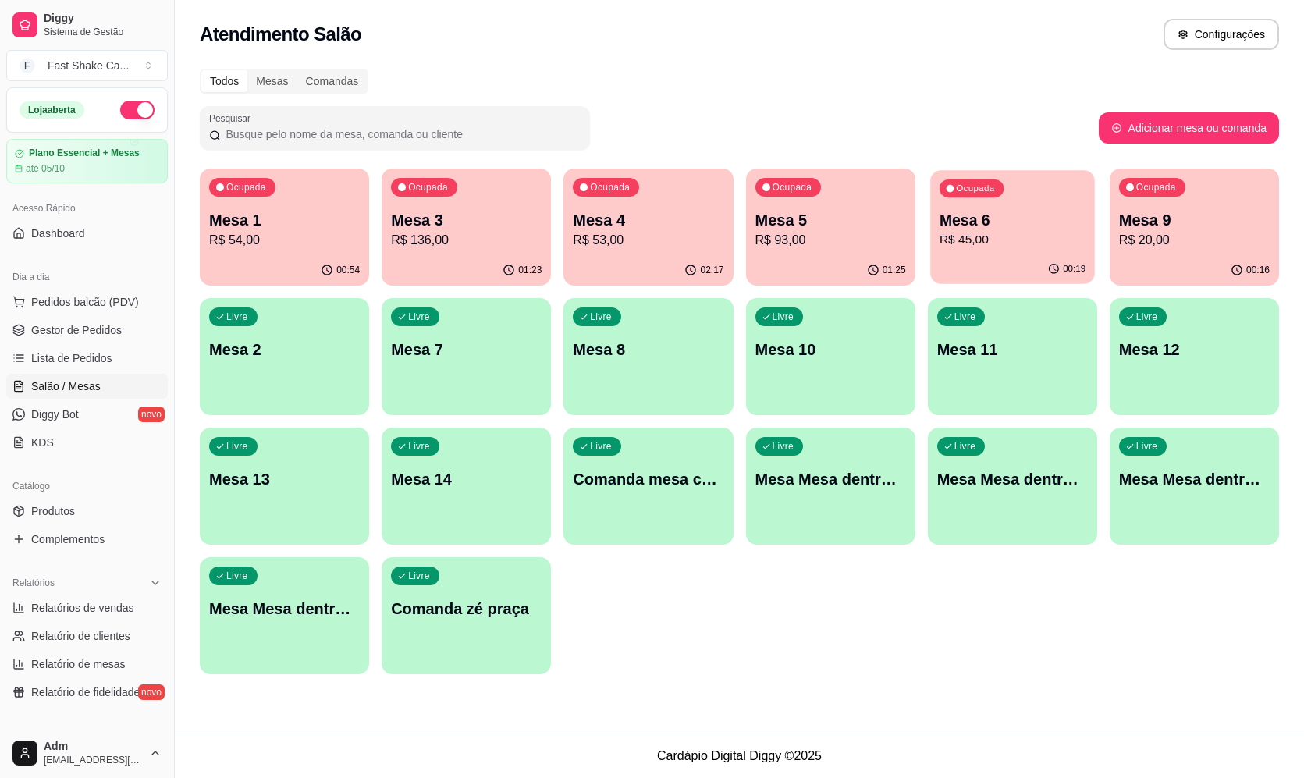
click at [1019, 271] on div "00:19" at bounding box center [1012, 269] width 165 height 30
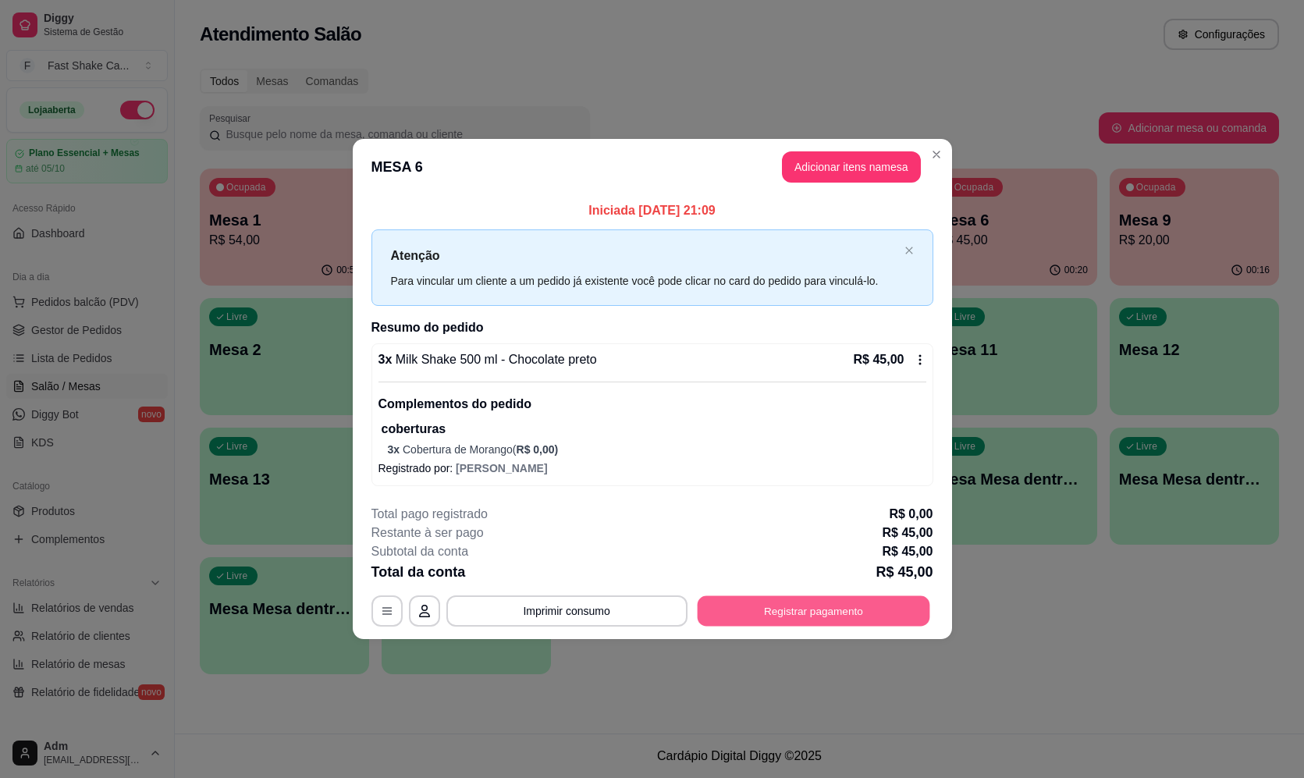
click at [796, 613] on button "Registrar pagamento" at bounding box center [813, 611] width 233 height 30
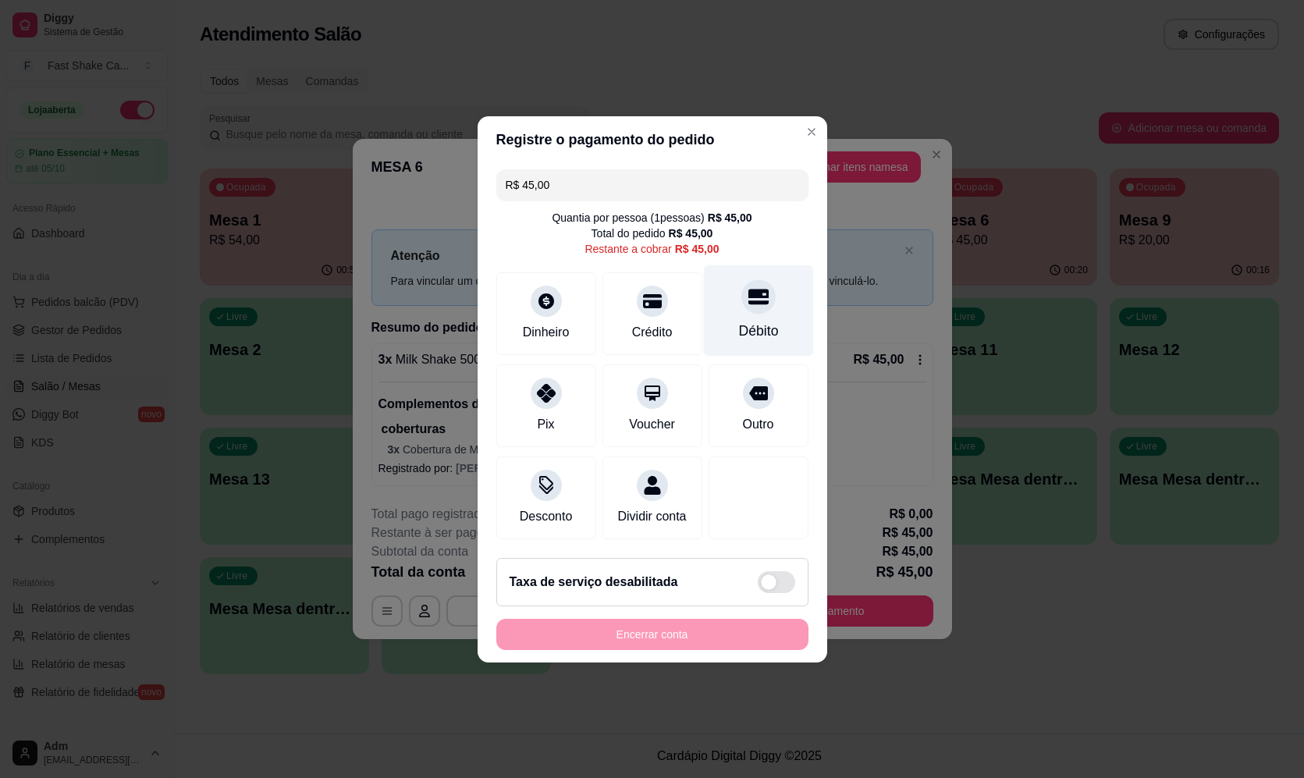
click at [785, 318] on div "Débito" at bounding box center [758, 310] width 110 height 91
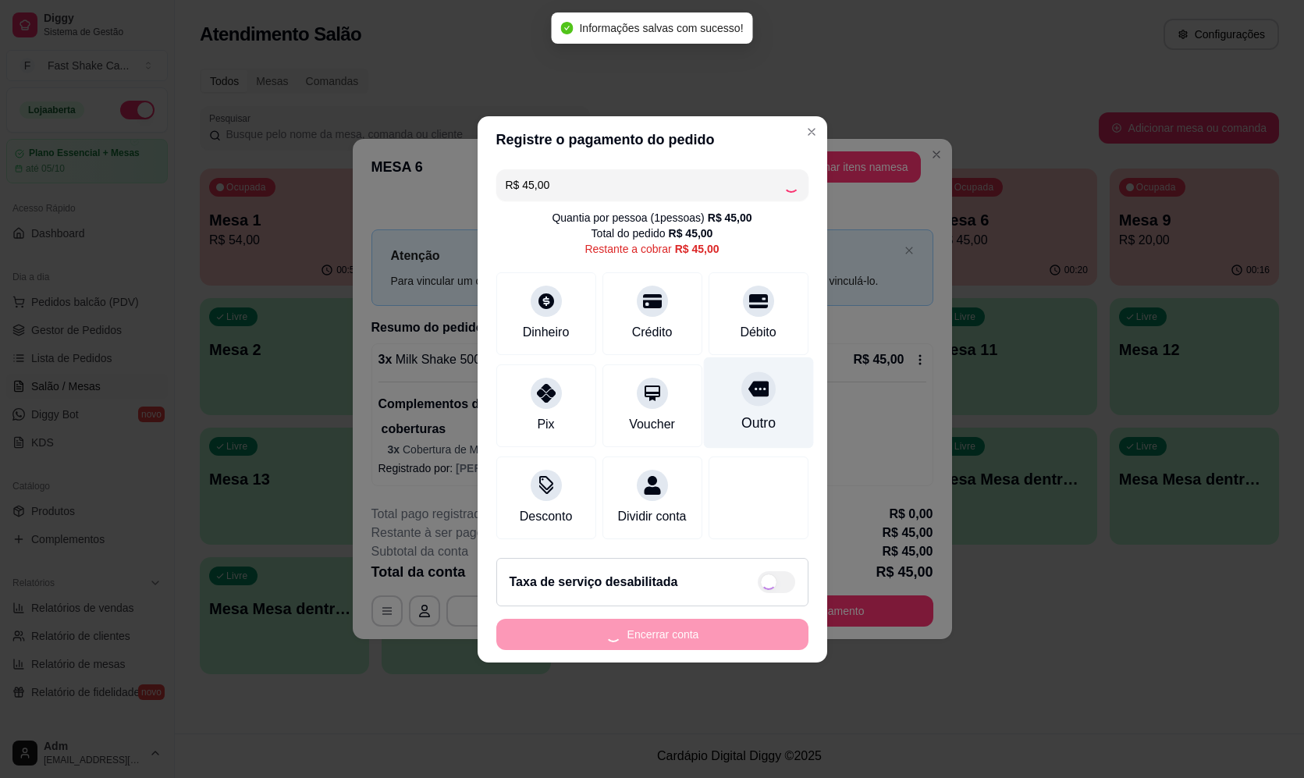
type input "R$ 0,00"
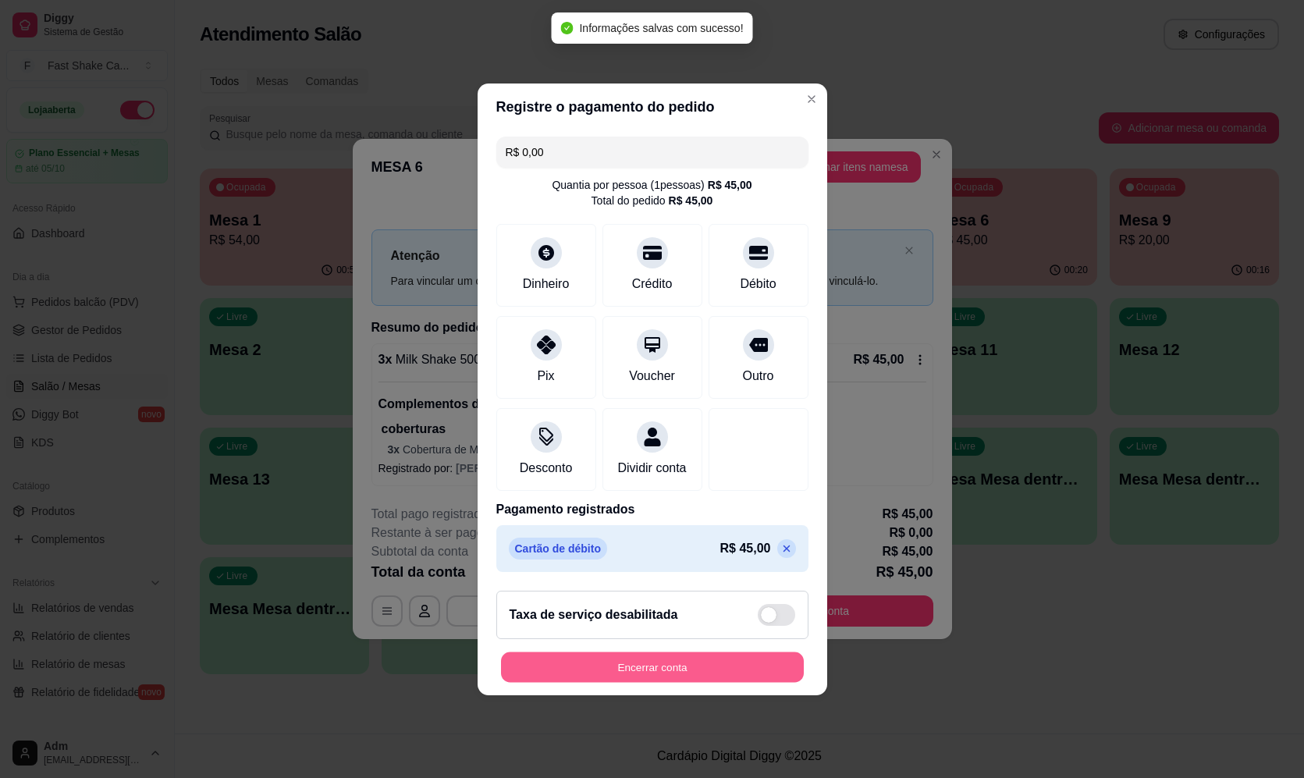
click at [548, 669] on button "Encerrar conta" at bounding box center [652, 667] width 303 height 30
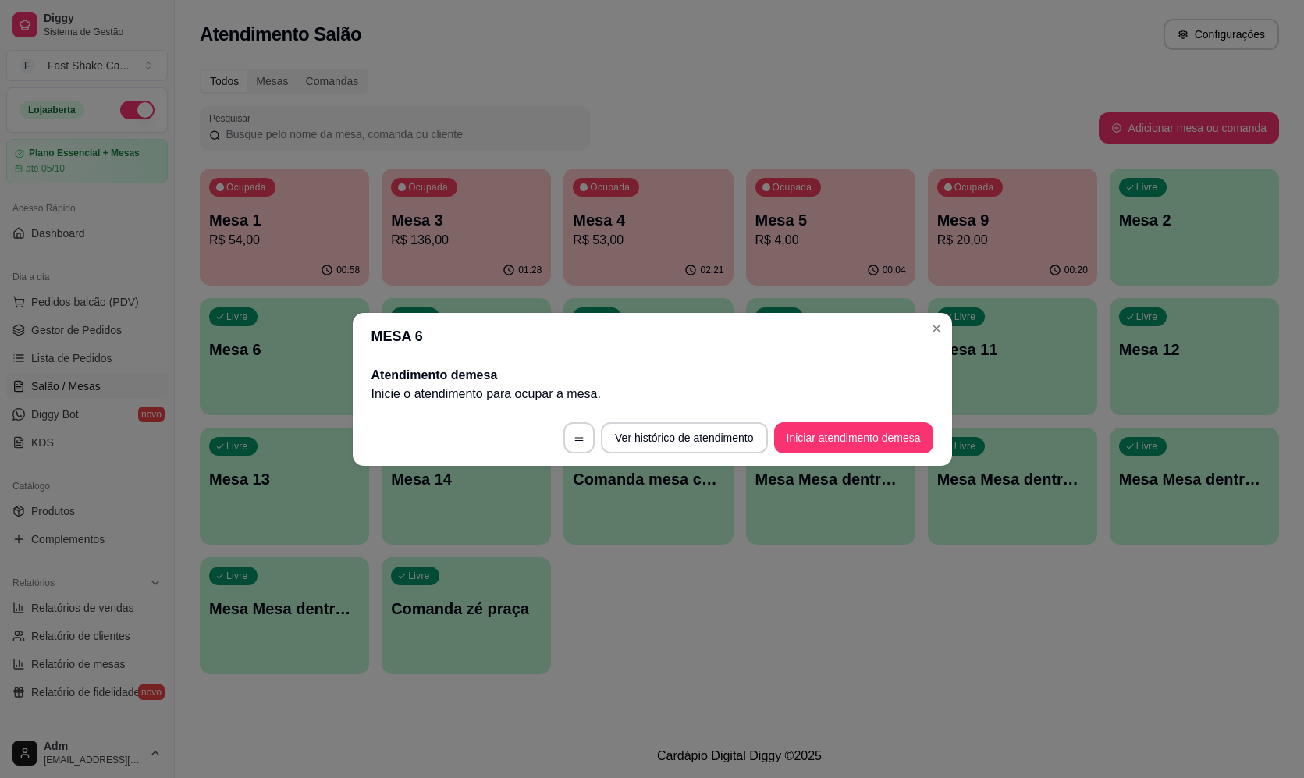
click at [937, 341] on header "MESA 6" at bounding box center [652, 336] width 599 height 47
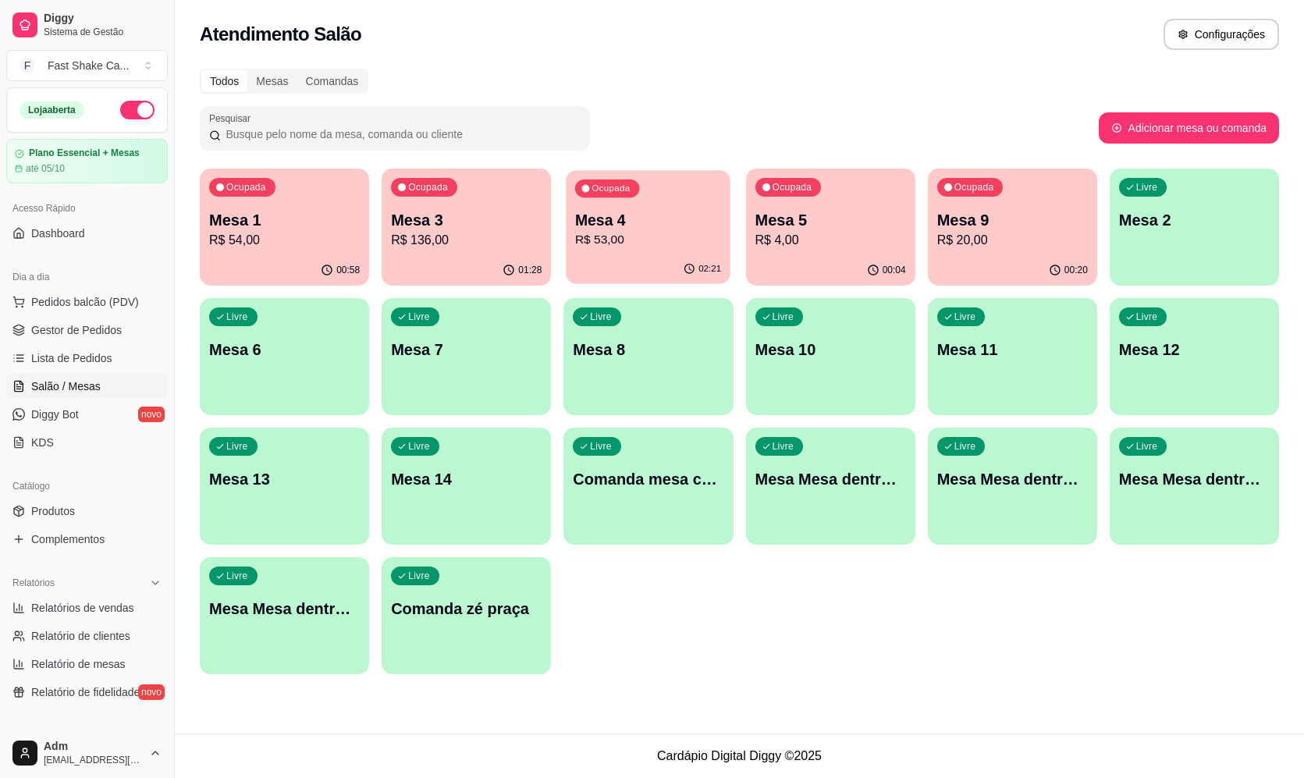
click at [641, 261] on div "02:21" at bounding box center [649, 269] width 165 height 30
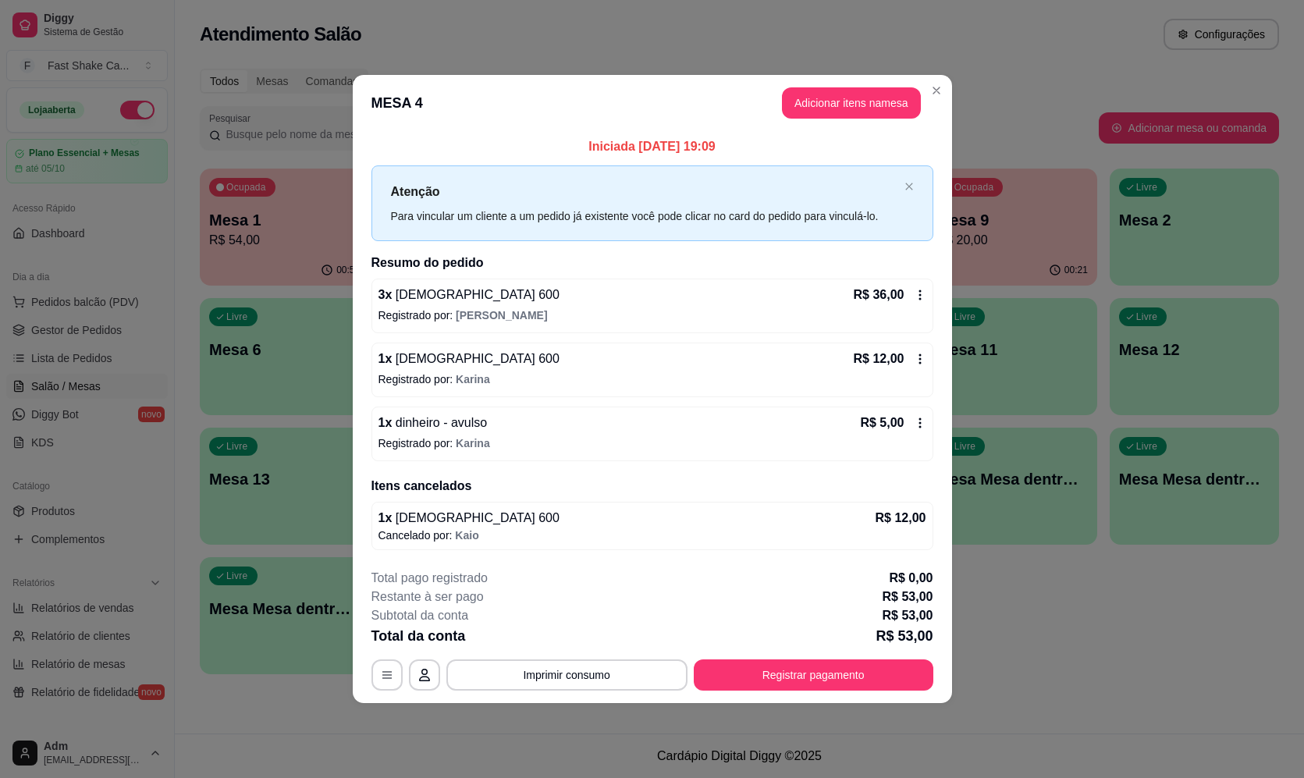
click at [945, 79] on header "MESA 4 Adicionar itens na mesa" at bounding box center [652, 103] width 599 height 56
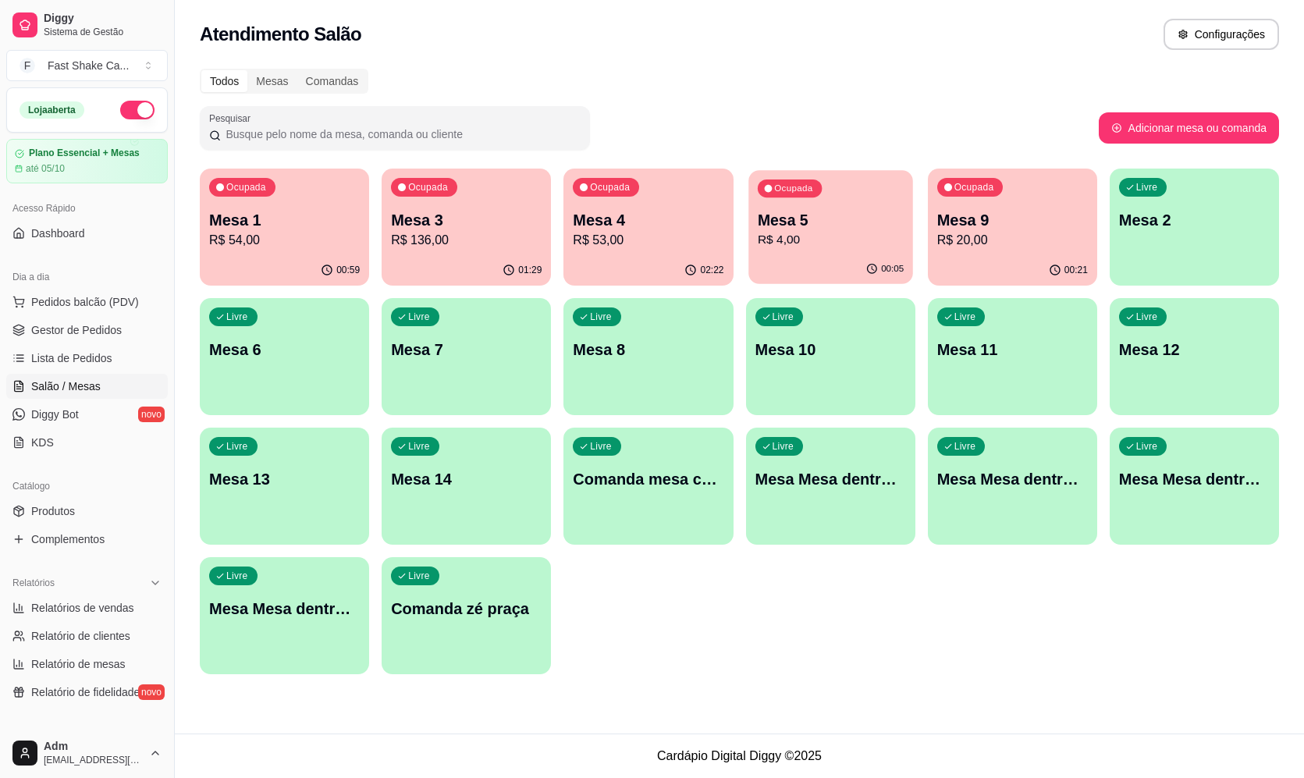
click at [847, 267] on div "00:05" at bounding box center [831, 269] width 165 height 30
click at [788, 274] on div "00:06" at bounding box center [831, 269] width 165 height 30
click at [1067, 243] on p "R$ 20,00" at bounding box center [1013, 240] width 146 height 18
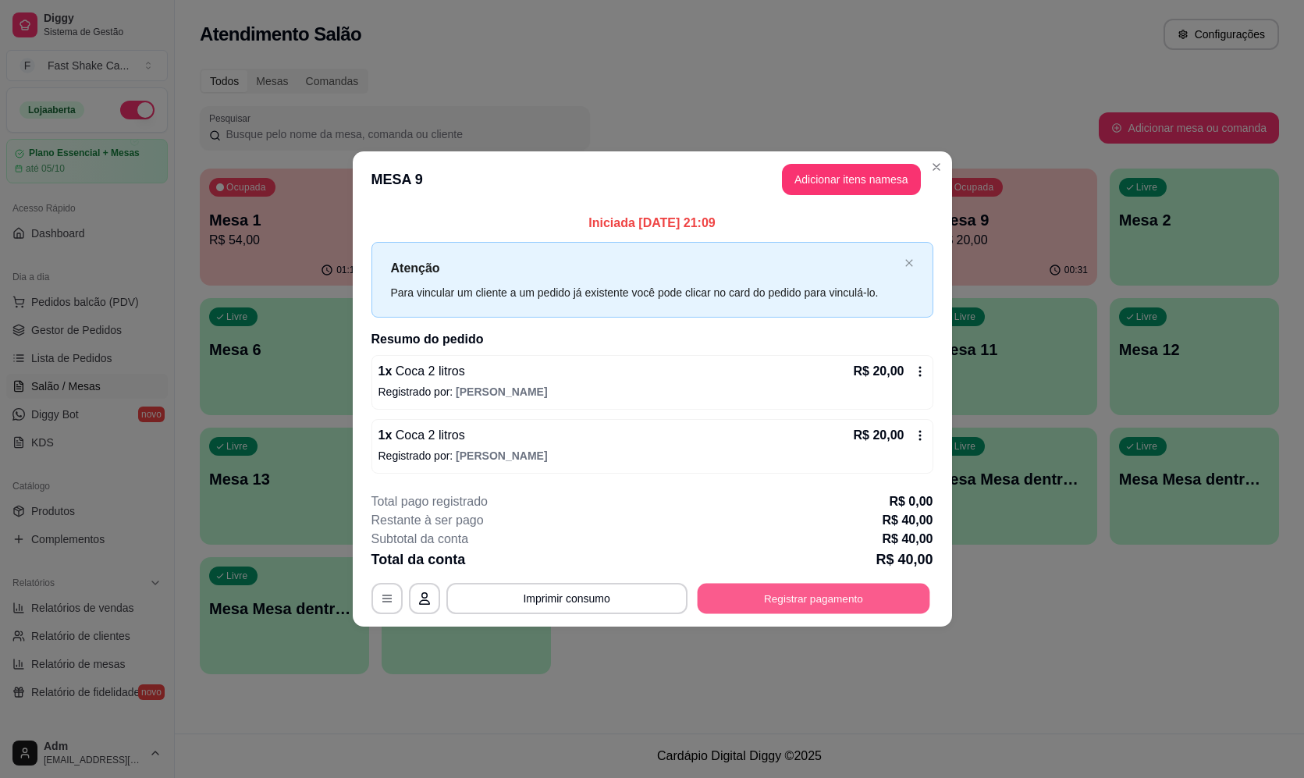
click at [893, 603] on button "Registrar pagamento" at bounding box center [813, 599] width 233 height 30
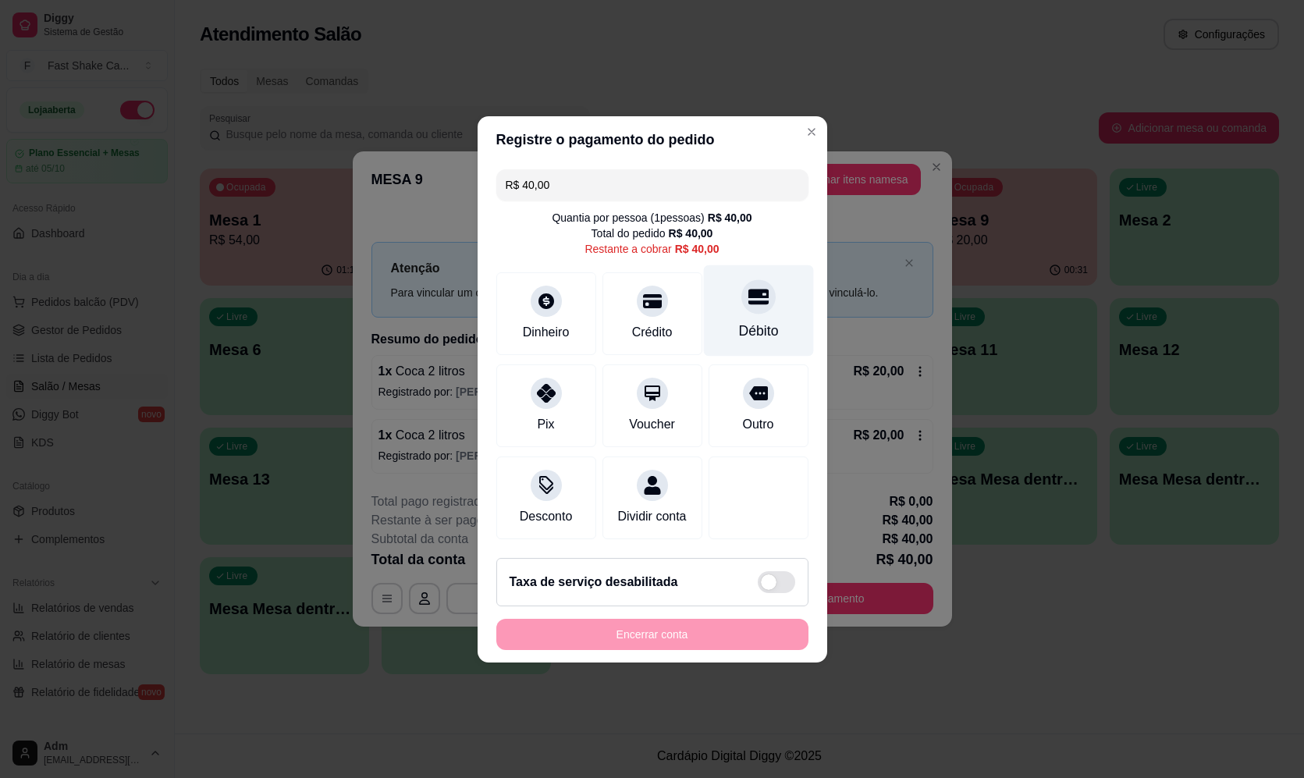
click at [709, 317] on div "Débito" at bounding box center [758, 310] width 110 height 91
type input "R$ 0,00"
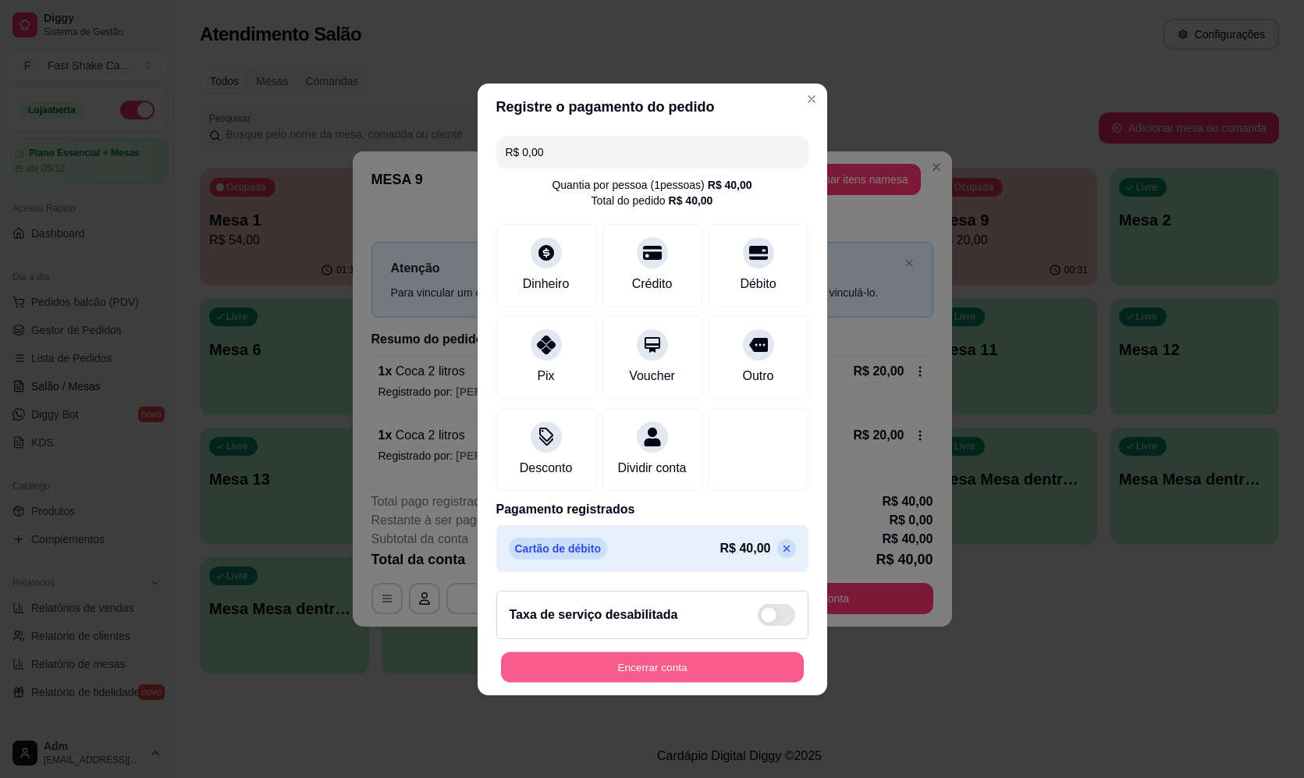
click at [678, 682] on button "Encerrar conta" at bounding box center [652, 667] width 303 height 30
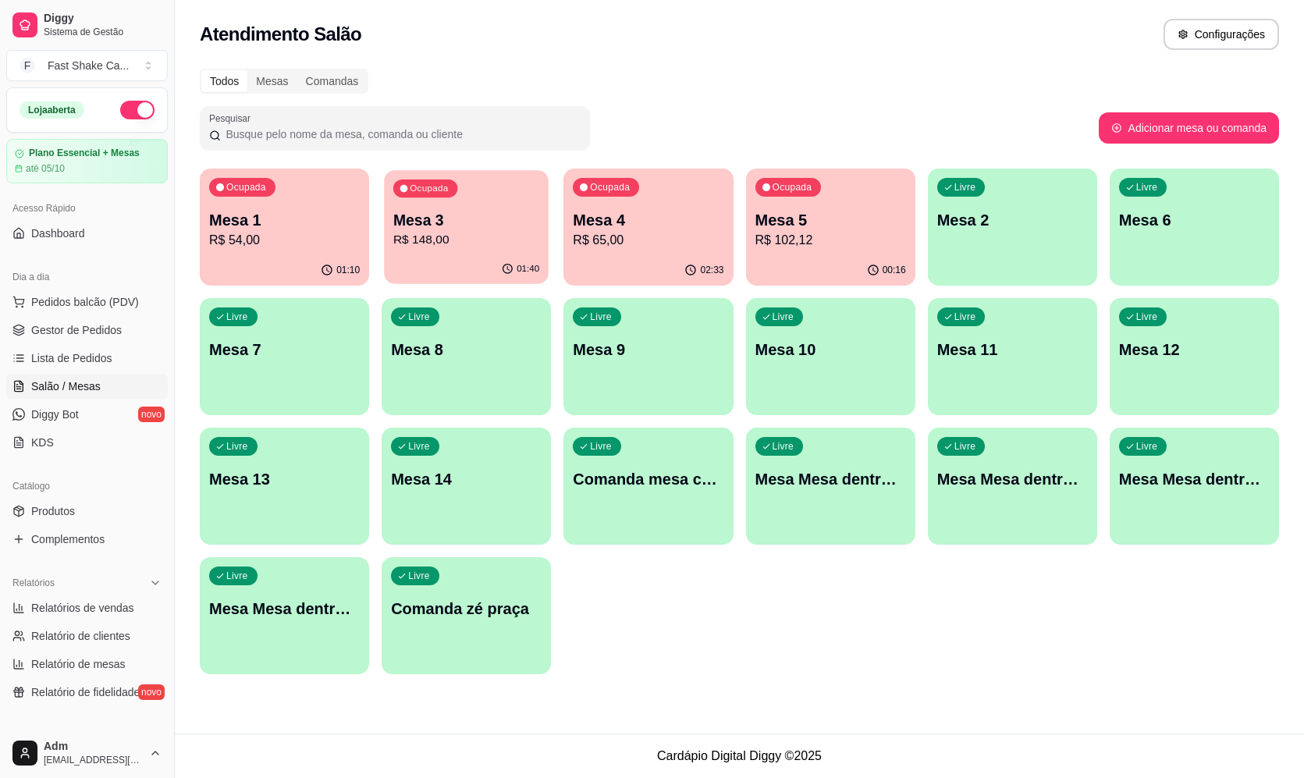
click at [464, 230] on div "Mesa 3 R$ 148,00" at bounding box center [466, 229] width 146 height 39
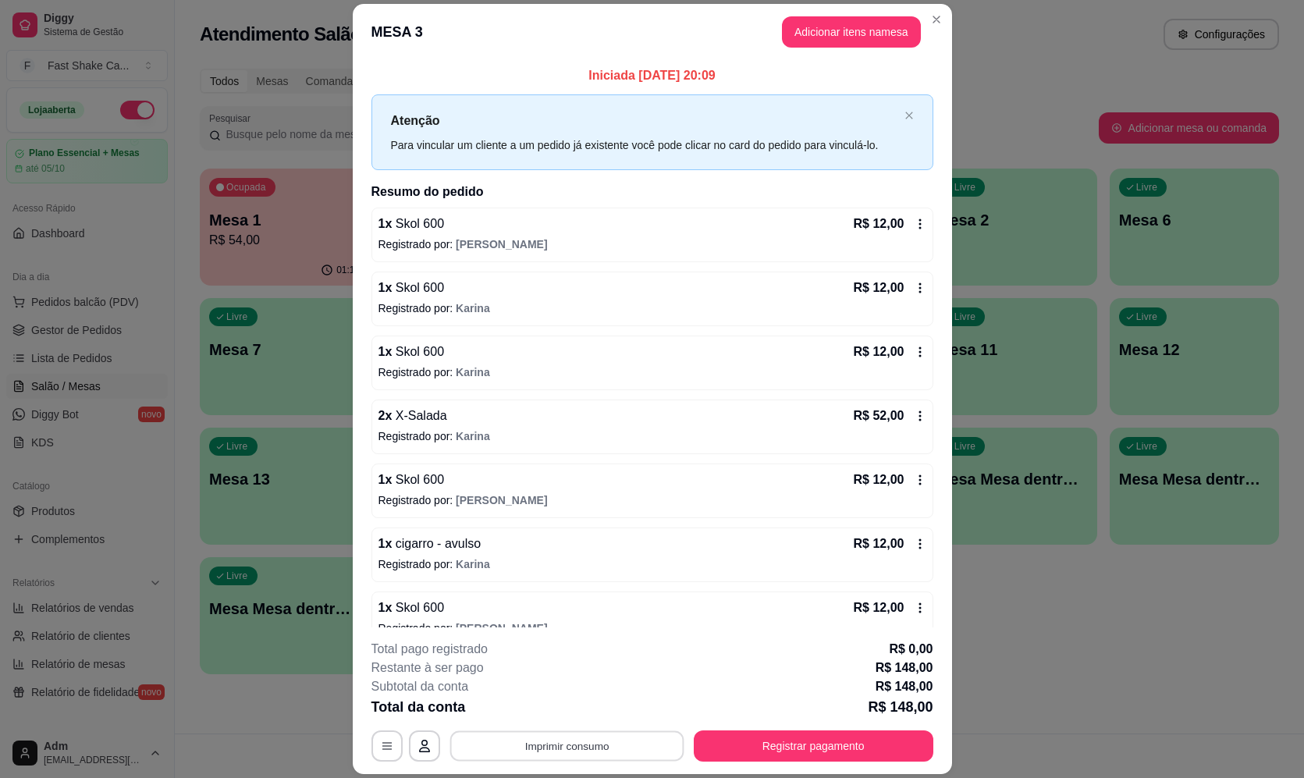
click at [507, 745] on button "Imprimir consumo" at bounding box center [567, 746] width 234 height 30
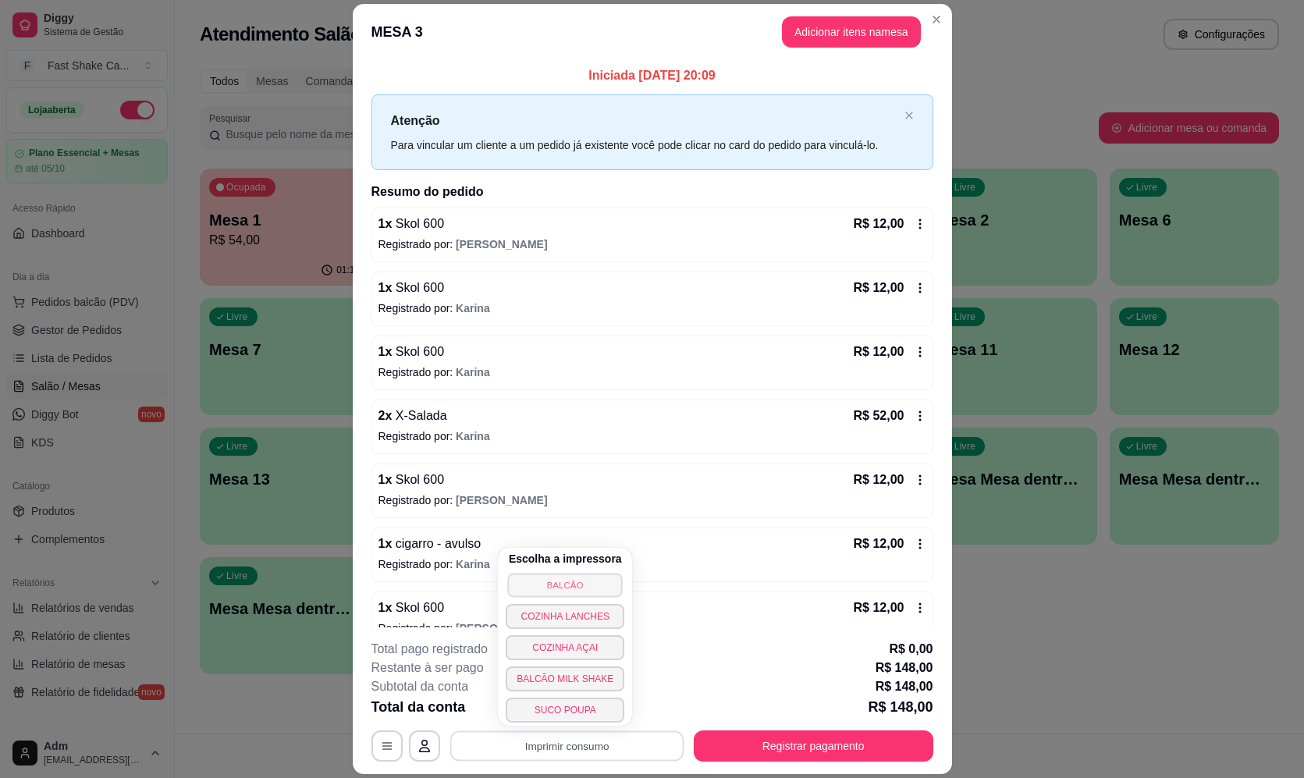
click at [522, 584] on button "BALCÃO" at bounding box center [565, 585] width 115 height 24
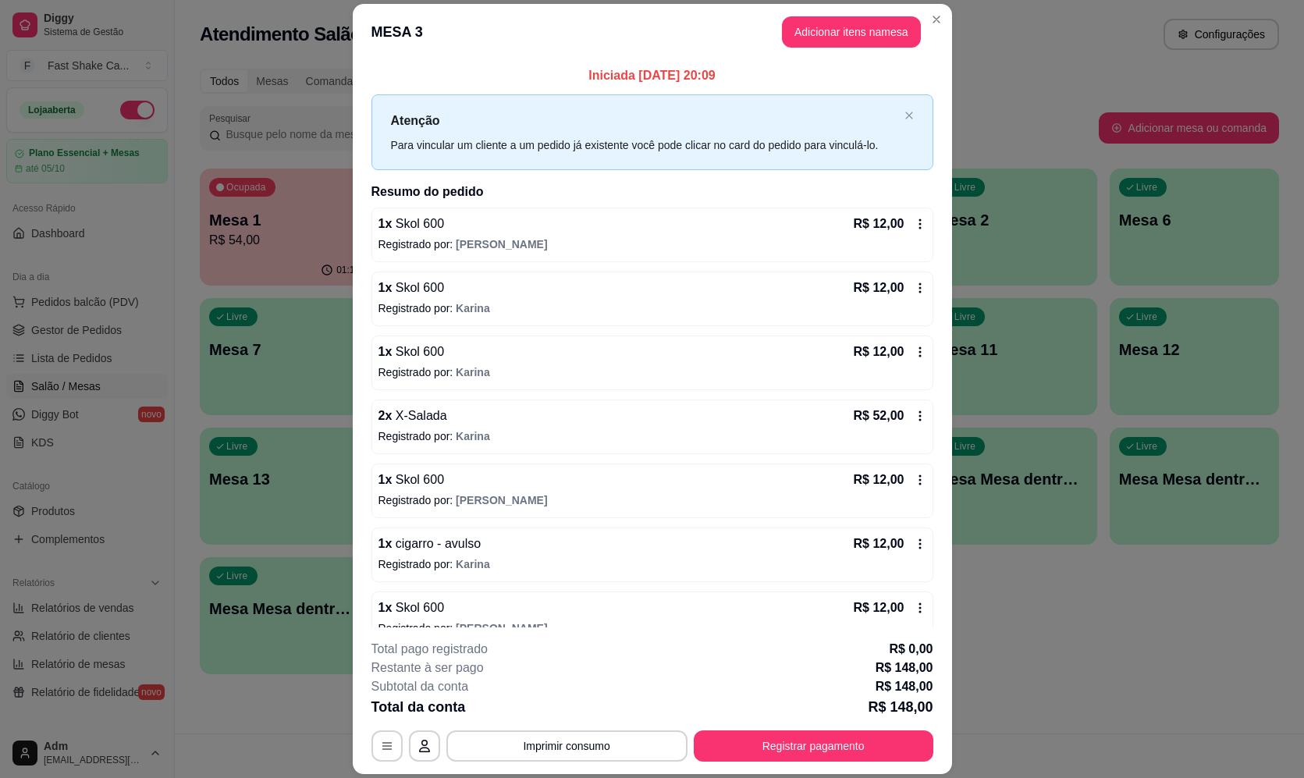
drag, startPoint x: 899, startPoint y: 419, endPoint x: 909, endPoint y: 422, distance: 10.6
click at [909, 422] on div "2 x X-Salada R$ 52,00 Registrado por: [PERSON_NAME]" at bounding box center [653, 427] width 562 height 55
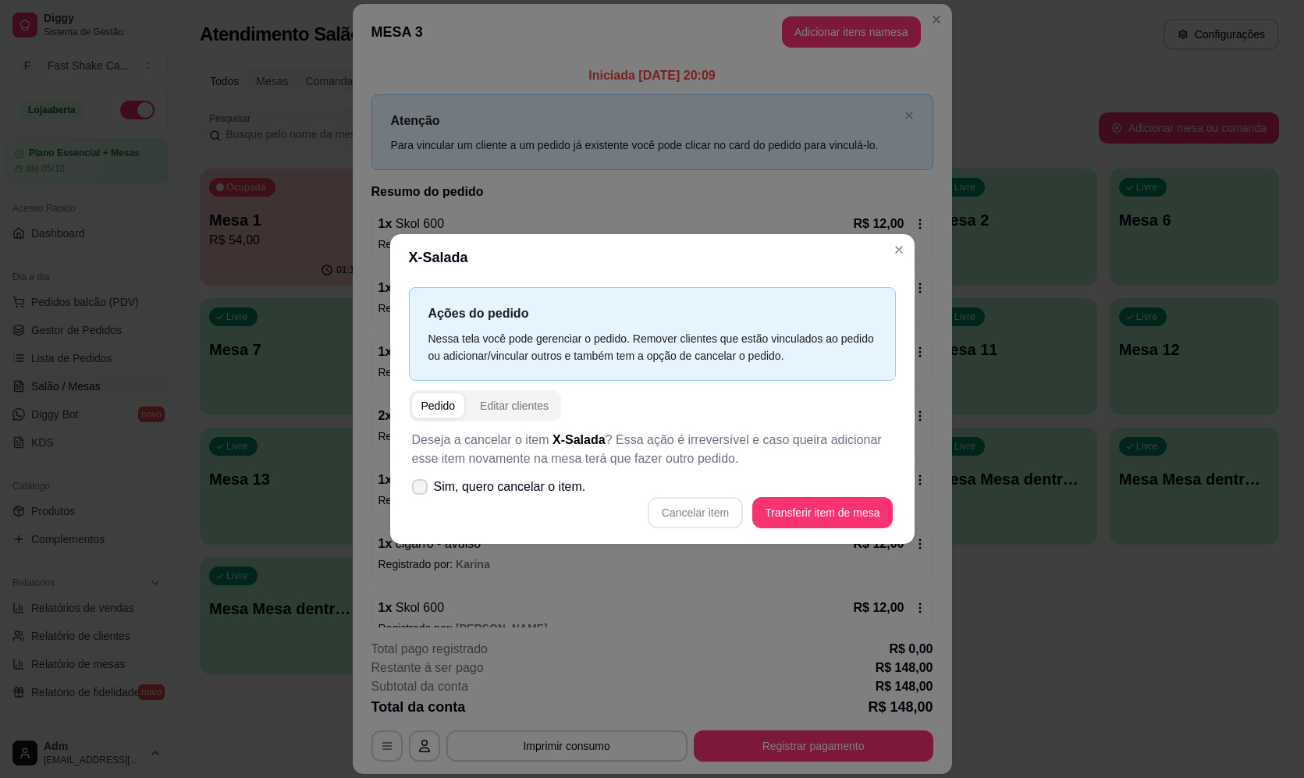
click at [422, 482] on span at bounding box center [420, 487] width 16 height 16
click at [421, 489] on input "Sim, quero cancelar o item." at bounding box center [416, 494] width 10 height 10
checkbox input "true"
click at [715, 511] on button "Cancelar item" at bounding box center [695, 512] width 95 height 31
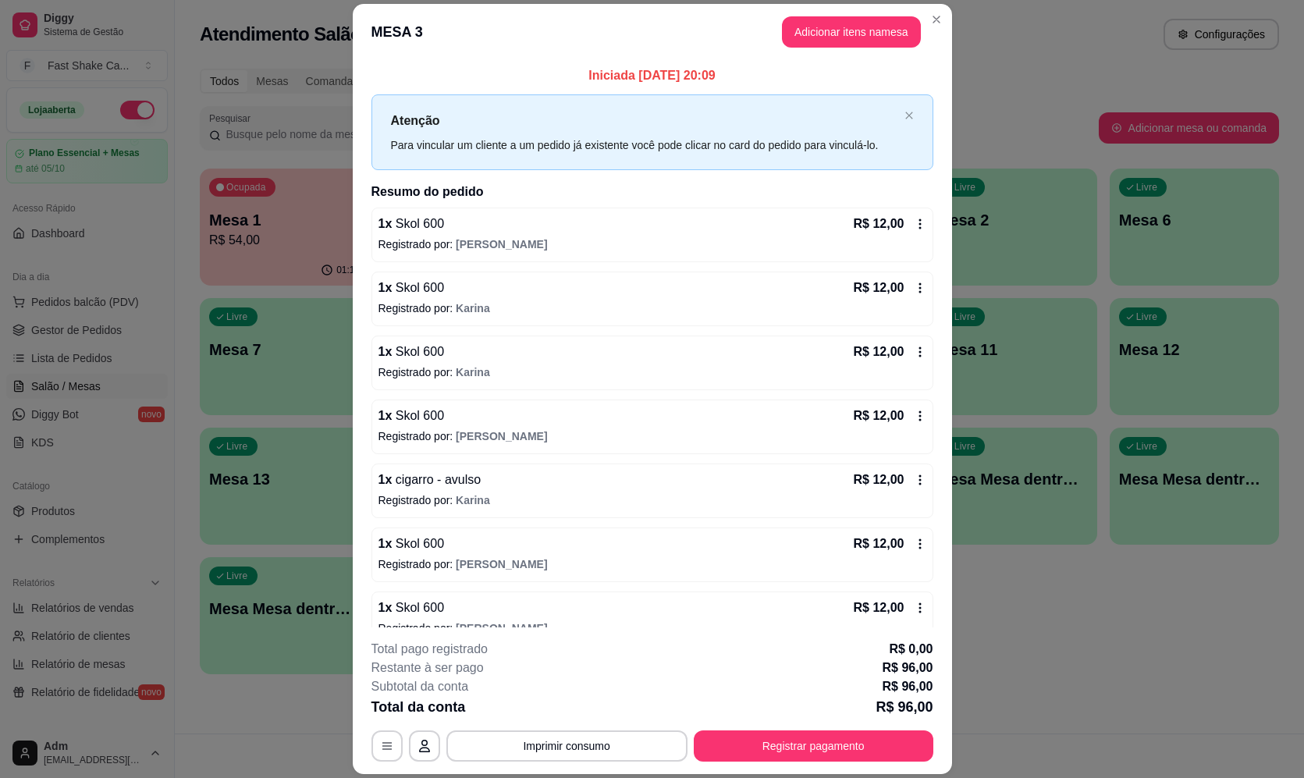
click at [914, 486] on icon at bounding box center [920, 480] width 12 height 12
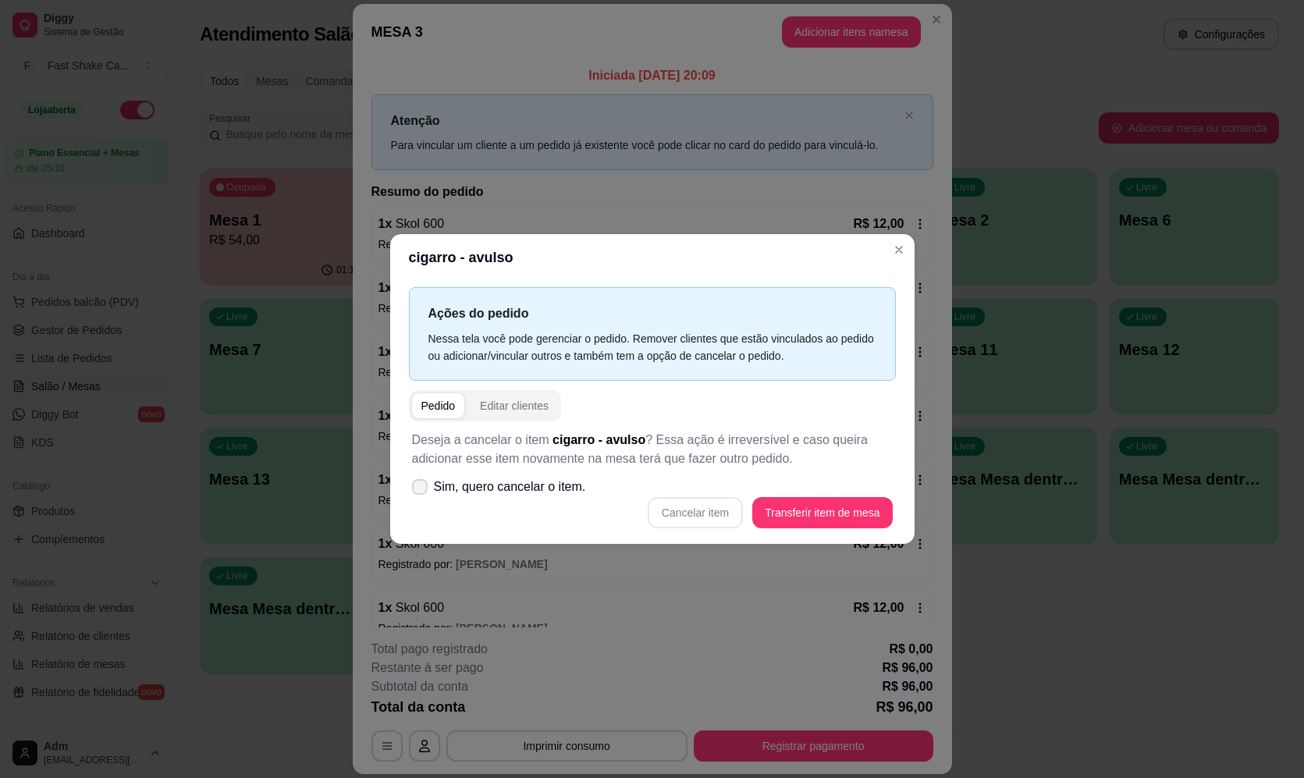
click at [416, 488] on icon at bounding box center [420, 486] width 12 height 9
click at [416, 489] on input "Sim, quero cancelar o item." at bounding box center [416, 494] width 10 height 10
checkbox input "true"
click at [670, 509] on button "Cancelar item" at bounding box center [695, 512] width 93 height 30
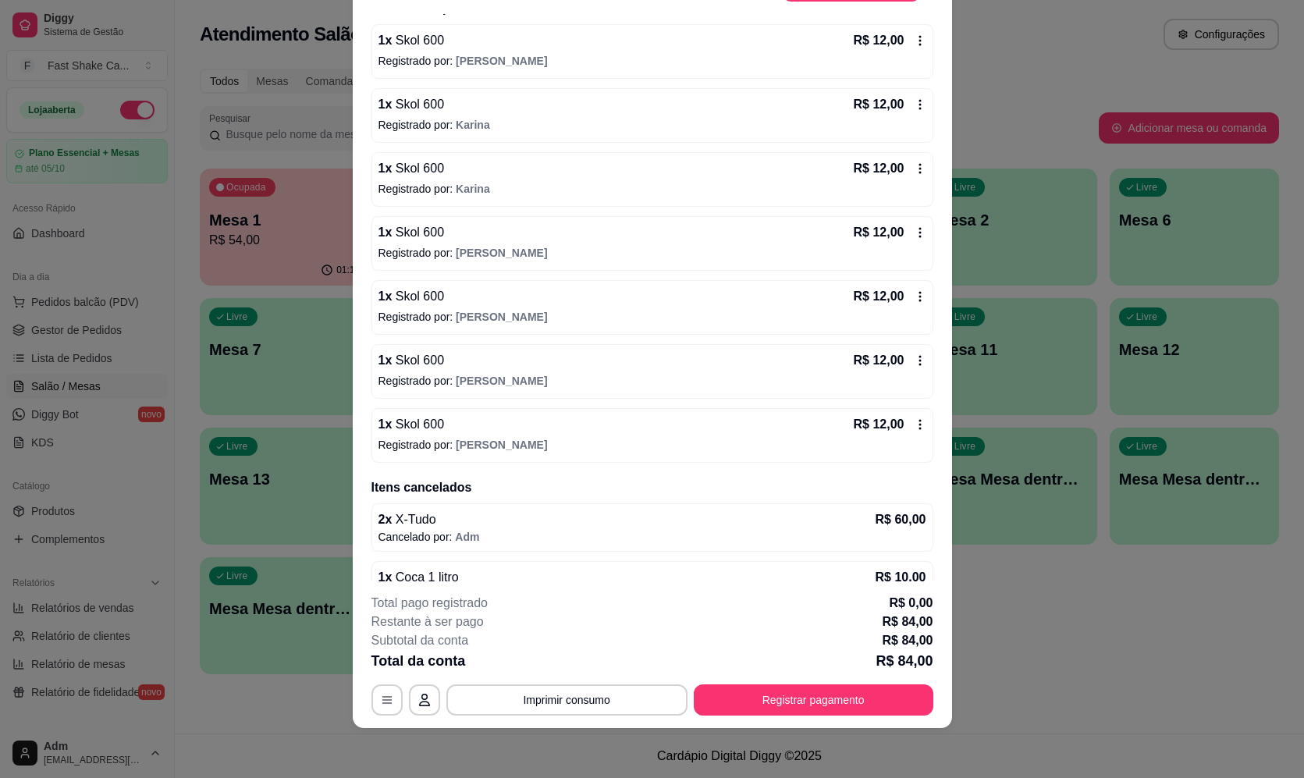
scroll to position [131, 0]
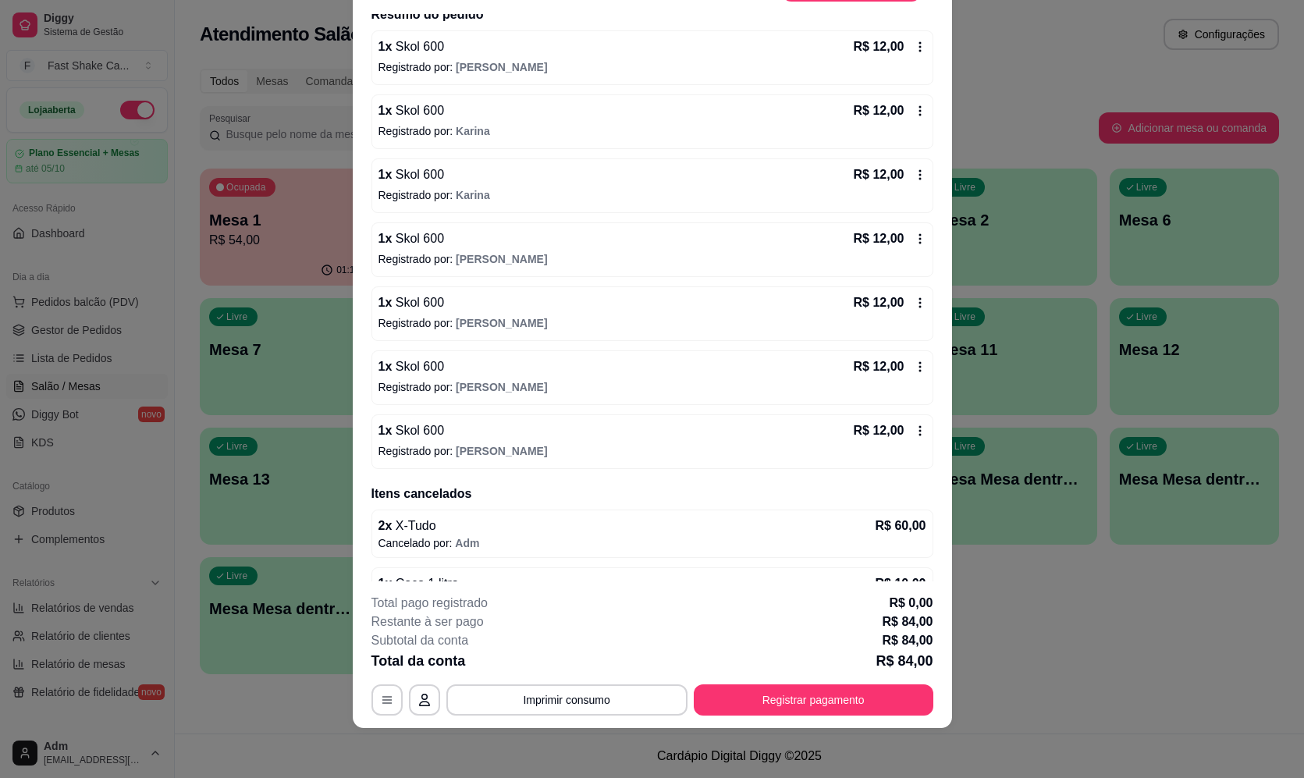
click at [914, 429] on icon at bounding box center [920, 431] width 12 height 12
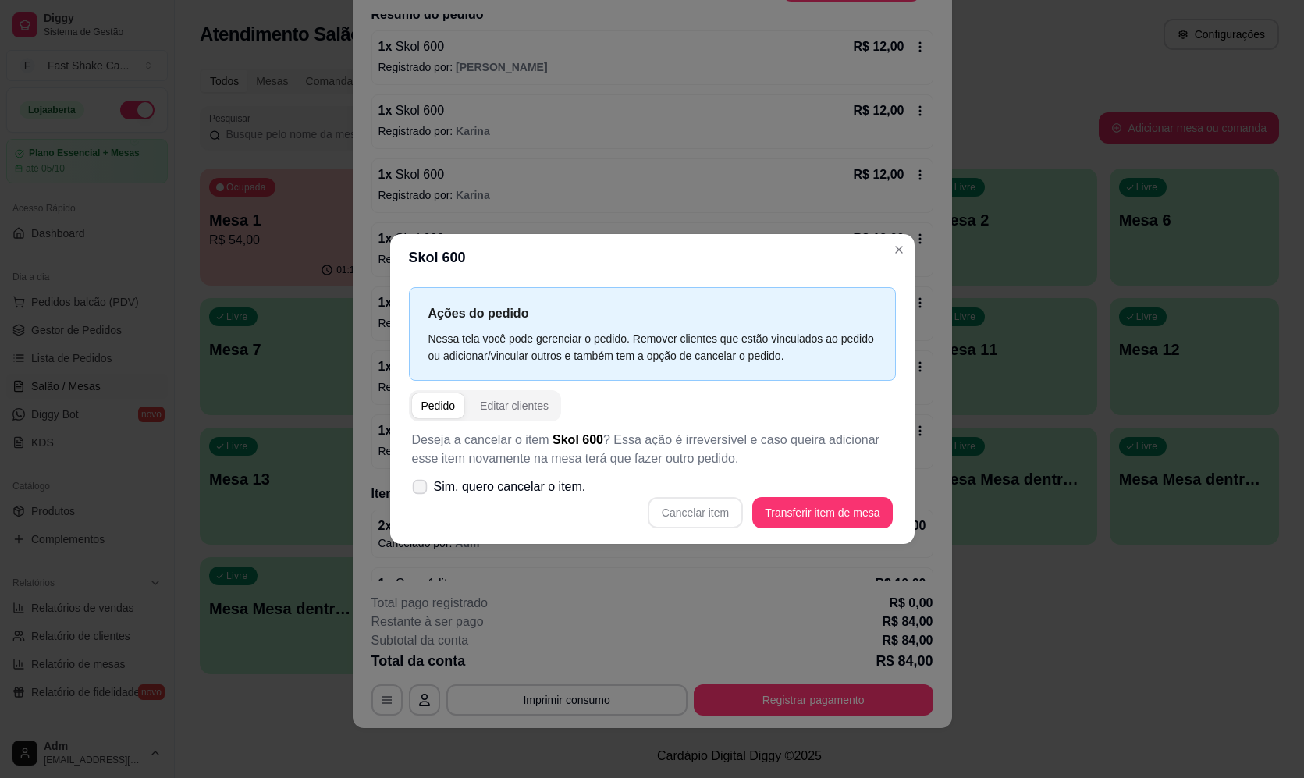
click at [427, 489] on span at bounding box center [419, 486] width 15 height 15
click at [421, 489] on input "Sim, quero cancelar o item." at bounding box center [416, 494] width 10 height 10
checkbox input "true"
click at [695, 523] on button "Cancelar item" at bounding box center [695, 512] width 95 height 31
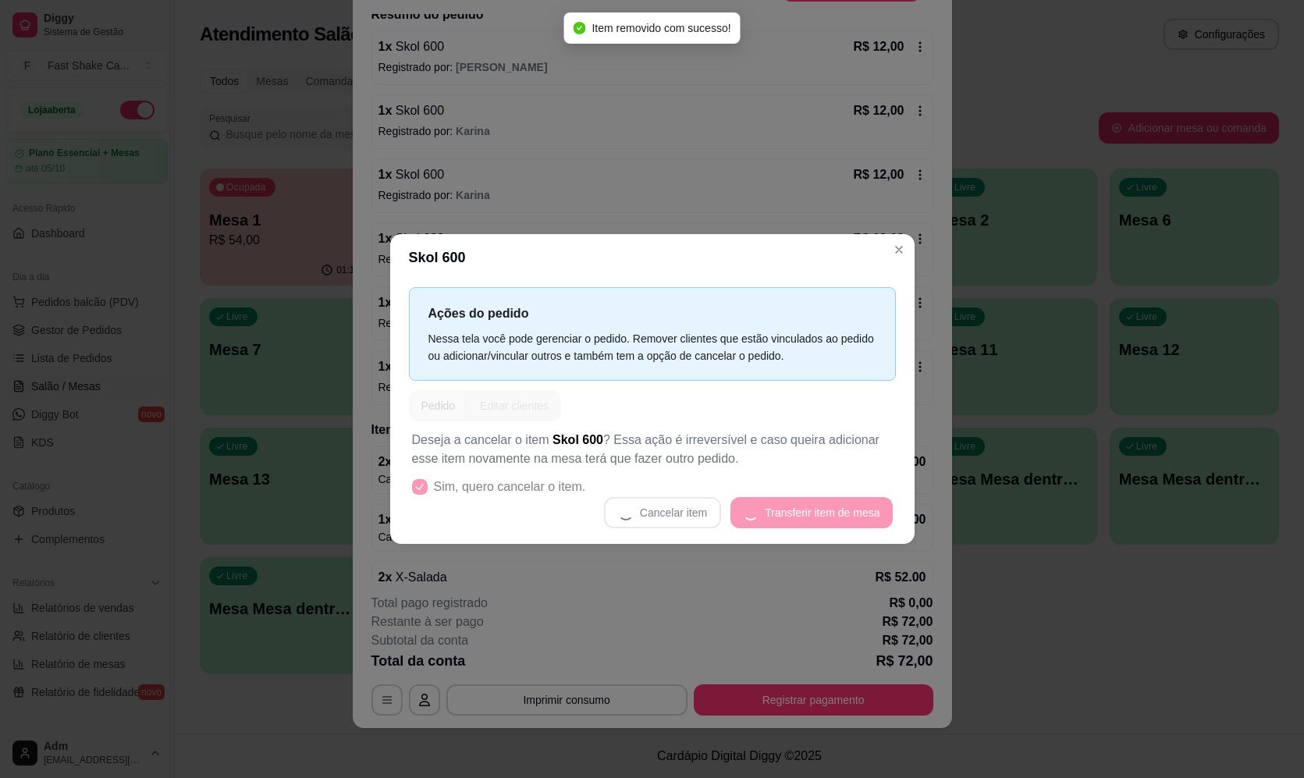
click at [677, 235] on header "Skol 600" at bounding box center [652, 257] width 525 height 47
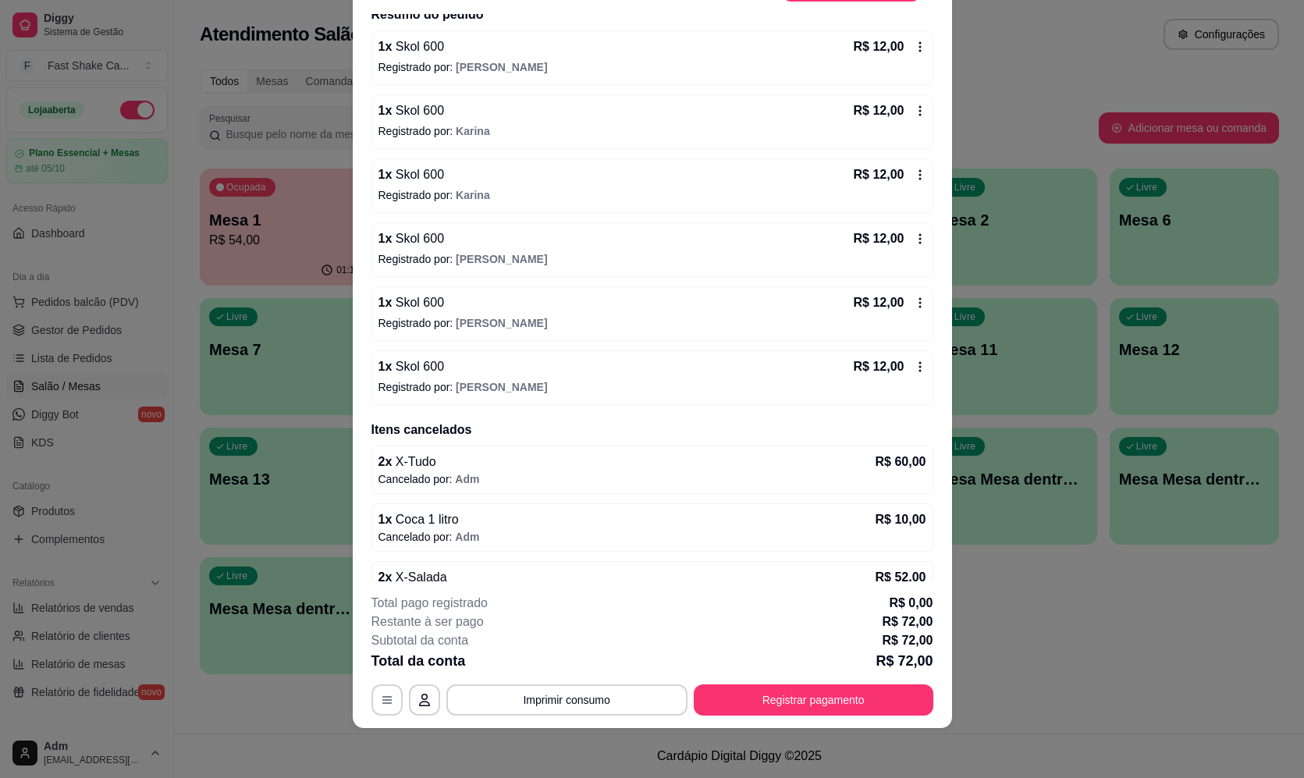
click at [899, 254] on p "Registrado por: [PERSON_NAME]" at bounding box center [653, 259] width 548 height 16
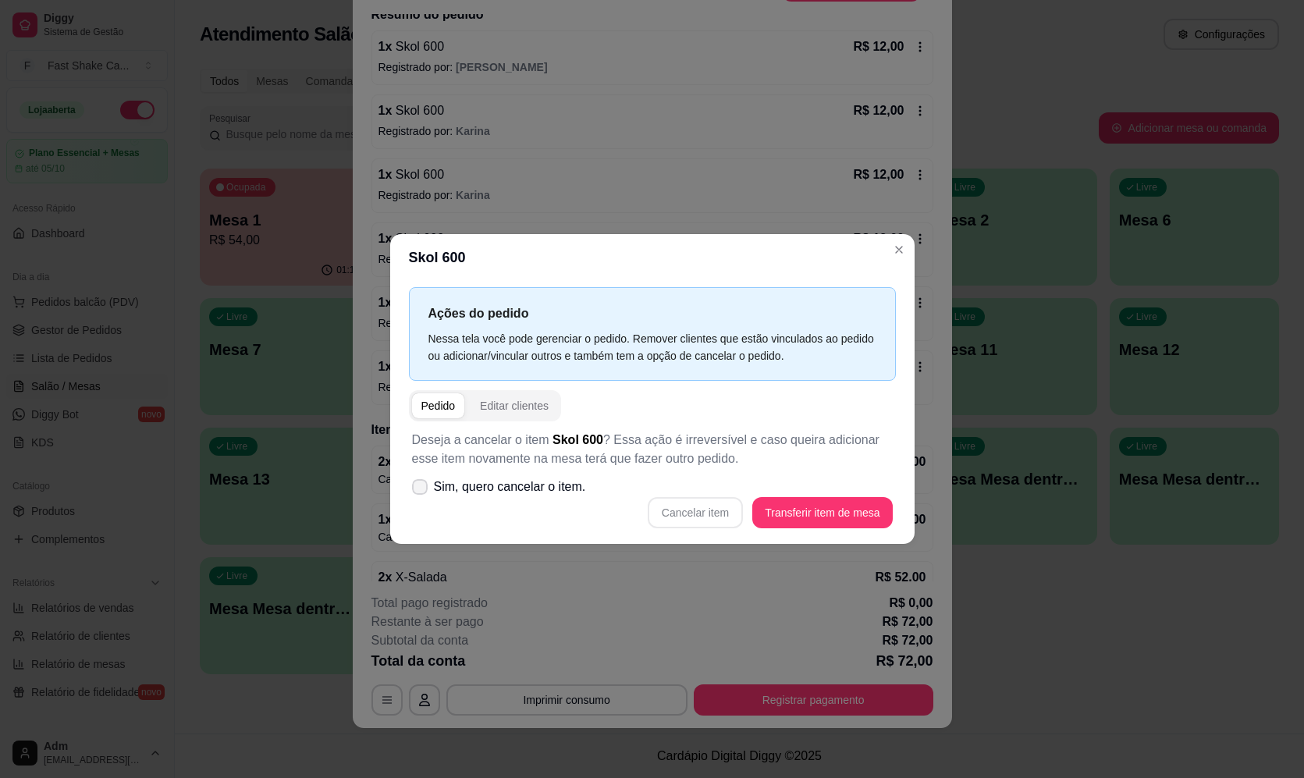
click at [422, 483] on icon at bounding box center [420, 486] width 12 height 9
click at [421, 489] on input "Sim, quero cancelar o item." at bounding box center [416, 494] width 10 height 10
checkbox input "true"
click at [681, 509] on button "Cancelar item" at bounding box center [695, 512] width 95 height 31
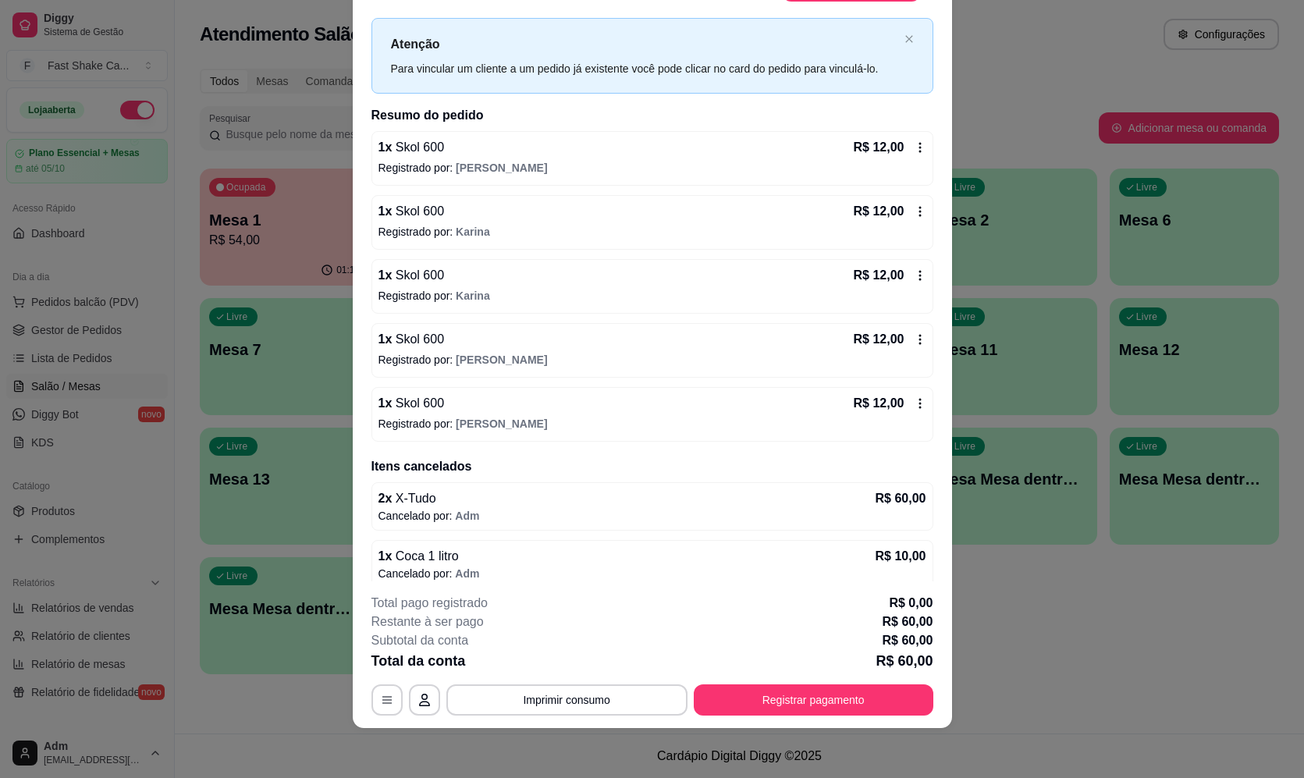
scroll to position [0, 0]
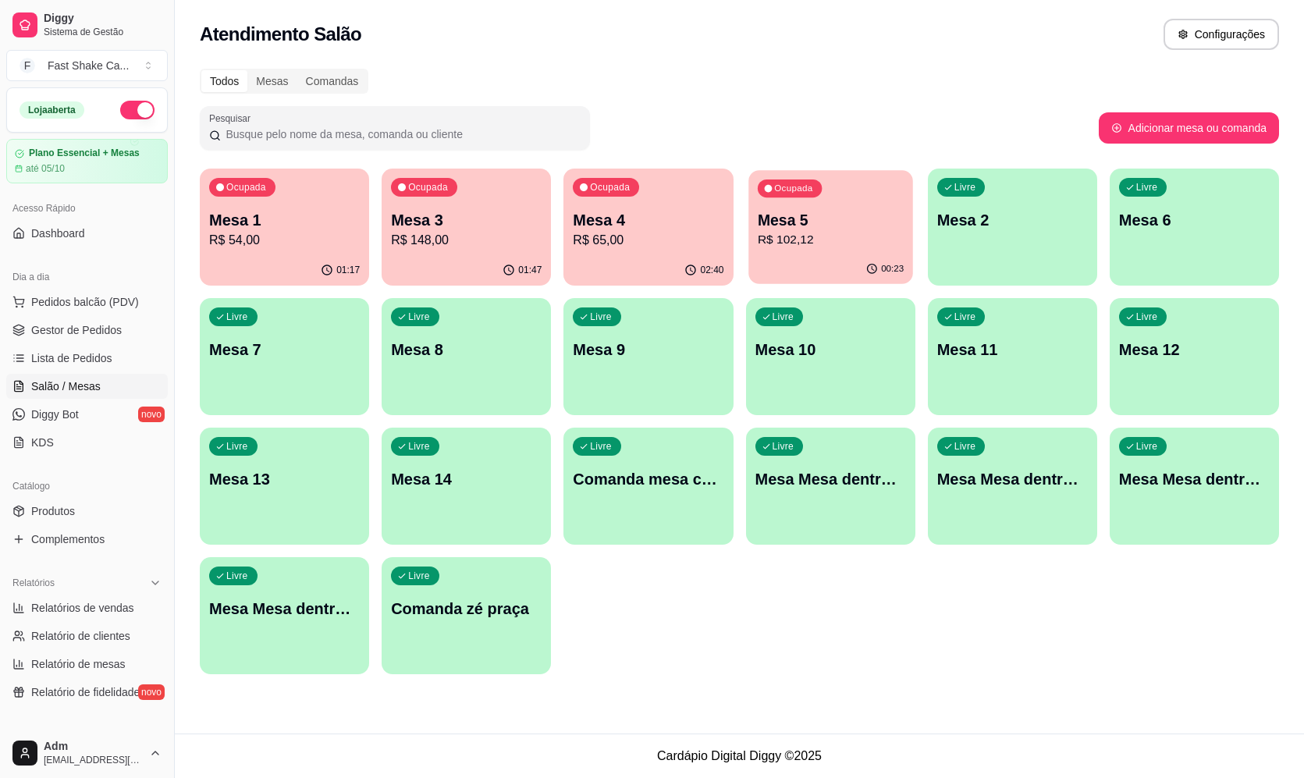
click at [835, 255] on div "00:23" at bounding box center [831, 269] width 165 height 30
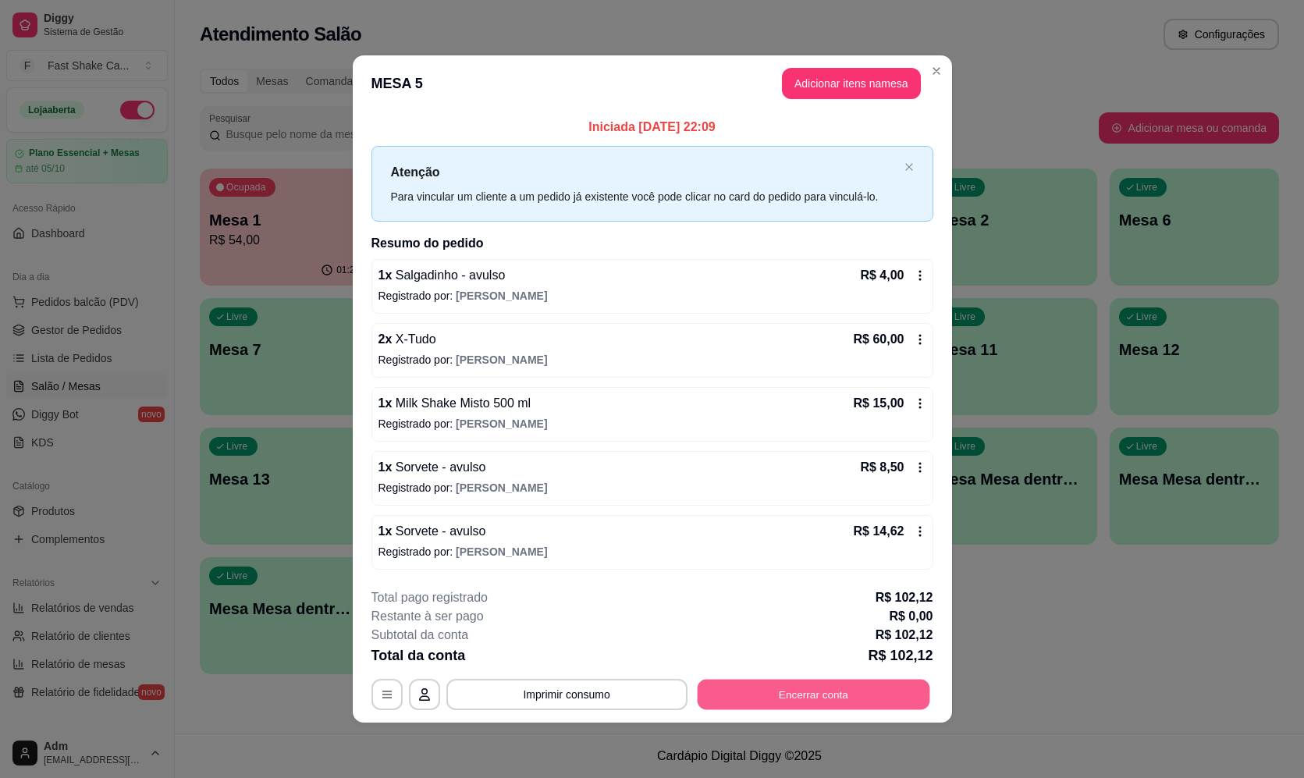
click at [913, 686] on button "Encerrar conta" at bounding box center [813, 695] width 233 height 30
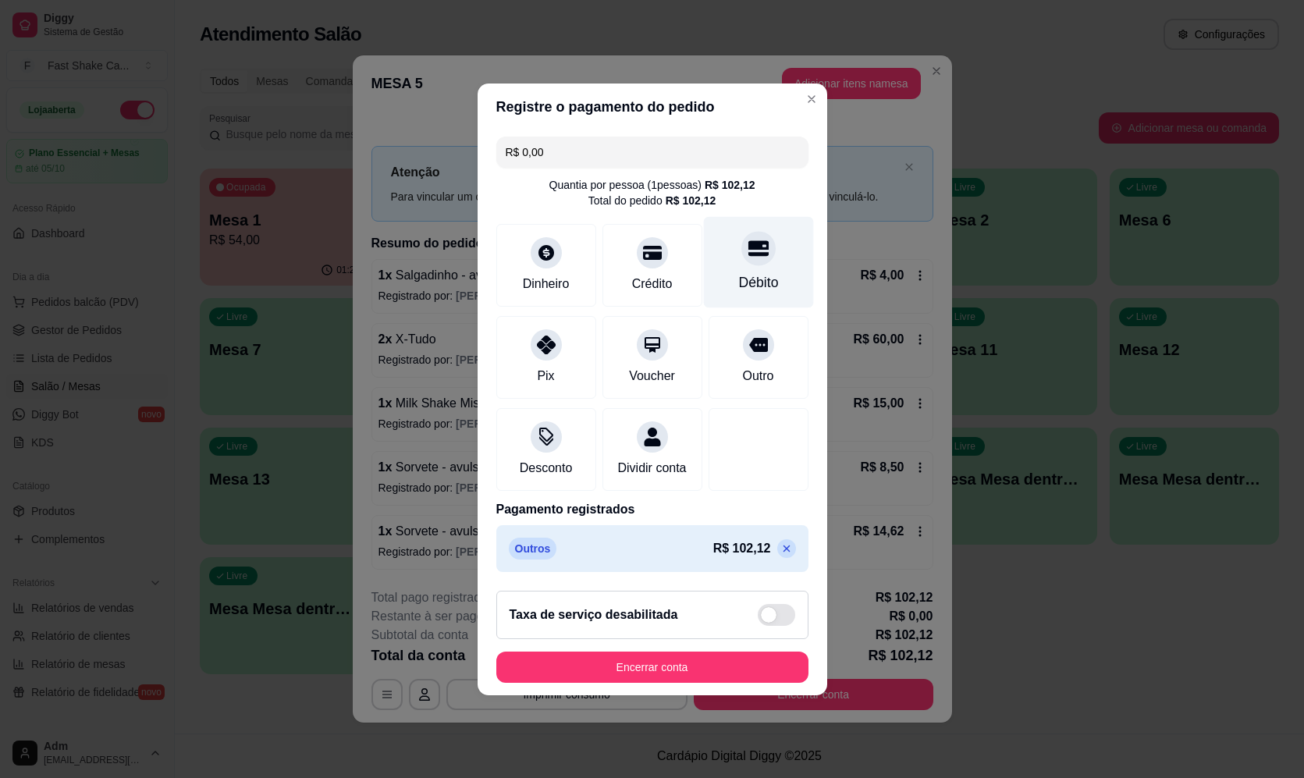
click at [766, 236] on div at bounding box center [758, 248] width 34 height 34
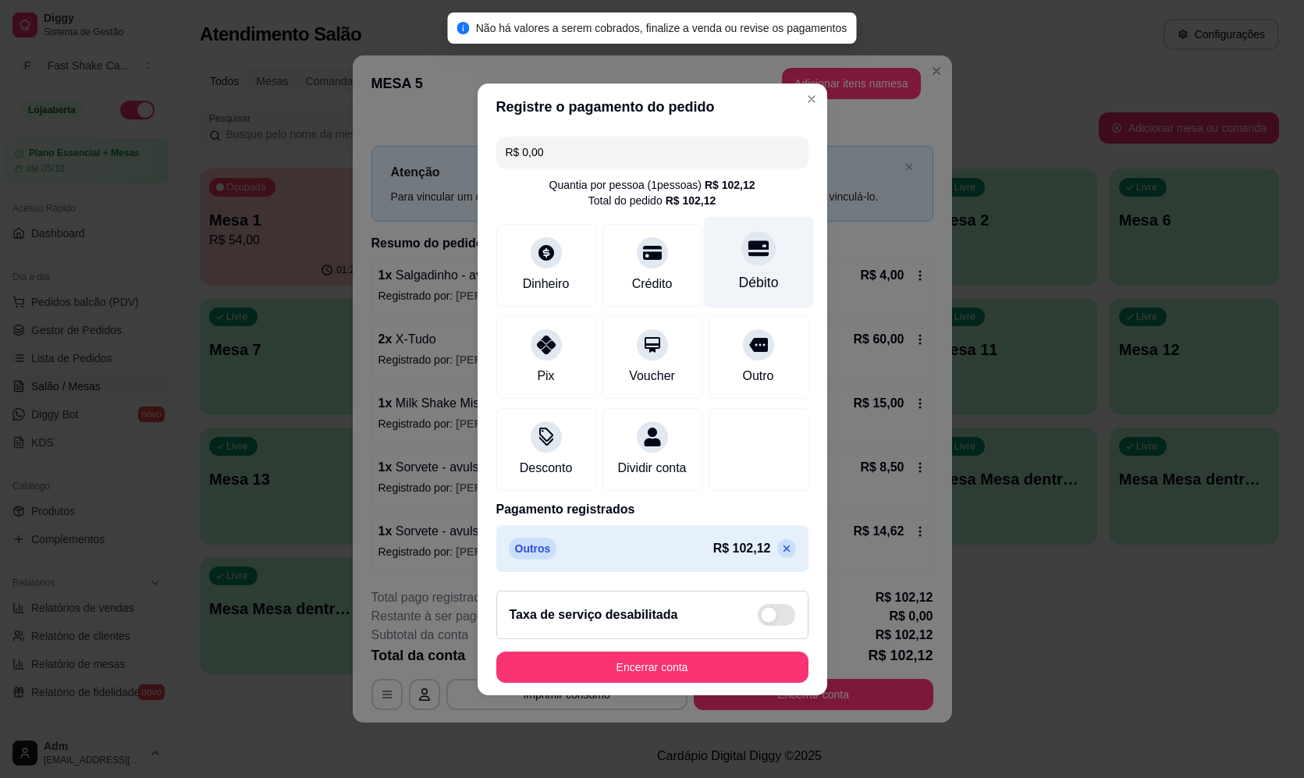
click at [766, 236] on div at bounding box center [758, 248] width 34 height 34
click at [727, 263] on div "Débito" at bounding box center [758, 261] width 110 height 91
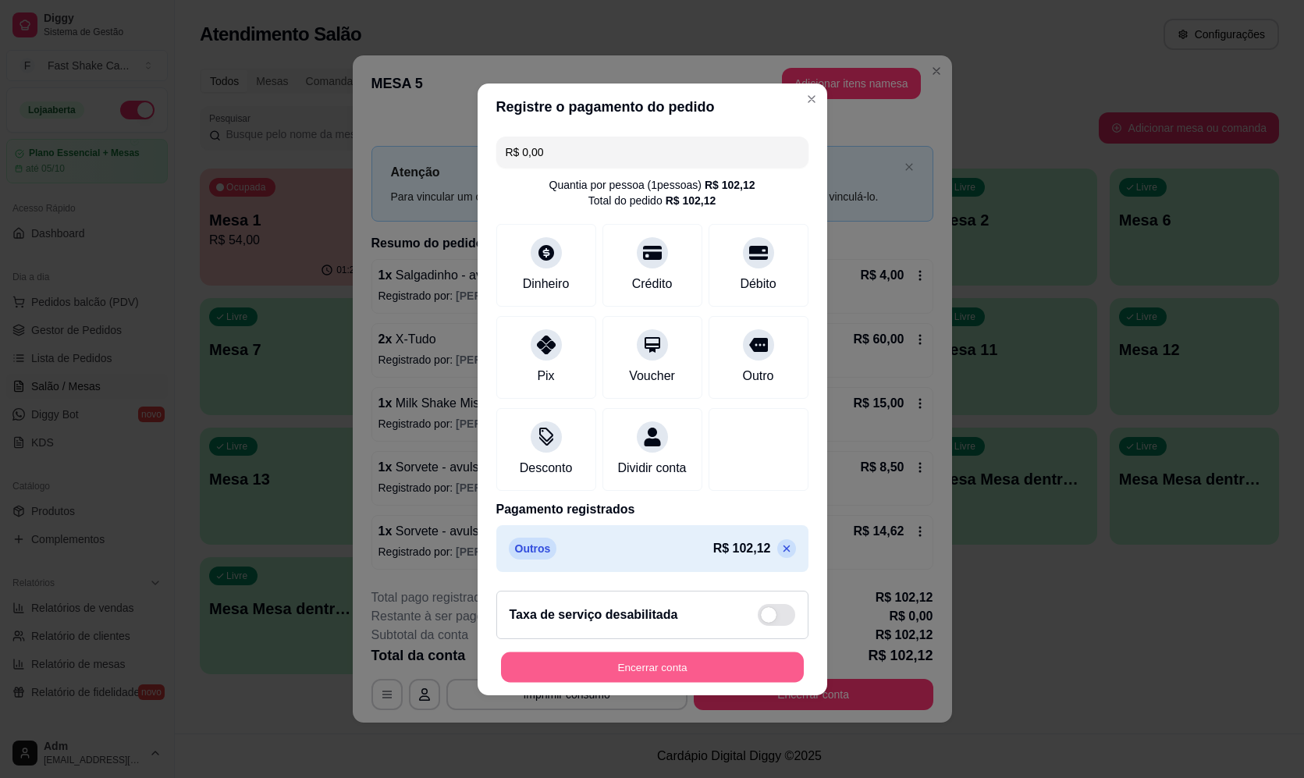
click at [758, 680] on button "Encerrar conta" at bounding box center [652, 667] width 303 height 30
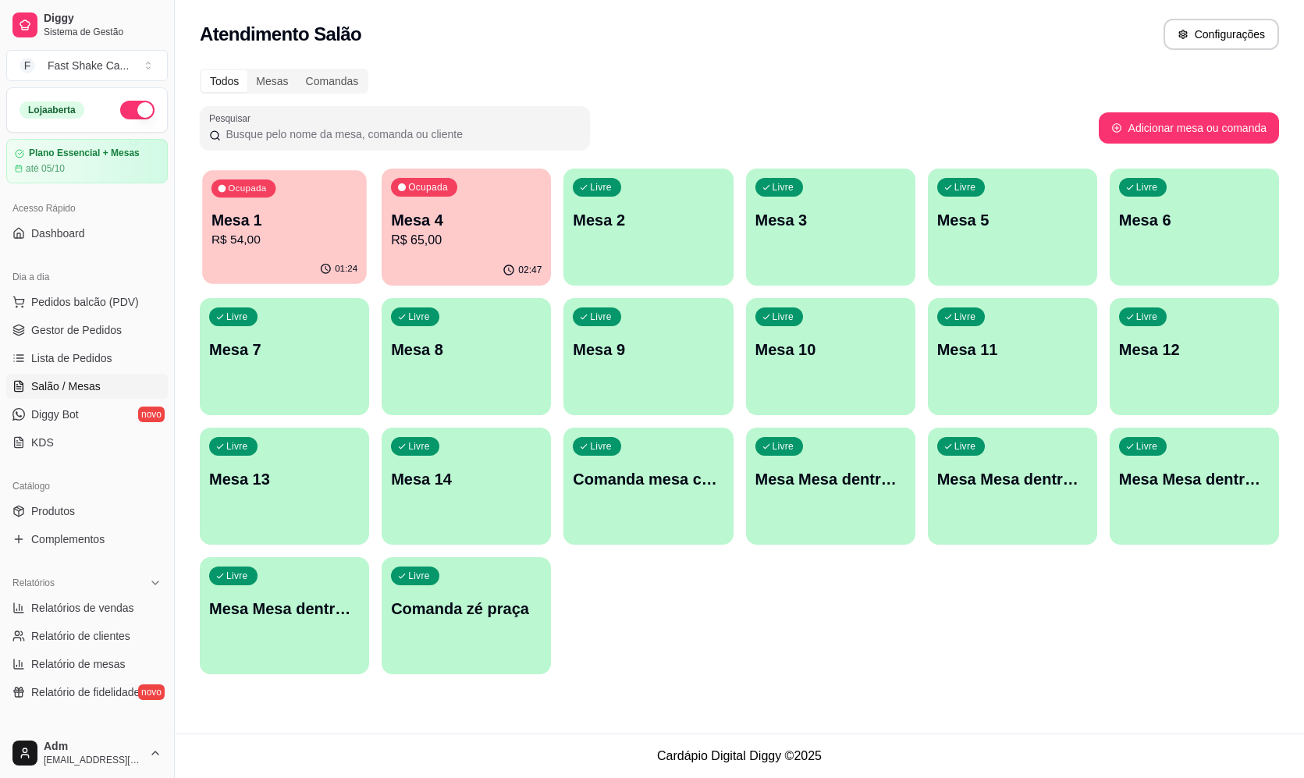
click at [254, 257] on div "01:24" at bounding box center [284, 269] width 165 height 30
click at [281, 278] on div "01:28" at bounding box center [284, 269] width 165 height 30
click at [361, 226] on div "Ocupada Mesa 1 R$ 54,00" at bounding box center [284, 212] width 165 height 84
click at [455, 272] on div "03:01" at bounding box center [466, 269] width 165 height 30
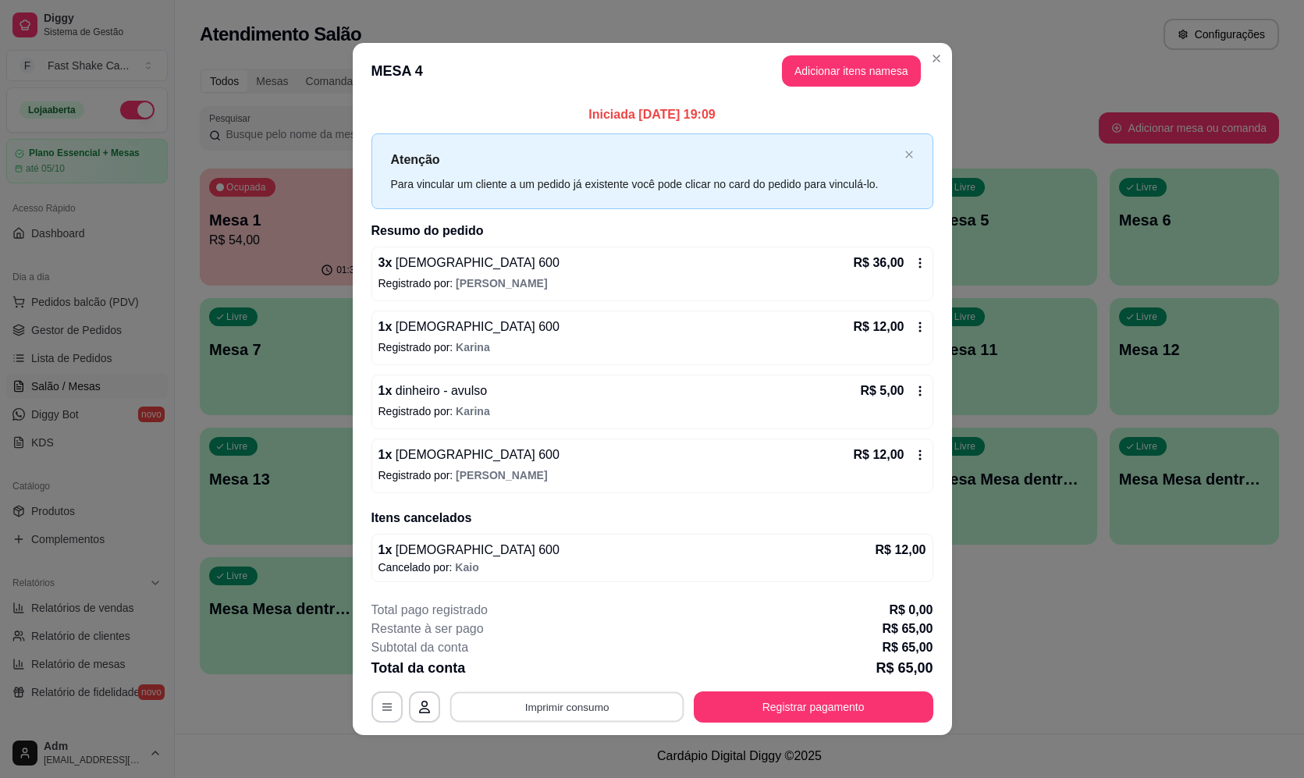
click at [655, 710] on button "Imprimir consumo" at bounding box center [567, 707] width 234 height 30
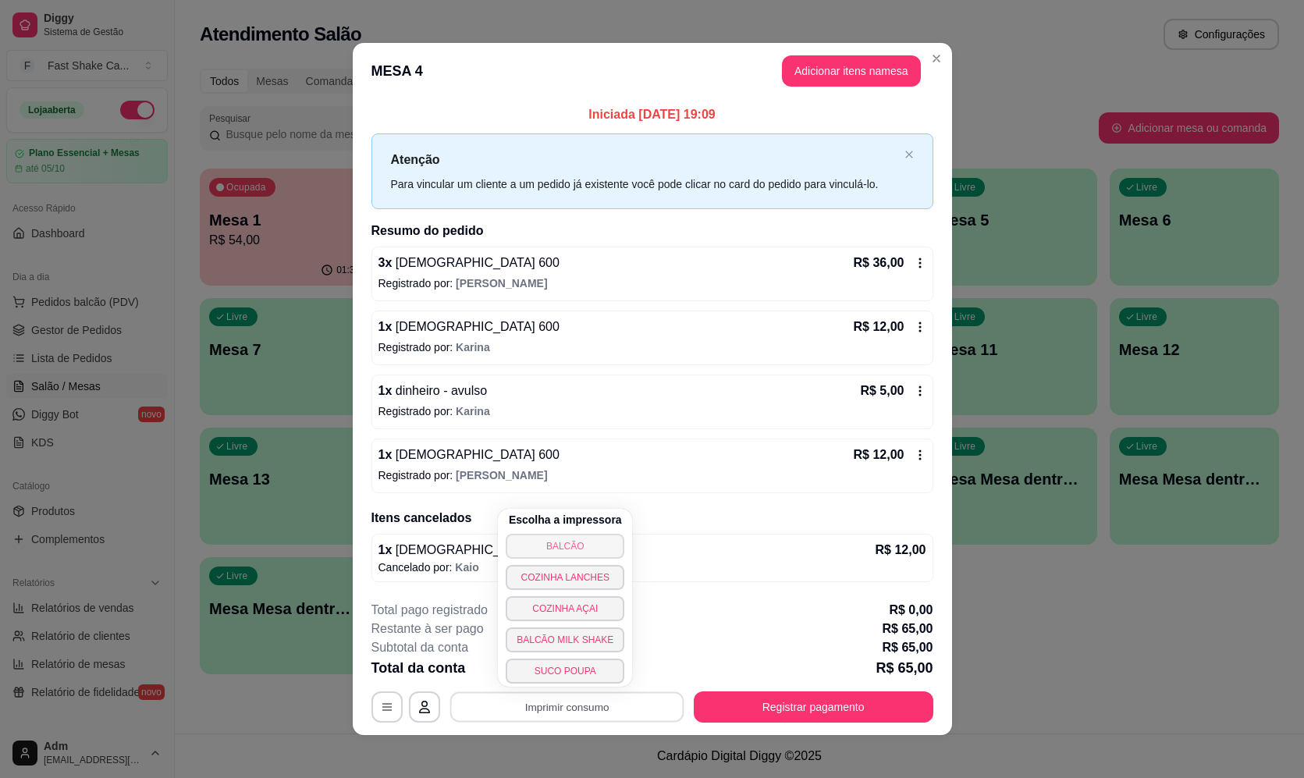
click at [602, 551] on button "BALCÃO" at bounding box center [565, 546] width 119 height 25
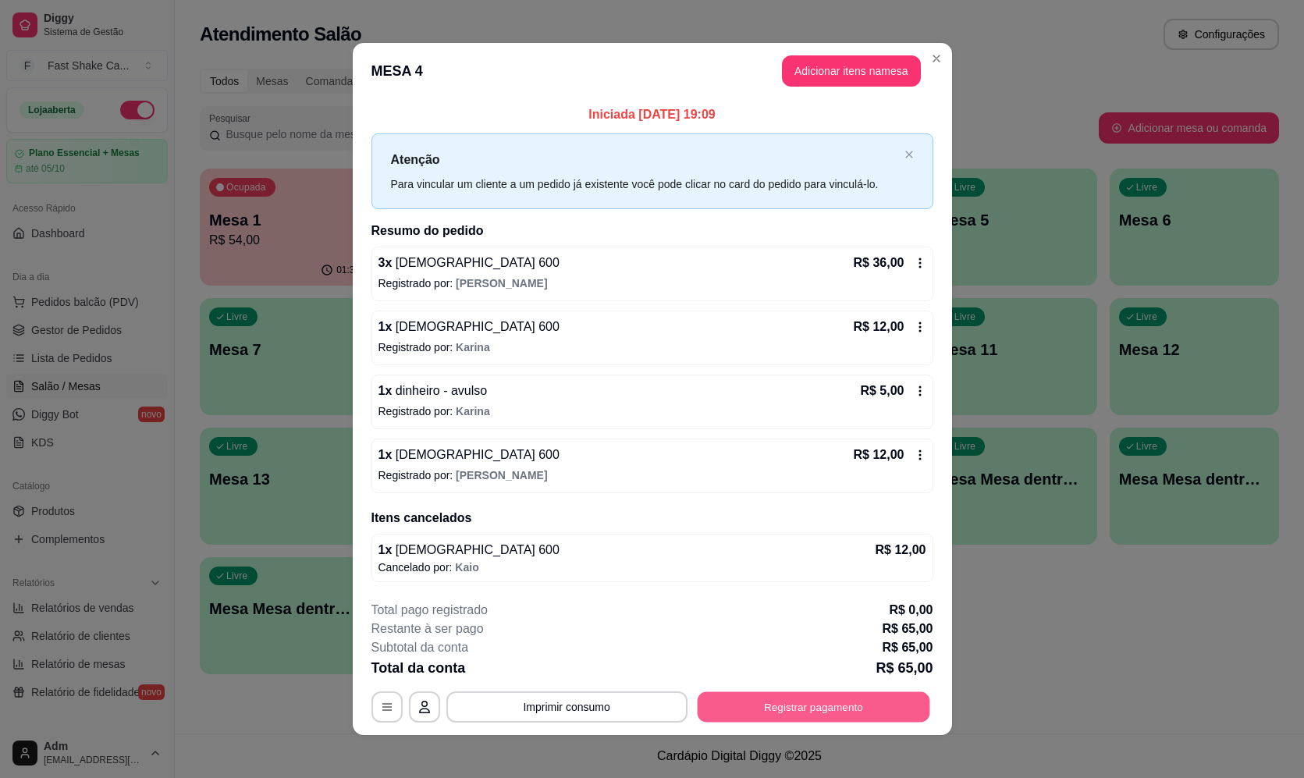
click at [853, 702] on button "Registrar pagamento" at bounding box center [813, 707] width 233 height 30
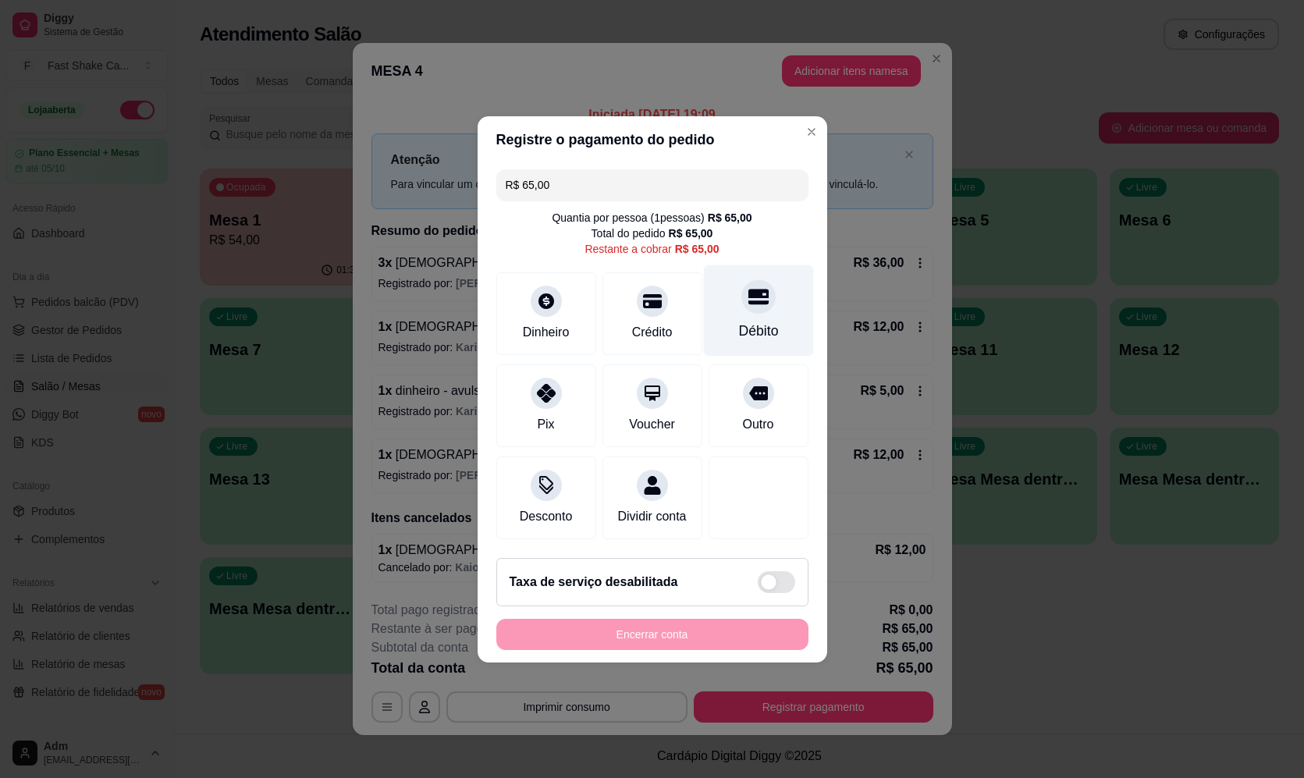
click at [717, 307] on div "Débito" at bounding box center [758, 310] width 110 height 91
type input "R$ 0,00"
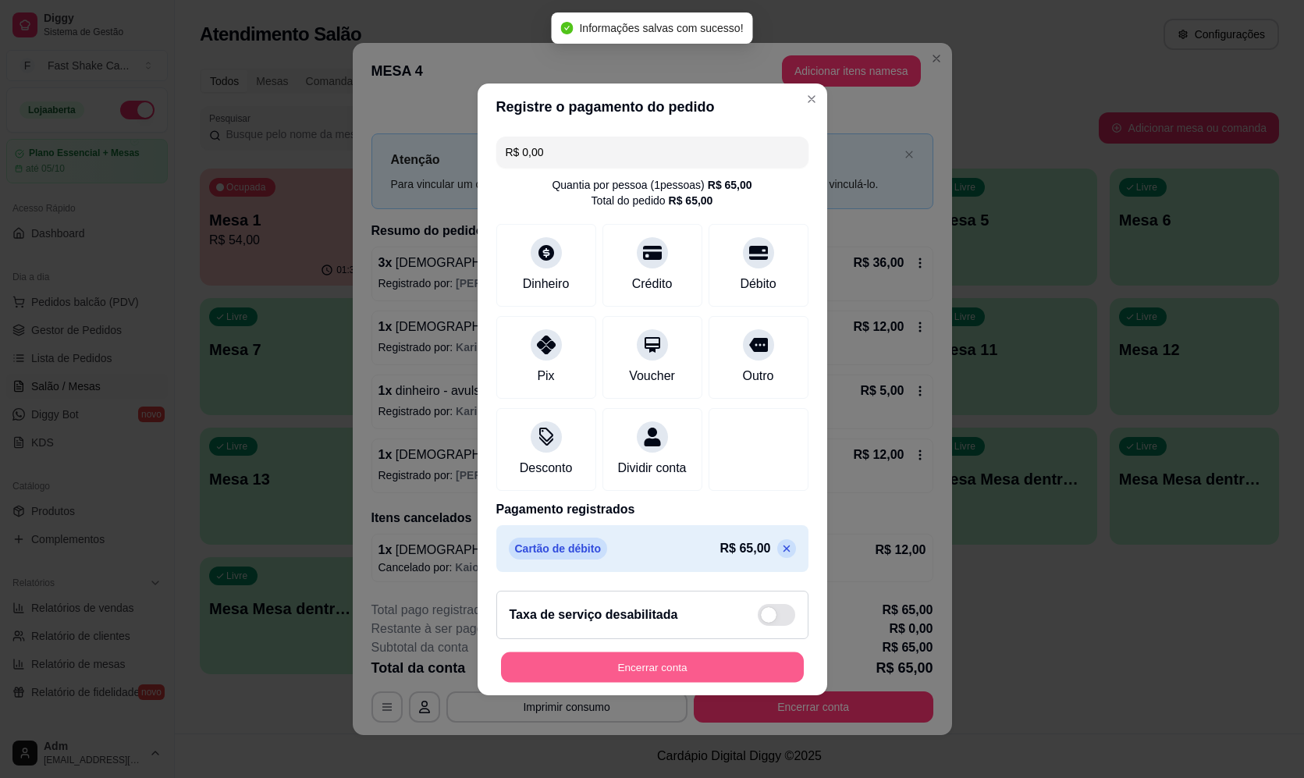
click at [681, 682] on button "Encerrar conta" at bounding box center [652, 667] width 303 height 30
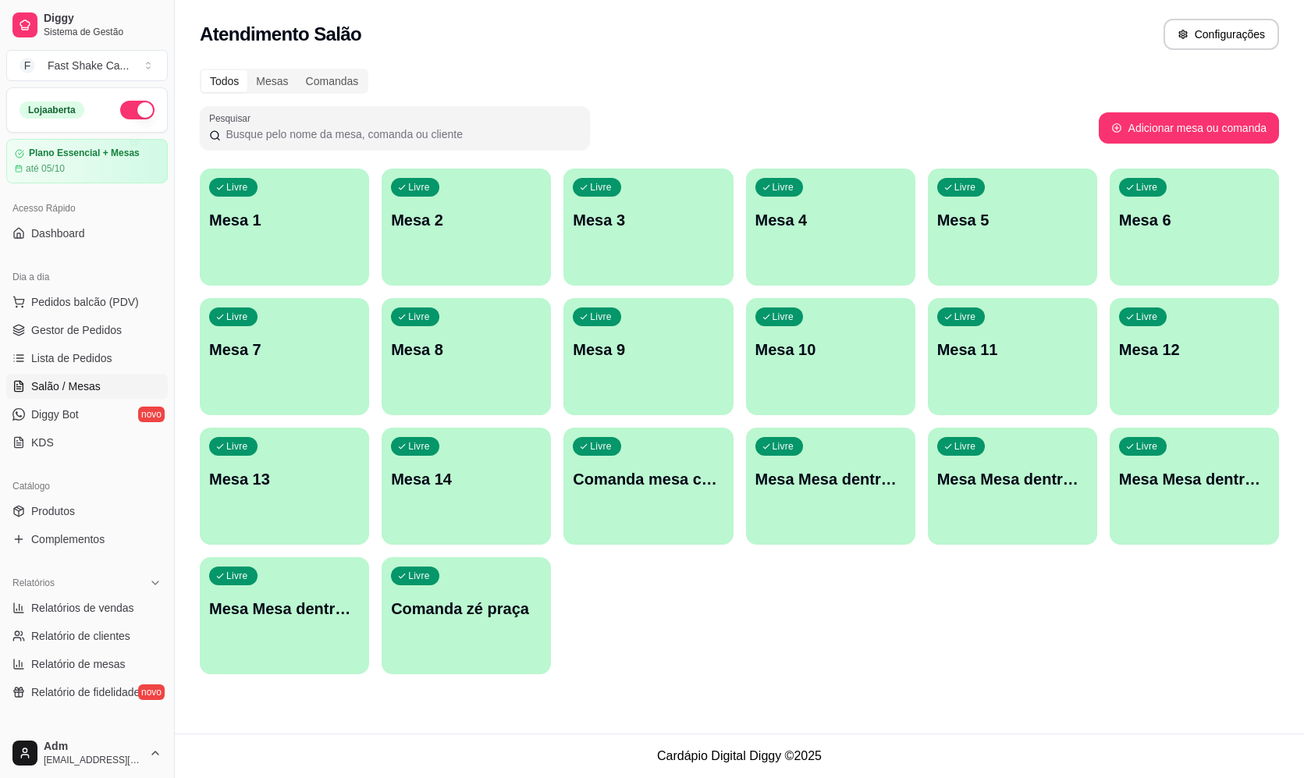
click at [124, 111] on button "button" at bounding box center [137, 110] width 34 height 19
click at [96, 391] on span "Salão / Mesas" at bounding box center [65, 387] width 69 height 16
